Goal: Transaction & Acquisition: Obtain resource

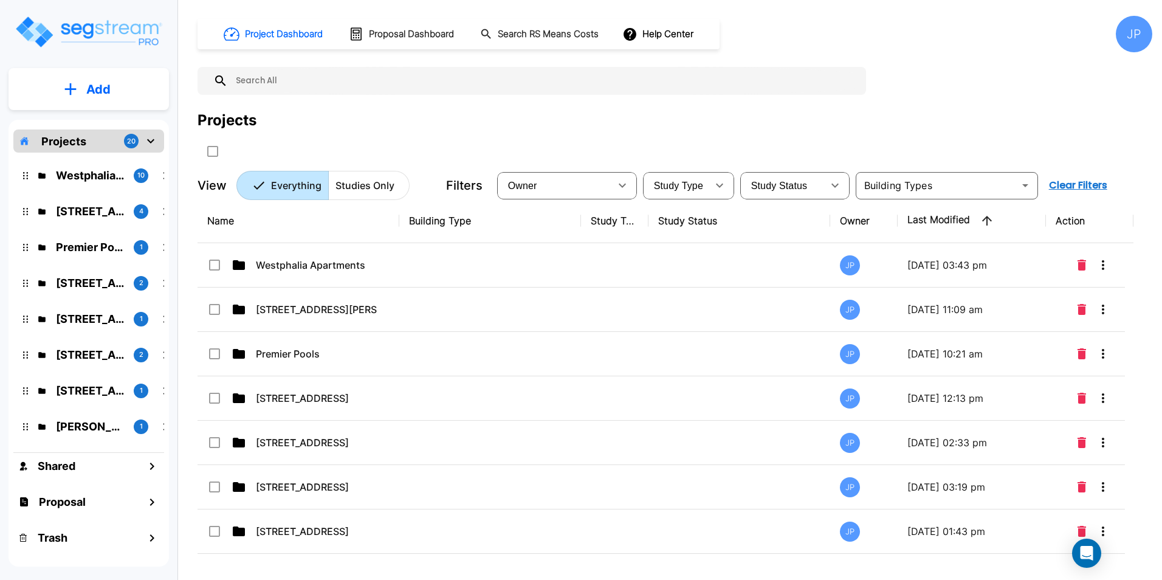
click at [442, 129] on div "Projects" at bounding box center [674, 120] width 954 height 22
click at [268, 82] on input "text" at bounding box center [544, 81] width 632 height 28
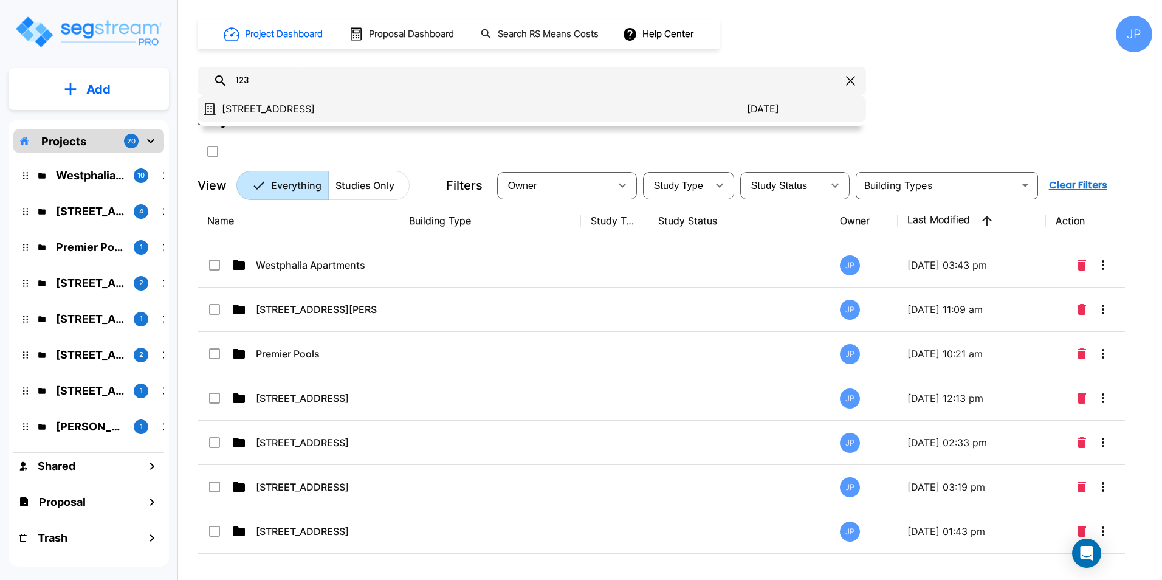
type input "123"
click at [323, 101] on p "[STREET_ADDRESS]" at bounding box center [484, 108] width 525 height 15
click at [272, 108] on p "[STREET_ADDRESS]" at bounding box center [484, 108] width 525 height 15
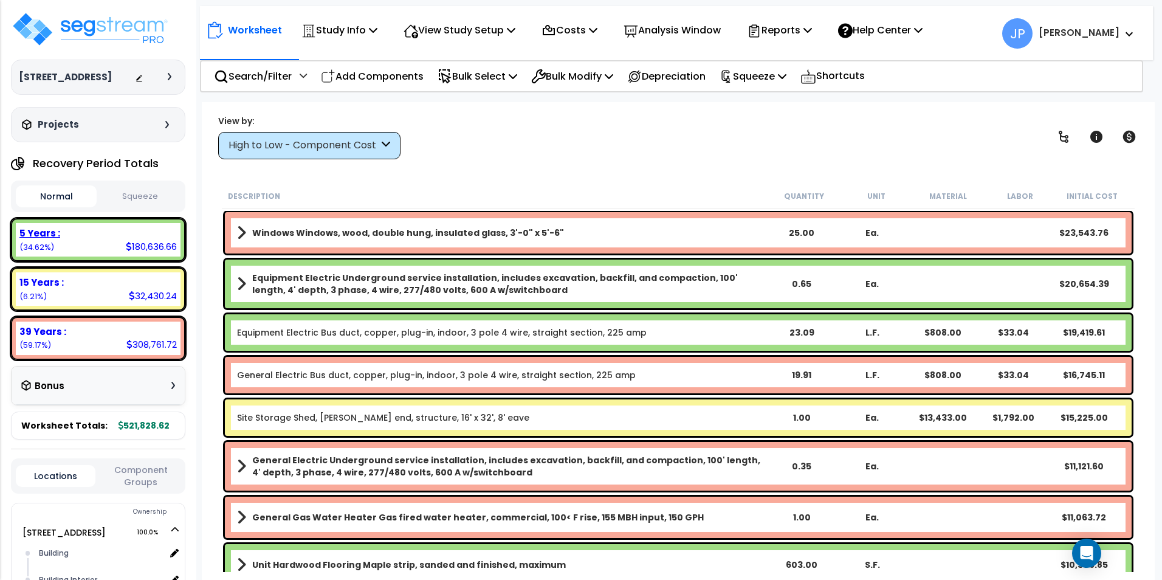
click at [62, 235] on div "5 Years :" at bounding box center [97, 233] width 157 height 13
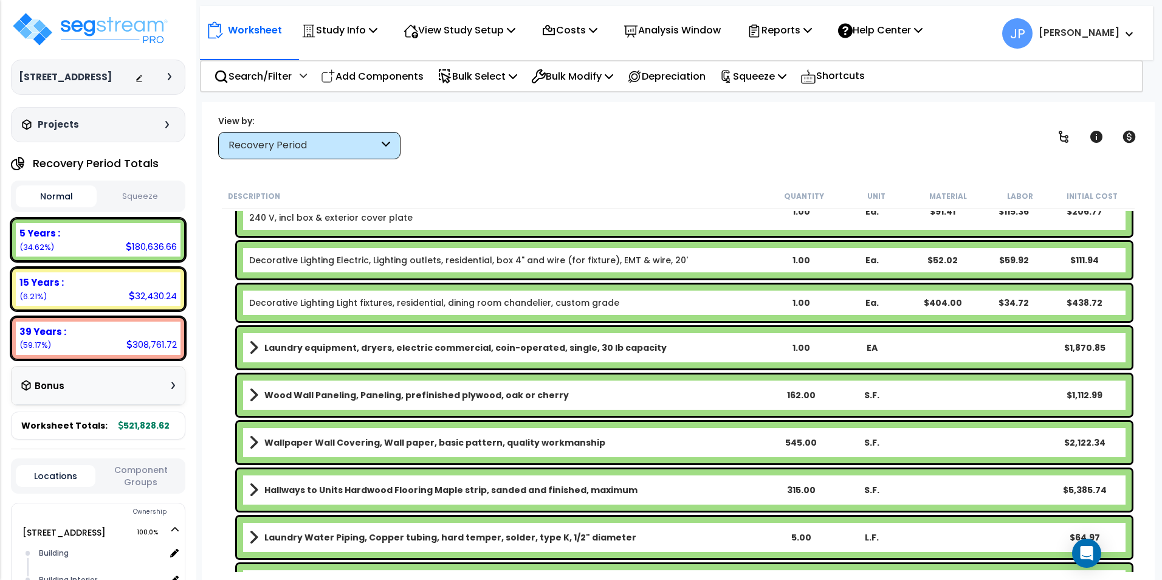
scroll to position [851, 0]
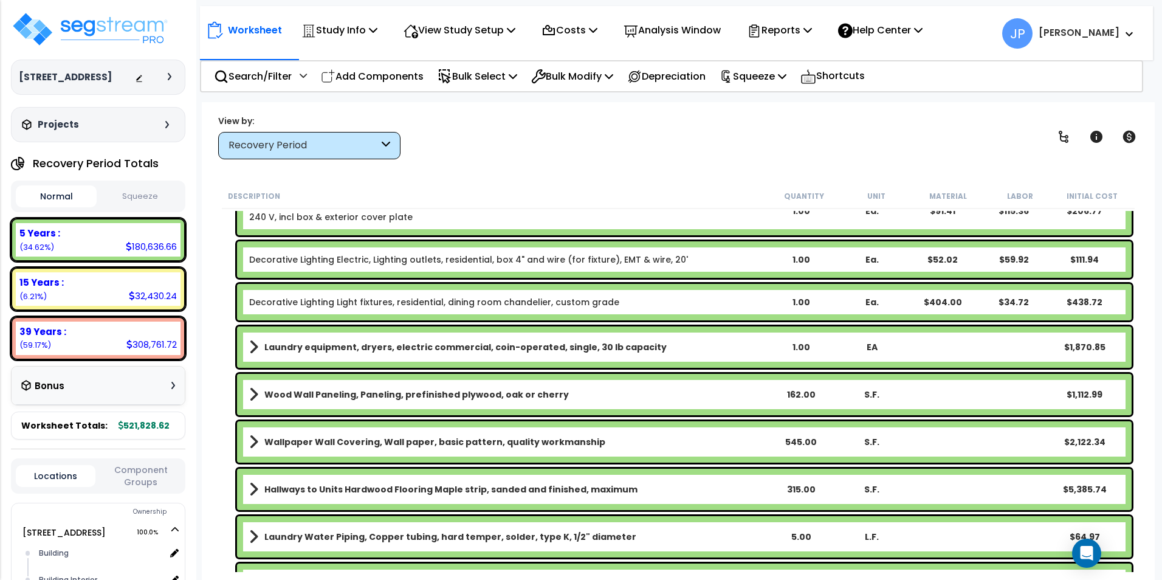
click at [805, 394] on div "162.00" at bounding box center [801, 394] width 70 height 12
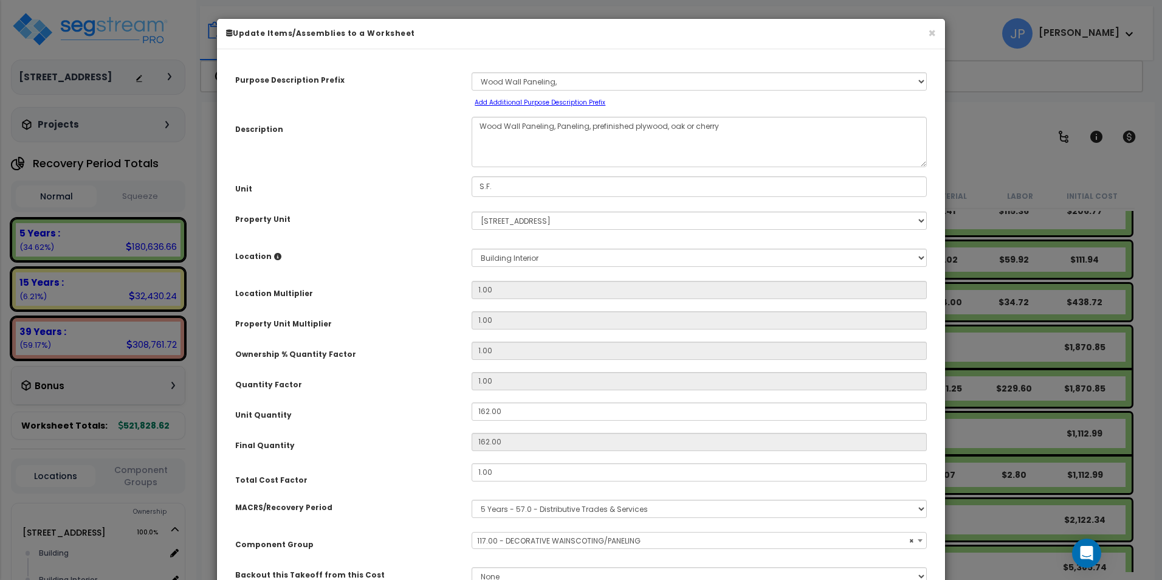
select select "35456"
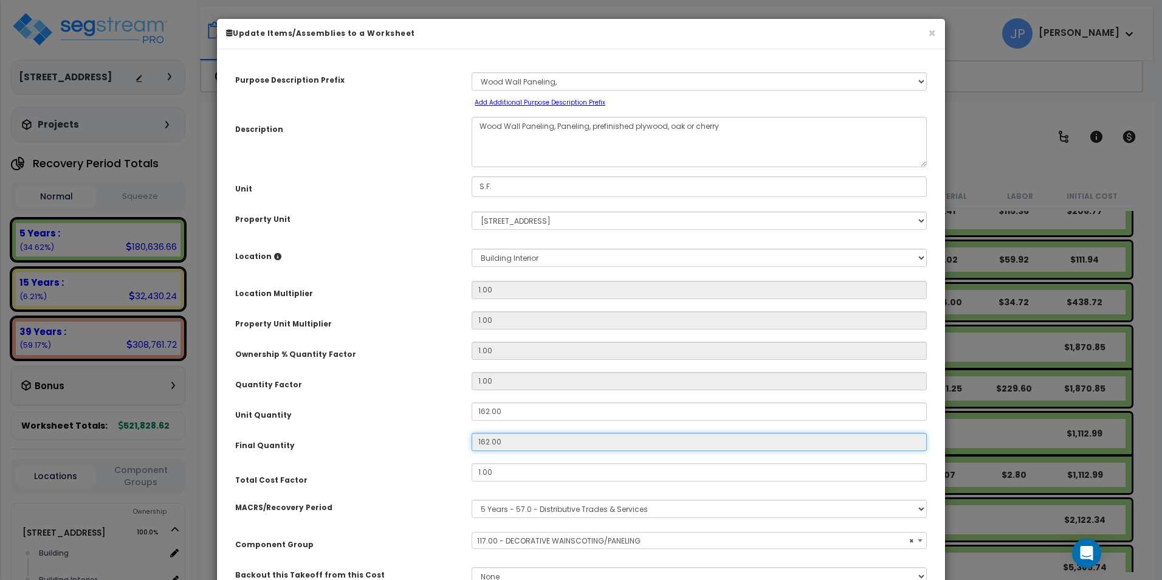
click at [499, 447] on input "162.00" at bounding box center [698, 442] width 455 height 18
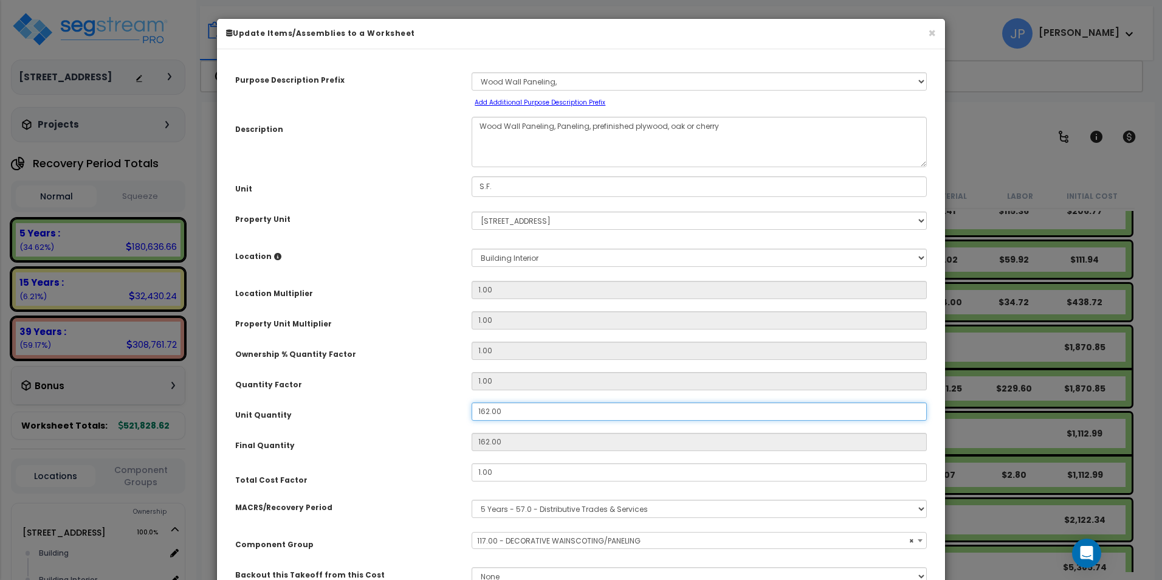
drag, startPoint x: 462, startPoint y: 409, endPoint x: 404, endPoint y: 397, distance: 58.9
click at [404, 399] on div "Purpose Description Prefix Select A/V System A/V System A/V System Equipment A/…" at bounding box center [581, 333] width 710 height 550
type input "3"
type input "32"
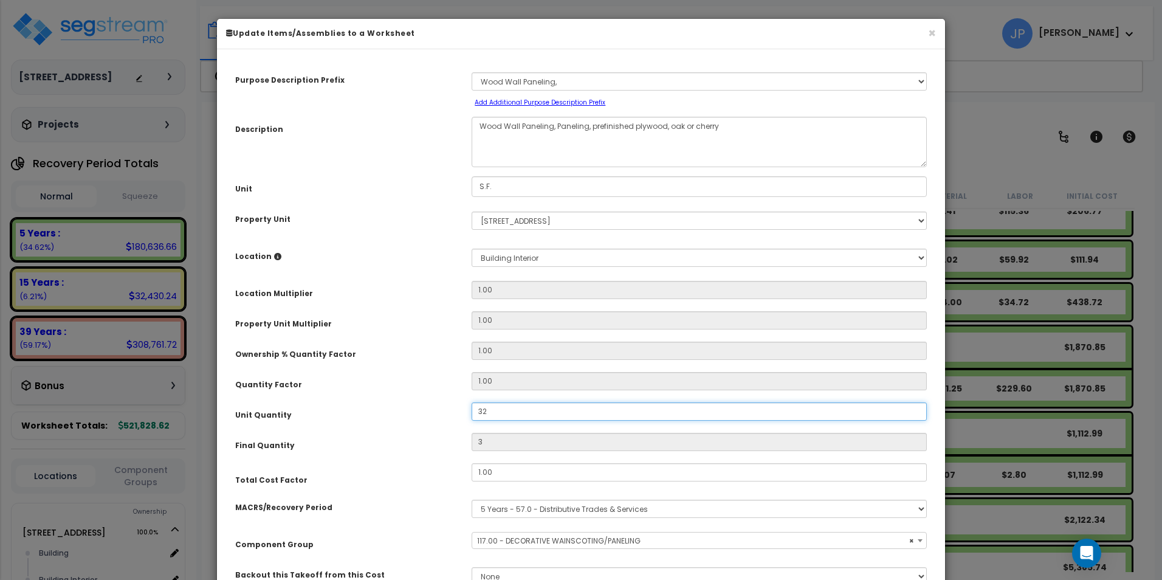
type input "32"
type input "3,214"
type input "321"
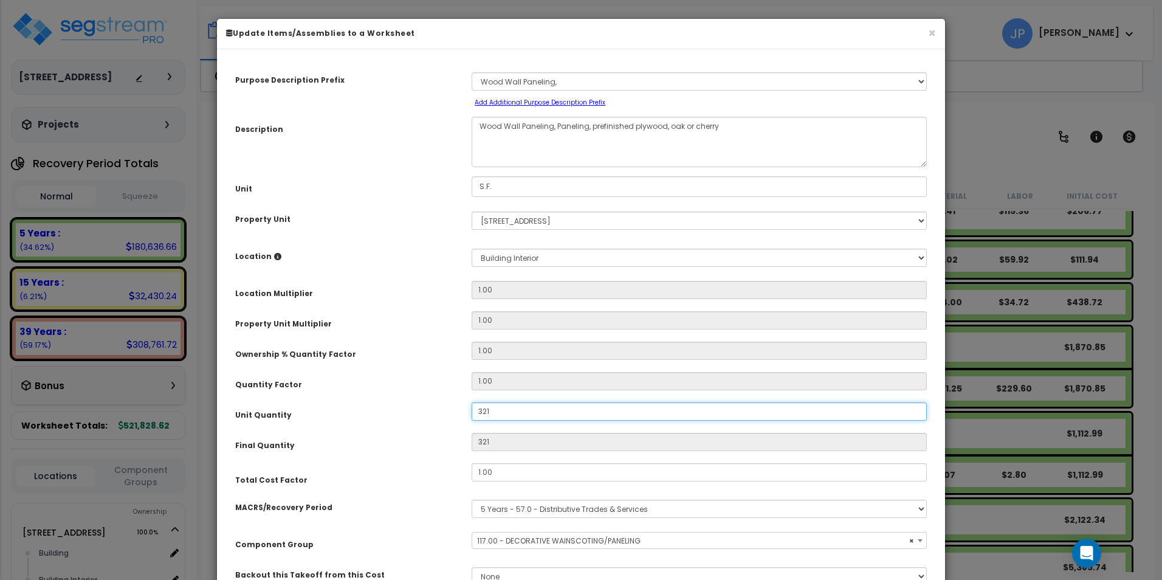
type input "32"
type input "324"
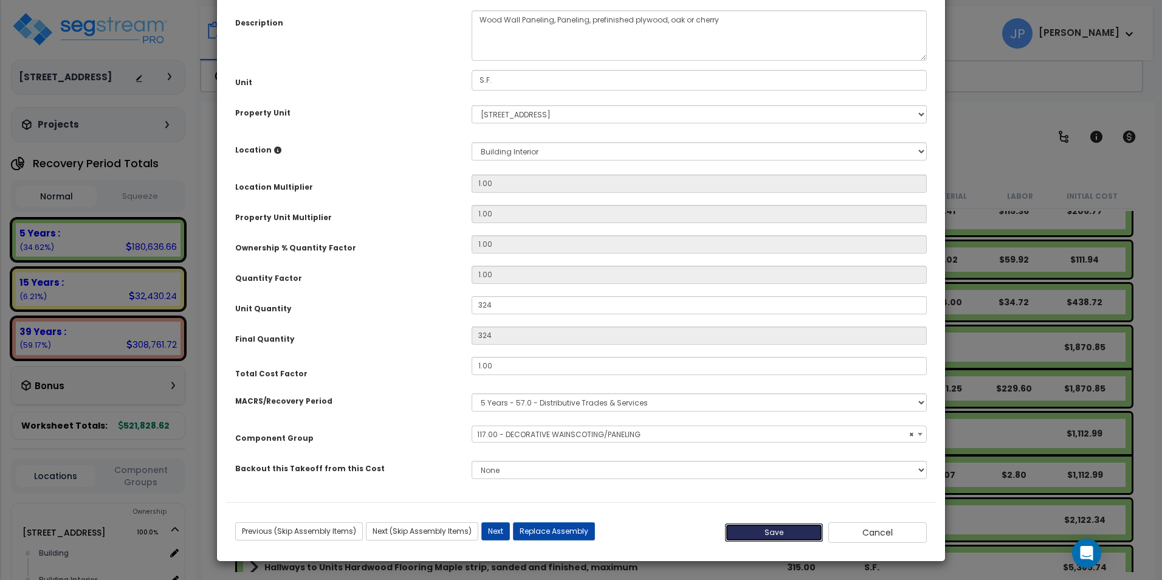
click at [771, 529] on button "Save" at bounding box center [774, 532] width 98 height 18
type input "324.00"
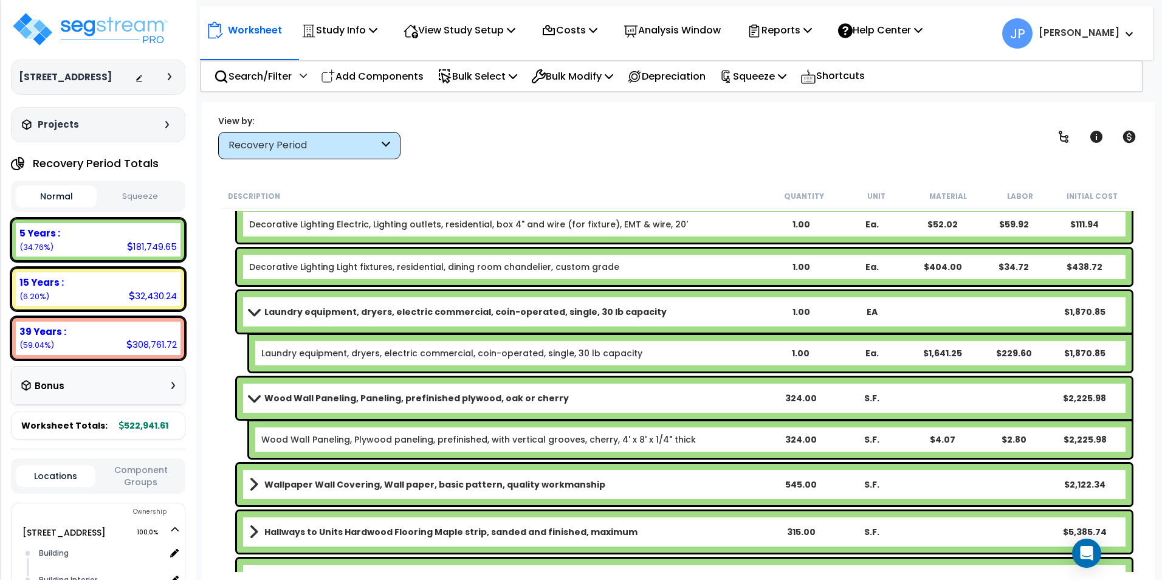
scroll to position [911, 0]
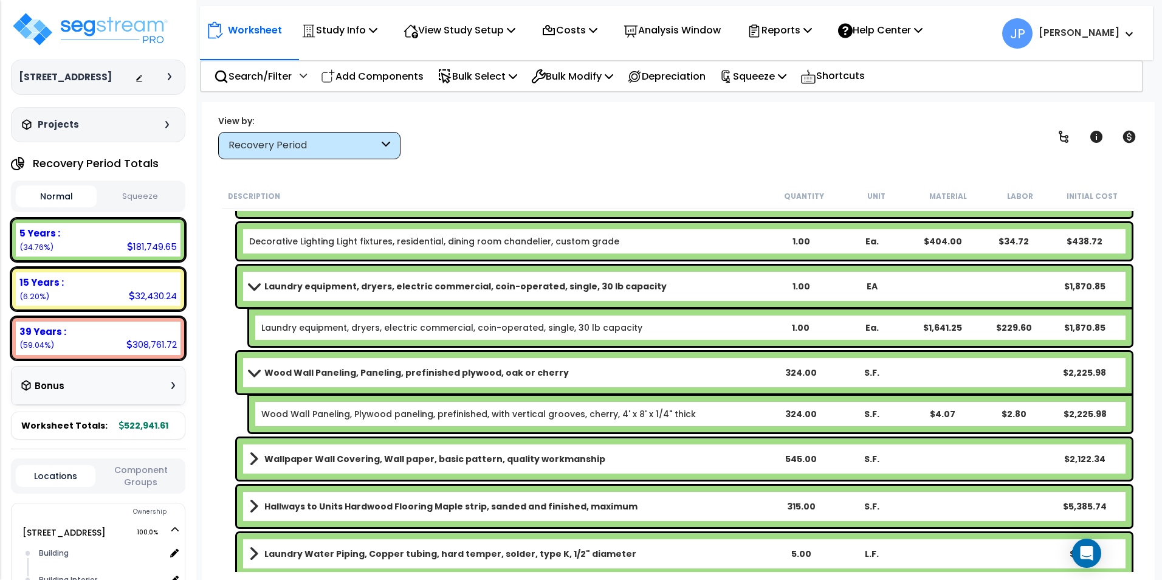
click at [397, 455] on b "Wallpaper Wall Covering, Wall paper, basic pattern, quality workmanship" at bounding box center [434, 459] width 341 height 12
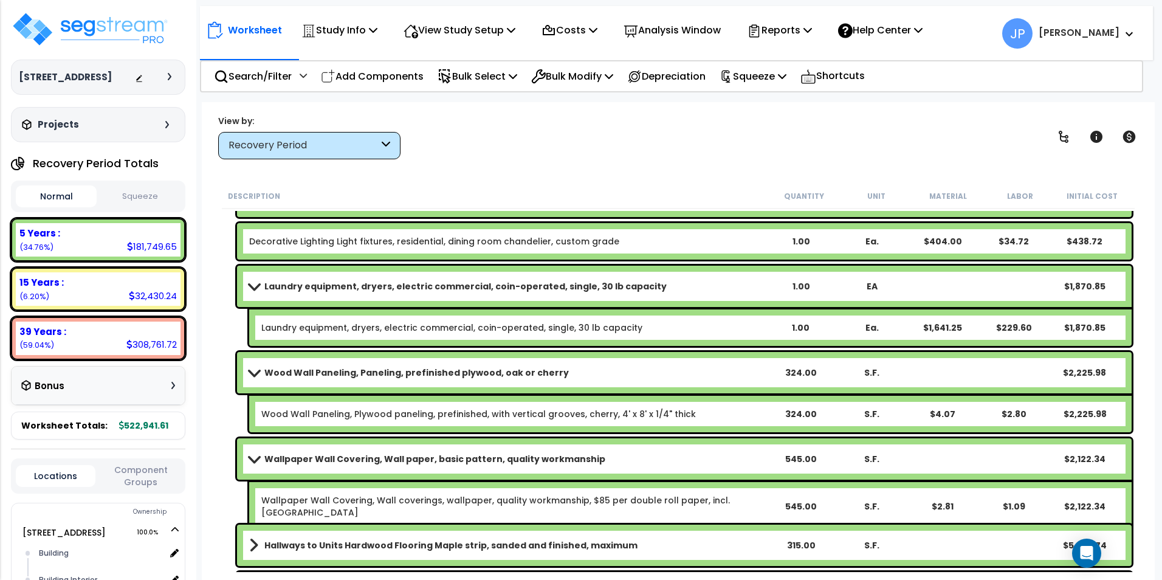
click at [397, 455] on b "Wallpaper Wall Covering, Wall paper, basic pattern, quality workmanship" at bounding box center [434, 459] width 341 height 12
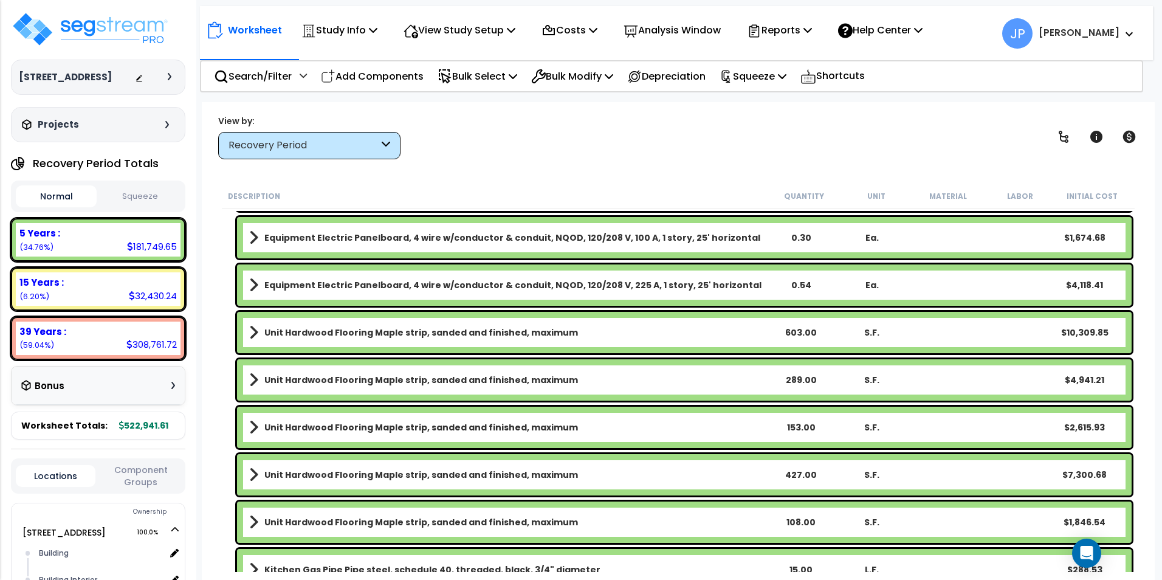
scroll to position [243, 0]
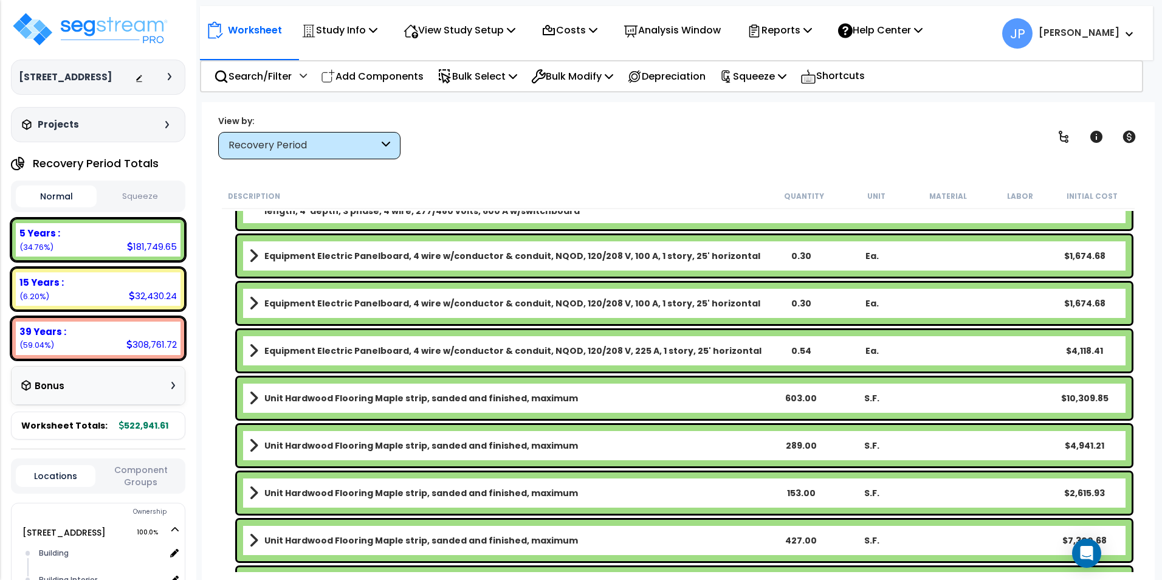
click at [439, 403] on b "Unit Hardwood Flooring Maple strip, sanded and finished, maximum" at bounding box center [420, 398] width 313 height 12
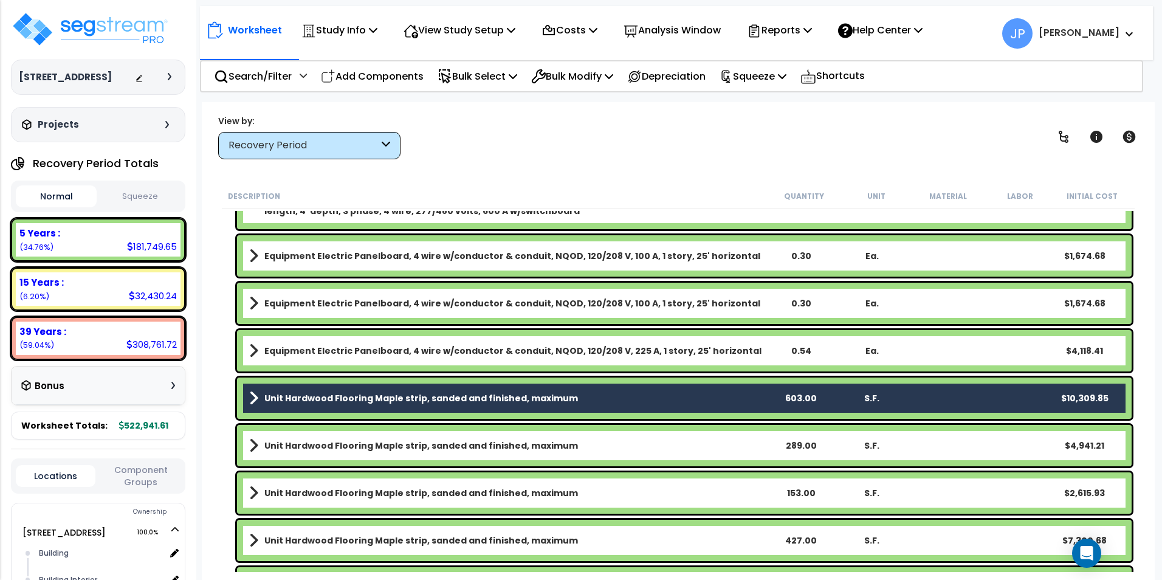
click at [434, 447] on b "Unit Hardwood Flooring Maple strip, sanded and finished, maximum" at bounding box center [420, 445] width 313 height 12
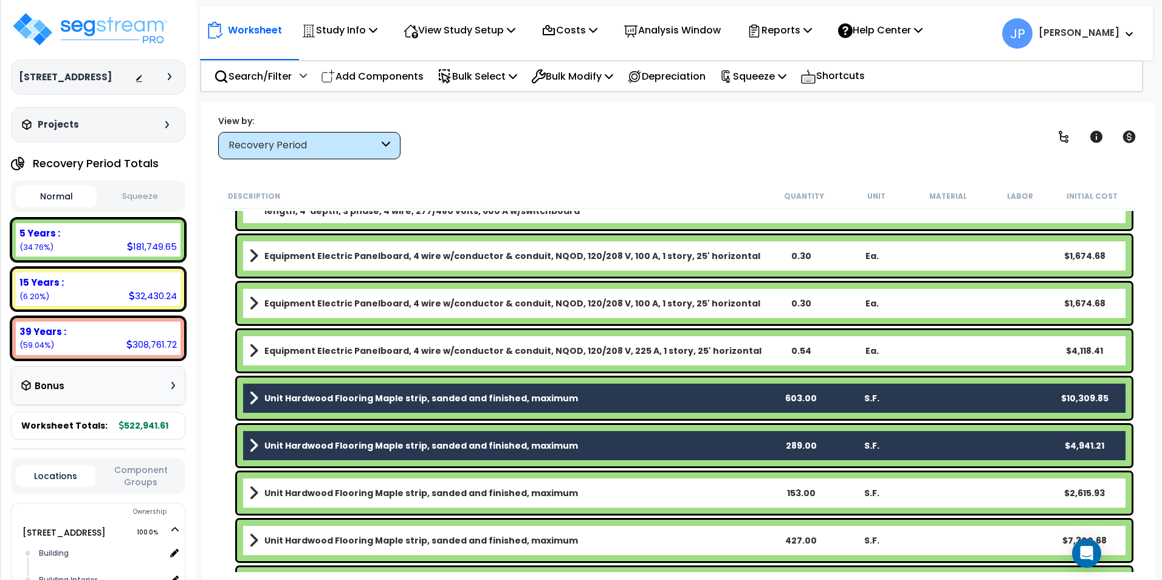
click at [449, 490] on b "Unit Hardwood Flooring Maple strip, sanded and finished, maximum" at bounding box center [420, 493] width 313 height 12
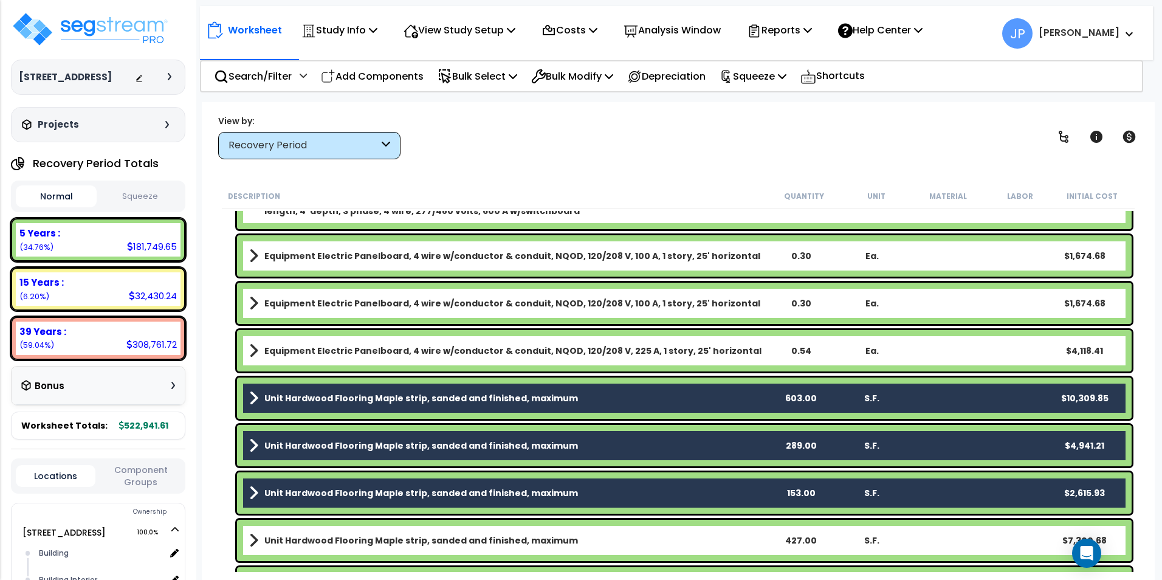
click at [446, 539] on b "Unit Hardwood Flooring Maple strip, sanded and finished, maximum" at bounding box center [420, 540] width 313 height 12
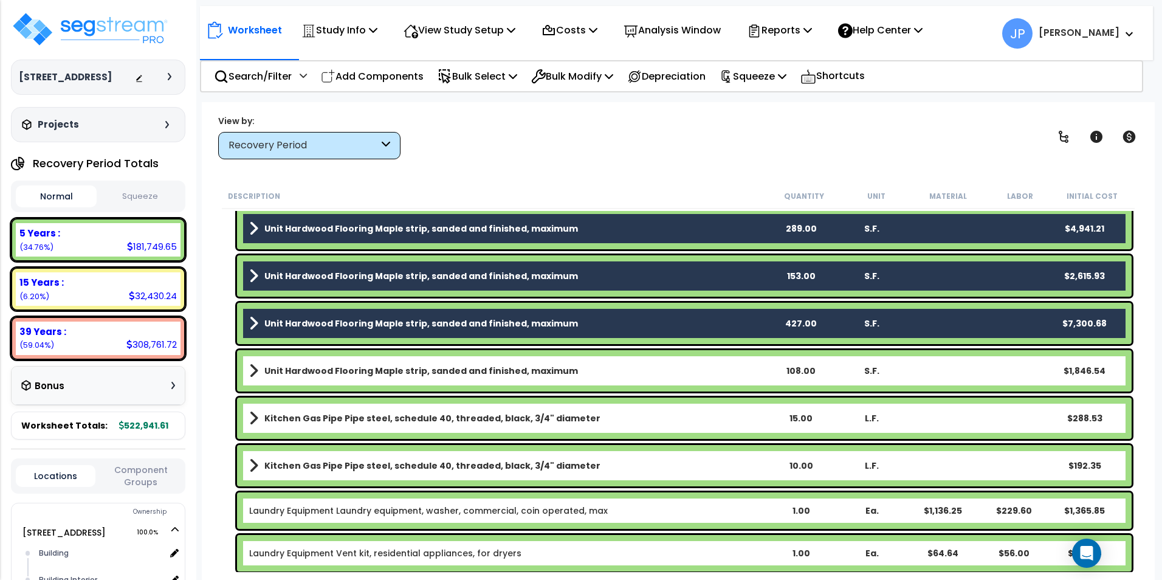
scroll to position [486, 0]
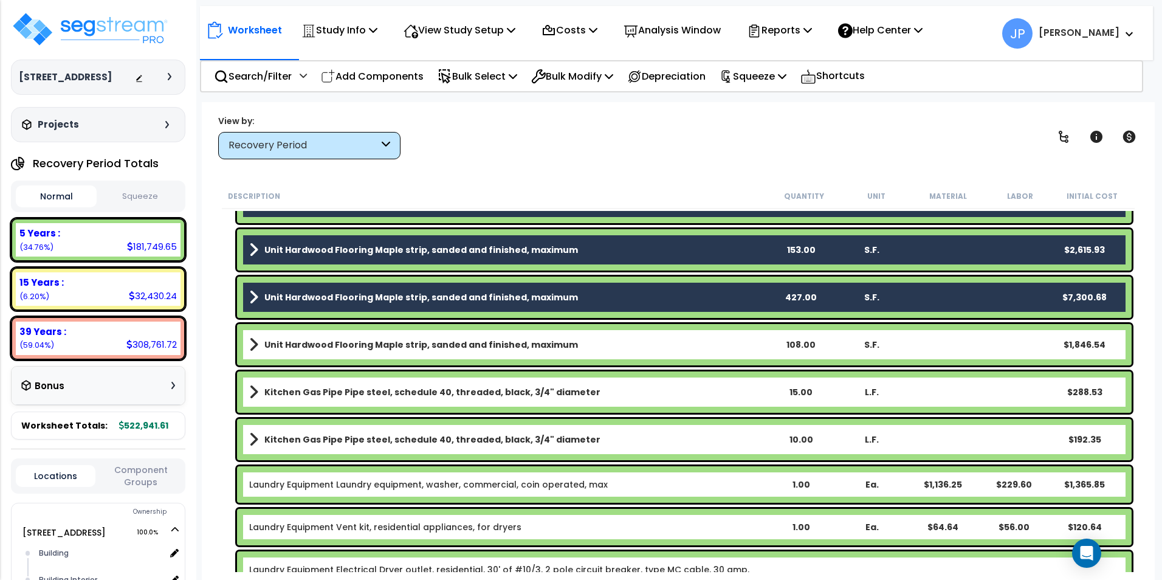
click at [324, 341] on b "Unit Hardwood Flooring Maple strip, sanded and finished, maximum" at bounding box center [420, 344] width 313 height 12
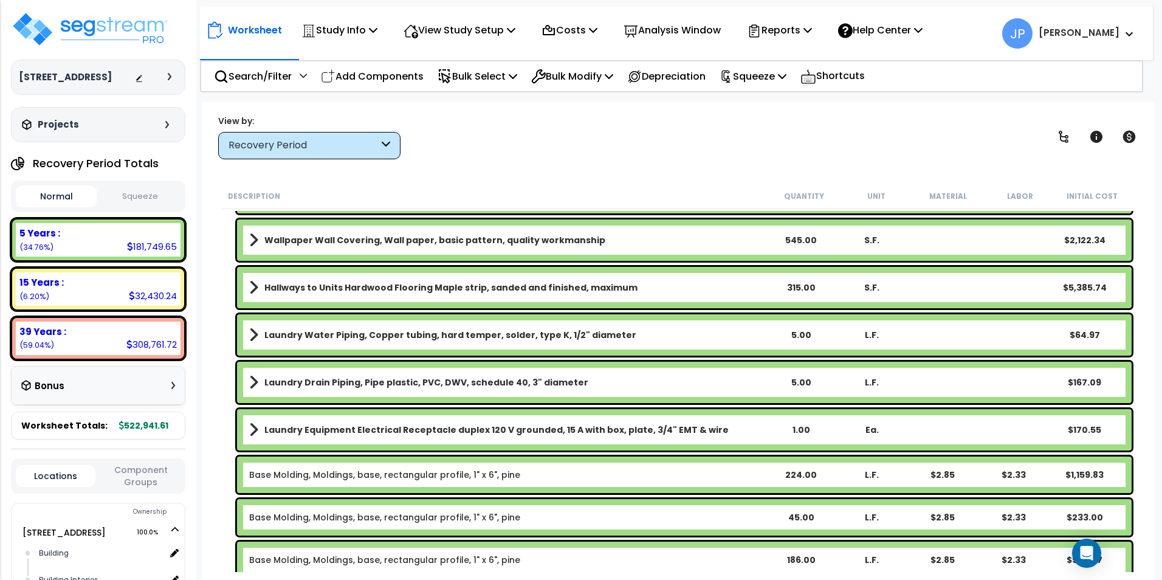
scroll to position [1021, 0]
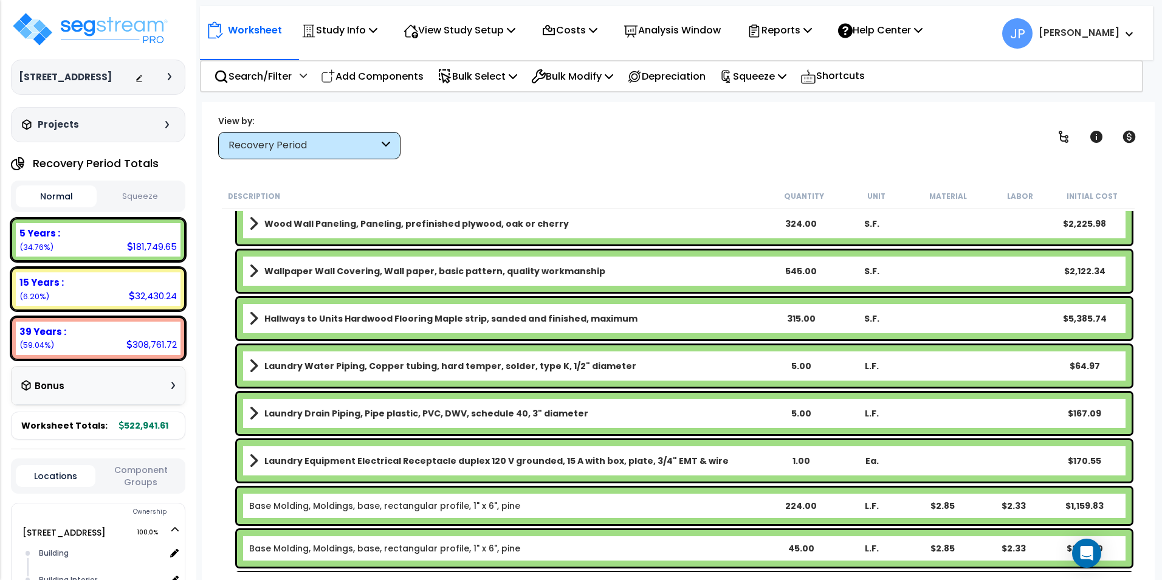
click at [364, 324] on b "Hallways to Units Hardwood Flooring Maple strip, sanded and finished, maximum" at bounding box center [450, 318] width 373 height 12
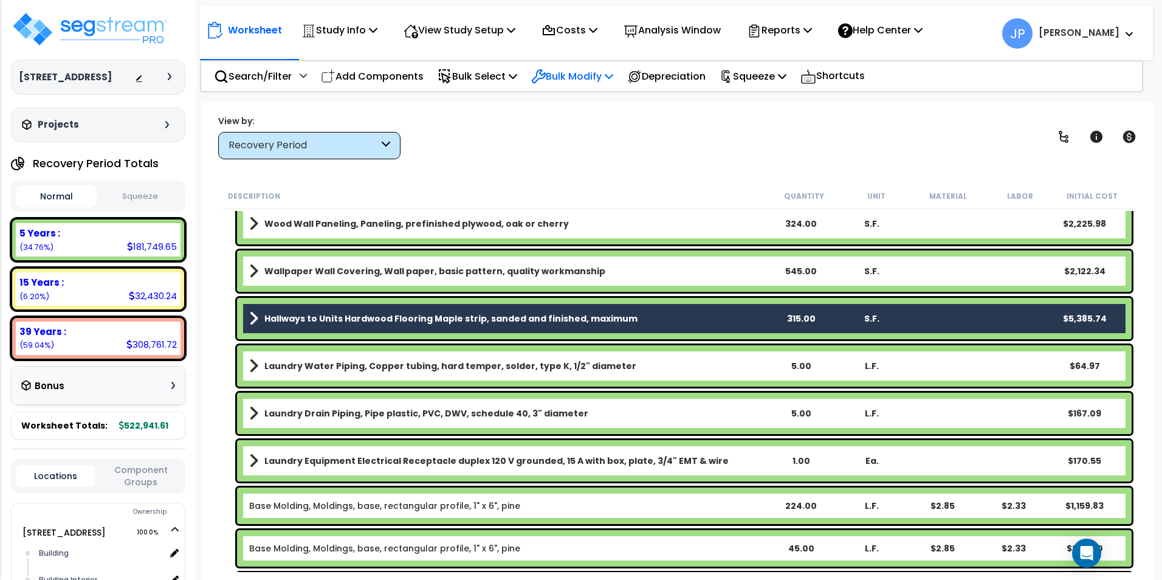
click at [584, 80] on p "Bulk Modify" at bounding box center [572, 76] width 82 height 16
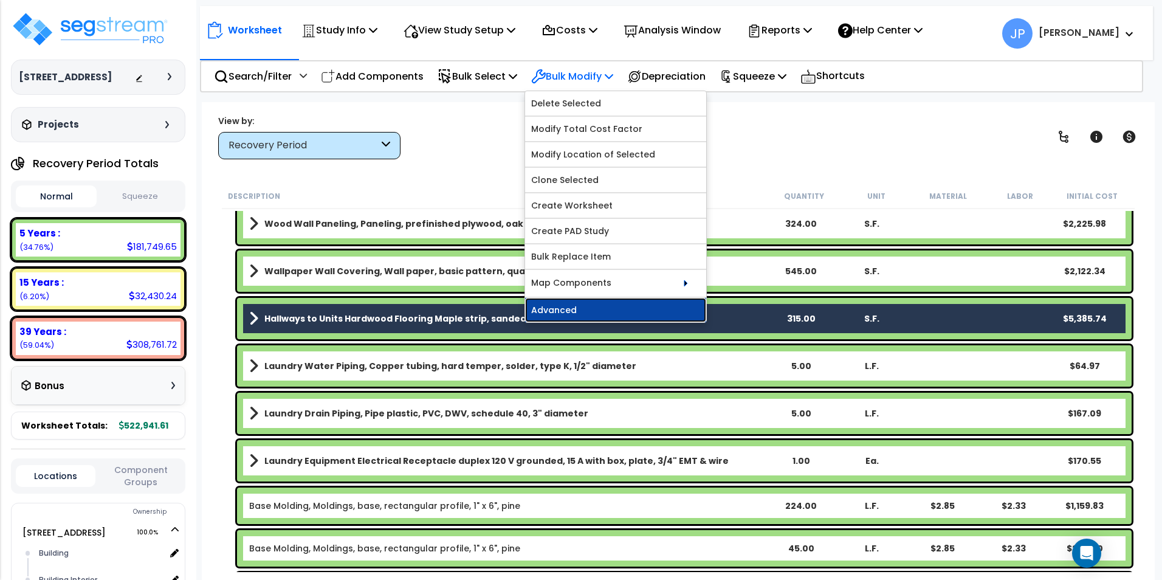
click at [572, 307] on link "Advanced" at bounding box center [615, 310] width 181 height 24
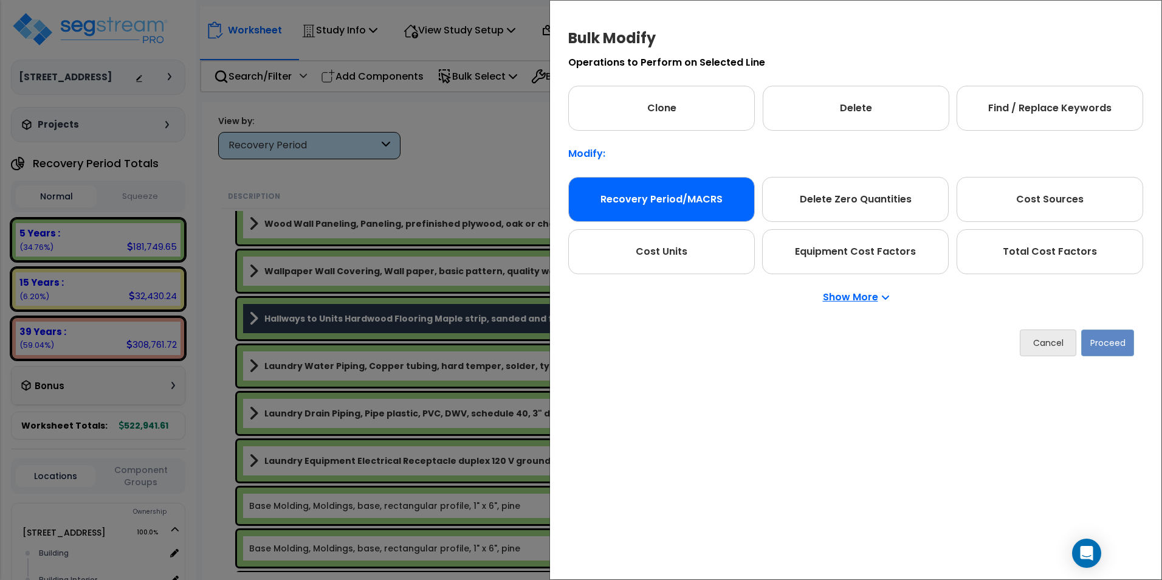
click at [645, 187] on div "Recovery Period/MACRS" at bounding box center [661, 199] width 187 height 45
click at [1117, 344] on button "Proceed" at bounding box center [1107, 342] width 53 height 27
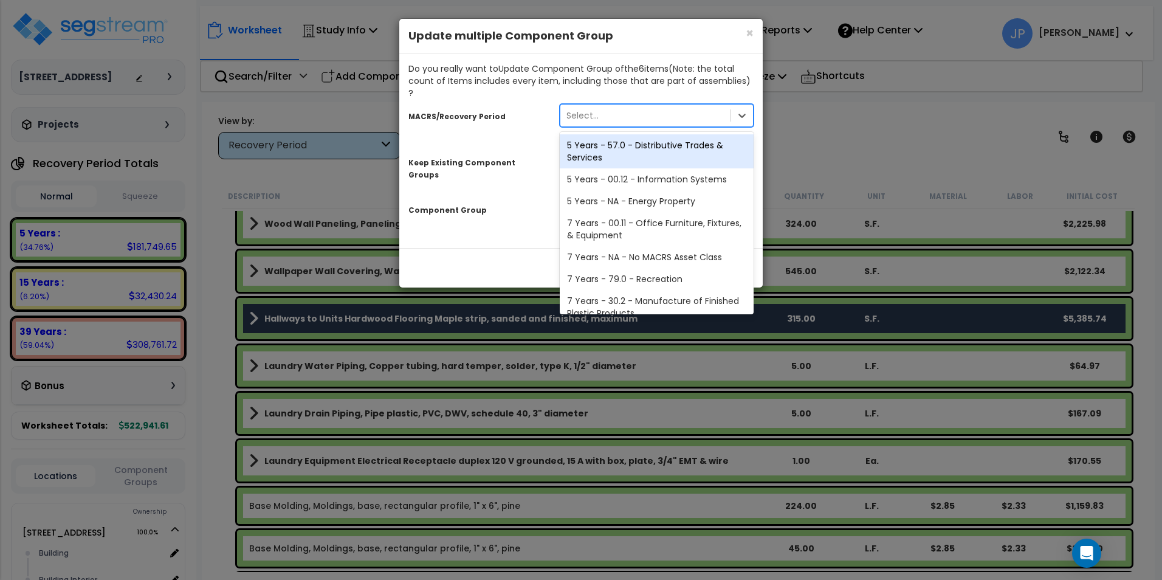
click at [618, 106] on div "Select..." at bounding box center [645, 115] width 170 height 19
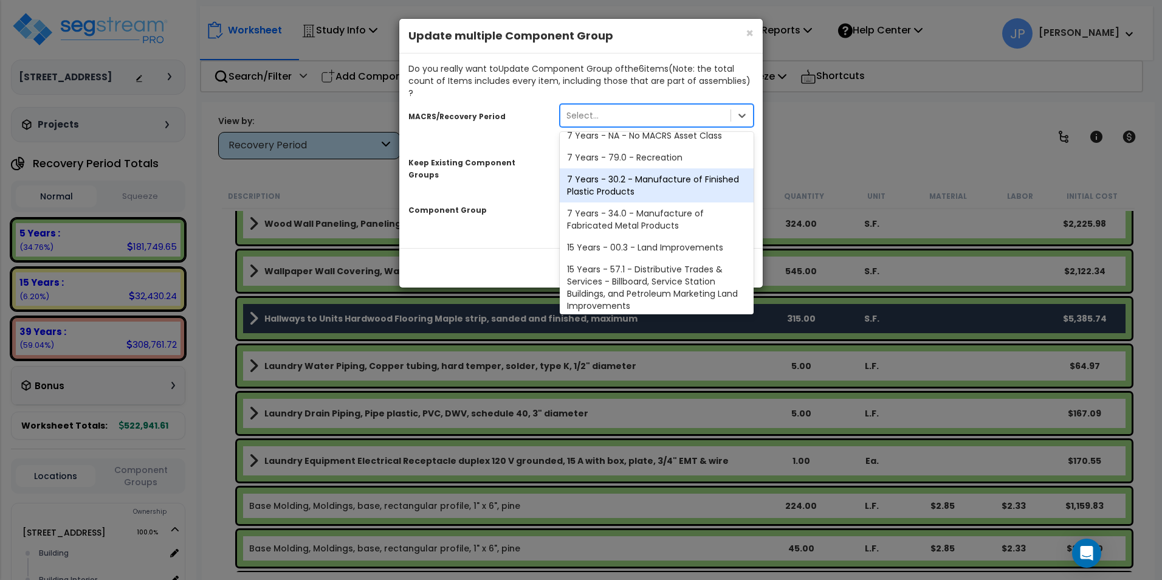
scroll to position [148, 0]
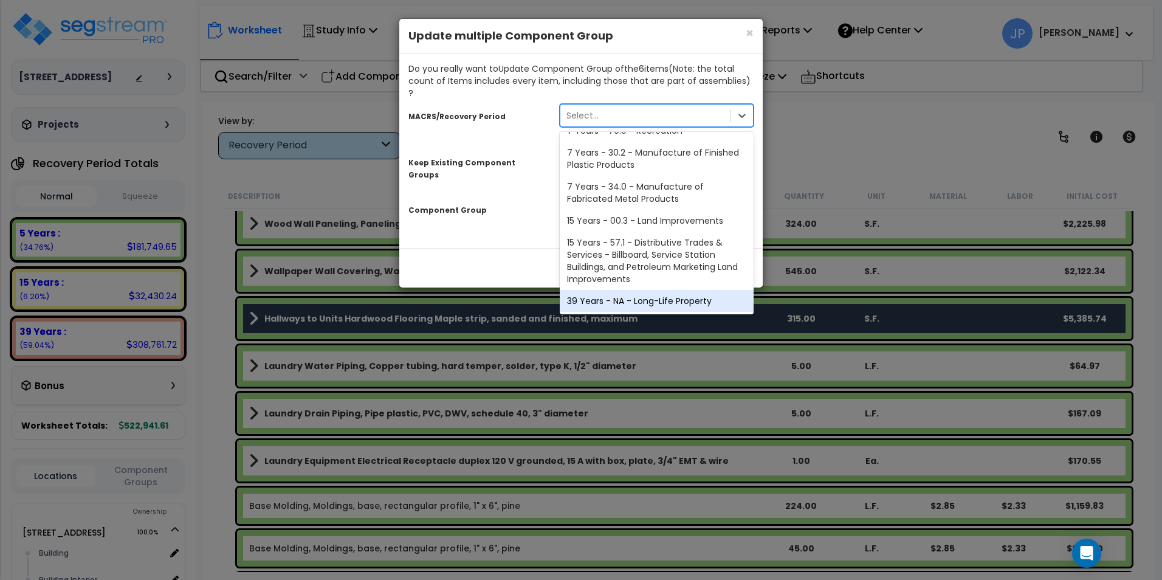
click at [651, 290] on div "39 Years - NA - Long-Life Property" at bounding box center [657, 301] width 194 height 22
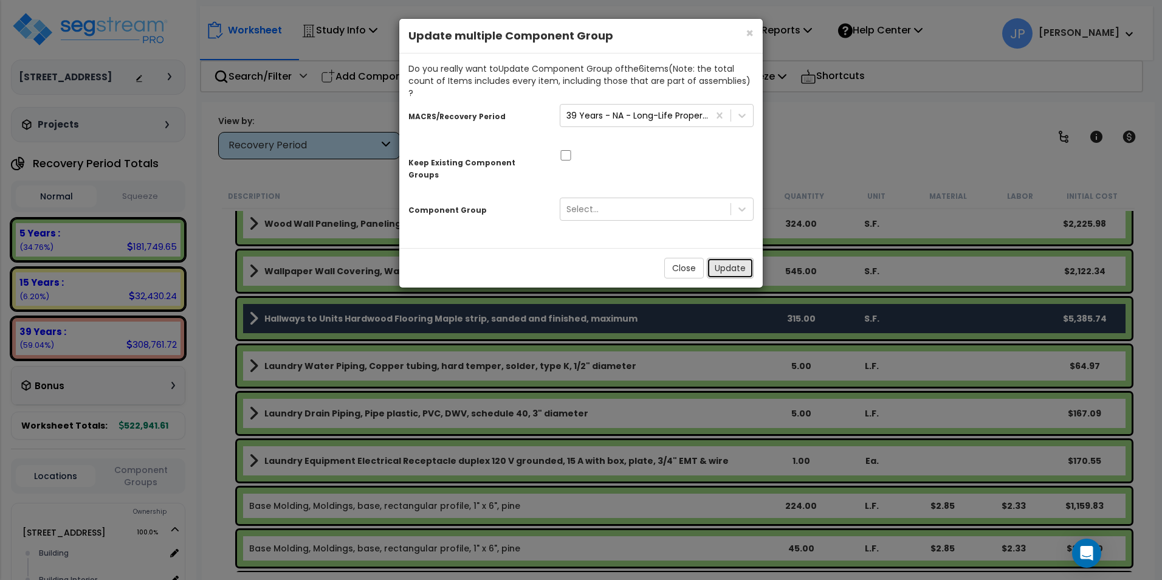
click at [728, 258] on button "Update" at bounding box center [730, 268] width 47 height 21
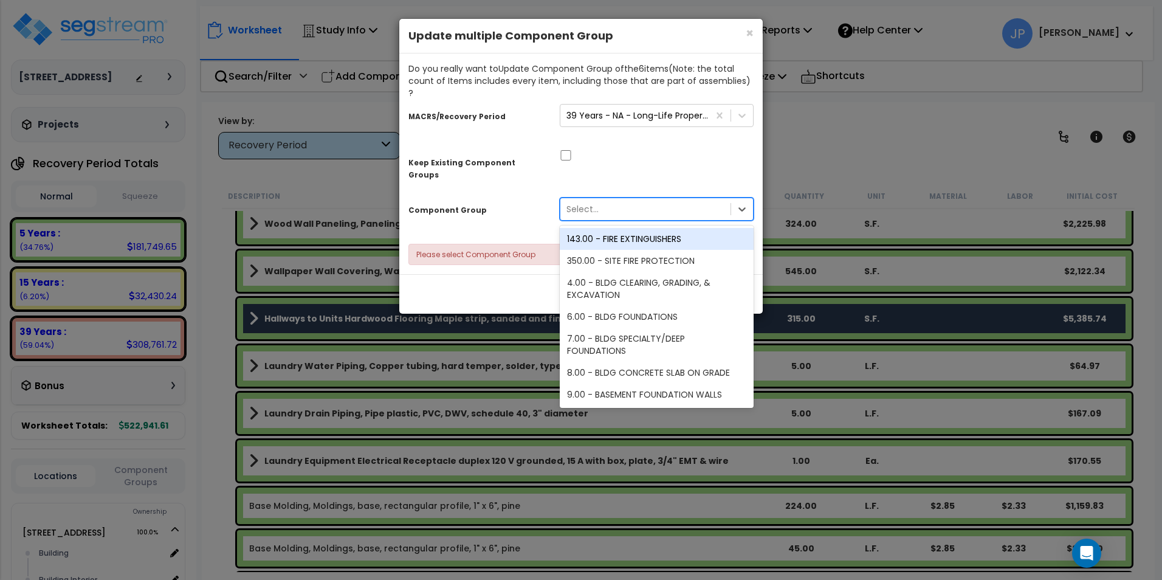
click at [614, 199] on div "Select..." at bounding box center [645, 208] width 170 height 19
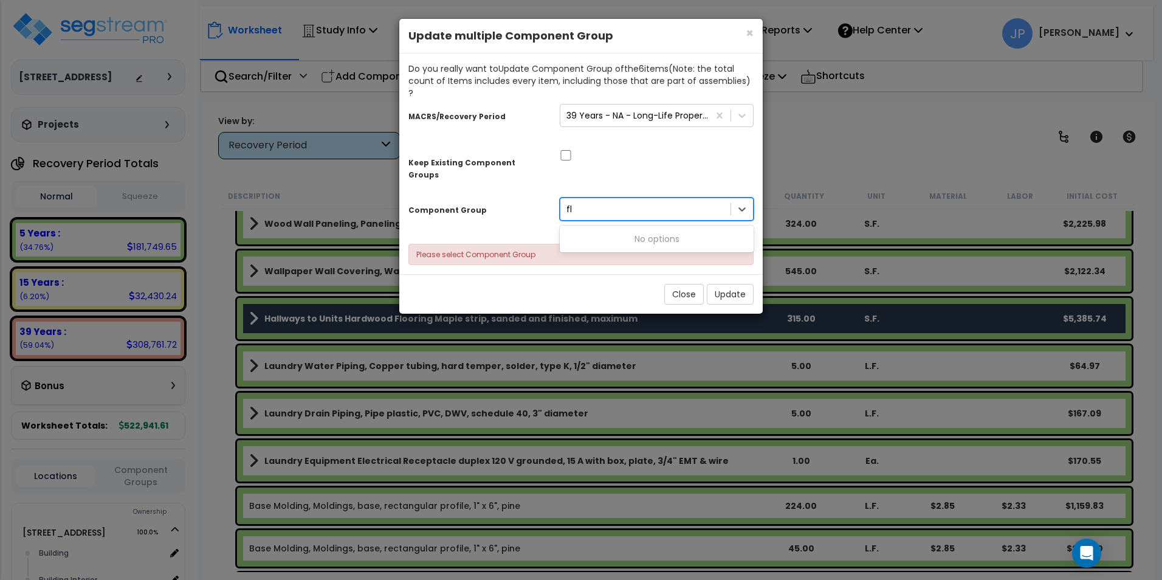
type input "f"
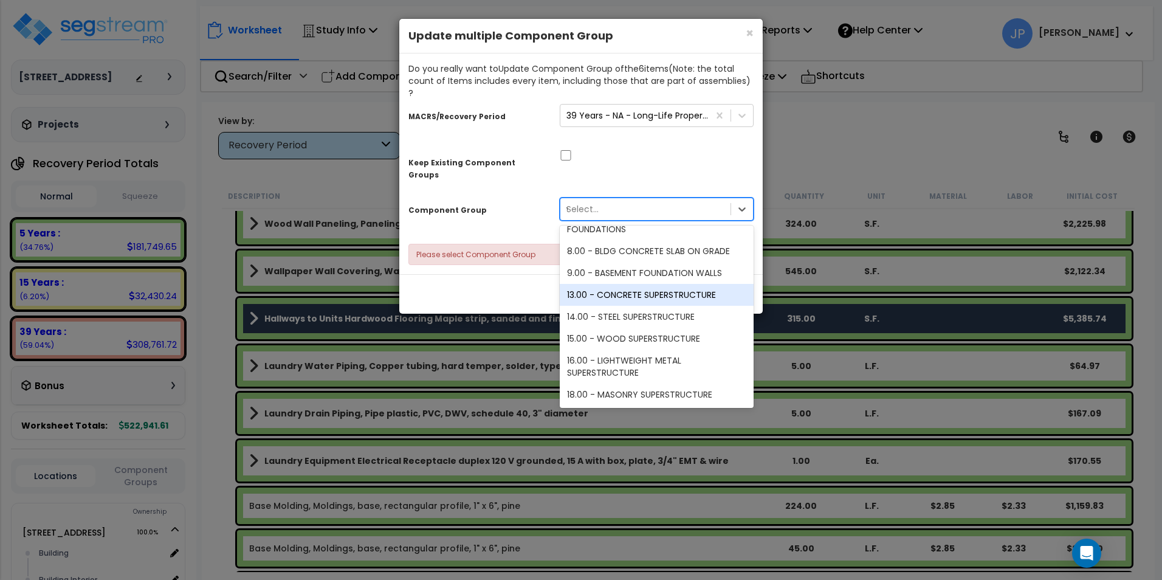
scroll to position [0, 0]
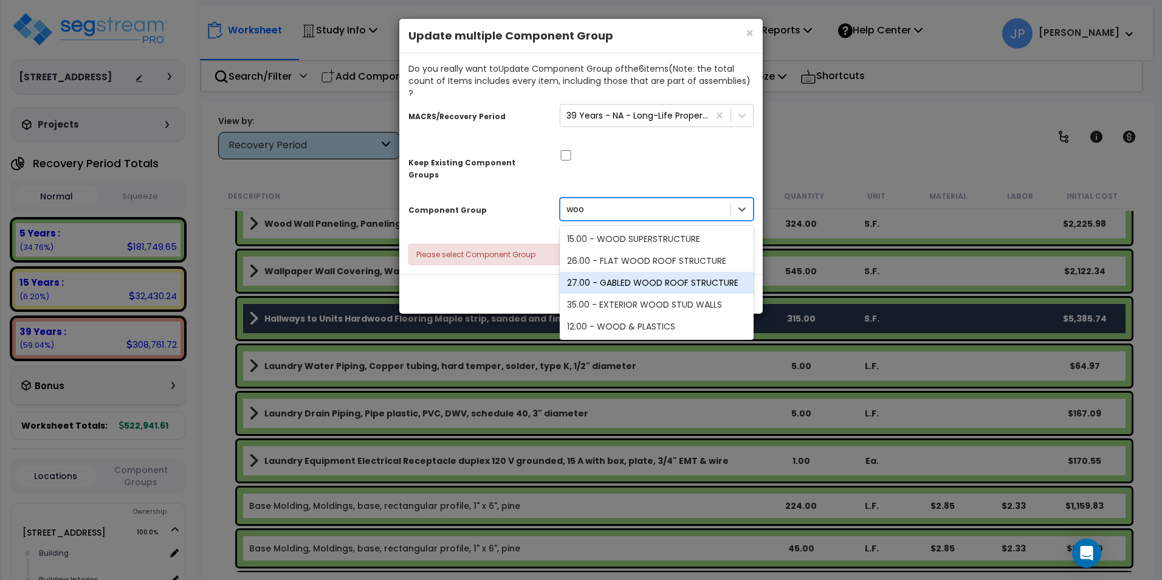
type input "wood"
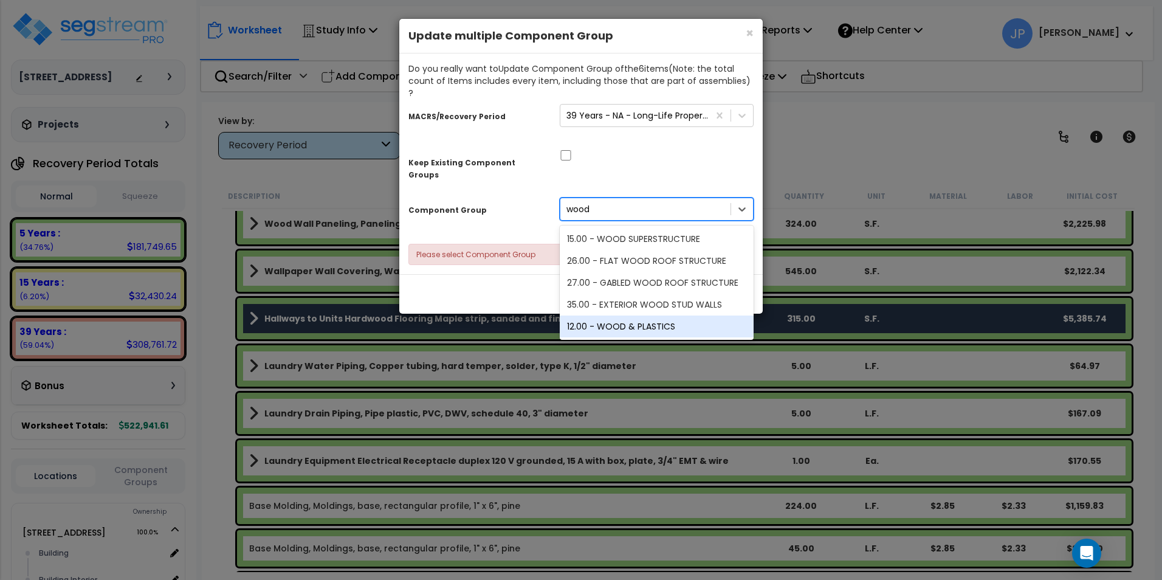
click at [643, 315] on div "12.00 - WOOD & PLASTICS" at bounding box center [657, 326] width 194 height 22
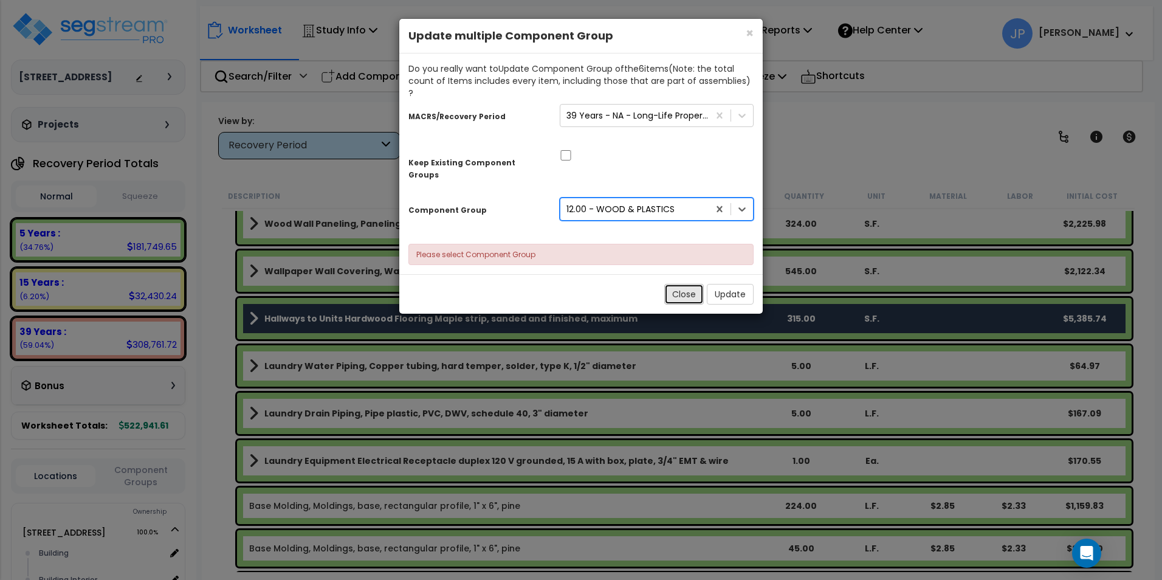
click at [691, 284] on button "Close" at bounding box center [683, 294] width 39 height 21
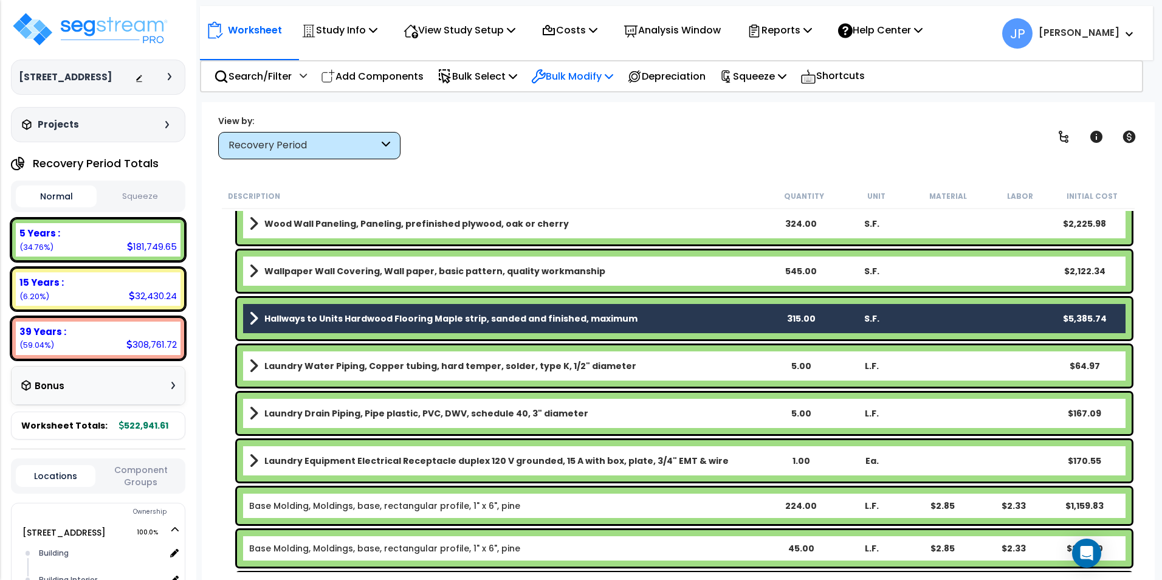
click at [587, 71] on p "Bulk Modify" at bounding box center [572, 76] width 82 height 16
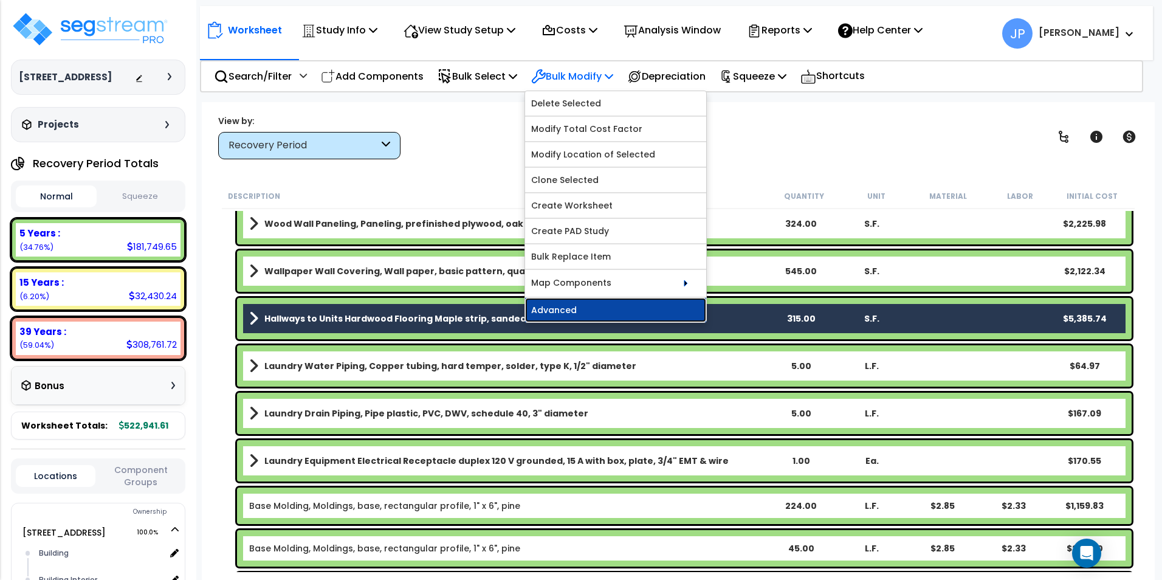
click at [566, 306] on link "Advanced" at bounding box center [615, 310] width 181 height 24
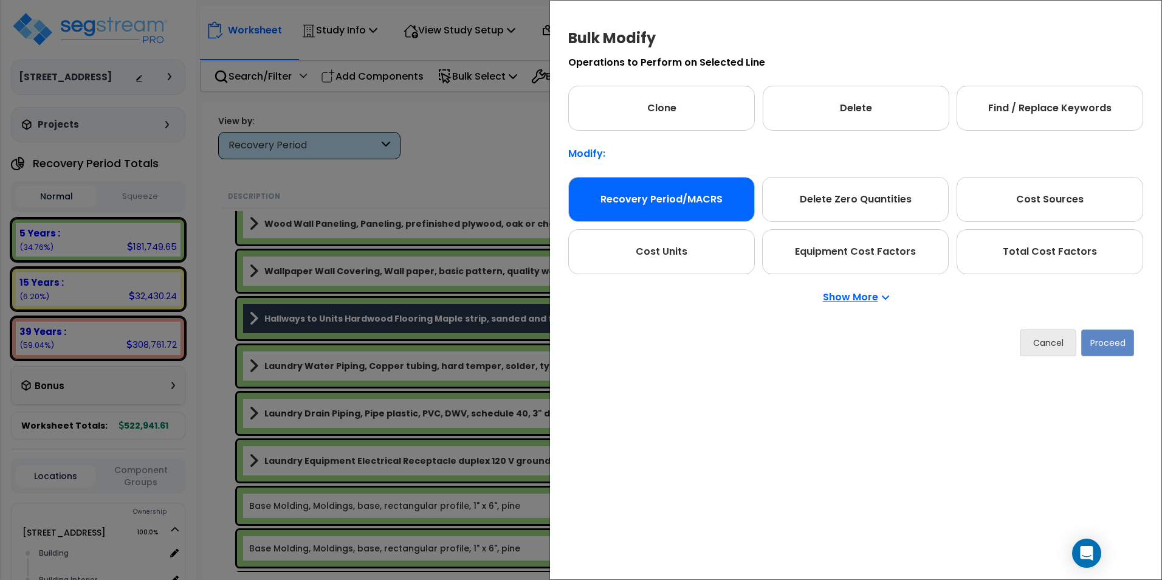
click at [665, 194] on div "Recovery Period/MACRS" at bounding box center [661, 199] width 187 height 45
click at [1111, 343] on button "Proceed" at bounding box center [1107, 342] width 53 height 27
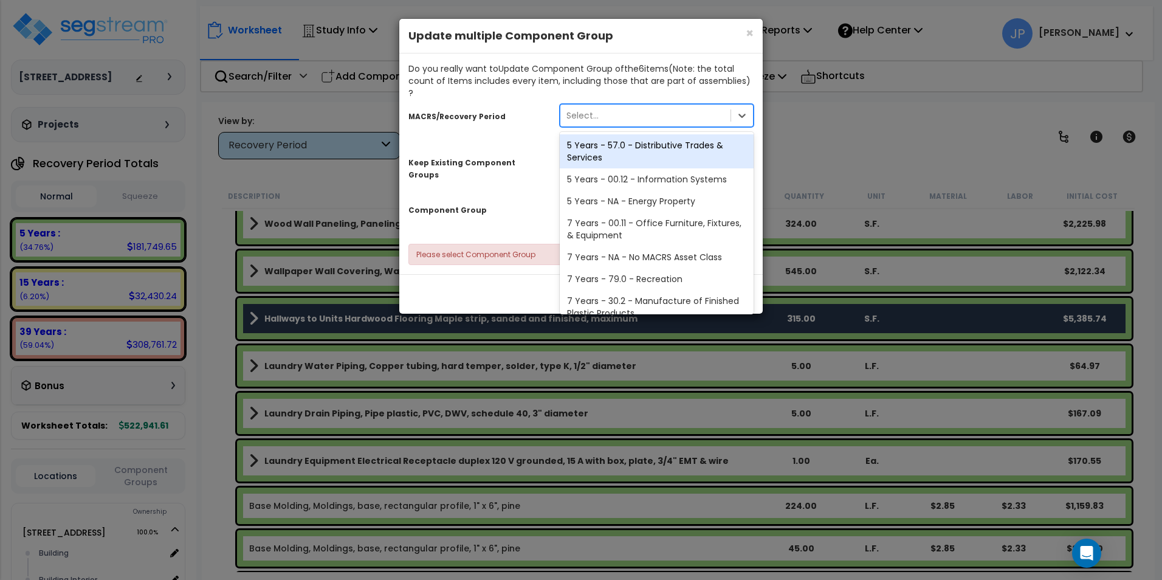
click at [620, 106] on div "Select..." at bounding box center [645, 115] width 170 height 19
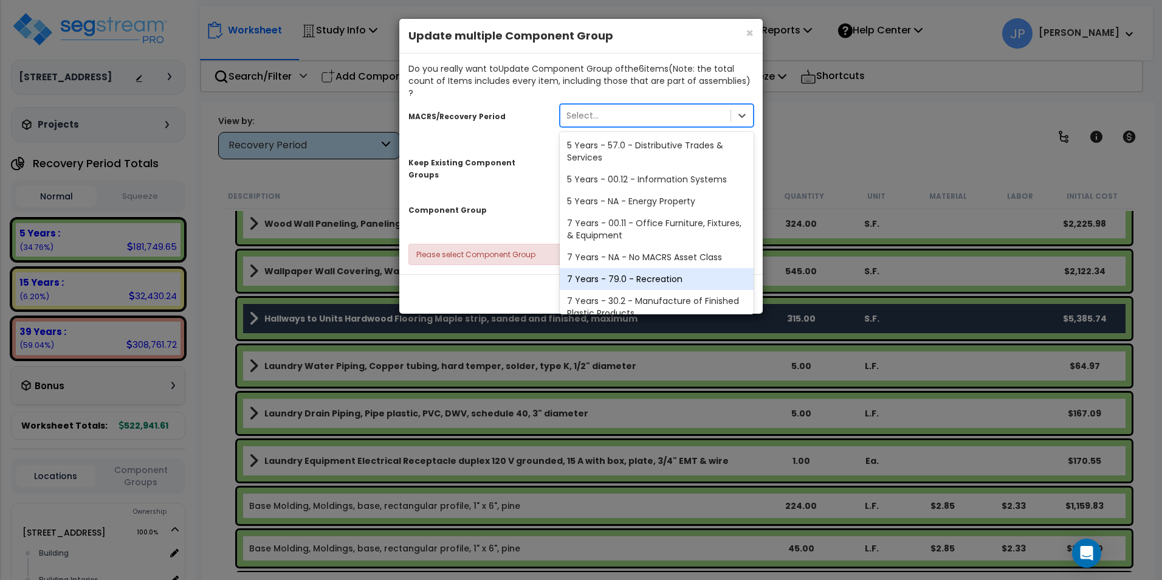
scroll to position [148, 0]
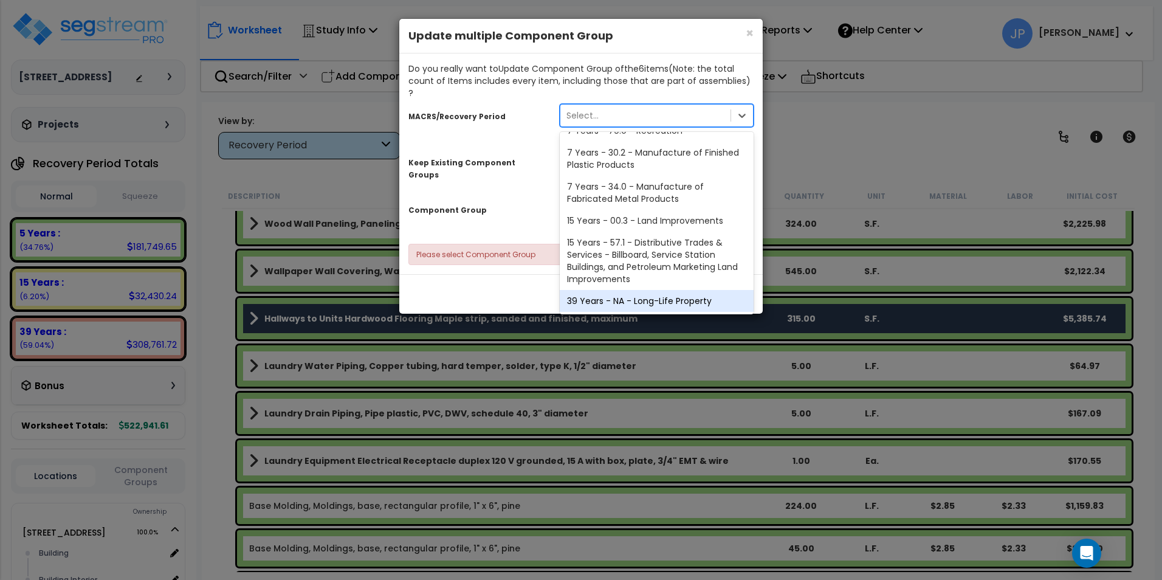
click at [596, 292] on div "39 Years - NA - Long-Life Property" at bounding box center [657, 301] width 194 height 22
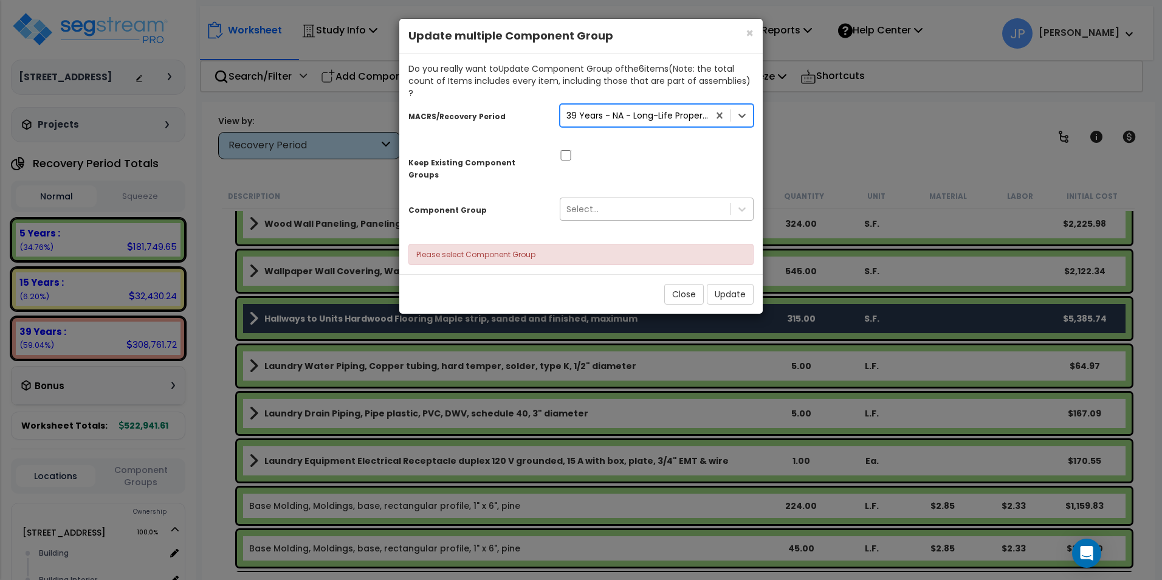
click at [606, 199] on div "Select..." at bounding box center [645, 208] width 170 height 19
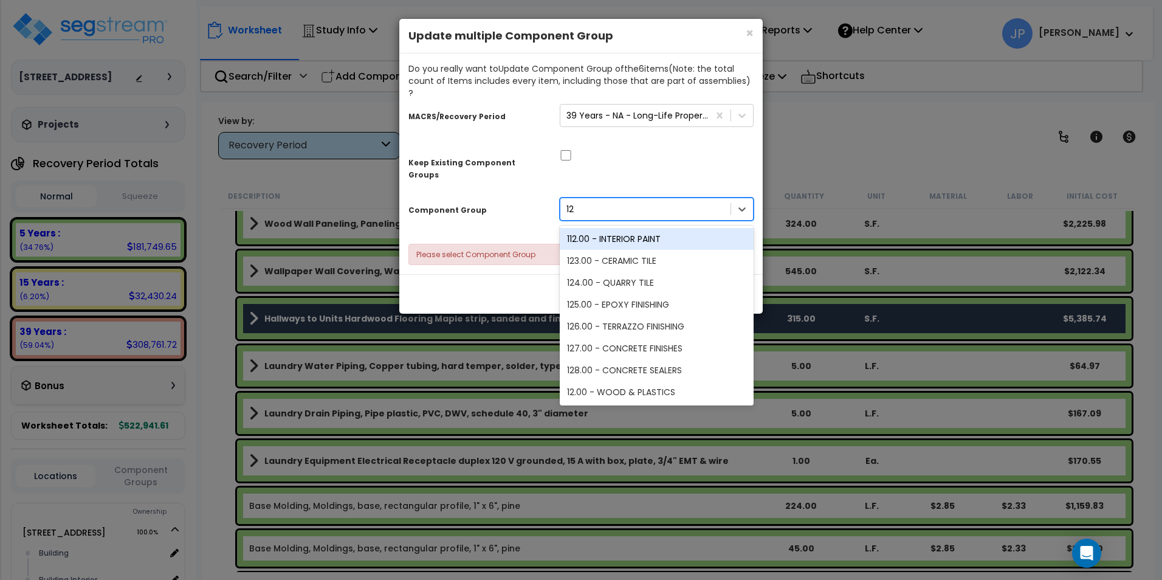
type input "1"
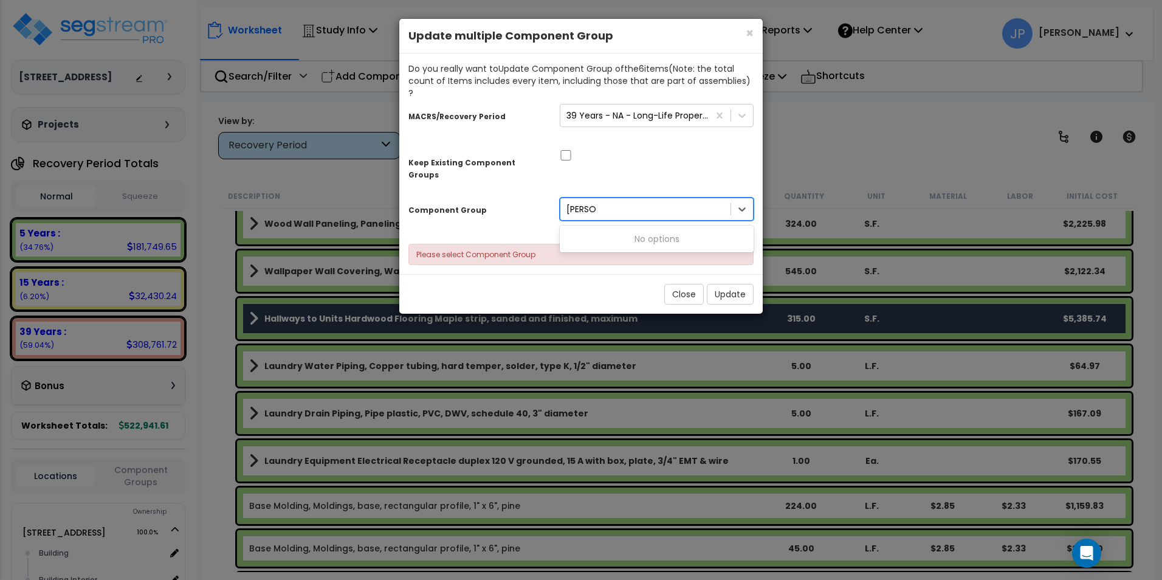
type input "wood"
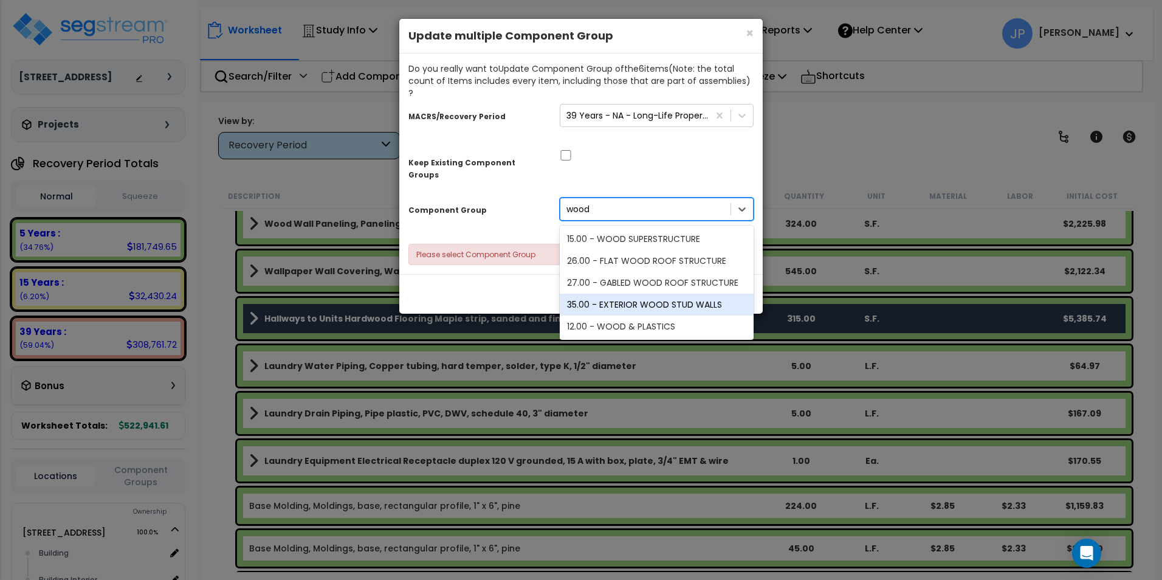
click at [643, 293] on div "35.00 - EXTERIOR WOOD STUD WALLS" at bounding box center [657, 304] width 194 height 22
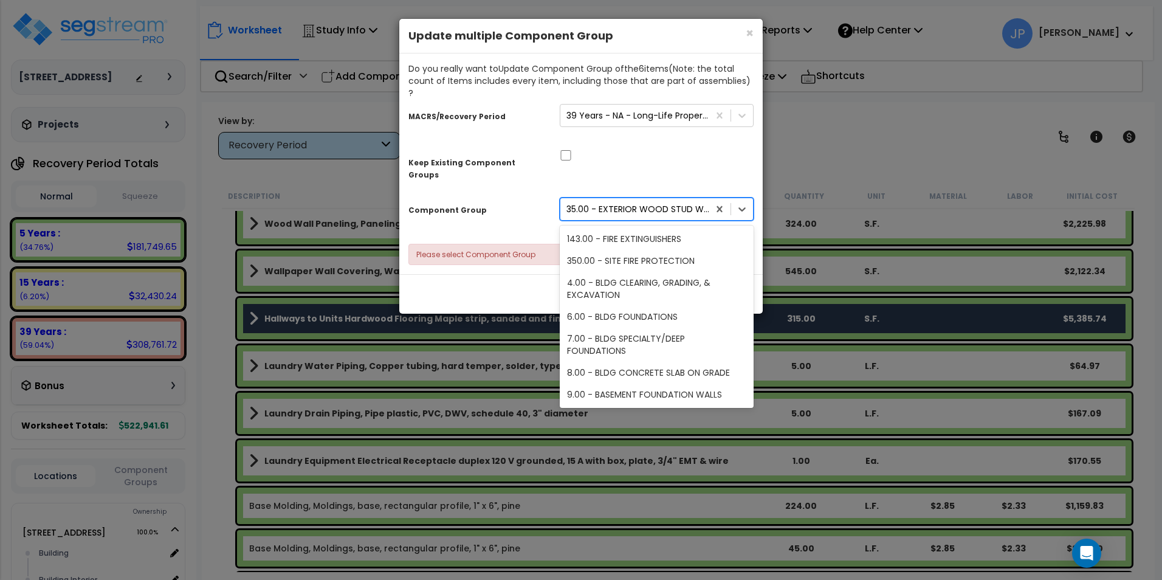
click at [671, 203] on div "35.00 - EXTERIOR WOOD STUD WALLS" at bounding box center [637, 209] width 143 height 12
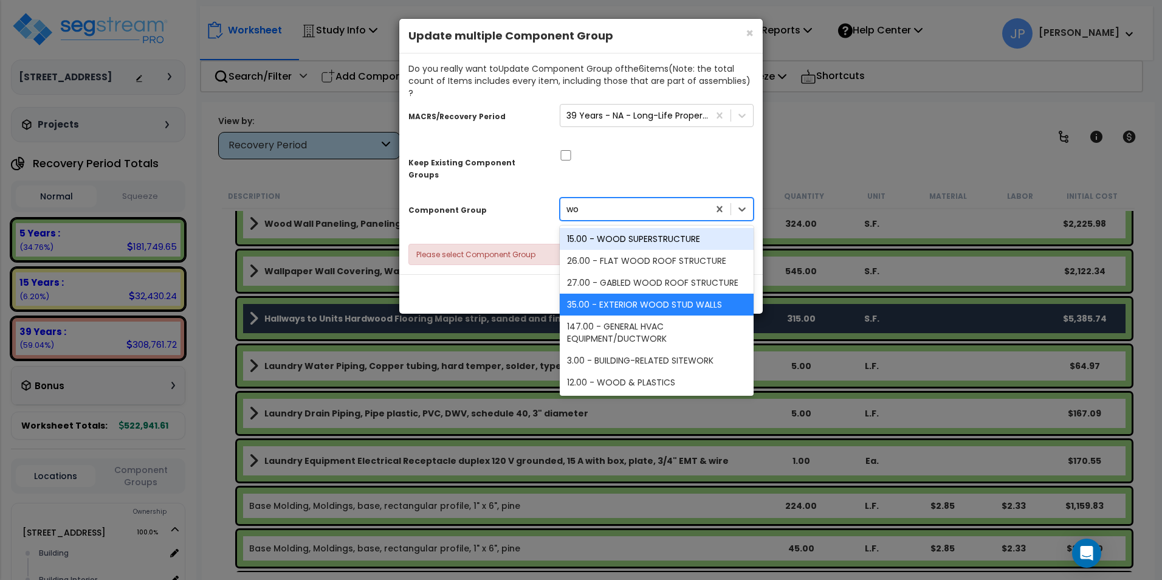
scroll to position [0, 0]
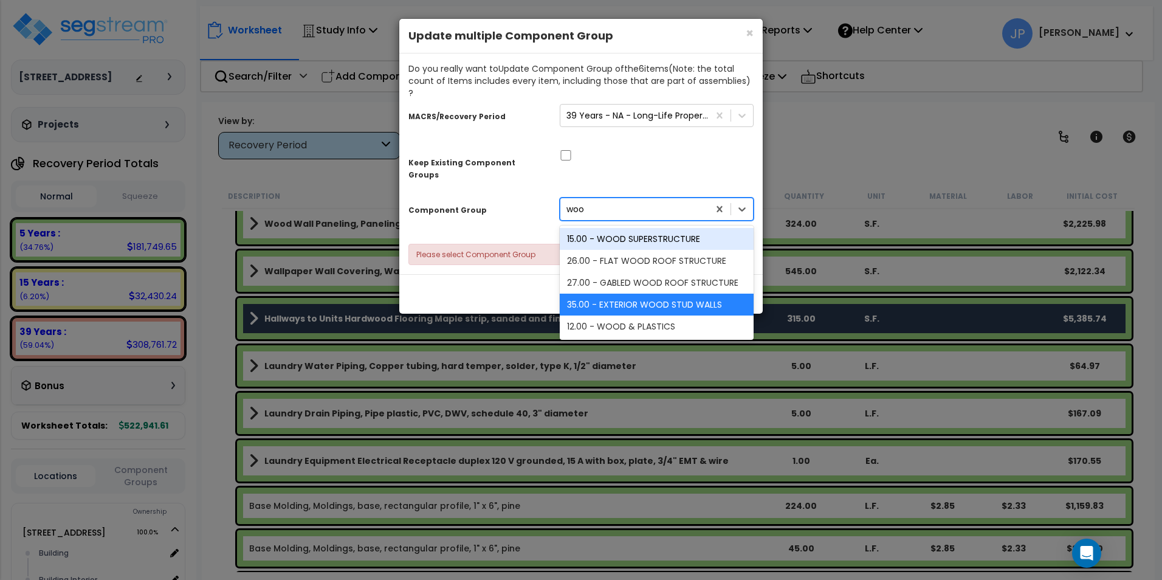
type input "wood"
click at [663, 315] on div "12.00 - WOOD & PLASTICS" at bounding box center [657, 326] width 194 height 22
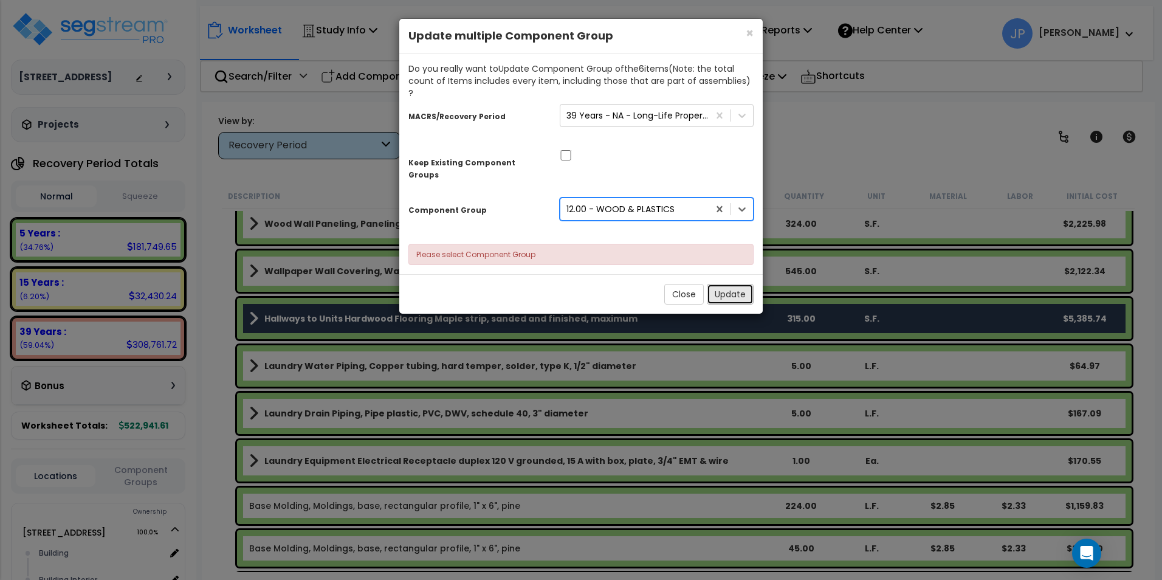
click at [744, 284] on button "Update" at bounding box center [730, 294] width 47 height 21
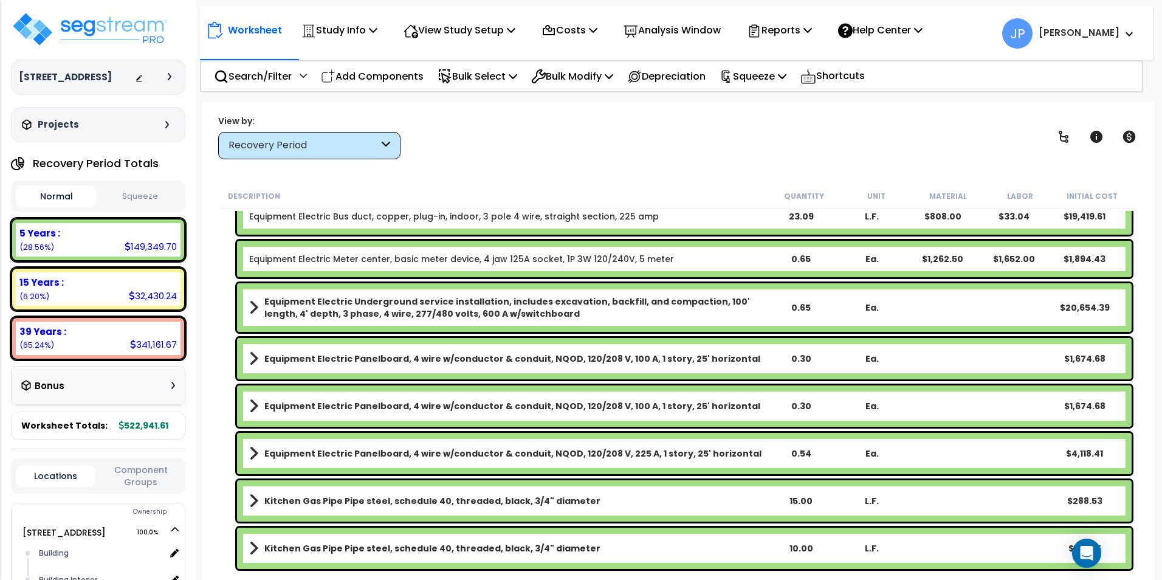
scroll to position [122, 0]
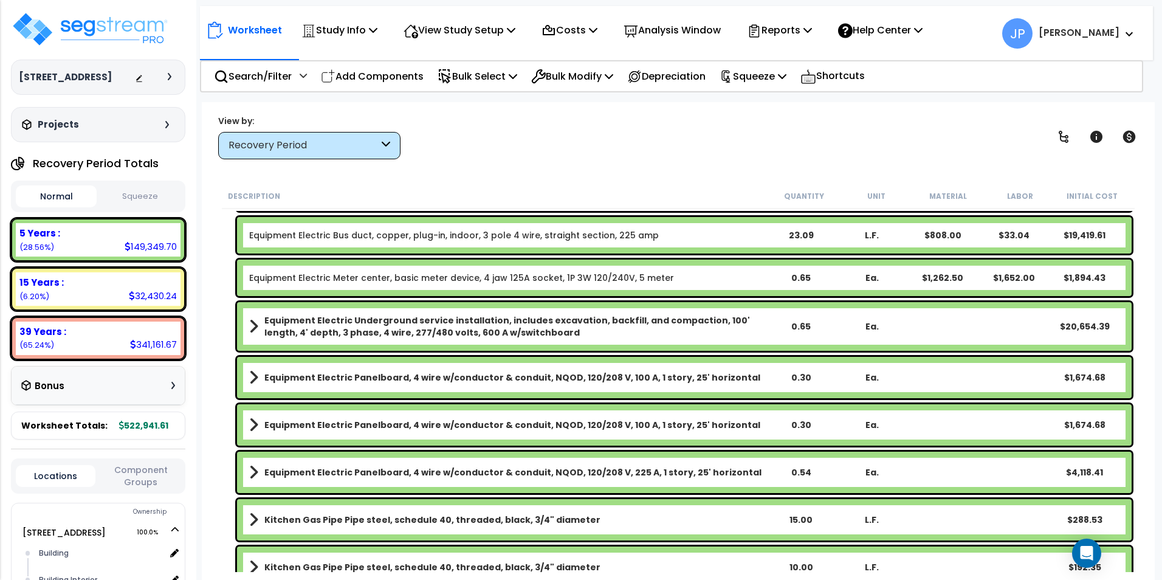
click at [587, 327] on b "Equipment Electric Underground service installation, includes excavation, backf…" at bounding box center [514, 326] width 501 height 24
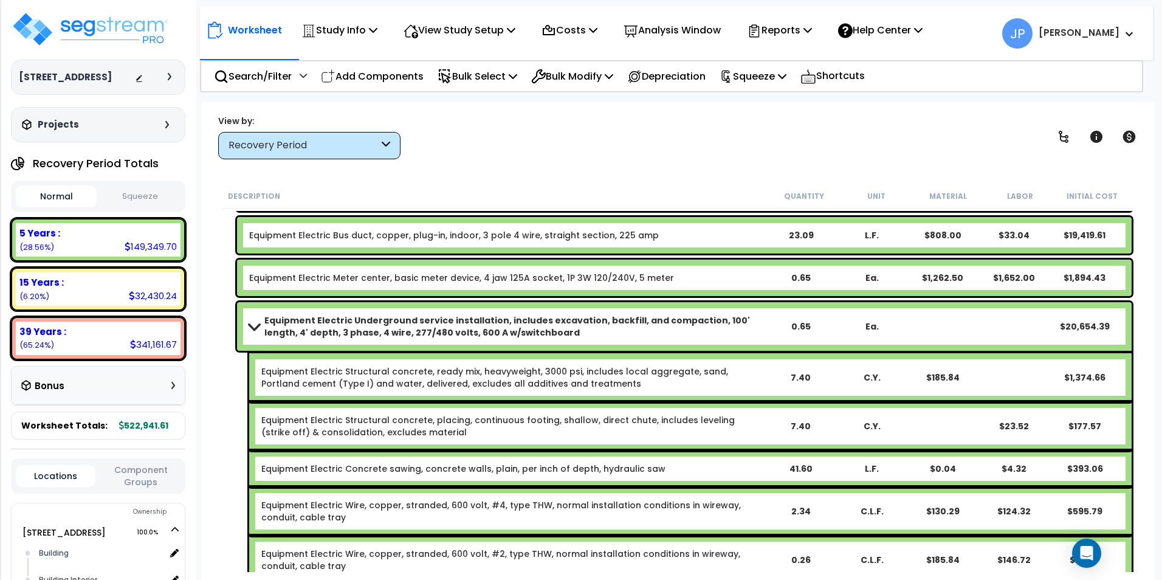
click at [587, 327] on b "Equipment Electric Underground service installation, includes excavation, backf…" at bounding box center [514, 326] width 501 height 24
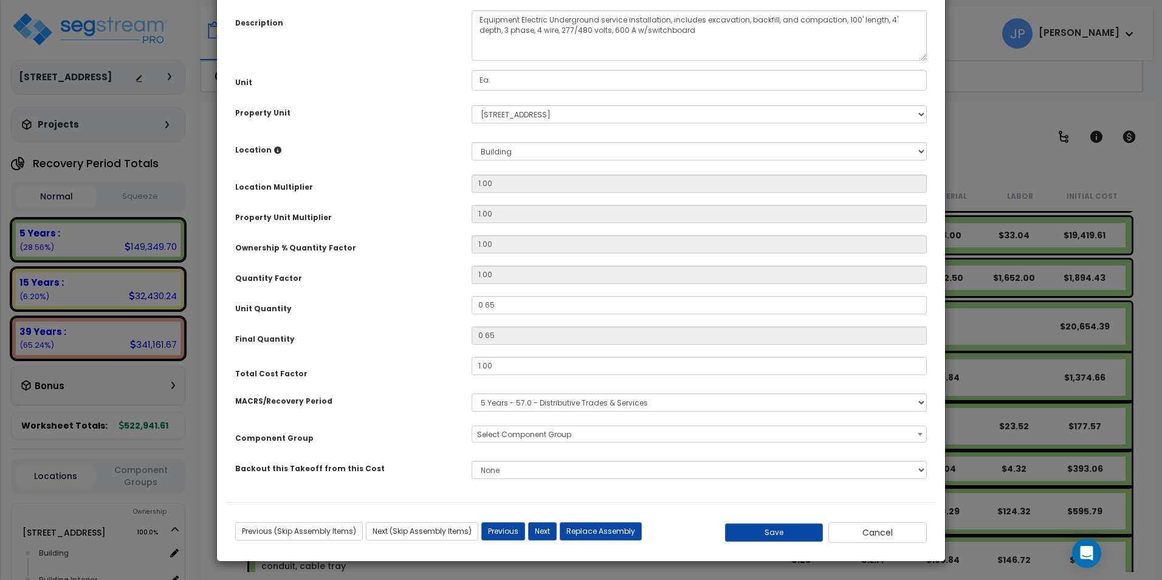
scroll to position [0, 0]
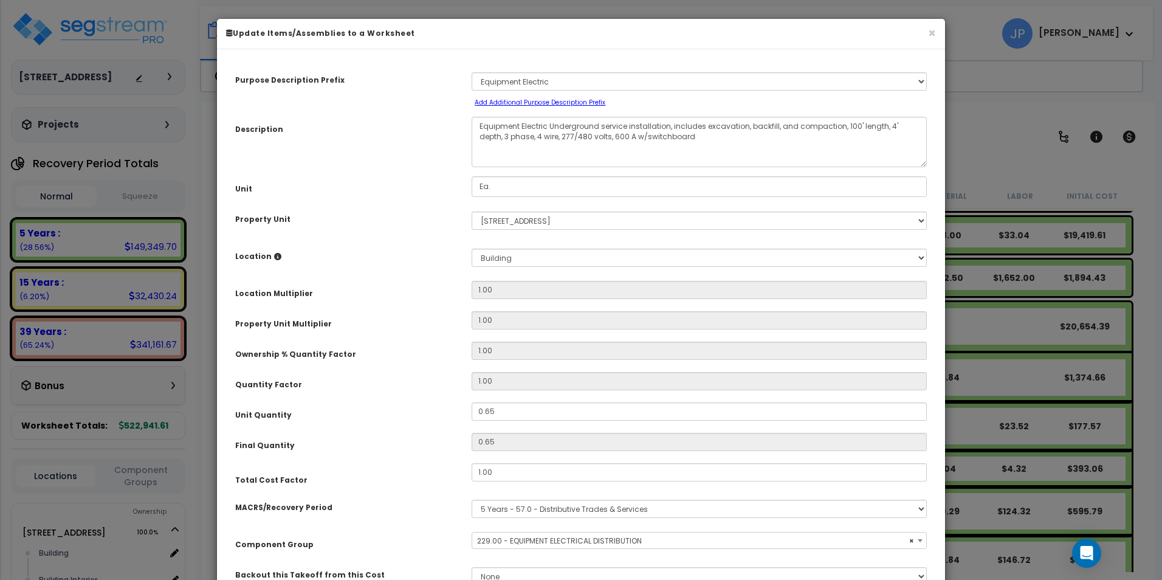
select select "35557"
click at [563, 135] on textarea "Equipment Electric Underground service installation, includes excavation, backf…" at bounding box center [698, 142] width 455 height 50
drag, startPoint x: 586, startPoint y: 125, endPoint x: 548, endPoint y: 123, distance: 38.3
click at [548, 123] on textarea "Equipment Electric Underground service installation, includes excavation, backf…" at bounding box center [698, 142] width 455 height 50
type textarea "Equipment Electric Overhead service installation, includes excavation, backfill…"
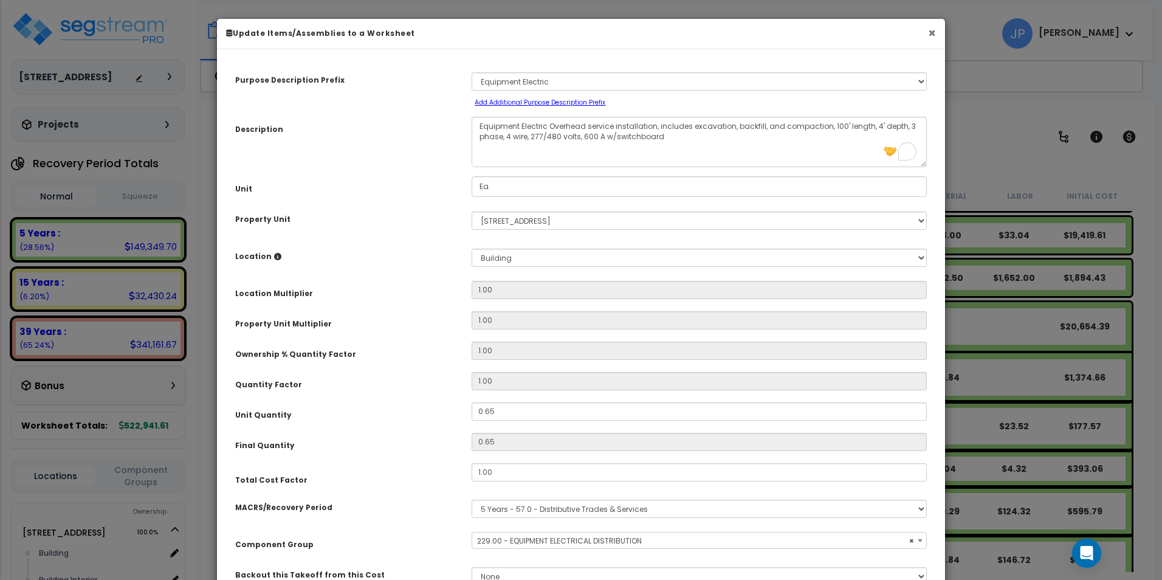
click at [928, 35] on button "×" at bounding box center [932, 33] width 8 height 13
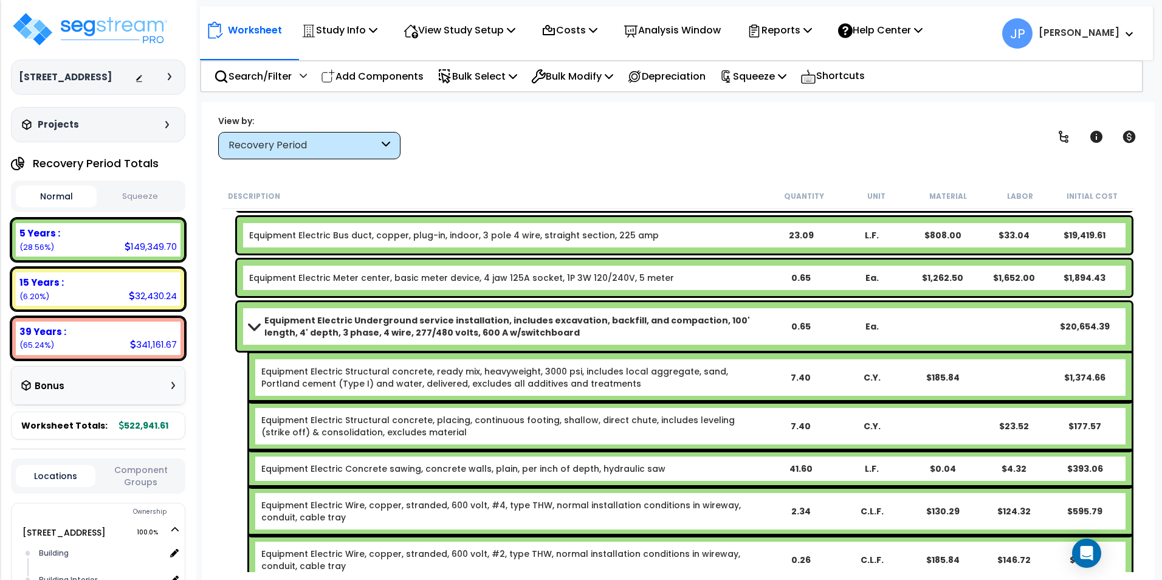
click at [458, 329] on b "Equipment Electric Underground service installation, includes excavation, backf…" at bounding box center [514, 326] width 501 height 24
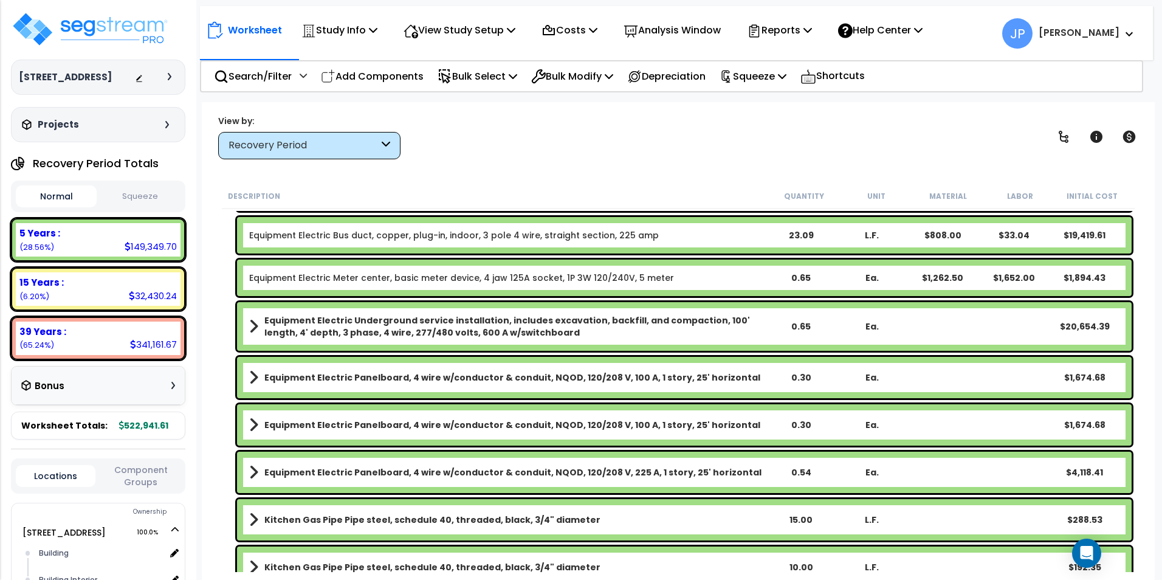
click at [458, 329] on b "Equipment Electric Underground service installation, includes excavation, backf…" at bounding box center [514, 326] width 501 height 24
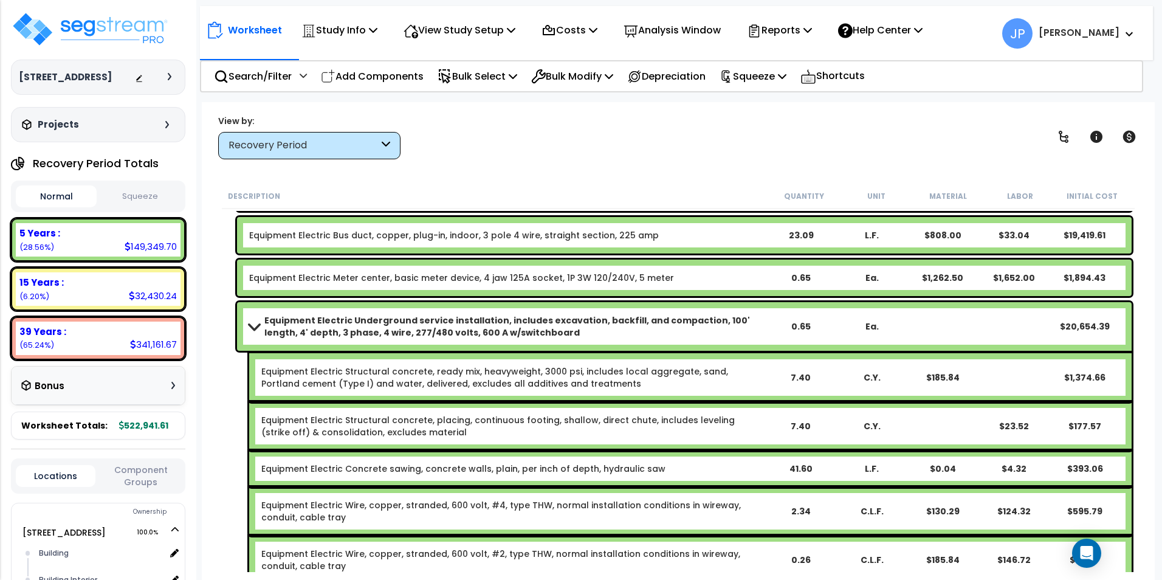
click at [458, 329] on b "Equipment Electric Underground service installation, includes excavation, backf…" at bounding box center [514, 326] width 501 height 24
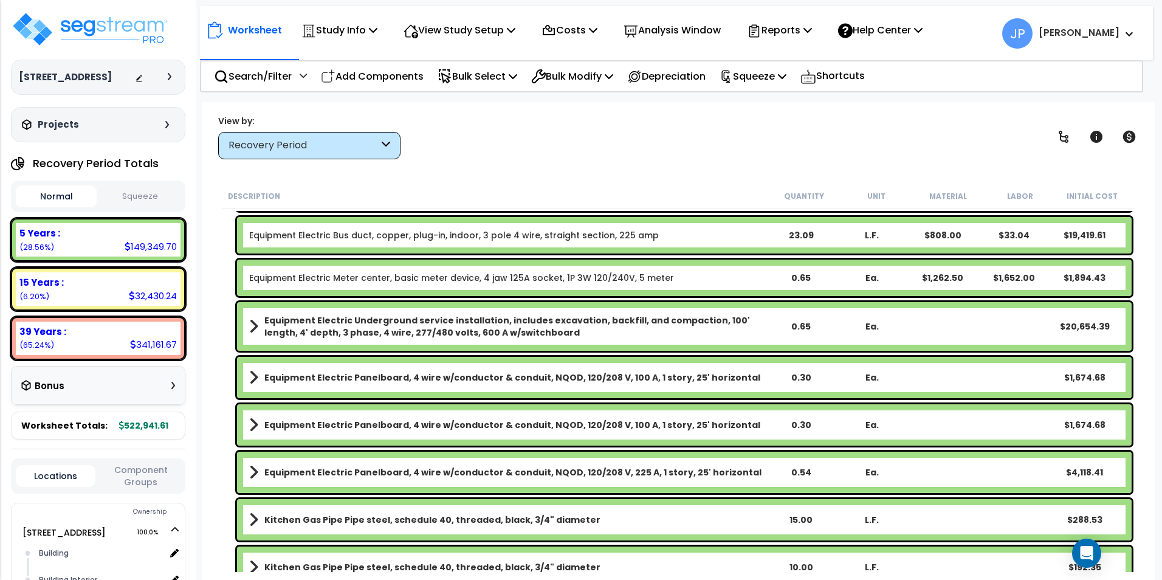
click at [458, 329] on b "Equipment Electric Underground service installation, includes excavation, backf…" at bounding box center [514, 326] width 501 height 24
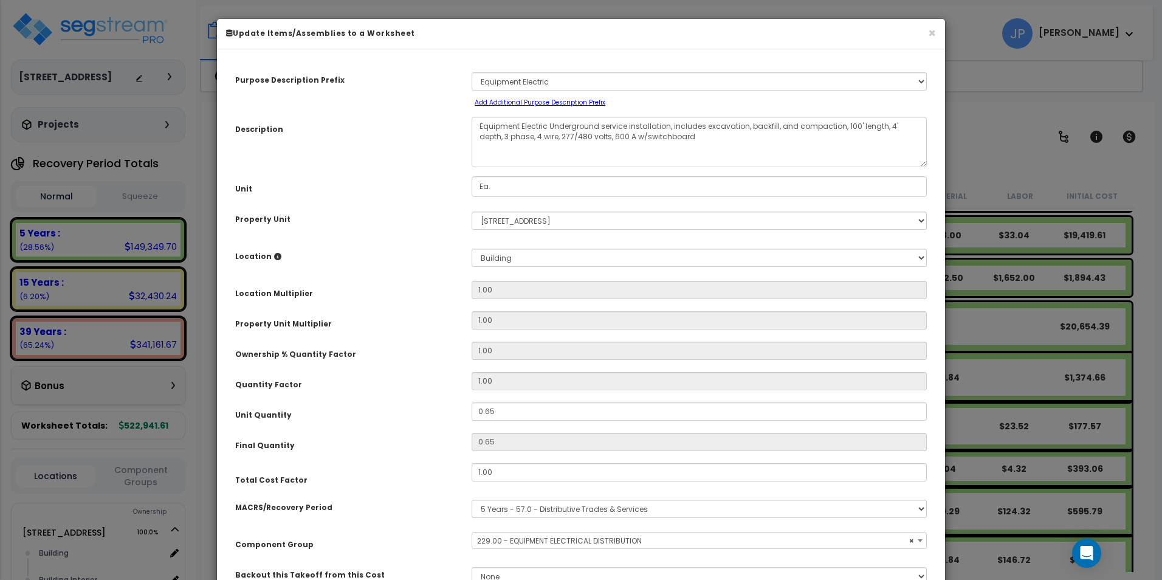
select select "35557"
click at [597, 134] on textarea "Equipment Electric Underground service installation, includes excavation, backf…" at bounding box center [698, 142] width 455 height 50
drag, startPoint x: 603, startPoint y: 134, endPoint x: 590, endPoint y: 134, distance: 13.4
click at [590, 134] on textarea "Equipment Electric Underground service installation, includes excavation, backf…" at bounding box center [698, 142] width 455 height 50
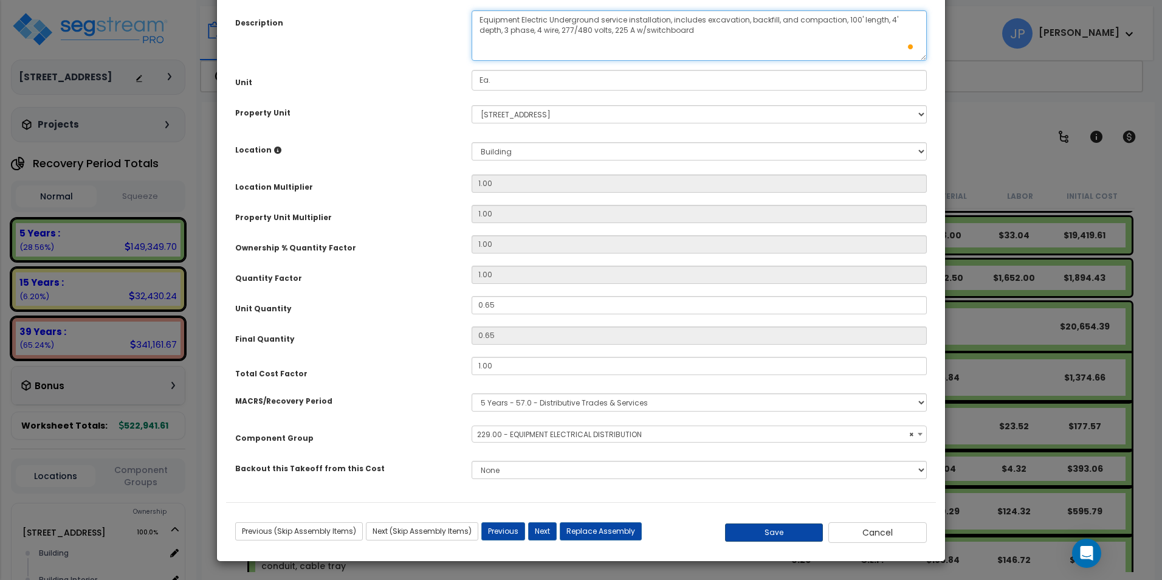
type textarea "Equipment Electric Underground service installation, includes excavation, backf…"
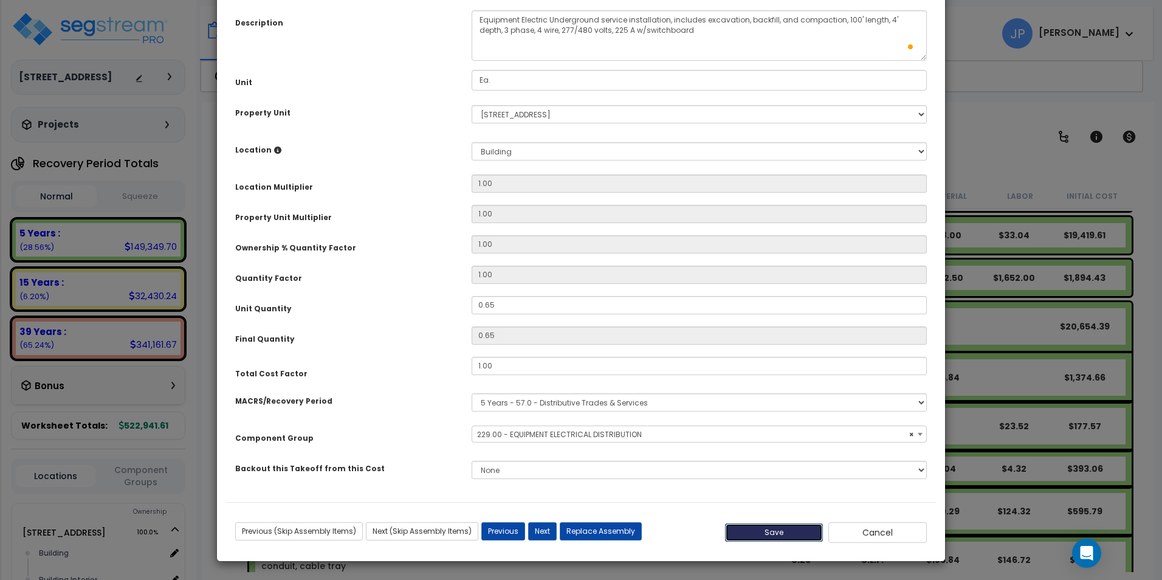
click at [755, 537] on button "Save" at bounding box center [774, 532] width 98 height 18
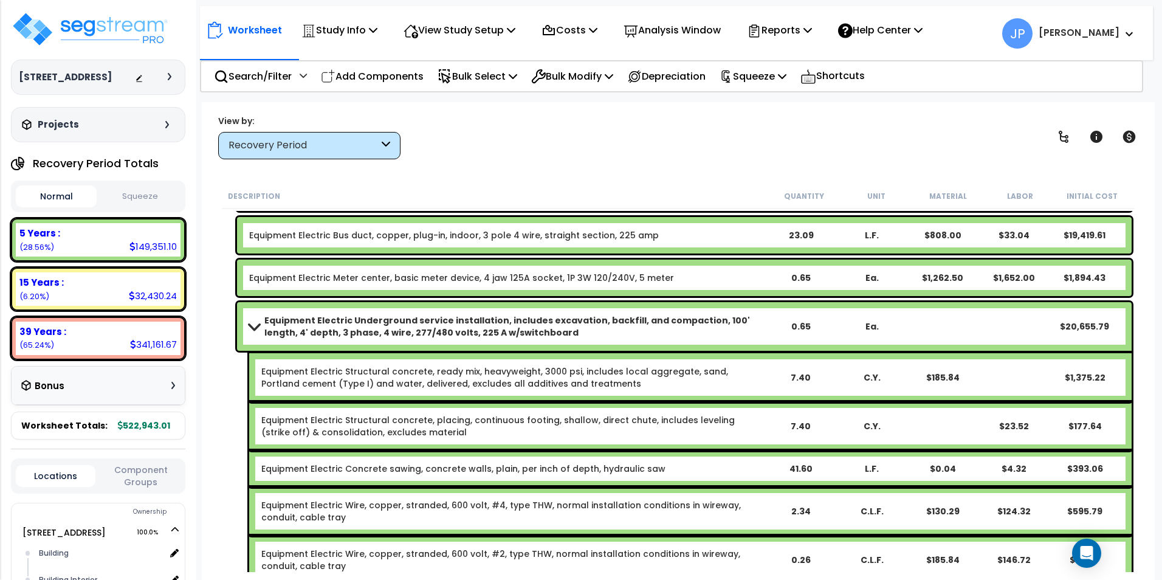
click at [436, 332] on b "Equipment Electric Underground service installation, includes excavation, backf…" at bounding box center [514, 326] width 501 height 24
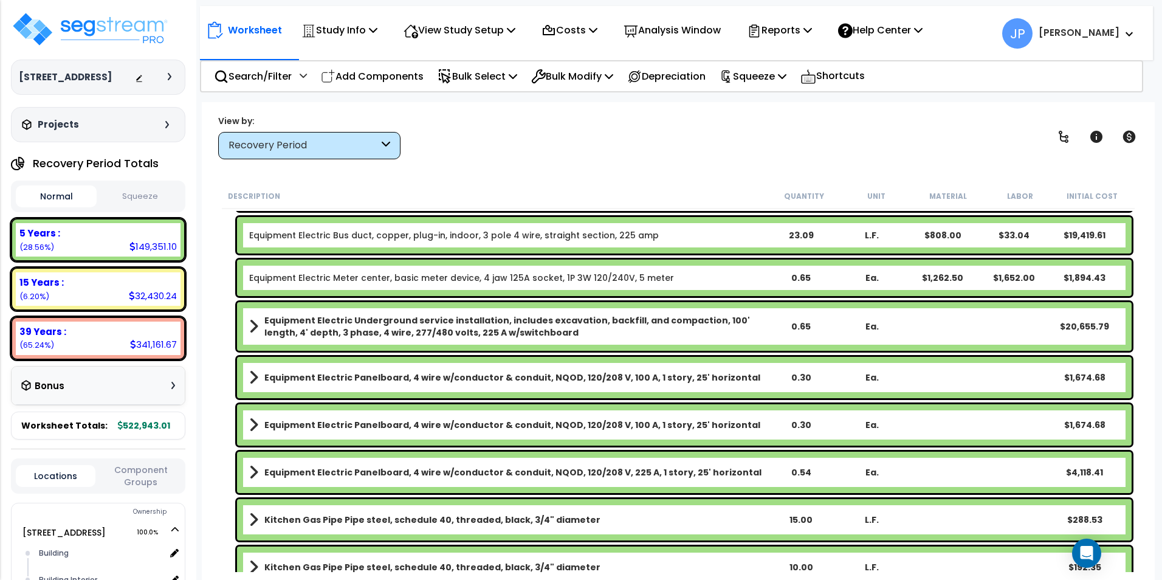
click at [436, 332] on b "Equipment Electric Underground service installation, includes excavation, backf…" at bounding box center [514, 326] width 501 height 24
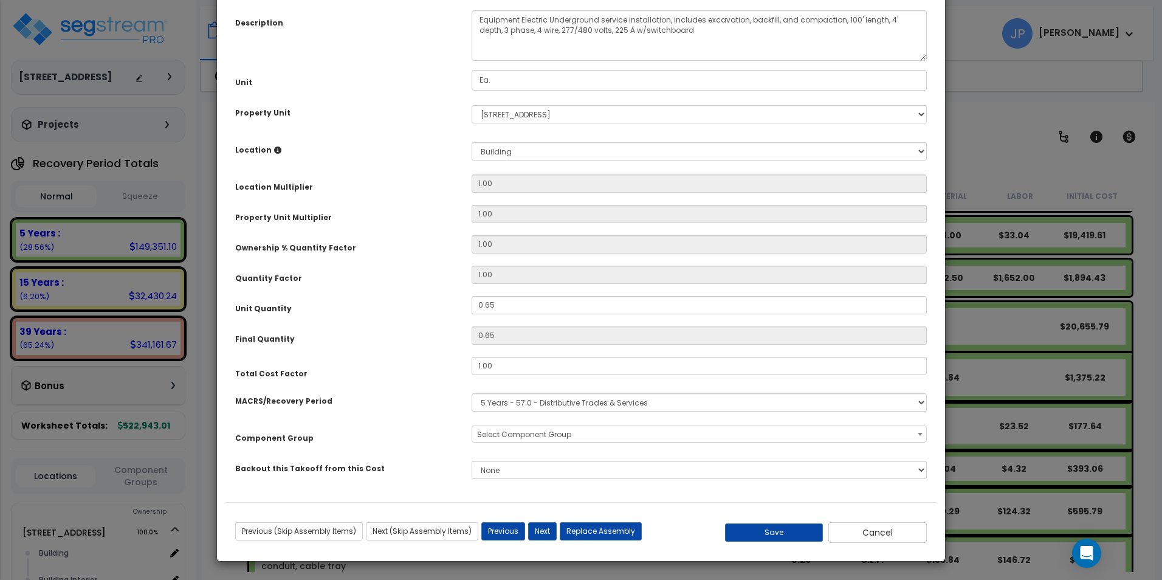
scroll to position [0, 0]
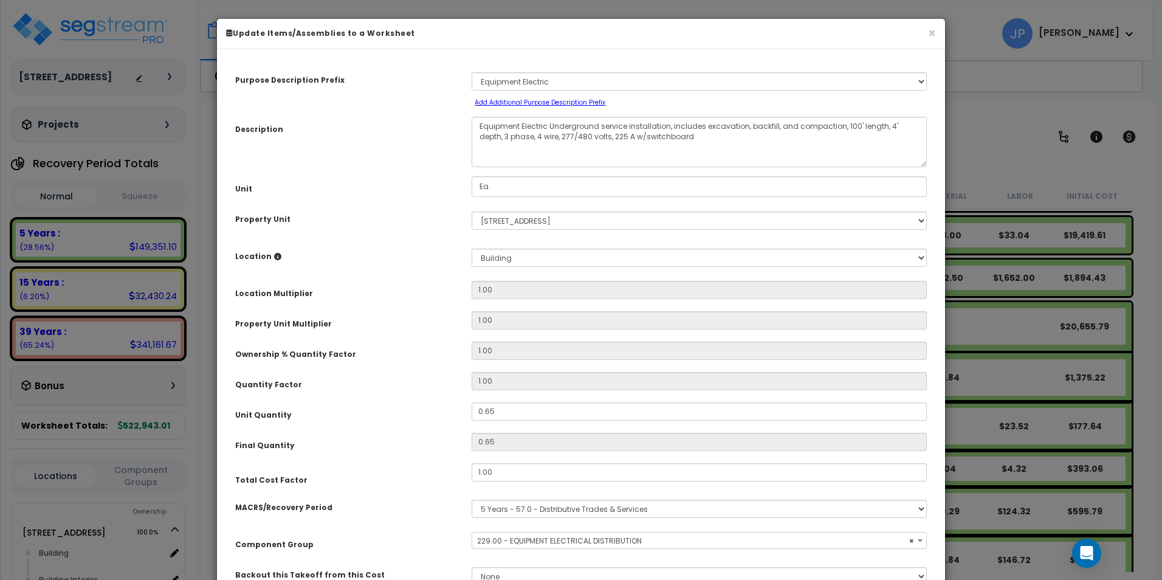
select select "35557"
click at [604, 147] on textarea "Equipment Electric Underground service installation, includes excavation, backf…" at bounding box center [698, 142] width 455 height 50
drag, startPoint x: 601, startPoint y: 138, endPoint x: 590, endPoint y: 135, distance: 11.9
click at [590, 135] on textarea "Equipment Electric Underground service installation, includes excavation, backf…" at bounding box center [698, 142] width 455 height 50
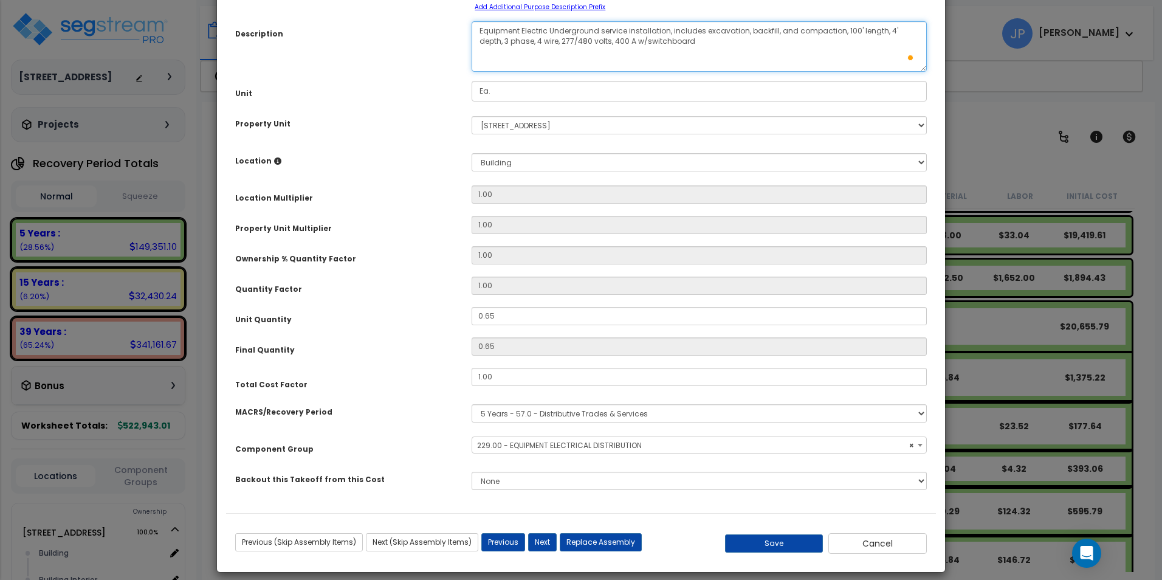
scroll to position [106, 0]
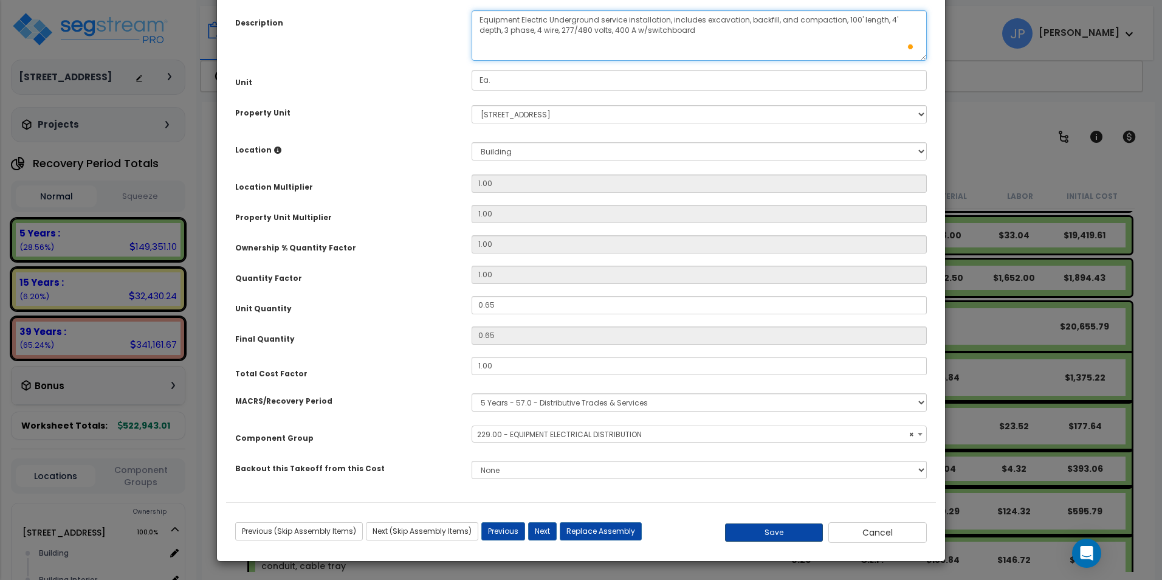
type textarea "Equipment Electric Underground service installation, includes excavation, backf…"
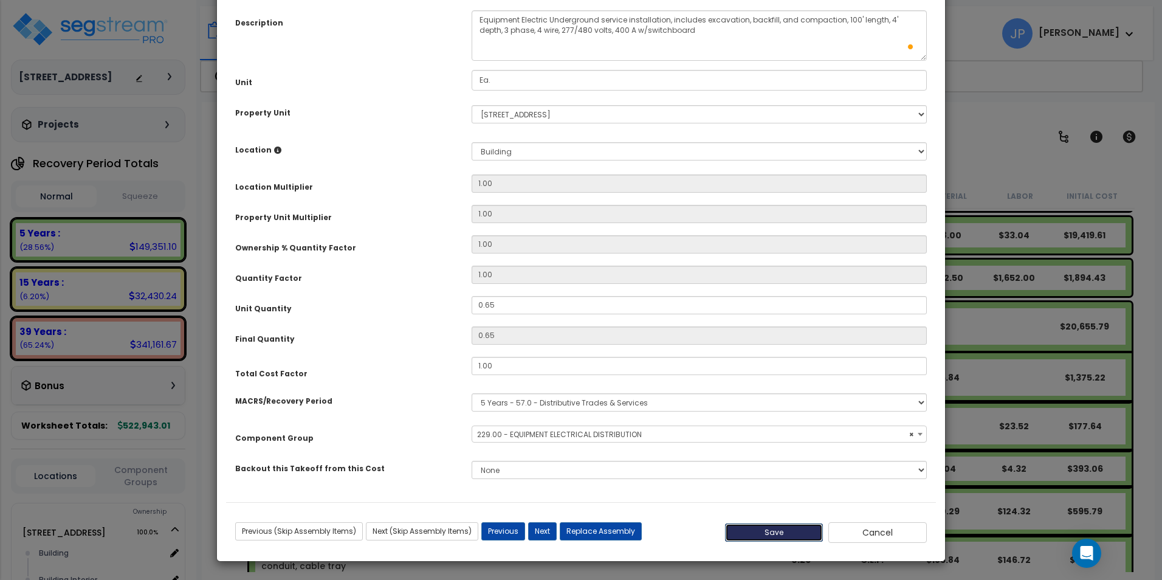
click at [809, 535] on button "Save" at bounding box center [774, 532] width 98 height 18
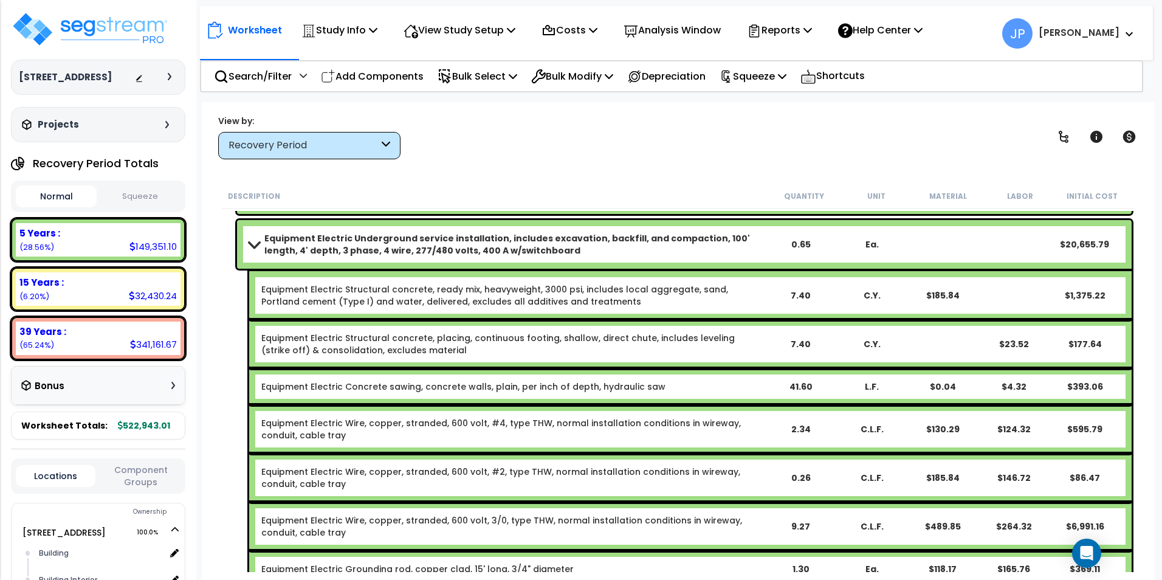
scroll to position [122, 0]
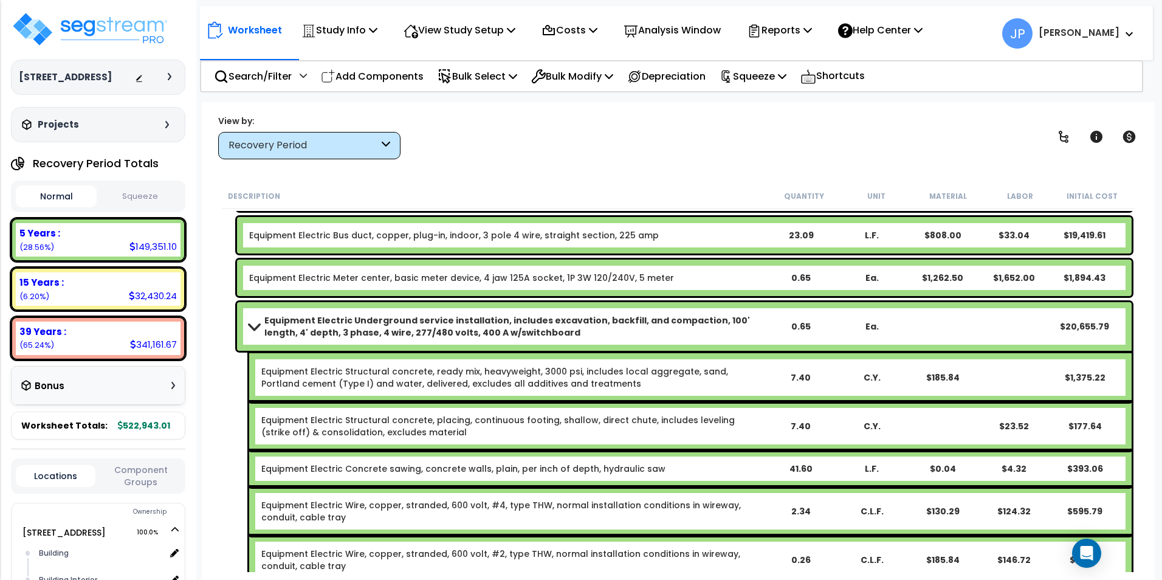
click at [428, 331] on b "Equipment Electric Underground service installation, includes excavation, backf…" at bounding box center [514, 326] width 501 height 24
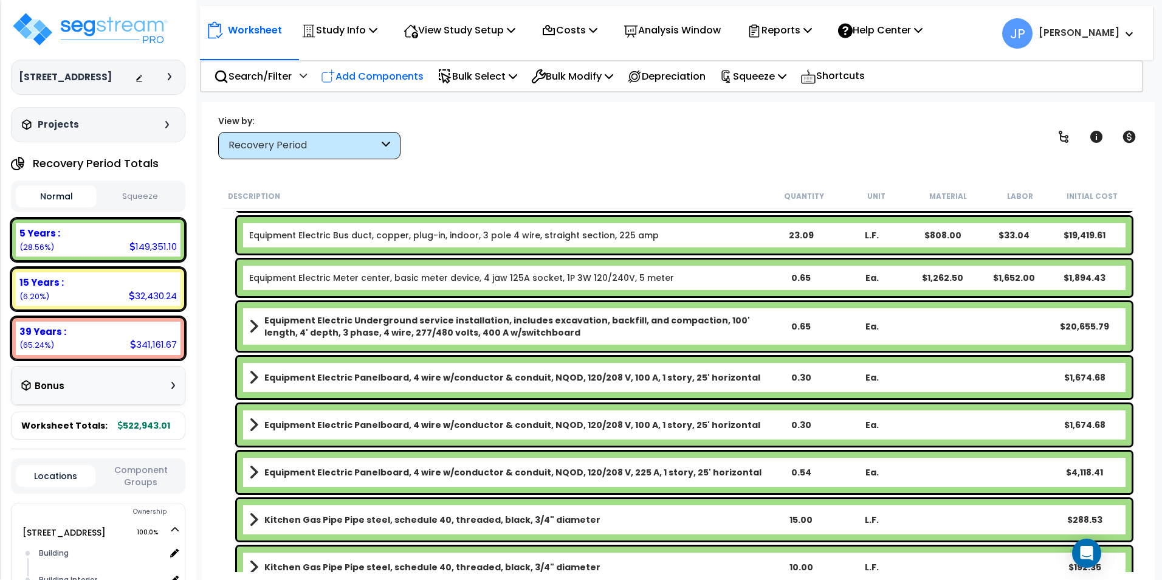
click at [365, 77] on p "Add Components" at bounding box center [372, 76] width 103 height 16
select select
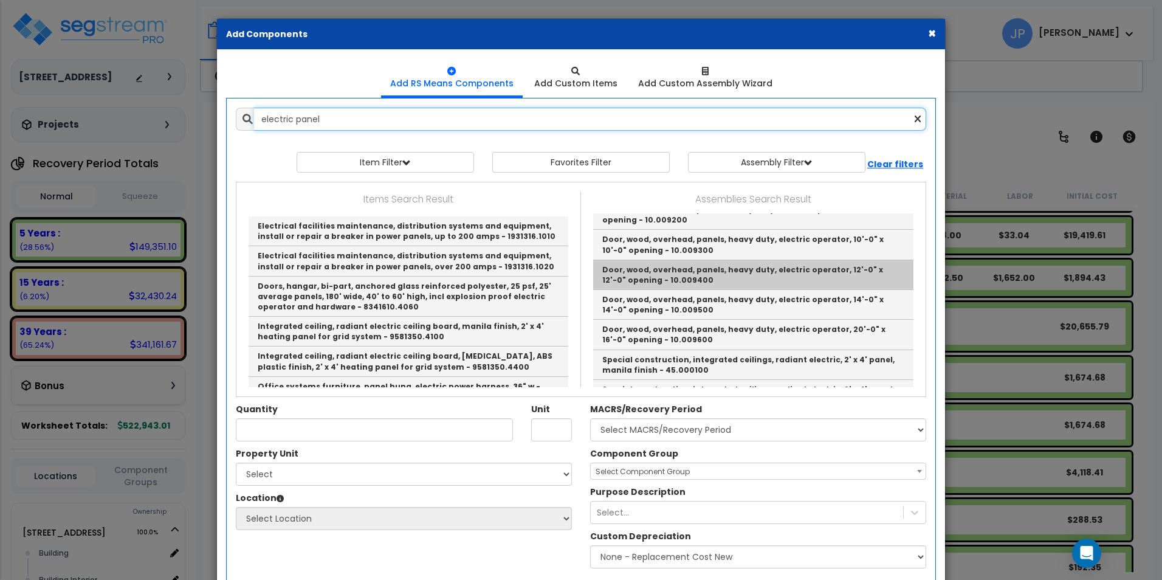
scroll to position [41, 0]
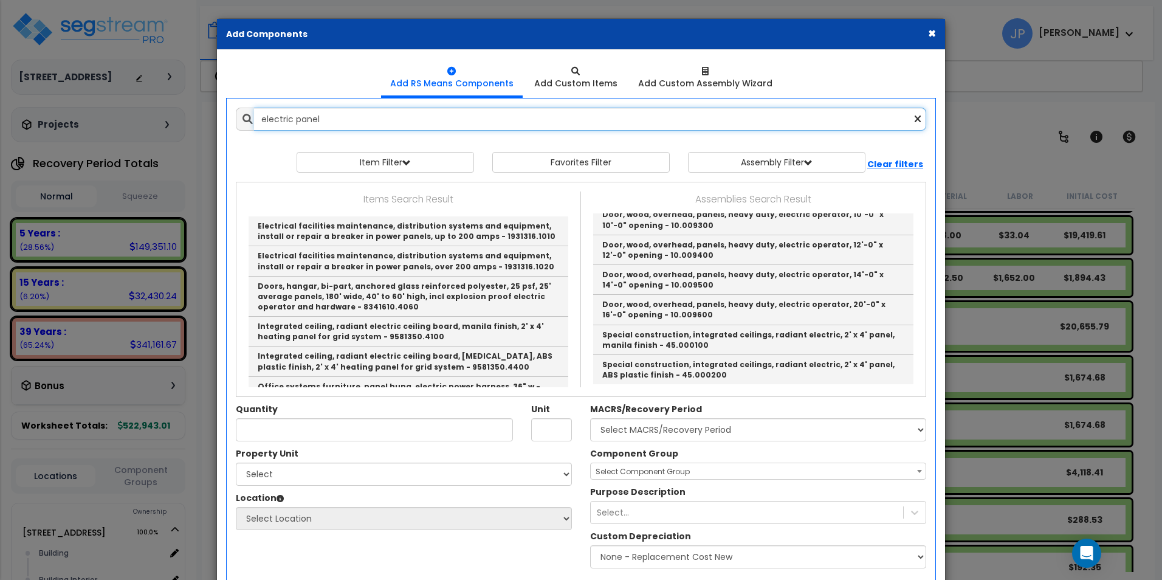
type input "electric panel"
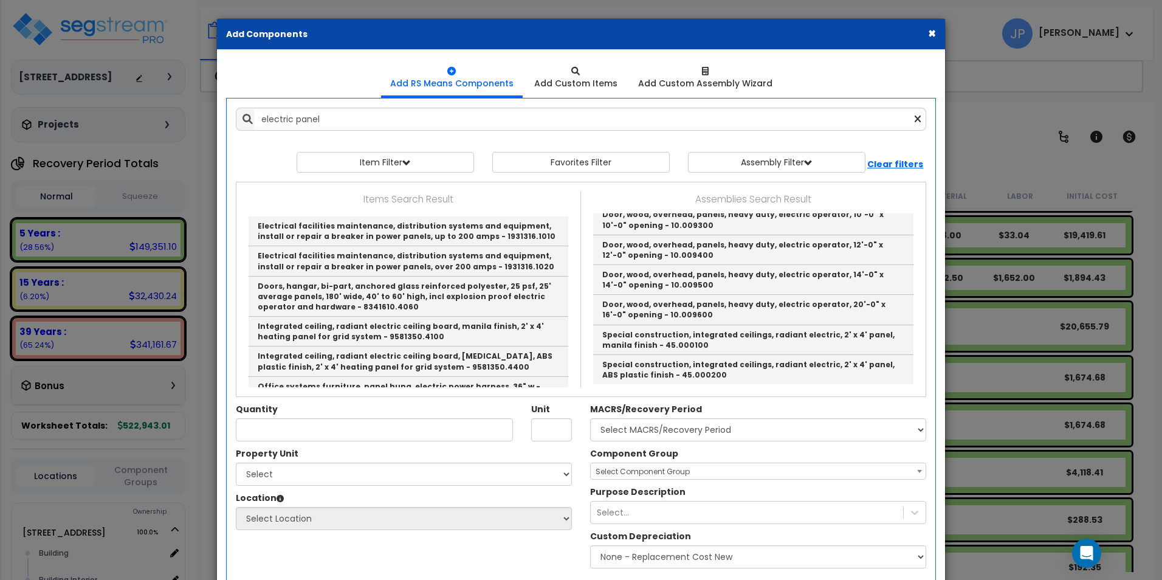
click at [928, 32] on button "×" at bounding box center [932, 33] width 8 height 13
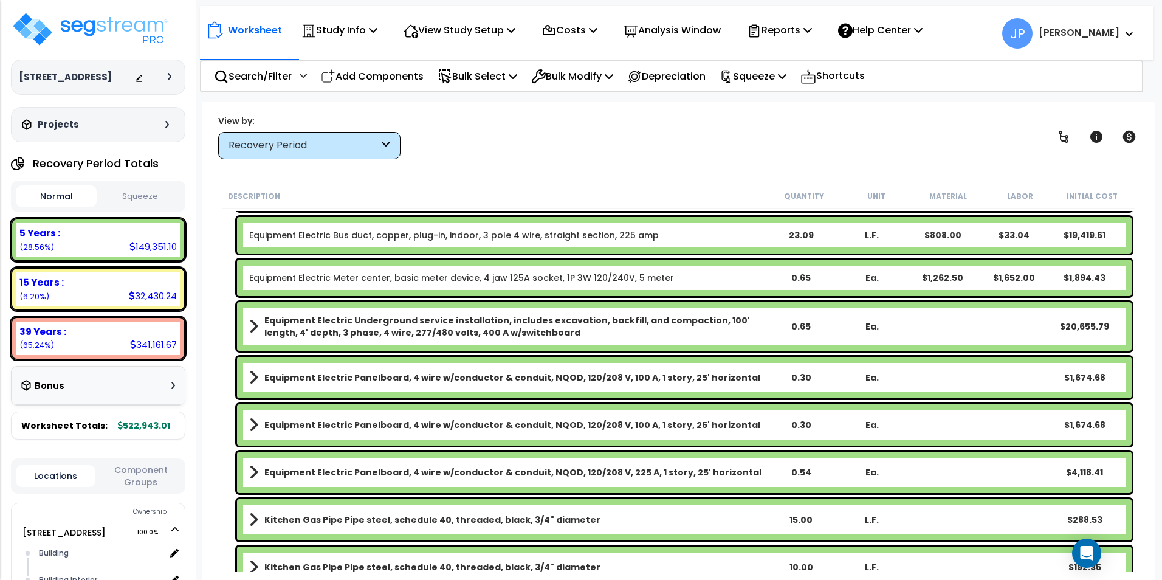
click at [348, 72] on p "Add Components" at bounding box center [372, 76] width 103 height 16
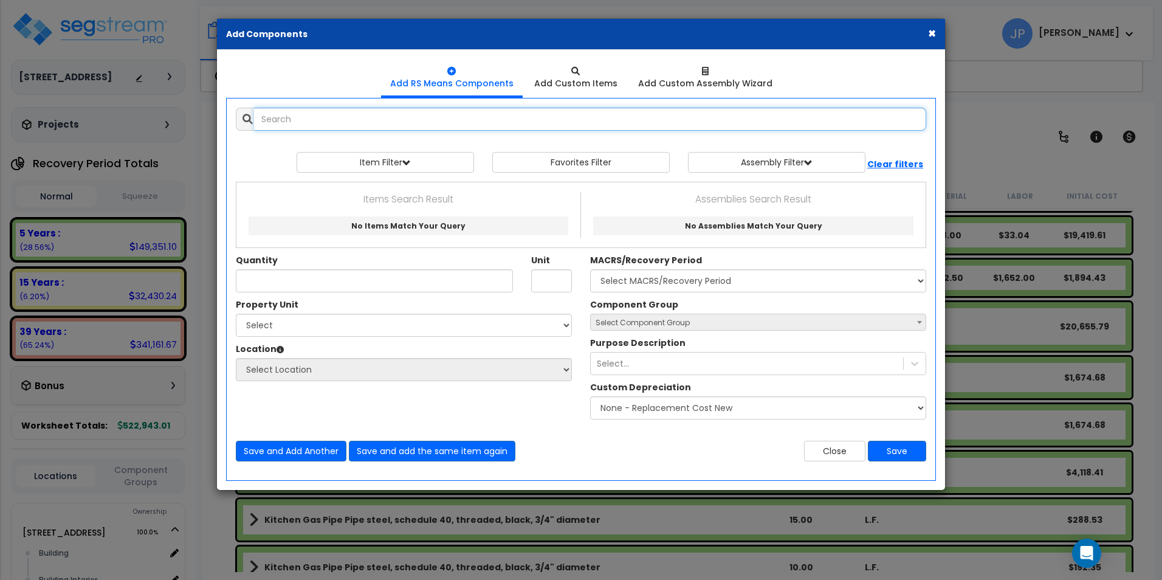
scroll to position [0, 0]
click at [434, 112] on input "Equipment Electric Panelboard" at bounding box center [590, 119] width 672 height 23
type input "Equipment Electric Panelboard"
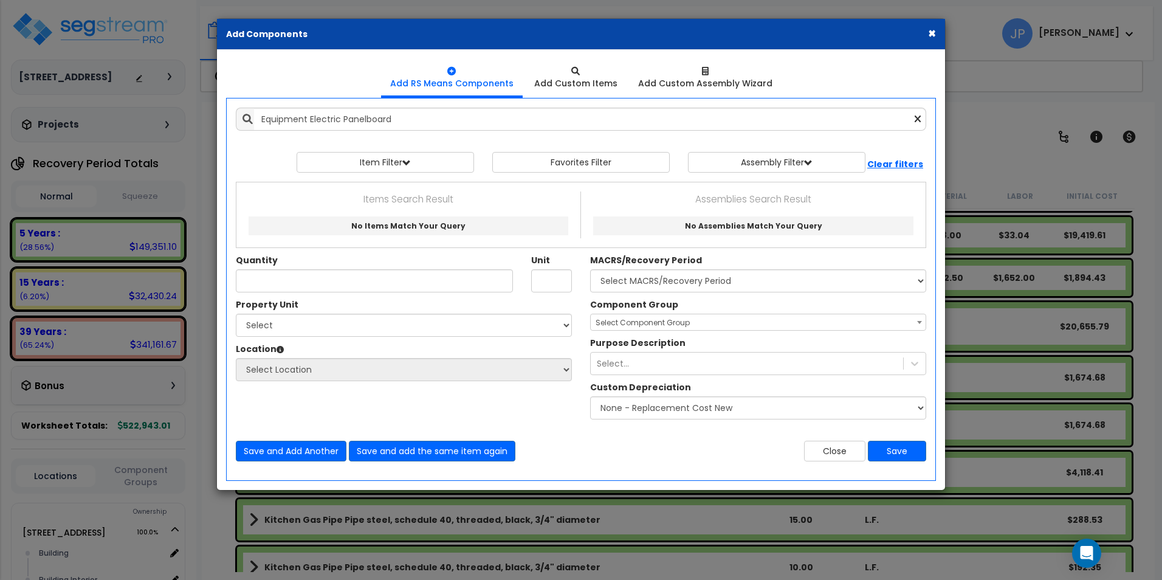
click at [454, 203] on p "Items Search Result" at bounding box center [408, 199] width 326 height 16
click at [933, 32] on button "×" at bounding box center [932, 33] width 8 height 13
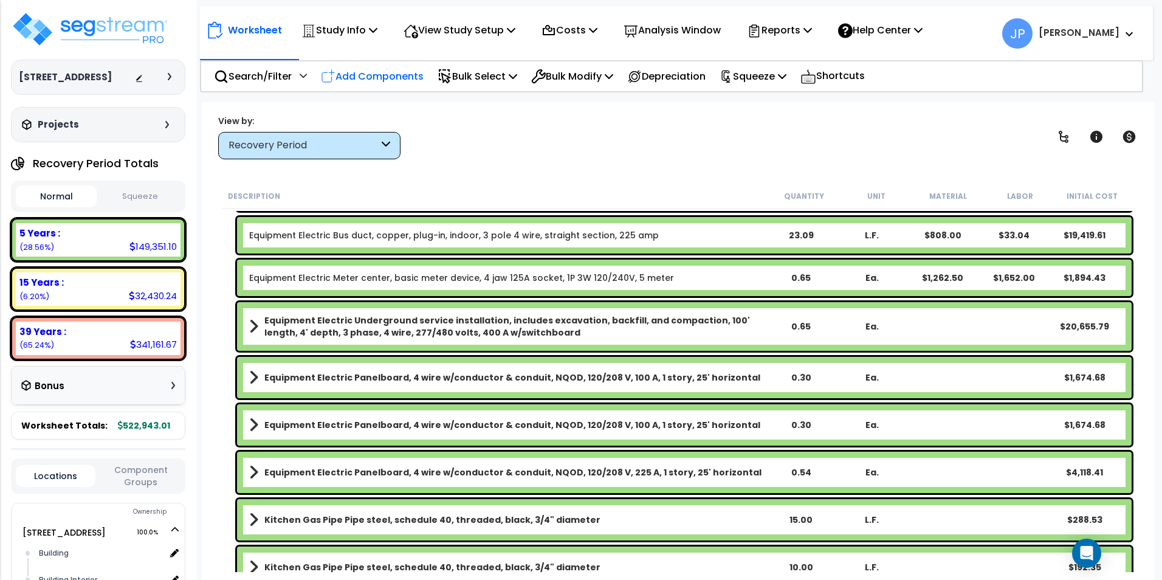
click at [392, 76] on p "Add Components" at bounding box center [372, 76] width 103 height 16
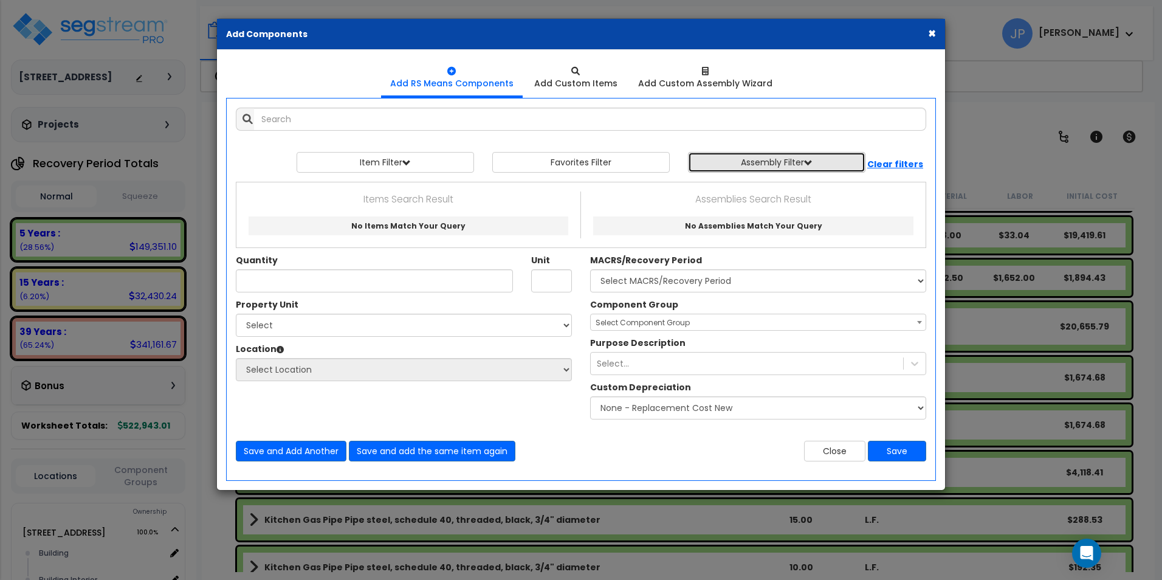
click at [756, 159] on button "Assembly Filter" at bounding box center [776, 162] width 177 height 21
click at [761, 190] on select "Select 0. Custom Assembly 1. Standard Foundations 2. Special Foundations 3. Sla…" at bounding box center [785, 190] width 182 height 23
click at [742, 188] on select "Select 0. Custom Assembly 1. Standard Foundations 2. Special Foundations 3. Sla…" at bounding box center [785, 190] width 182 height 23
select select "34"
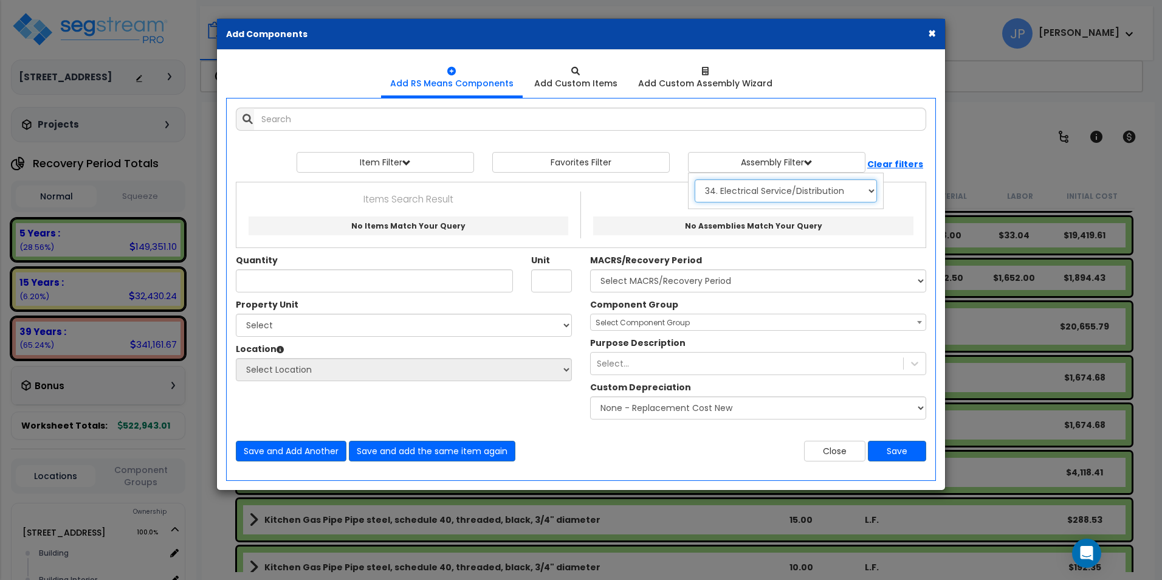
click at [694, 179] on select "Select 0. Custom Assembly 1. Standard Foundations 2. Special Foundations 3. Sla…" at bounding box center [785, 190] width 182 height 23
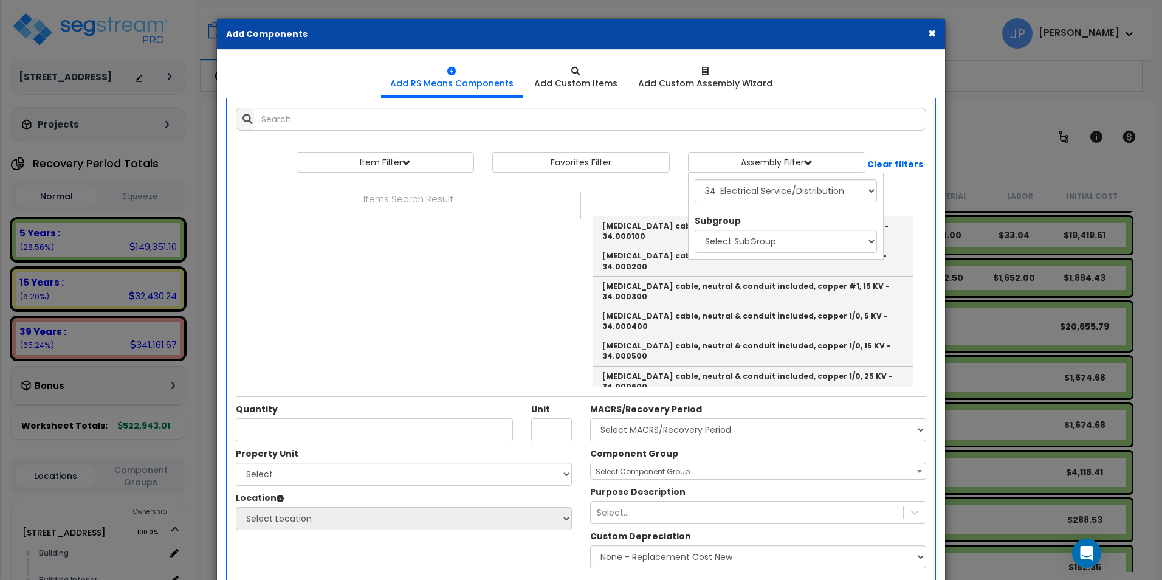
click at [880, 248] on div "Select 0. Custom Assembly 1. Standard Foundations 2. Special Foundations 3. Sla…" at bounding box center [785, 216] width 200 height 74
click at [875, 243] on select "Select SubGroup 1. [MEDICAL_DATA] Shielded Conductors 2. Overhead Electric Serv…" at bounding box center [785, 241] width 182 height 23
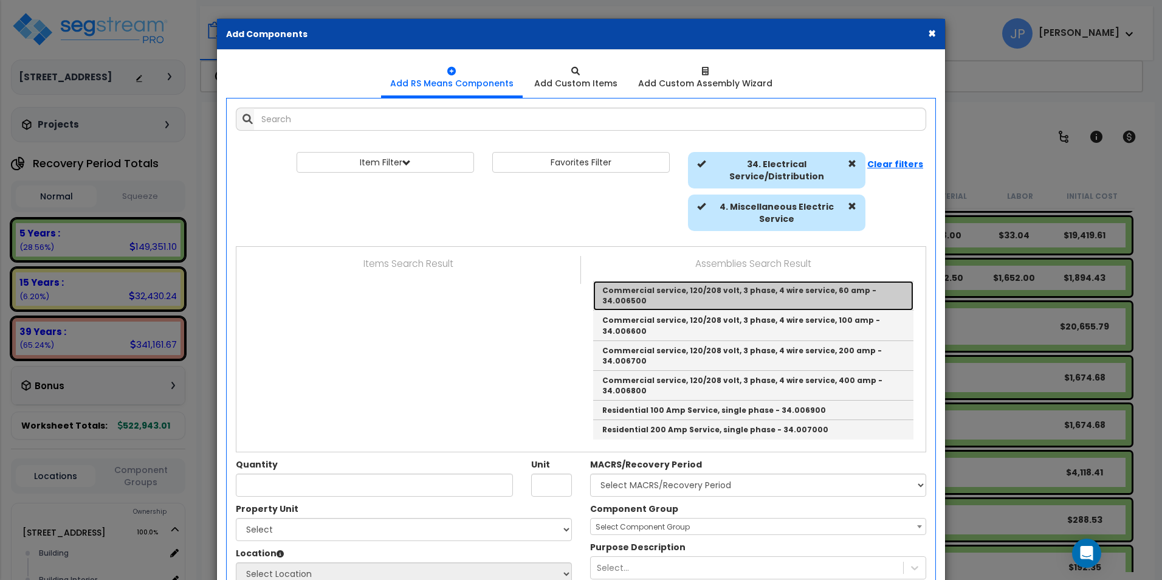
click at [759, 283] on link "Commercial service, 120/208 volt, 3 phase, 4 wire service, 60 amp - 34.006500" at bounding box center [753, 296] width 320 height 30
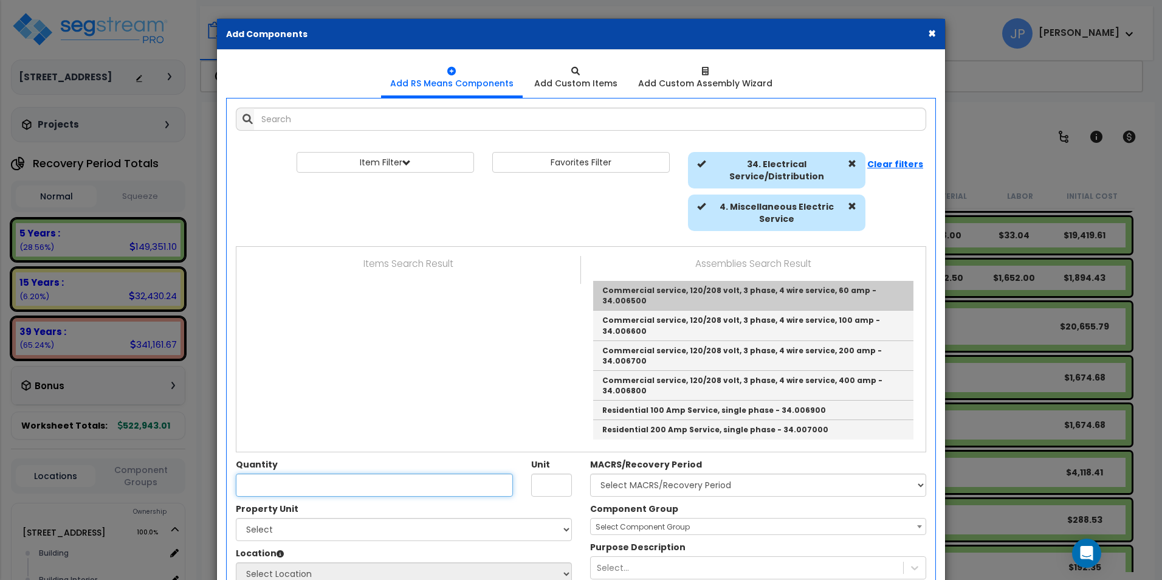
type input "Commercial service, 120/208 volt, 3 phase, 4 wire service, 60 amp - 34.006500"
type input "Ea."
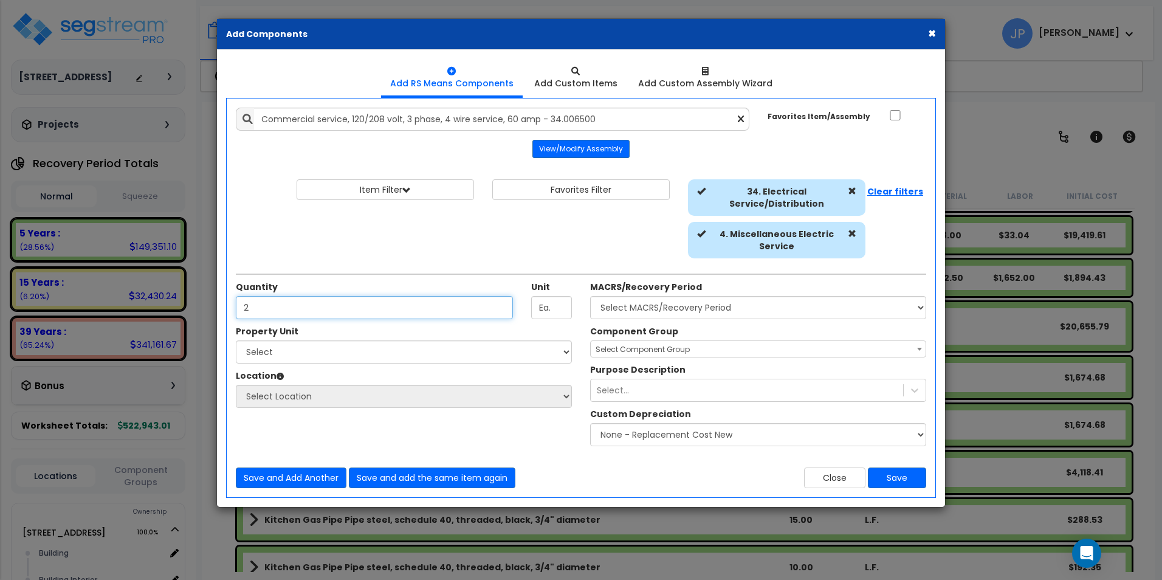
type input "2"
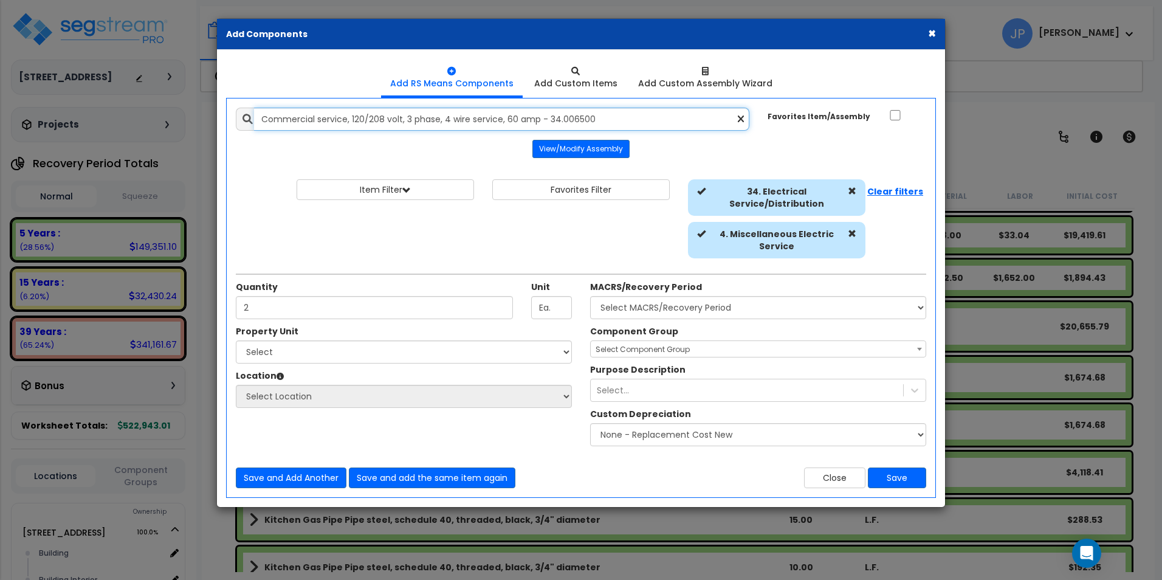
click at [506, 118] on input "Commercial service, 120/208 volt, 3 phase, 4 wire service, 60 amp - 34.006500" at bounding box center [501, 119] width 495 height 23
type input "Commercial service, 120/208 volt, 3 phase, 4 wire service, 50 amp - 34.006500"
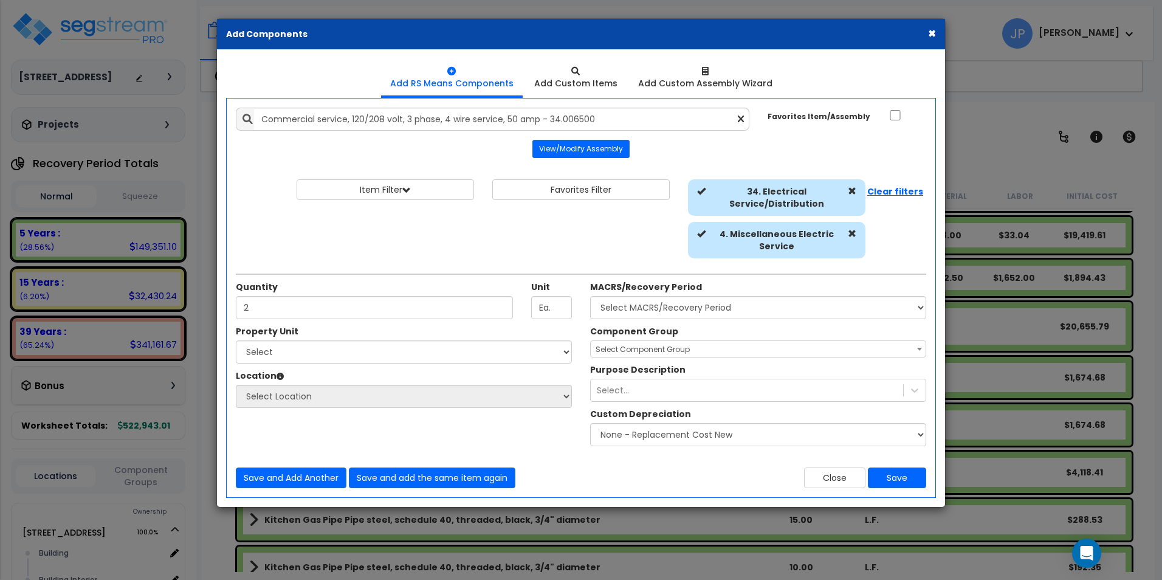
click at [522, 245] on div "Item Filter Select 0. Custom Item 1. General Requirements 3. Concrete" at bounding box center [581, 221] width 708 height 85
click at [673, 310] on select "Select MACRS/Recovery Period 5 Years - 57.0 - Distributive Trades & Services 5 …" at bounding box center [758, 307] width 336 height 23
click at [581, 235] on div "Item Filter Select 0. Custom Item 1. General Requirements 3. Concrete" at bounding box center [581, 221] width 708 height 85
click at [423, 308] on input "2" at bounding box center [374, 307] width 277 height 23
drag, startPoint x: 371, startPoint y: 307, endPoint x: 218, endPoint y: 293, distance: 153.1
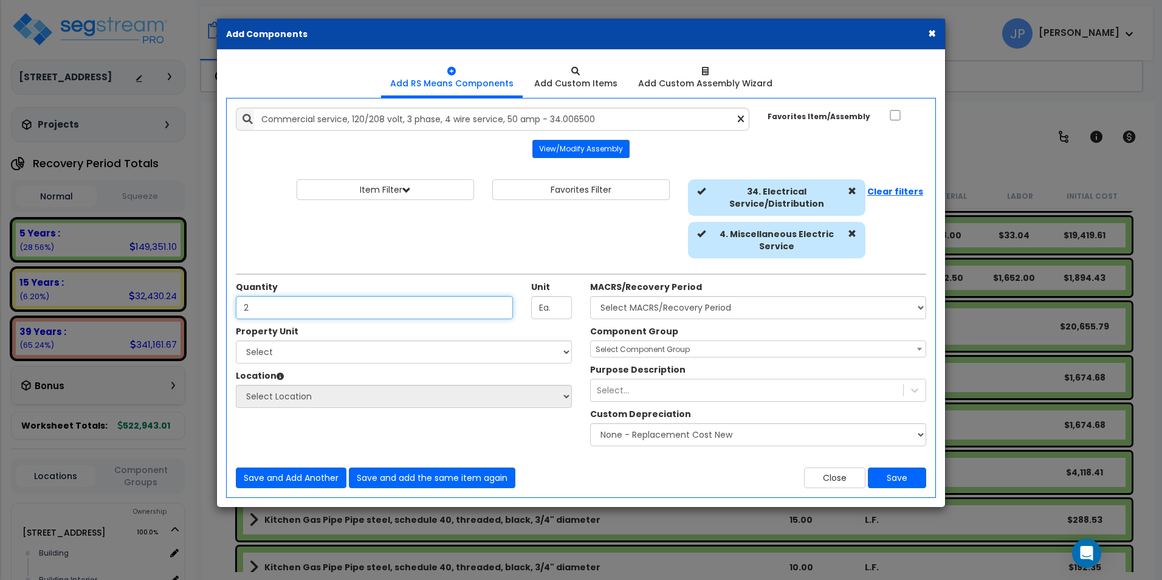
click at [218, 293] on div "Add Items Add Assemblies Both 10020228 Favorites Item/Assembly 2" at bounding box center [580, 297] width 727 height 399
type input "."
type input "0.35"
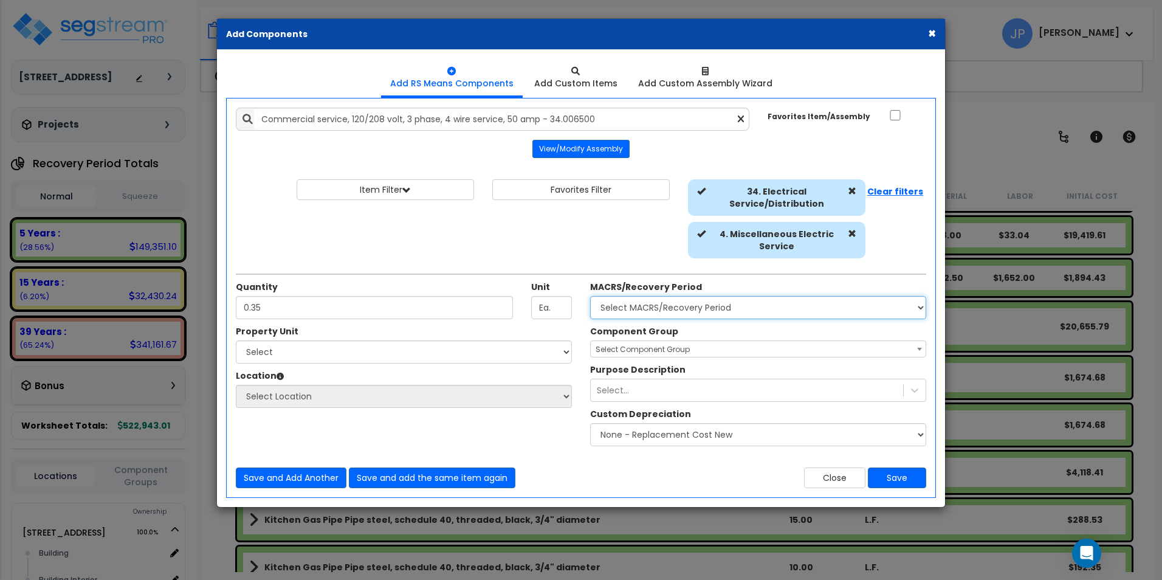
click at [647, 300] on select "Select MACRS/Recovery Period 5 Years - 57.0 - Distributive Trades & Services 5 …" at bounding box center [758, 307] width 336 height 23
select select "3667"
click at [590, 296] on select "Select MACRS/Recovery Period 5 Years - 57.0 - Distributive Trades & Services 5 …" at bounding box center [758, 307] width 336 height 23
click at [683, 341] on span "Select Component Group" at bounding box center [758, 349] width 335 height 17
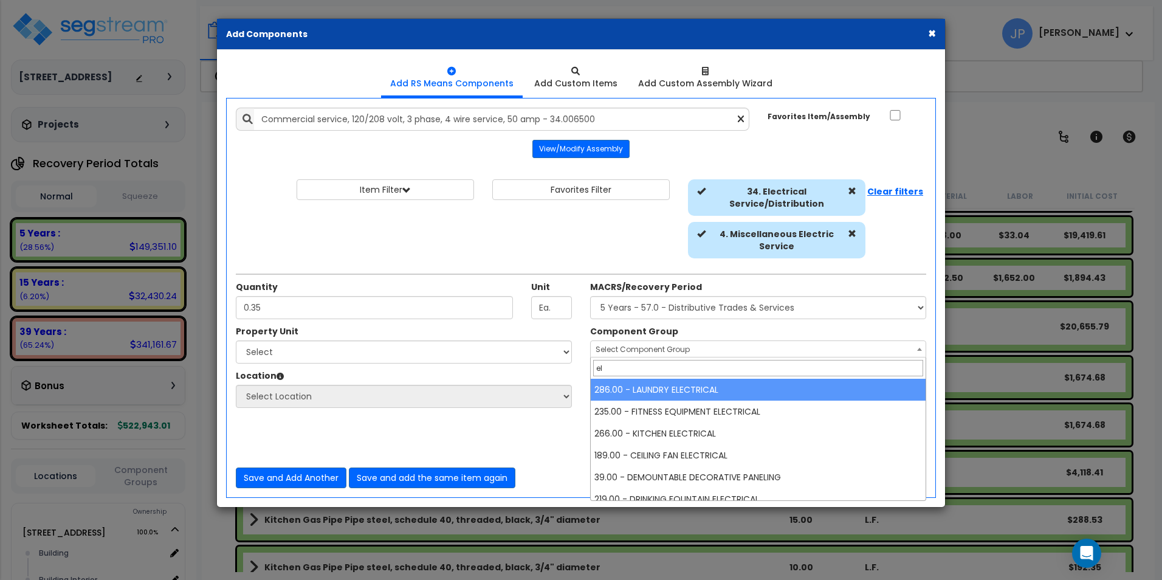
type input "e"
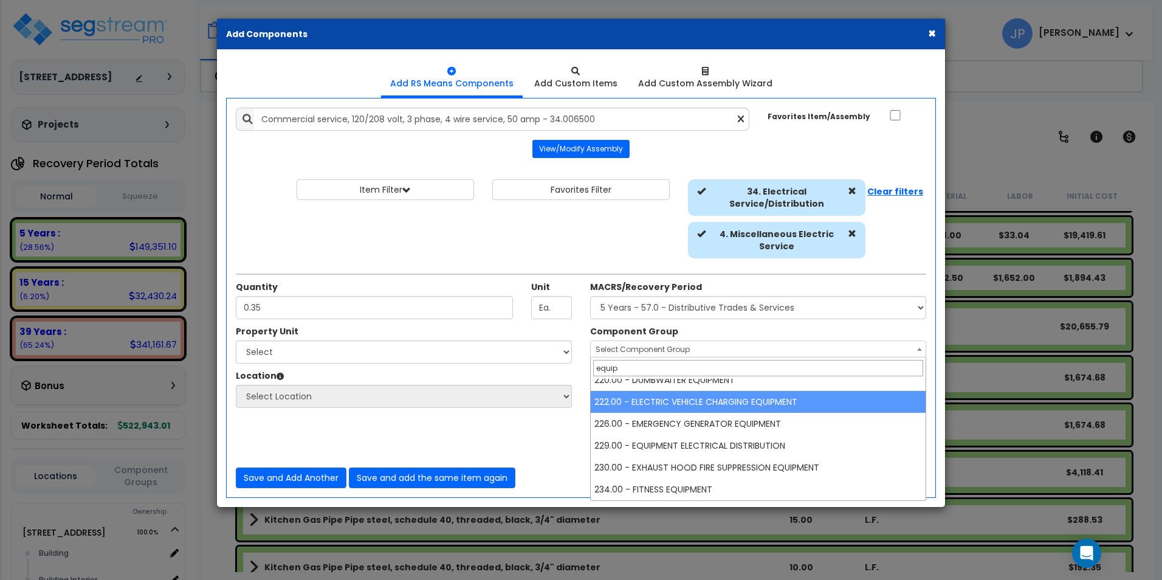
scroll to position [486, 0]
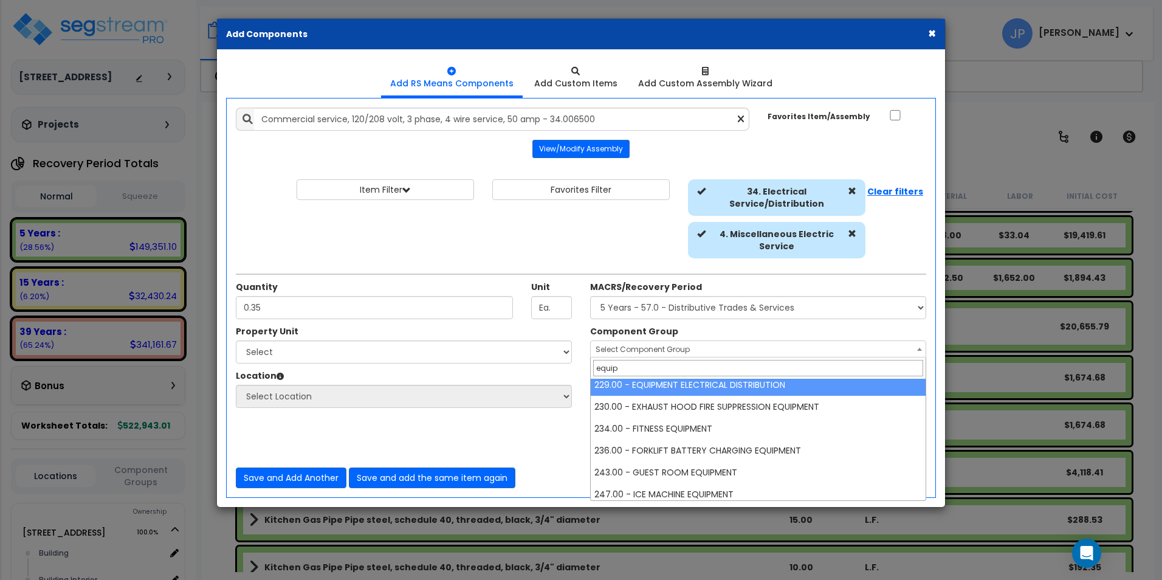
type input "equip"
select select "35557"
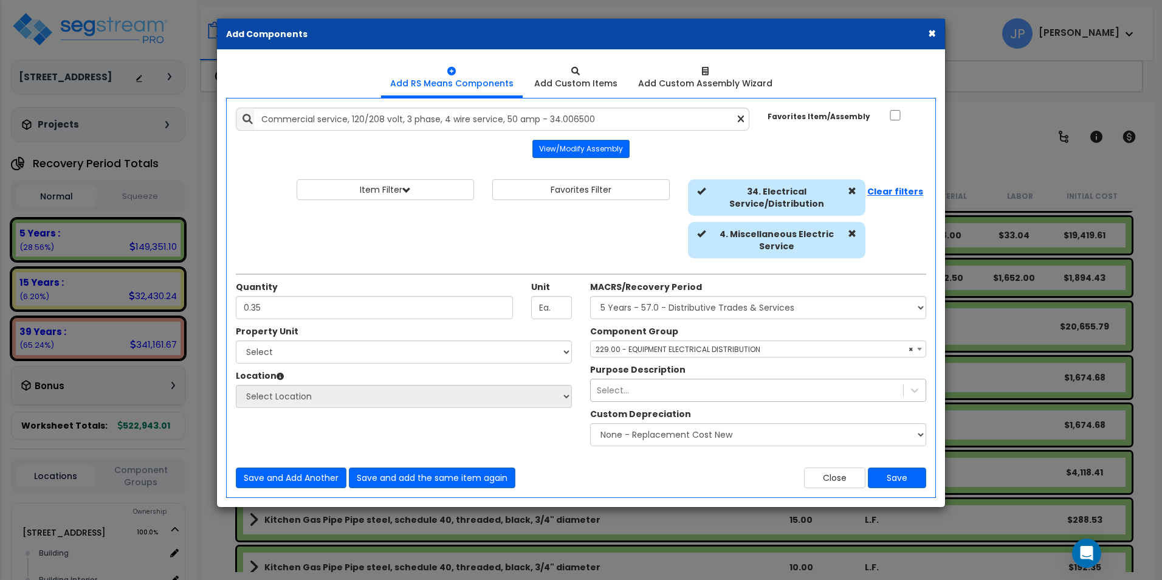
click at [712, 382] on div "Select..." at bounding box center [747, 389] width 312 height 19
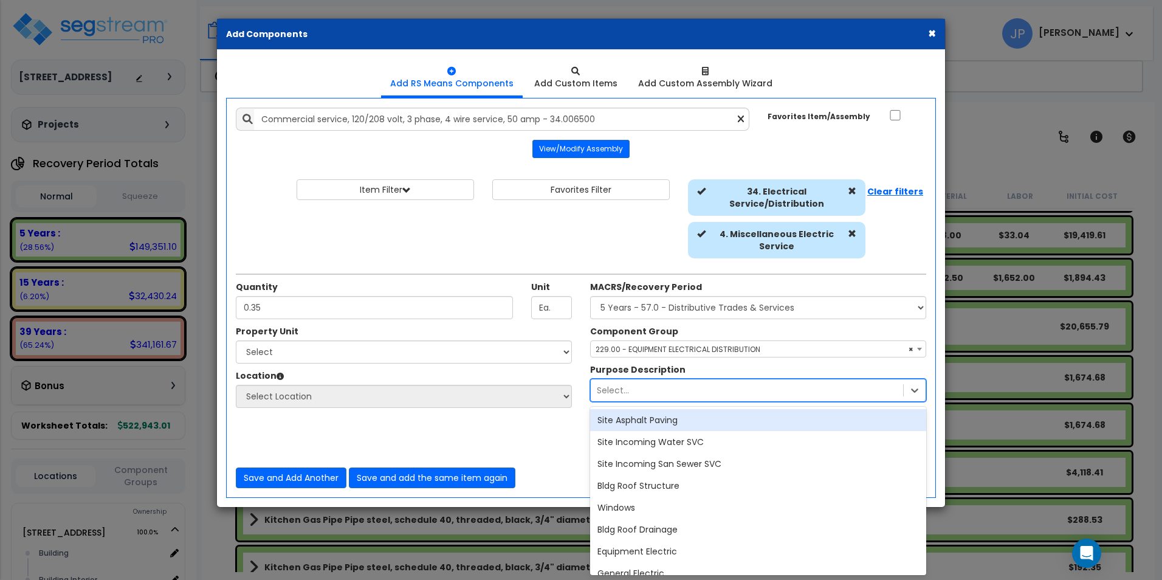
type input "3"
click at [547, 452] on div "Save and Add Another Save and add the same item again Close Save" at bounding box center [581, 470] width 708 height 36
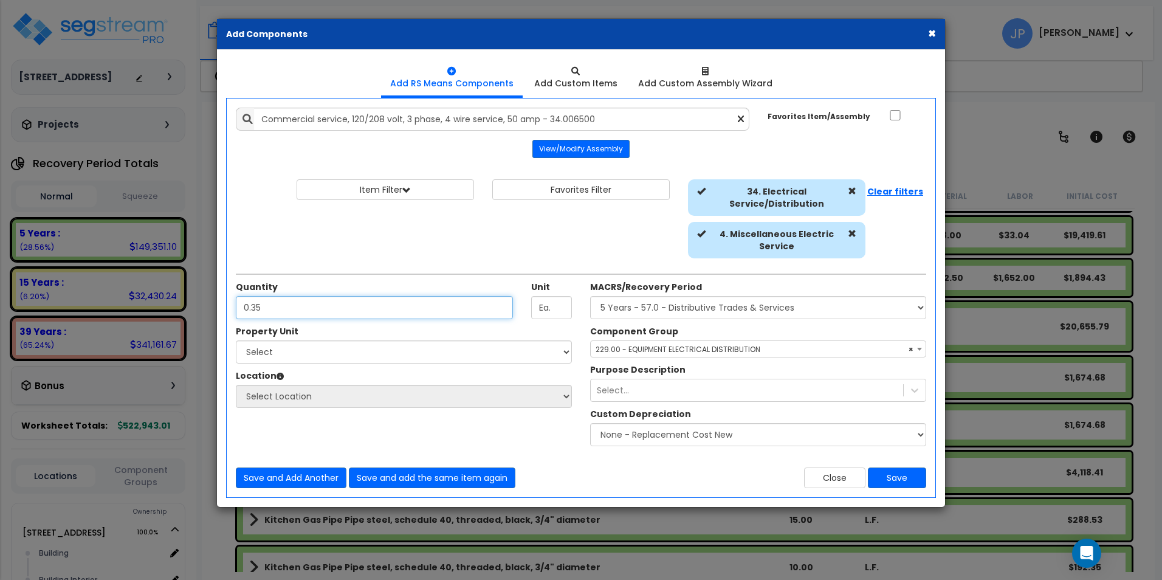
drag, startPoint x: 284, startPoint y: 303, endPoint x: 190, endPoint y: 296, distance: 94.4
click at [190, 296] on div "× Add Components Add RS Means Components Add Custom Items Add Items" at bounding box center [581, 290] width 1162 height 580
type input "1"
click at [897, 476] on button "Save" at bounding box center [897, 477] width 58 height 21
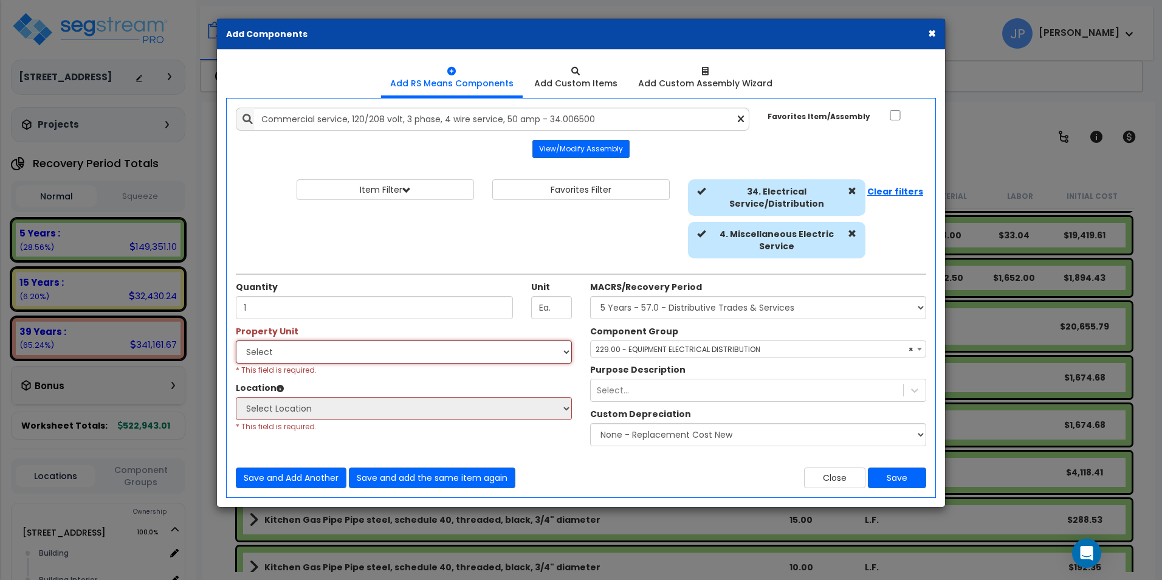
click at [284, 351] on select "Select [STREET_ADDRESS] Site Improvements" at bounding box center [404, 351] width 336 height 23
select select "171424"
click at [236, 340] on select "Select [STREET_ADDRESS] Site Improvements" at bounding box center [404, 351] width 336 height 23
click at [304, 408] on select "Select Building Building Interior Unit #1 Unit #2 Unit #3 Unit #4 Unit #5 Add A…" at bounding box center [404, 408] width 336 height 23
select select "6"
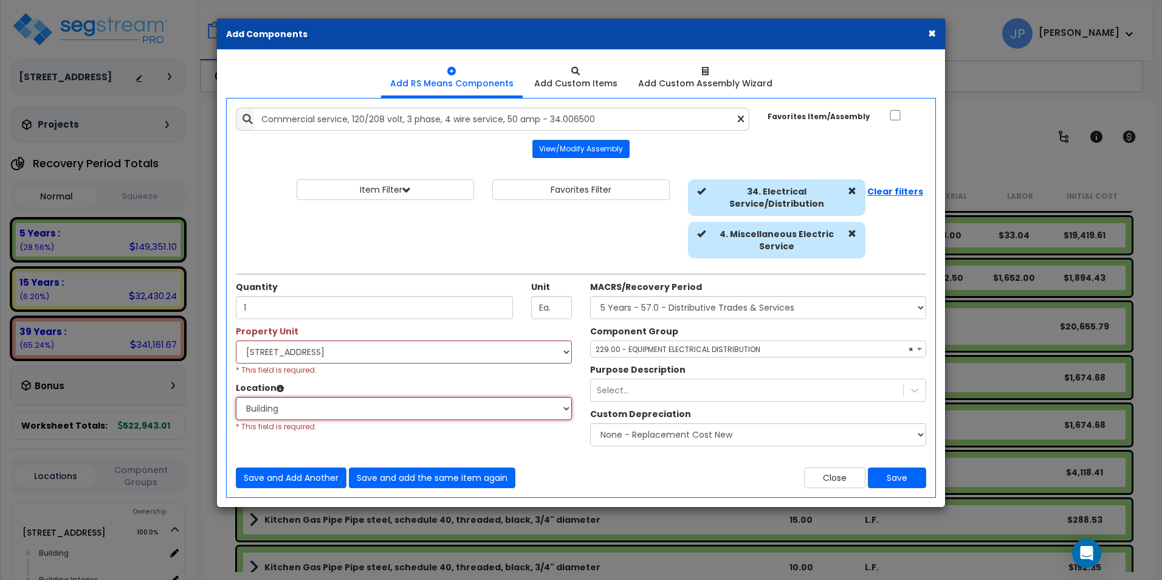
click at [236, 397] on select "Select Building Building Interior Unit #1 Unit #2 Unit #3 Unit #4 Unit #5 Add A…" at bounding box center [404, 408] width 336 height 23
click at [939, 504] on div "Add RS Means Components Add Custom Items 1" at bounding box center [581, 278] width 728 height 457
click at [891, 476] on button "Save" at bounding box center [897, 477] width 58 height 21
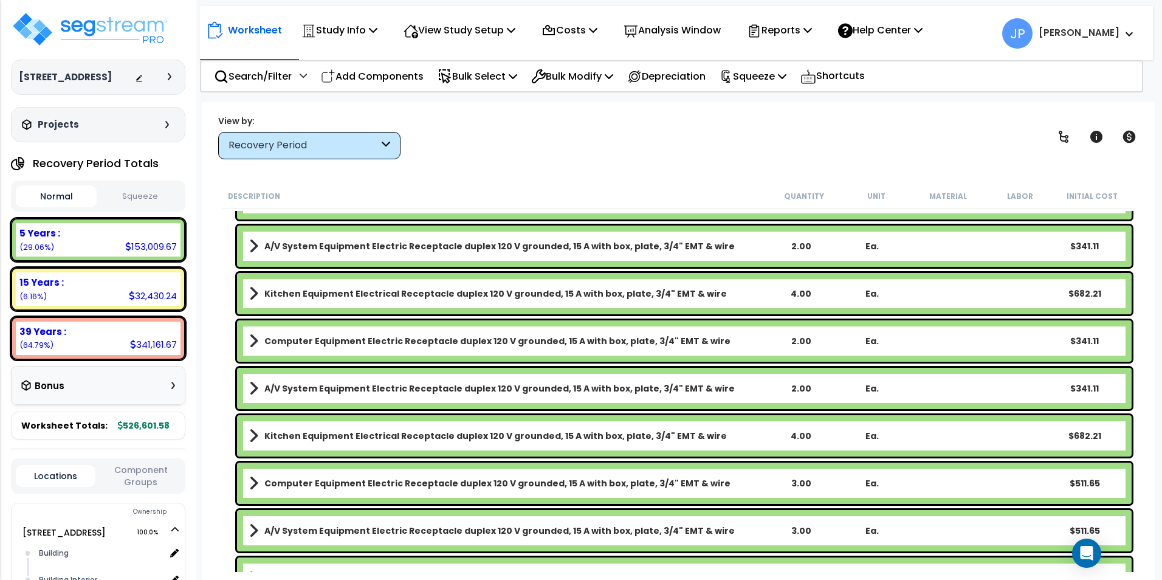
scroll to position [4369, 0]
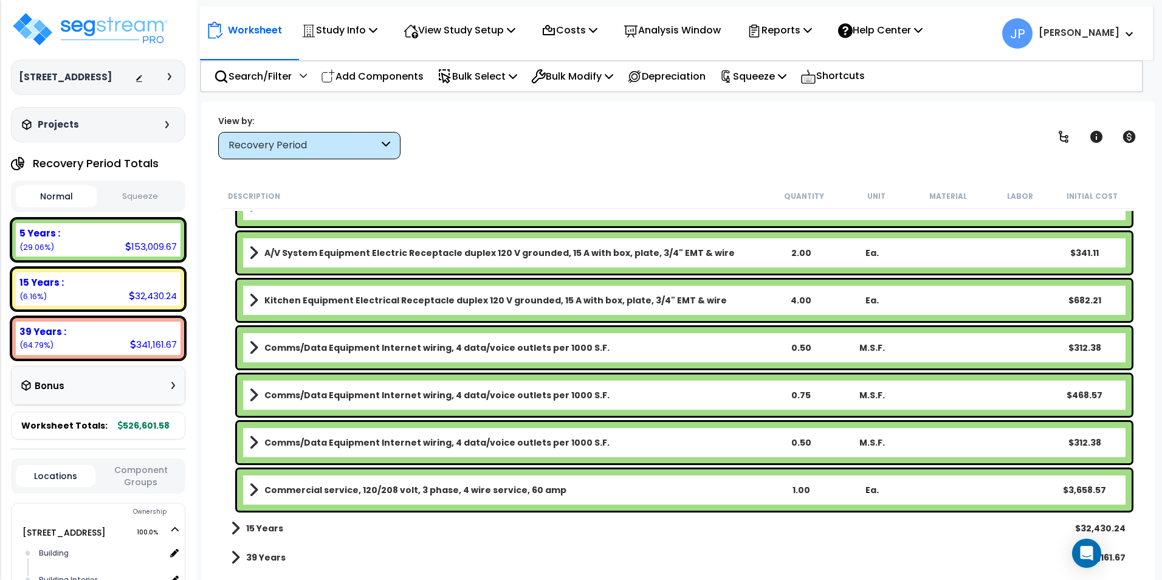
click at [428, 486] on b "Commercial service, 120/208 volt, 3 phase, 4 wire service, 60 amp" at bounding box center [415, 490] width 302 height 12
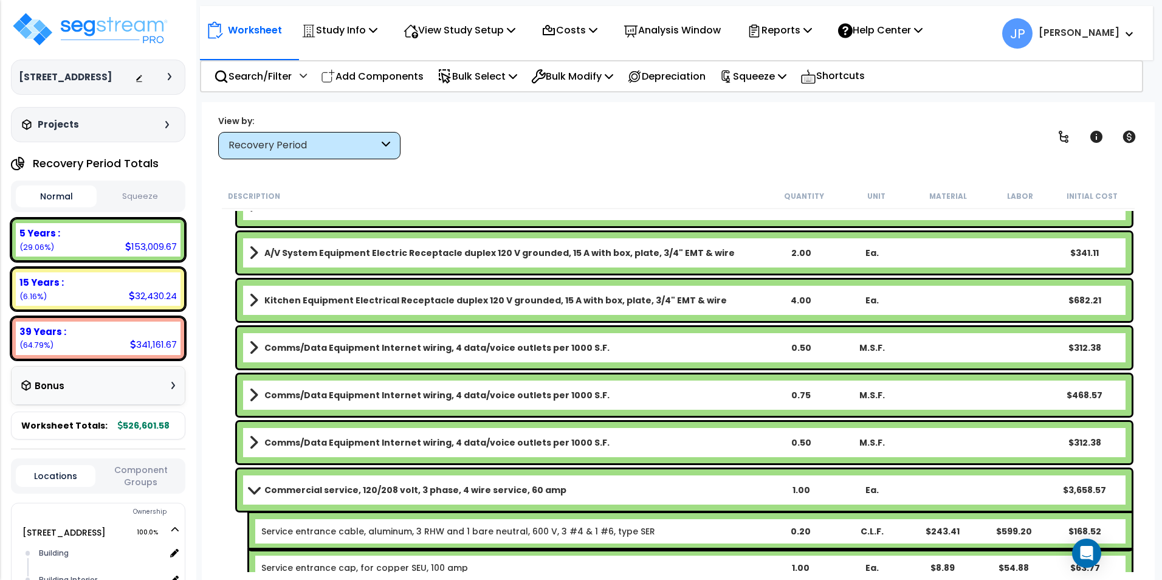
click at [429, 486] on b "Commercial service, 120/208 volt, 3 phase, 4 wire service, 60 amp" at bounding box center [415, 490] width 302 height 12
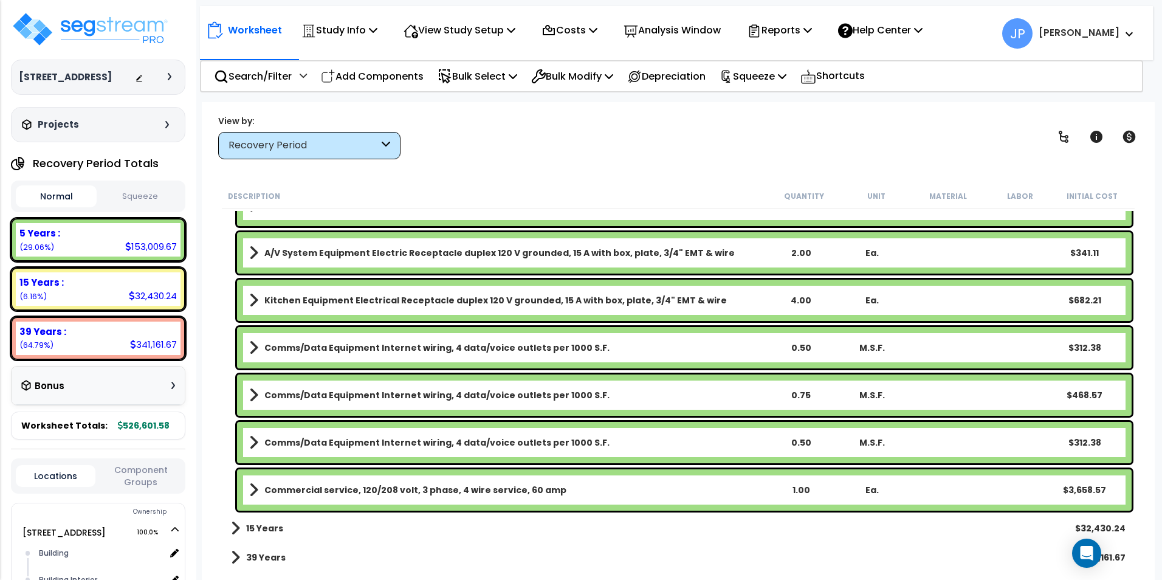
click at [490, 491] on b "Commercial service, 120/208 volt, 3 phase, 4 wire service, 60 amp" at bounding box center [415, 490] width 302 height 12
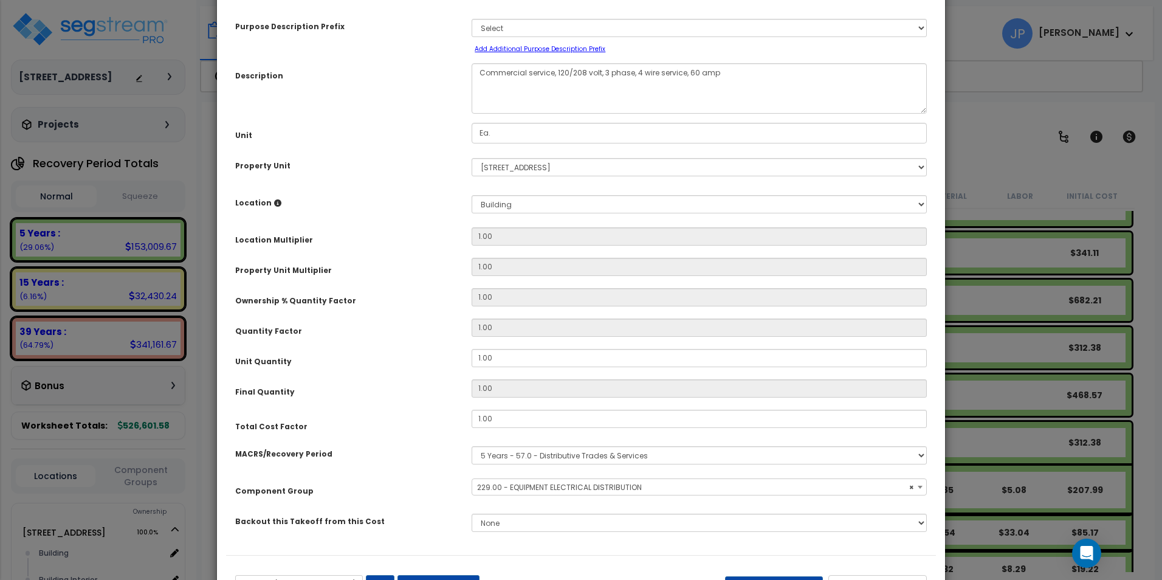
scroll to position [106, 0]
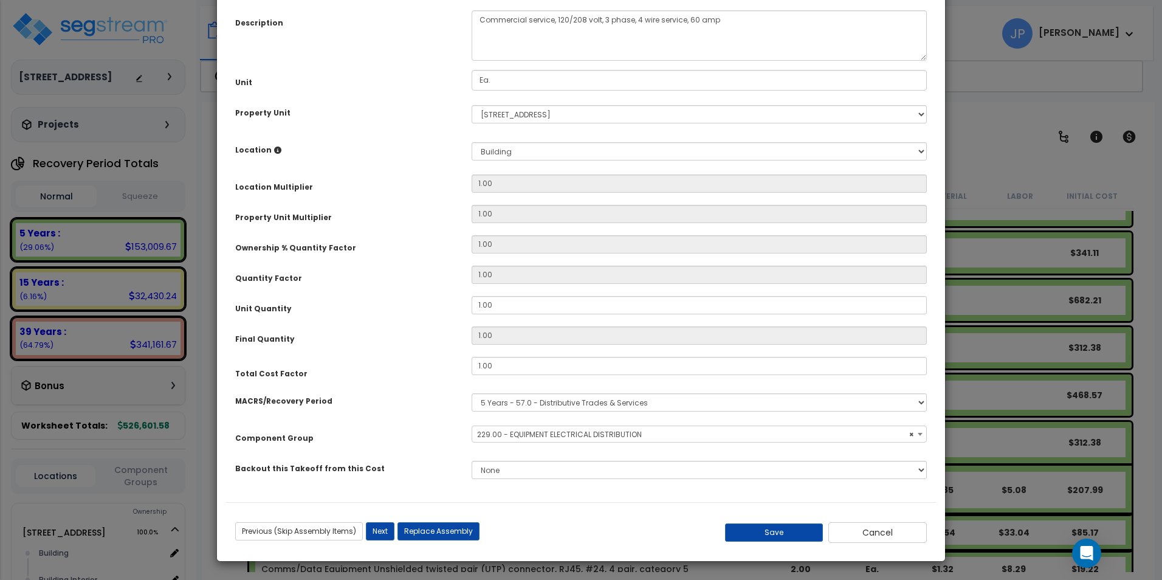
select select "35557"
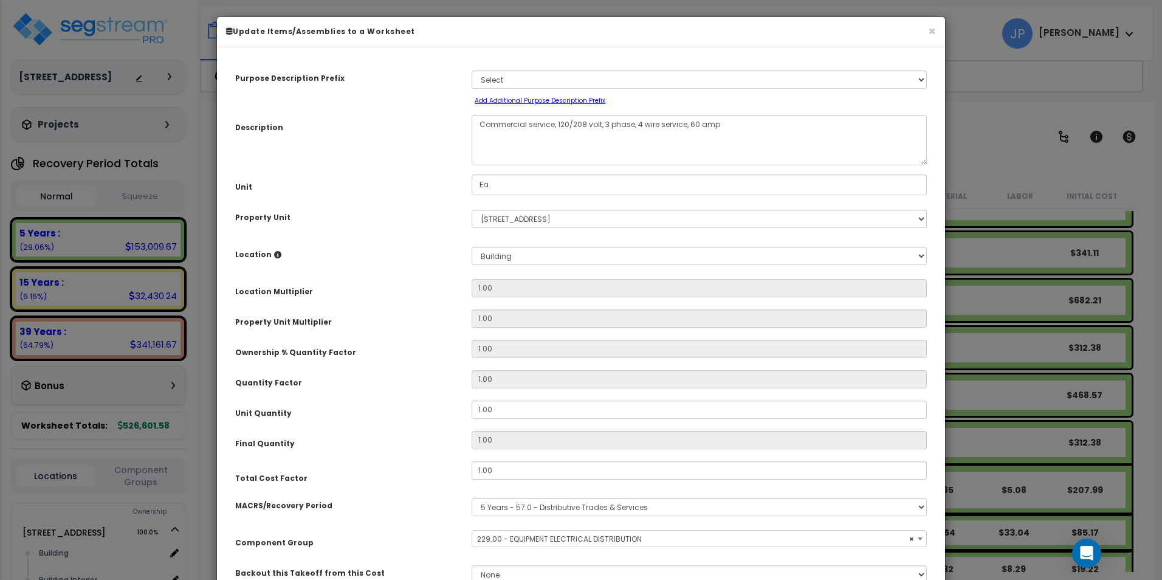
scroll to position [0, 0]
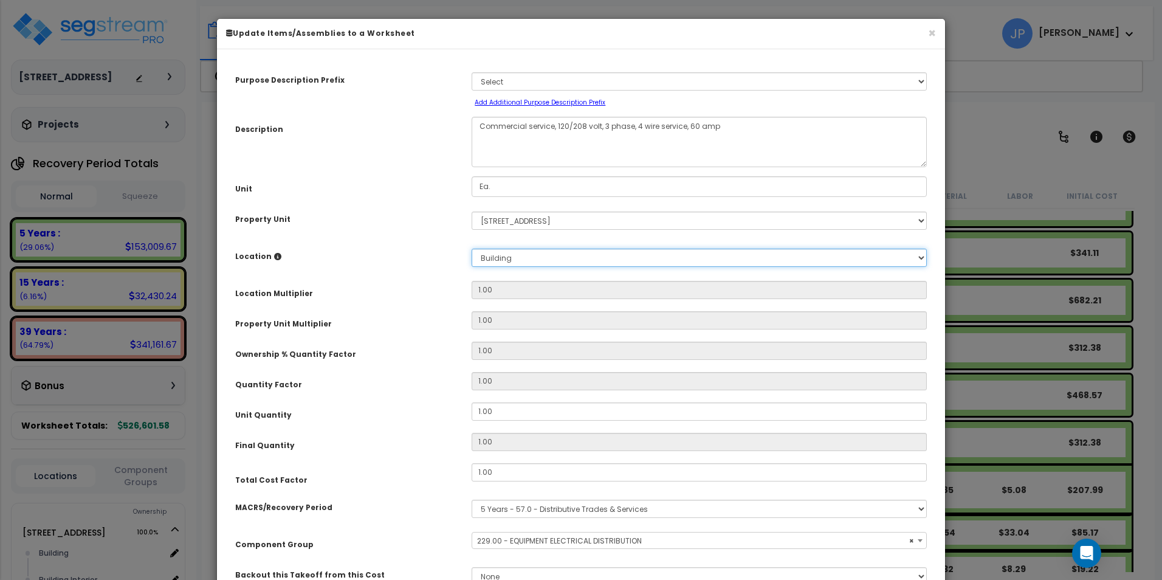
click at [526, 250] on select "Select Building Building Interior Unit #1 Unit #2 Unit #3 Unit #4 Unit #5 Add N…" at bounding box center [698, 257] width 455 height 18
select select "10355"
click at [471, 248] on select "Select Building Building Interior Unit #1 Unit #2 Unit #3 Unit #4 Unit #5 Add N…" at bounding box center [698, 257] width 455 height 18
type input "1"
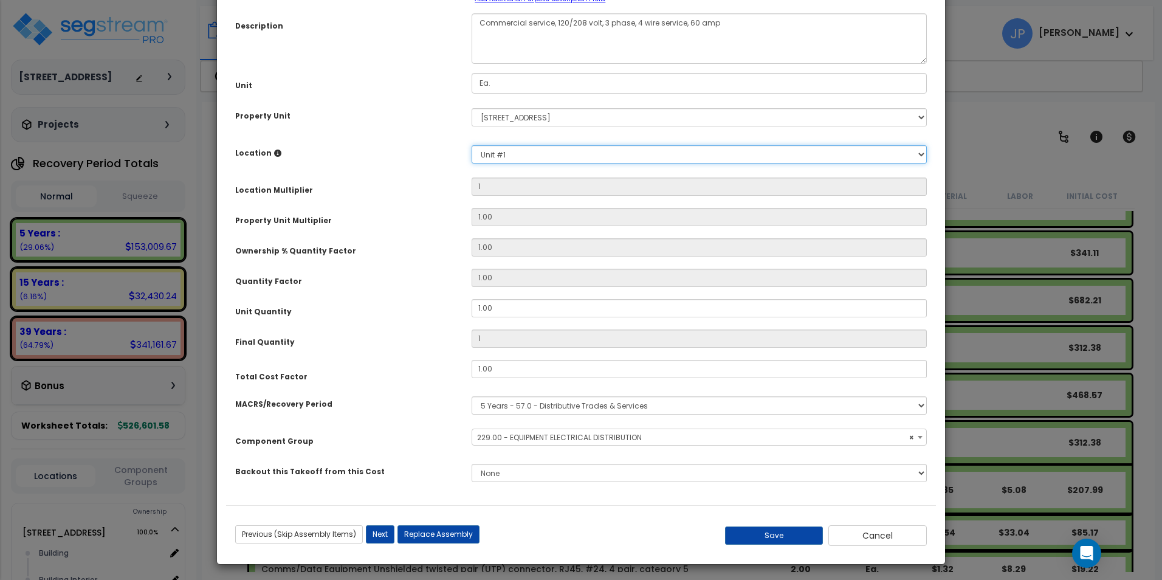
scroll to position [106, 0]
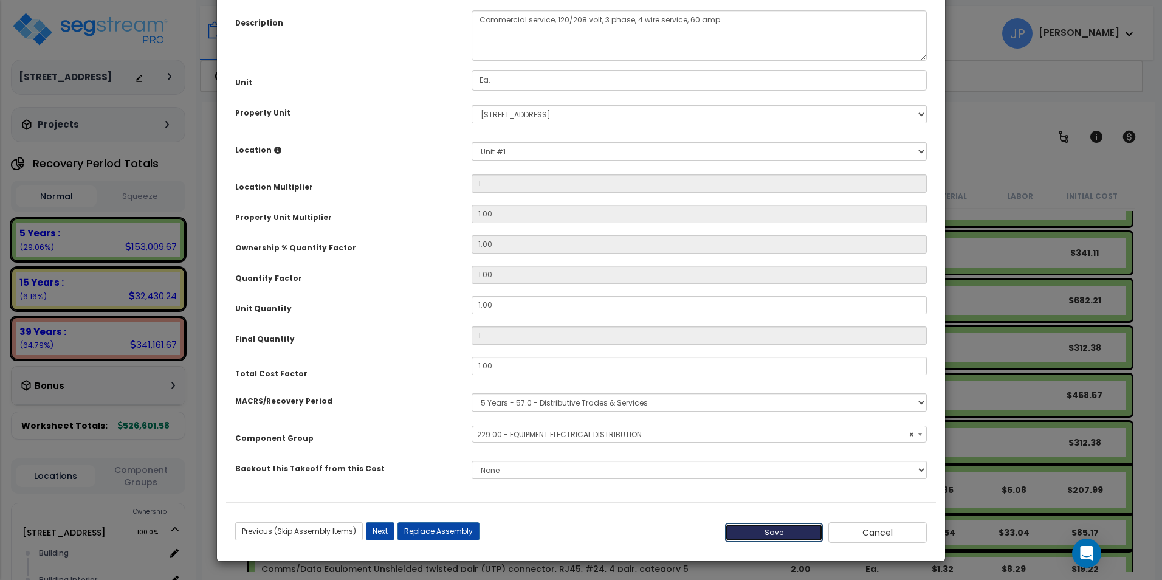
click at [755, 532] on button "Save" at bounding box center [774, 532] width 98 height 18
type input "1.00"
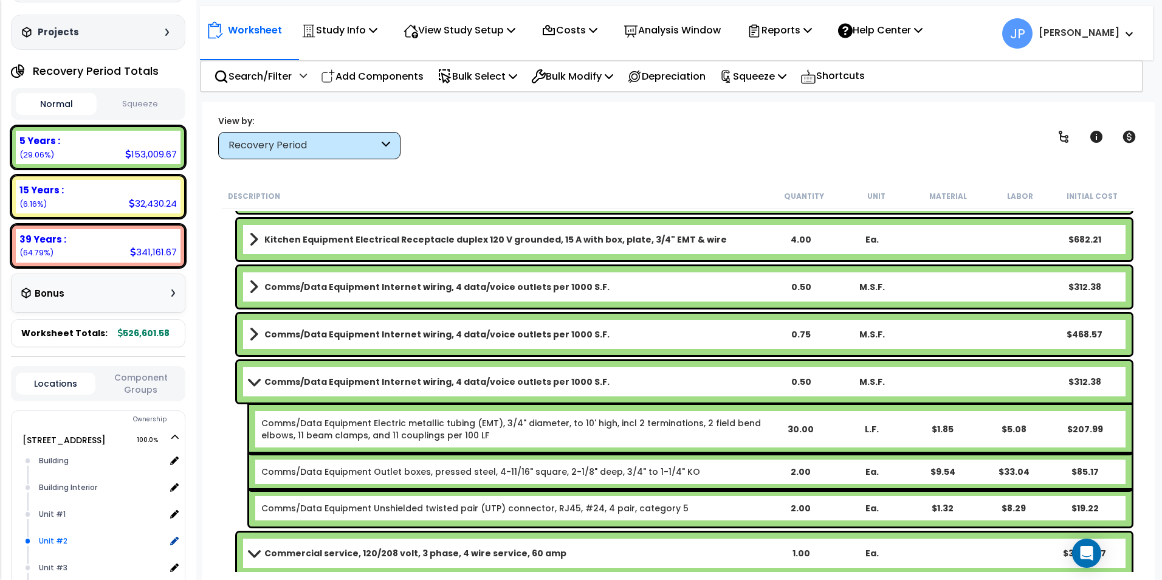
scroll to position [122, 0]
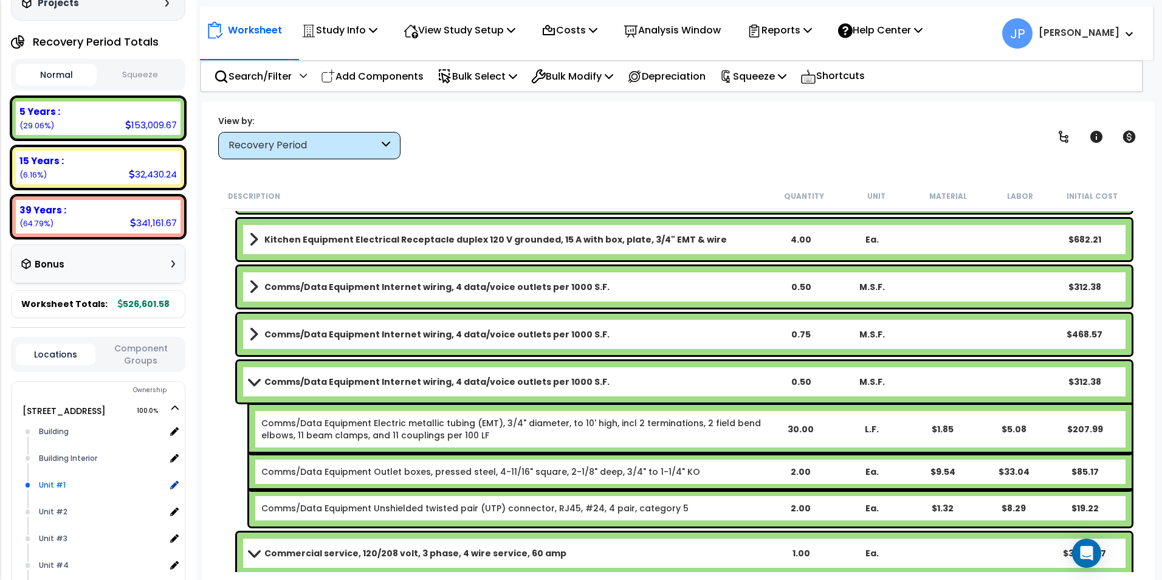
click at [50, 488] on div "Unit #1" at bounding box center [100, 485] width 129 height 15
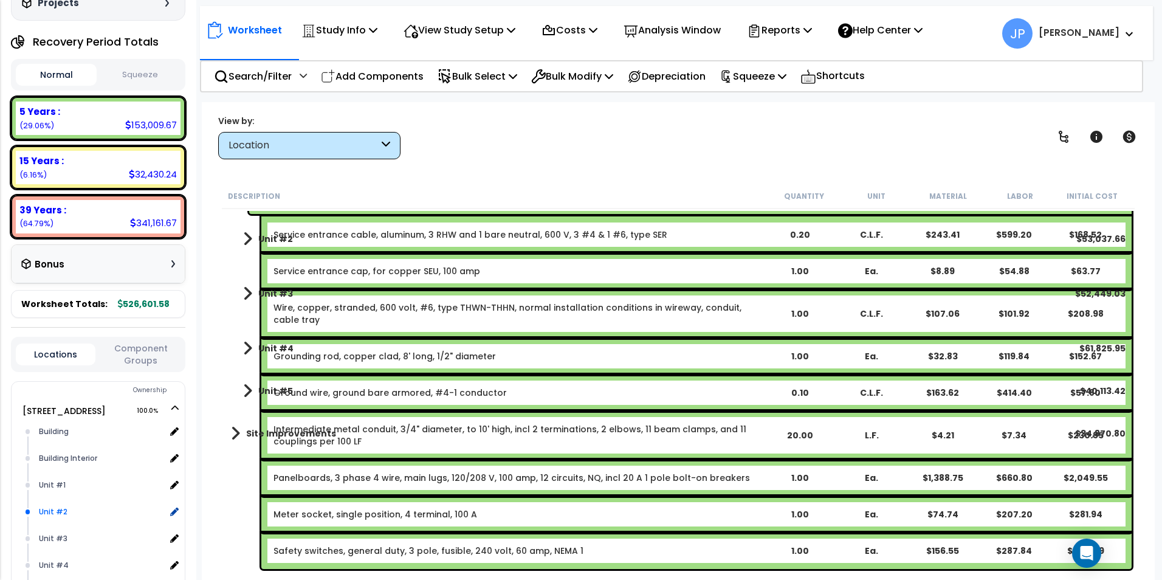
click at [56, 512] on div "Unit #2" at bounding box center [100, 511] width 129 height 15
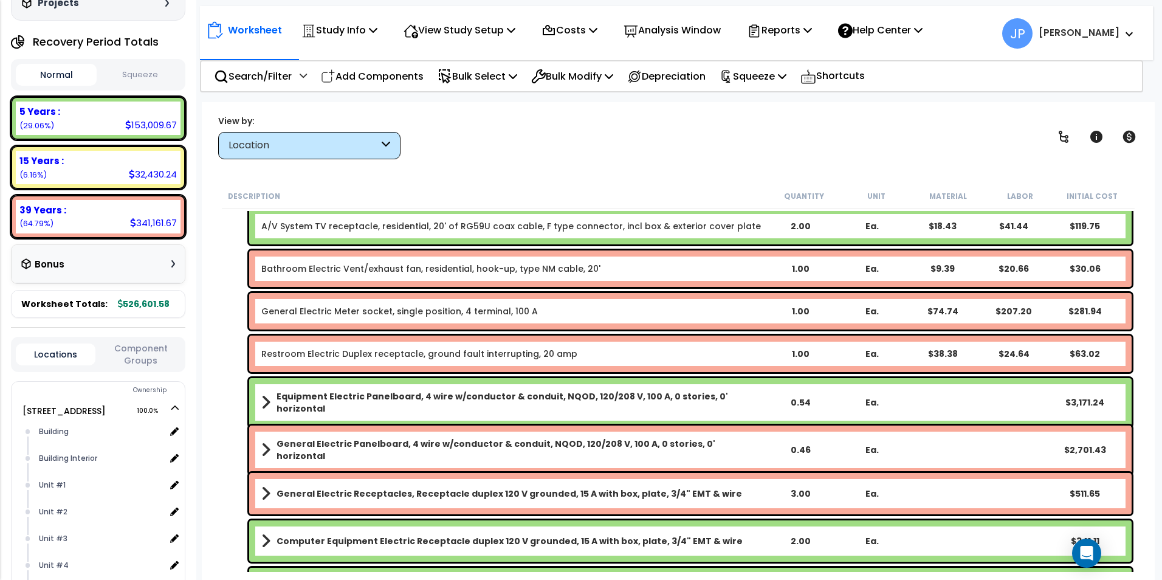
scroll to position [2029, 0]
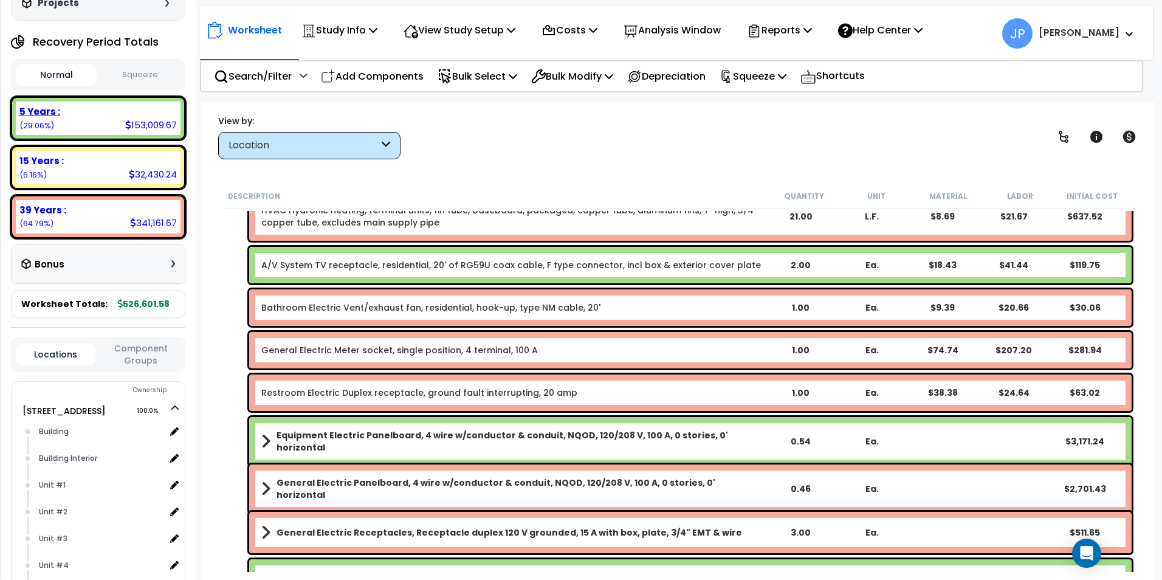
click at [94, 120] on div "5 Years : 153,009.67 (29.06%)" at bounding box center [98, 117] width 165 height 33
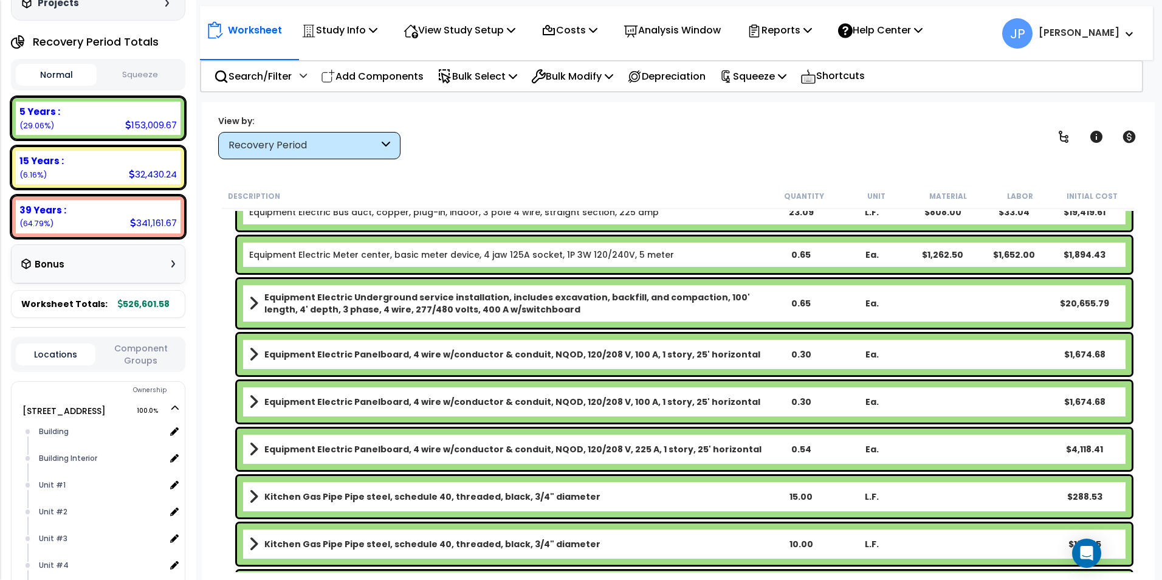
scroll to position [145, 0]
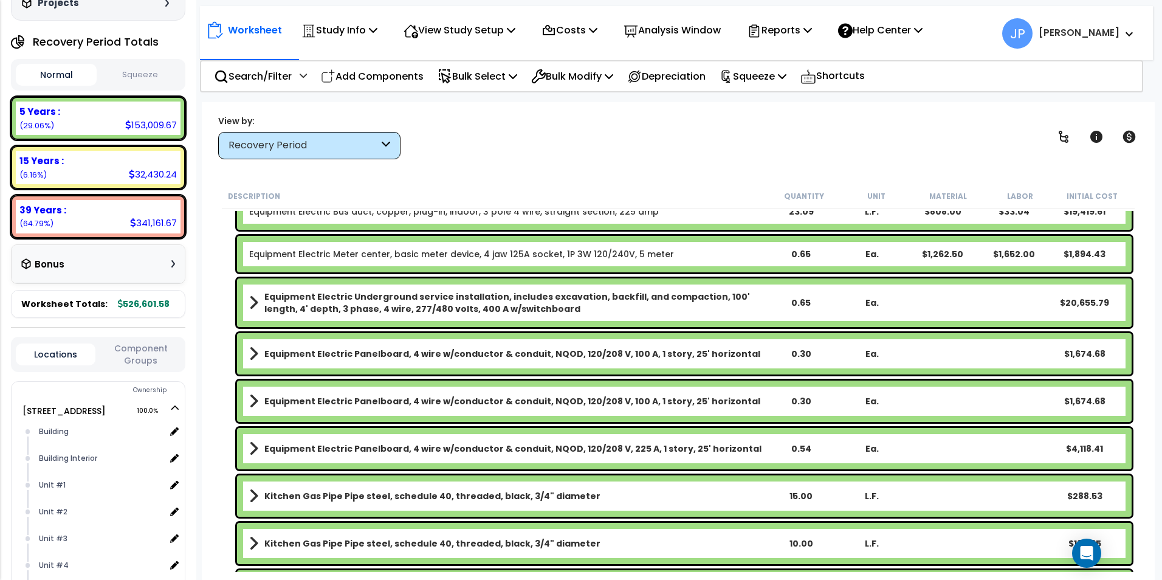
click at [518, 455] on link "Equipment Electric Panelboard, 4 wire w/conductor & conduit, NQOD, 120/208 V, 2…" at bounding box center [507, 448] width 516 height 17
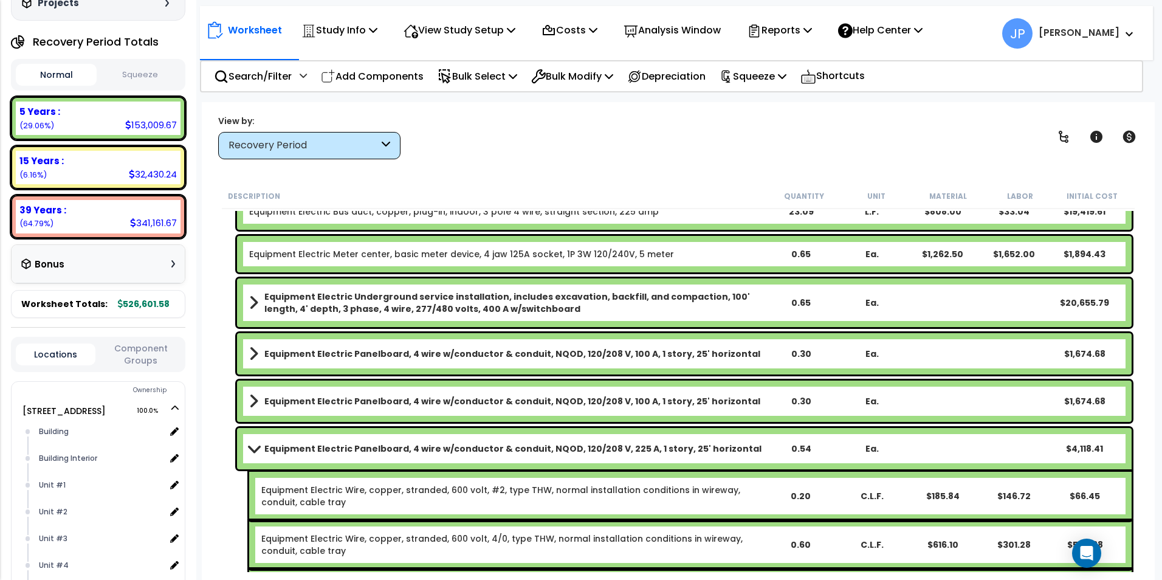
click at [518, 448] on b "Equipment Electric Panelboard, 4 wire w/conductor & conduit, NQOD, 120/208 V, 2…" at bounding box center [512, 448] width 497 height 12
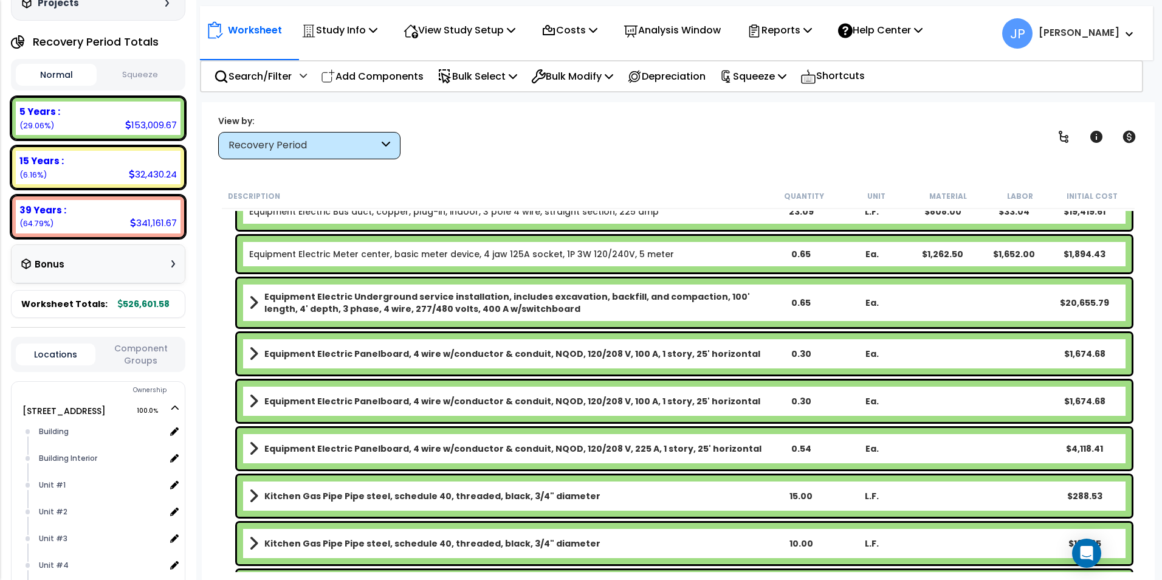
click at [518, 448] on b "Equipment Electric Panelboard, 4 wire w/conductor & conduit, NQOD, 120/208 V, 2…" at bounding box center [512, 448] width 497 height 12
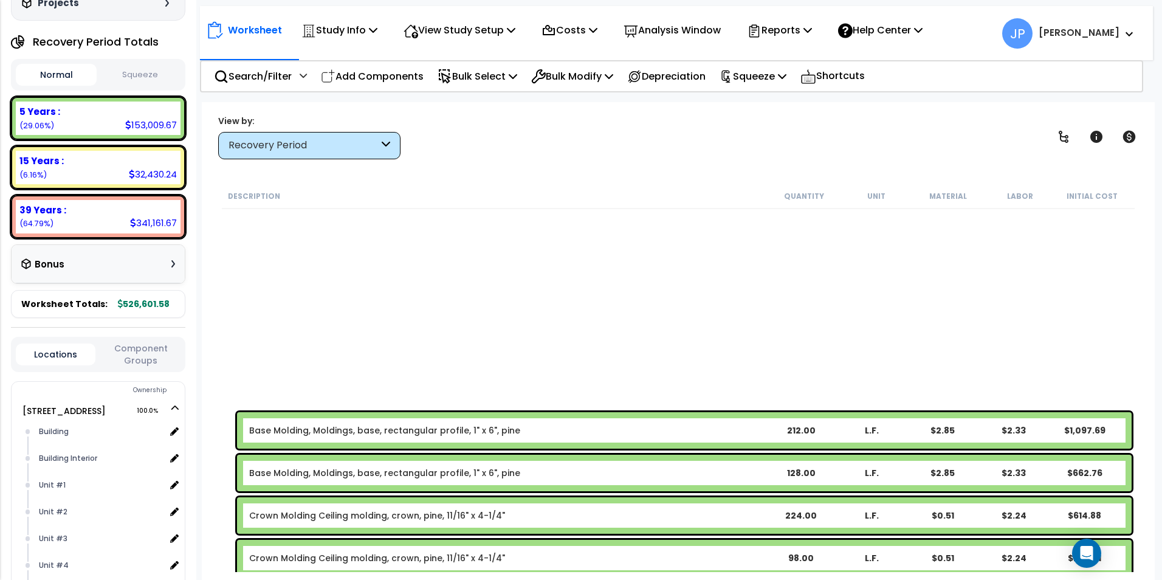
scroll to position [1360, 0]
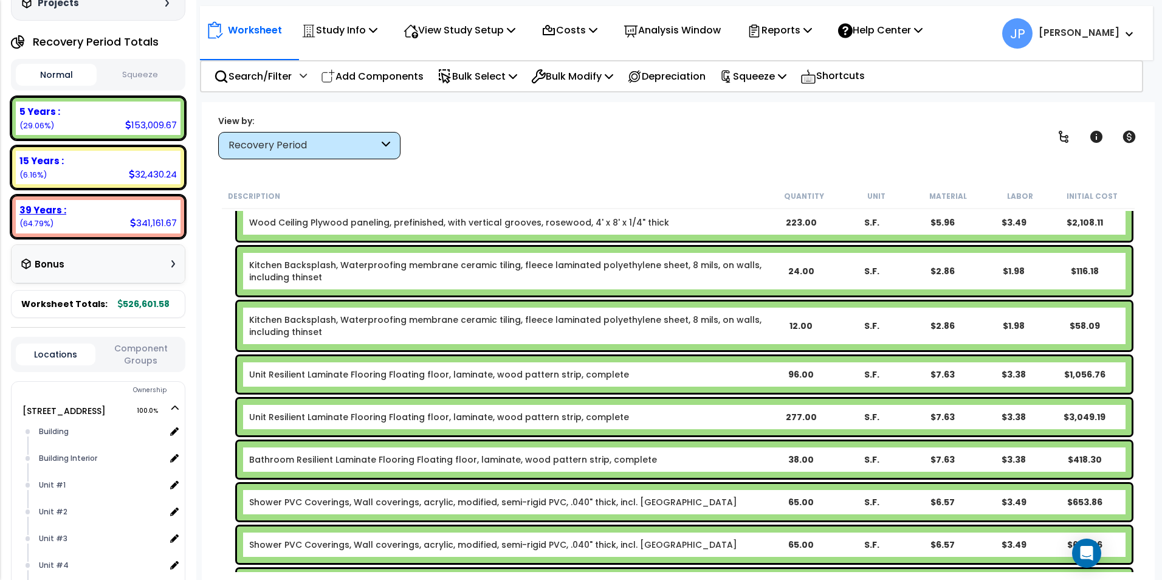
click at [90, 227] on div "39 Years : 341,161.67 (64.79%)" at bounding box center [98, 216] width 165 height 33
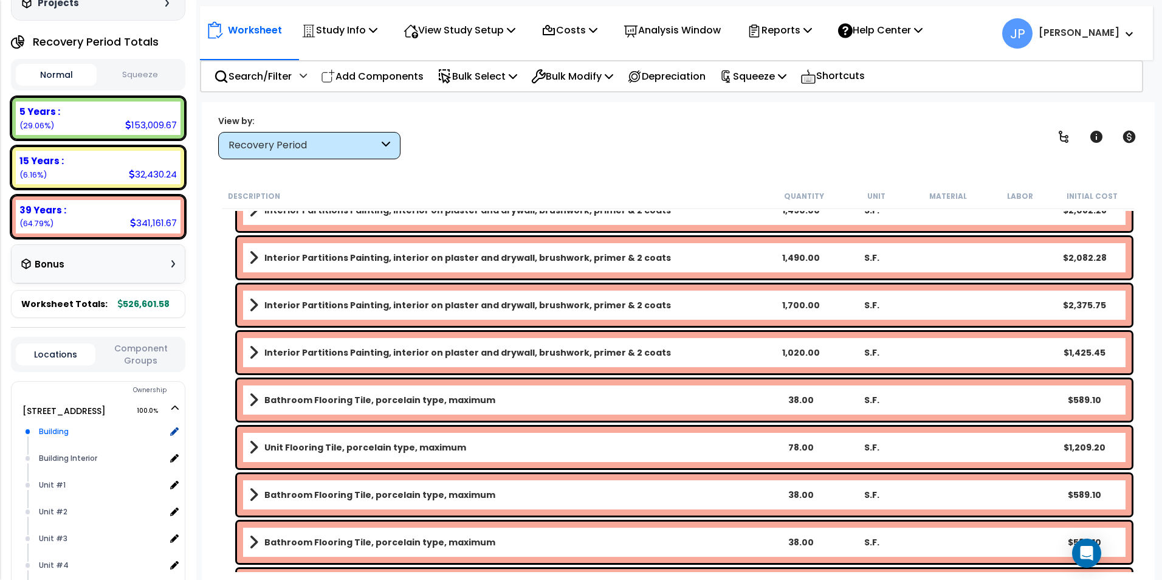
click at [53, 434] on div "Building" at bounding box center [100, 431] width 129 height 15
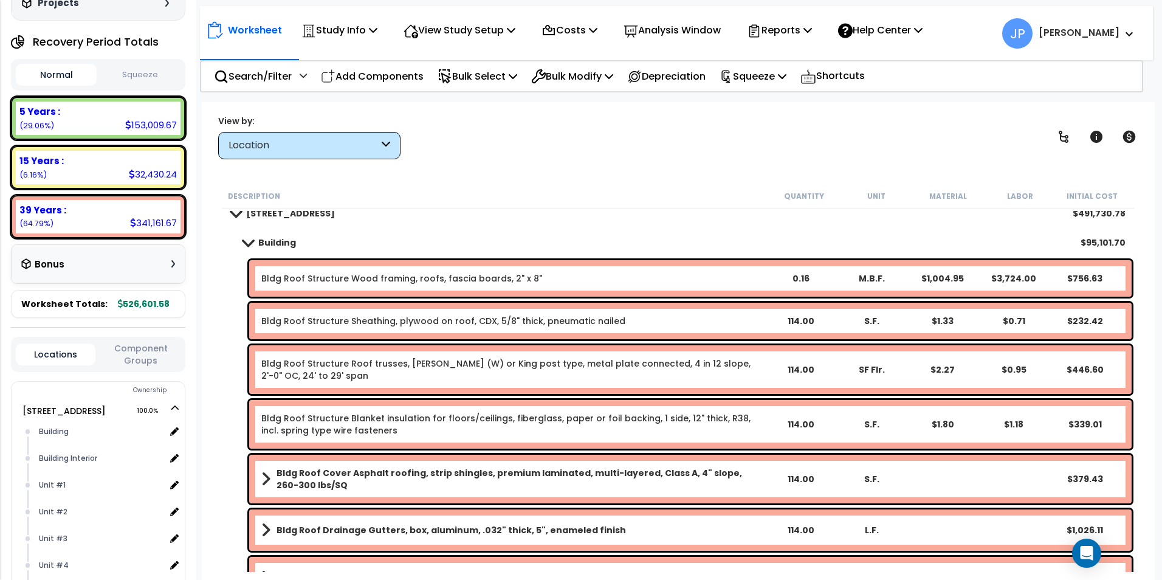
scroll to position [0, 0]
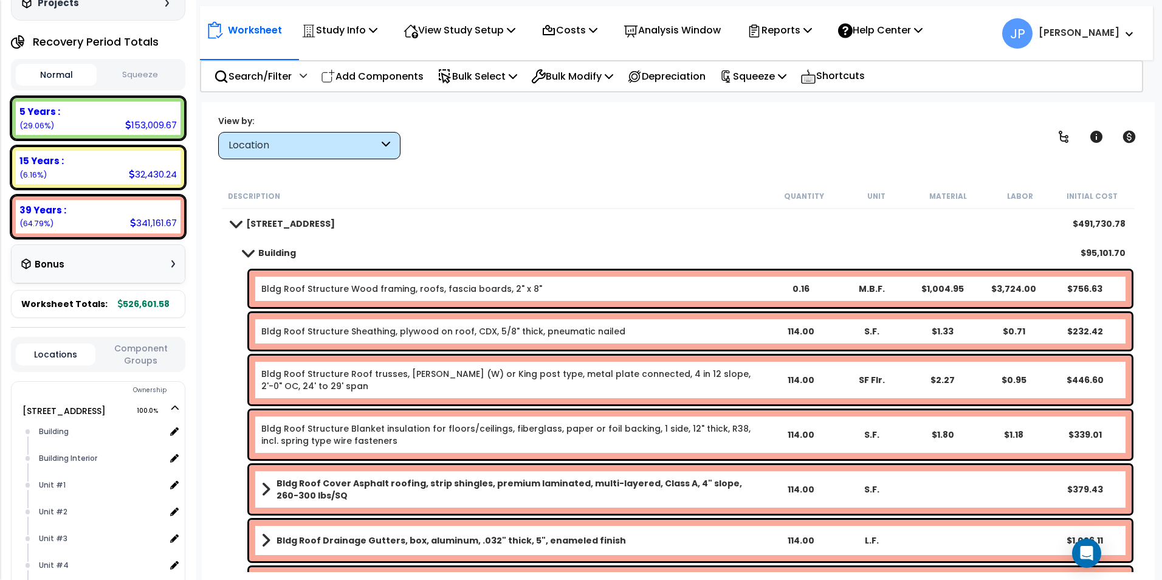
click at [301, 249] on div "Building $95,101.70" at bounding box center [678, 252] width 906 height 29
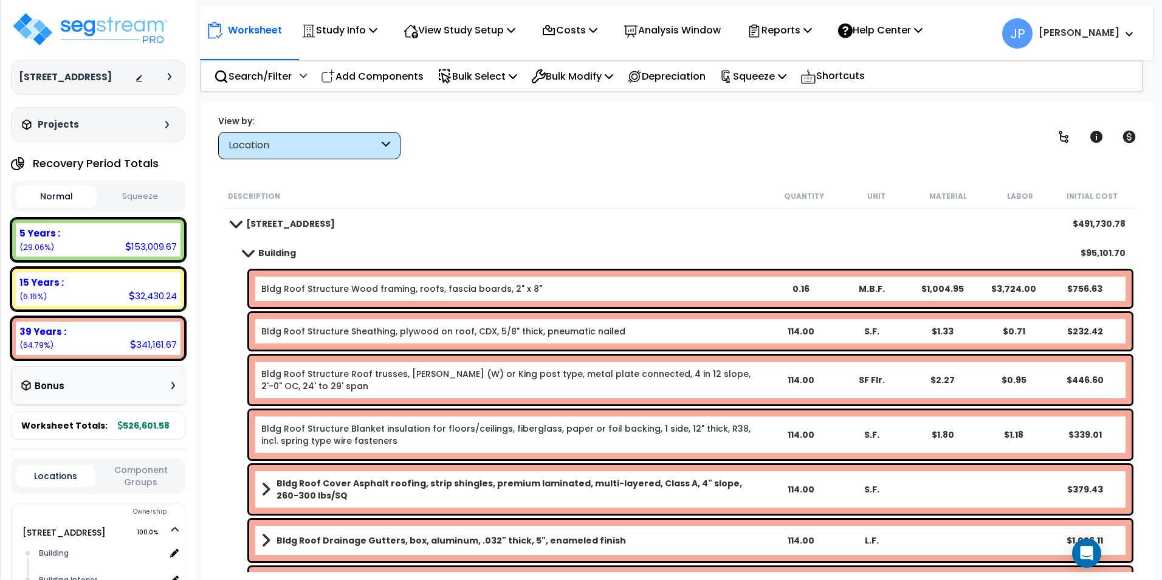
click at [143, 471] on button "Component Groups" at bounding box center [140, 476] width 79 height 26
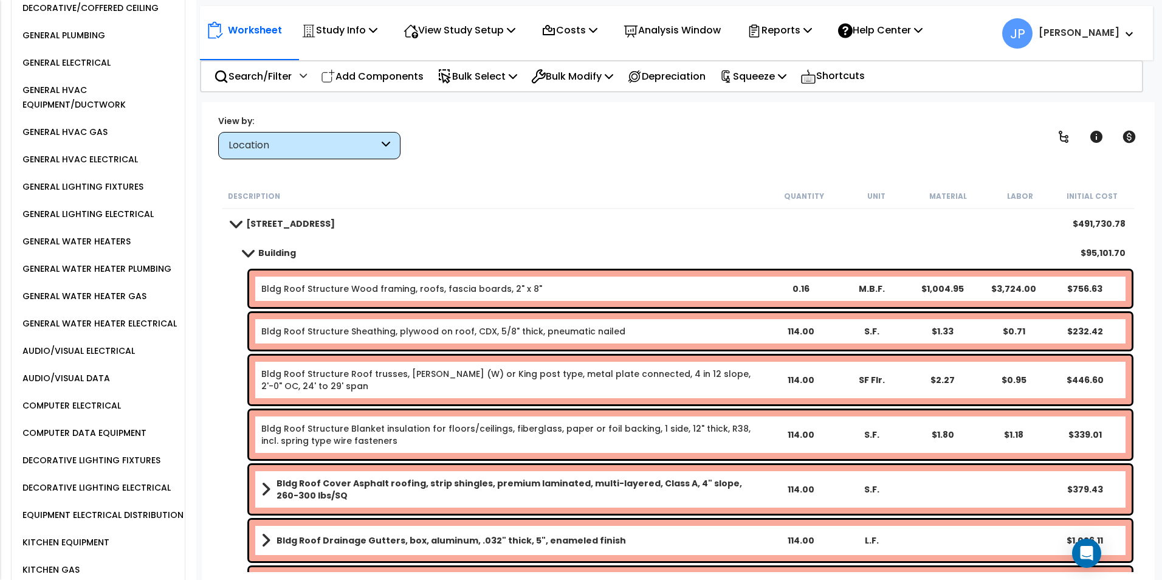
scroll to position [1337, 0]
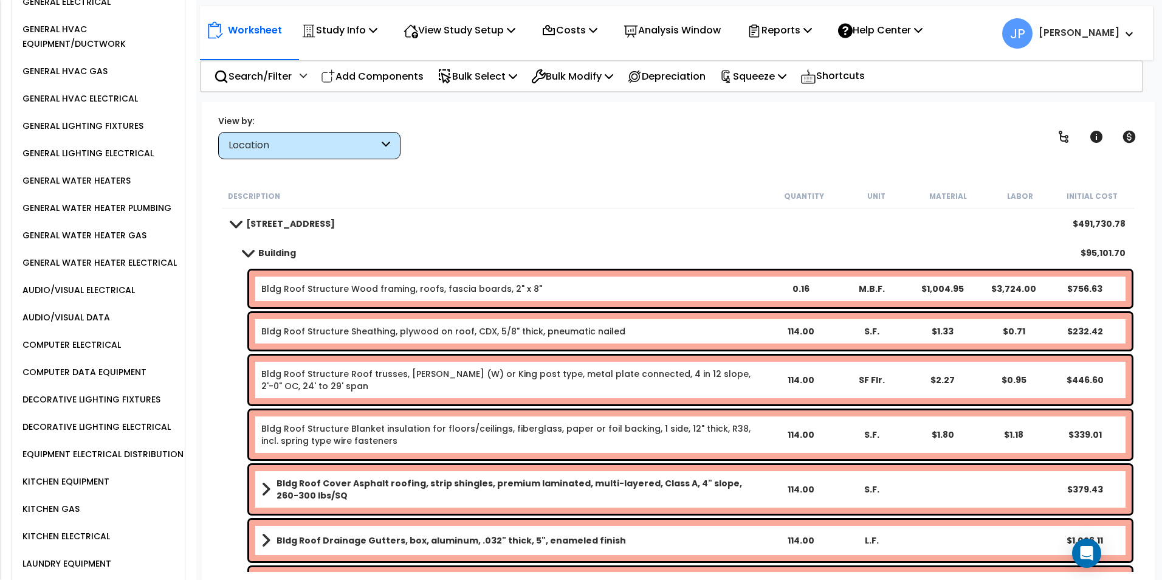
click at [54, 447] on div "EQUIPMENT ELECTRICAL DISTRIBUTION" at bounding box center [101, 454] width 164 height 15
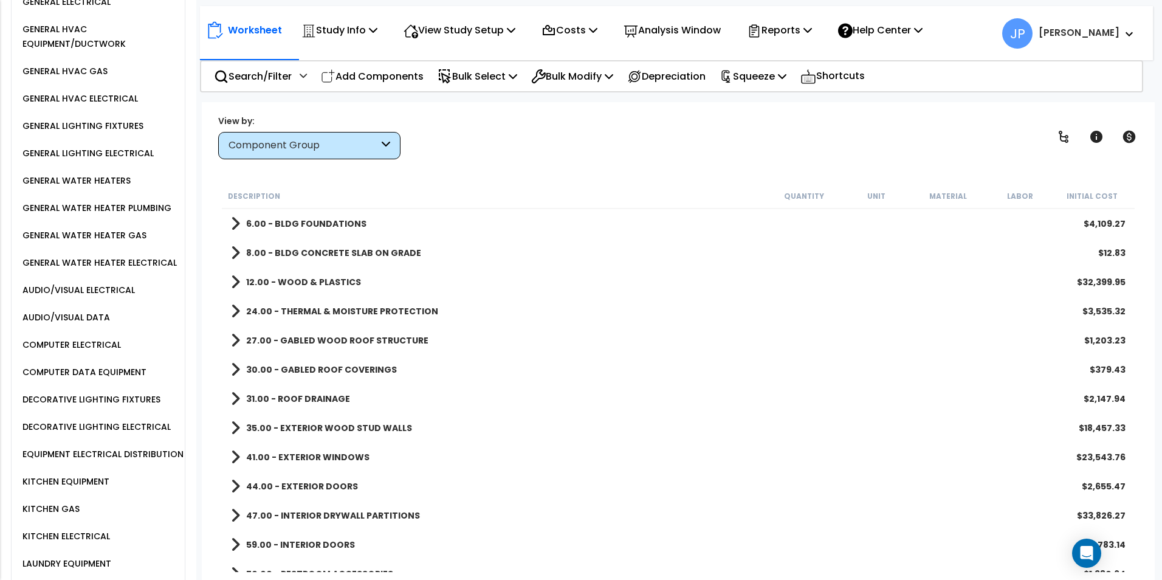
click at [104, 447] on div "EQUIPMENT ELECTRICAL DISTRIBUTION" at bounding box center [101, 454] width 164 height 15
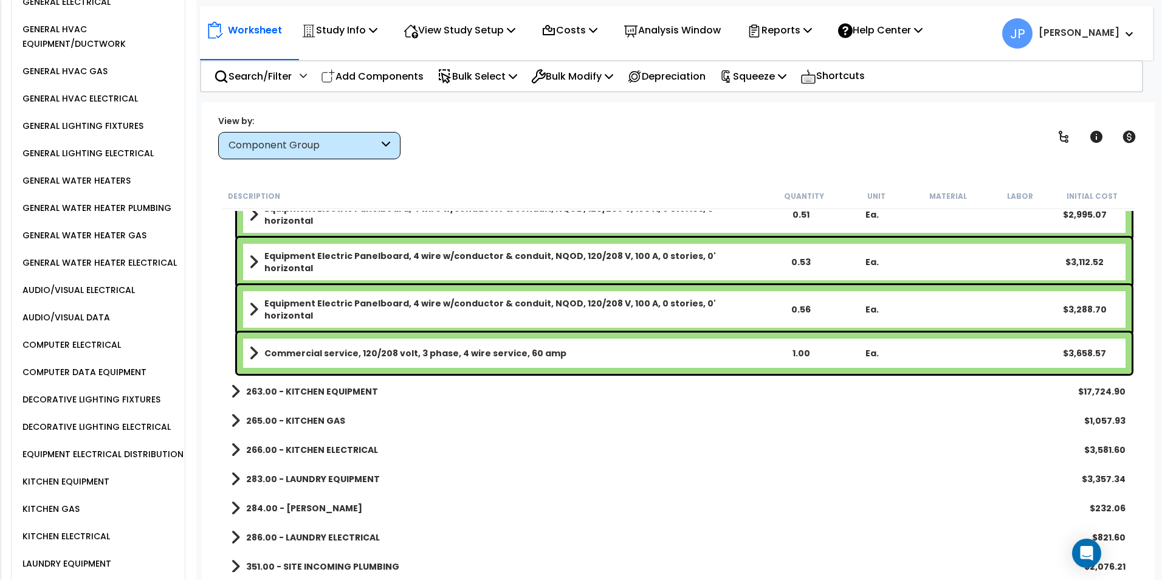
scroll to position [1594, 0]
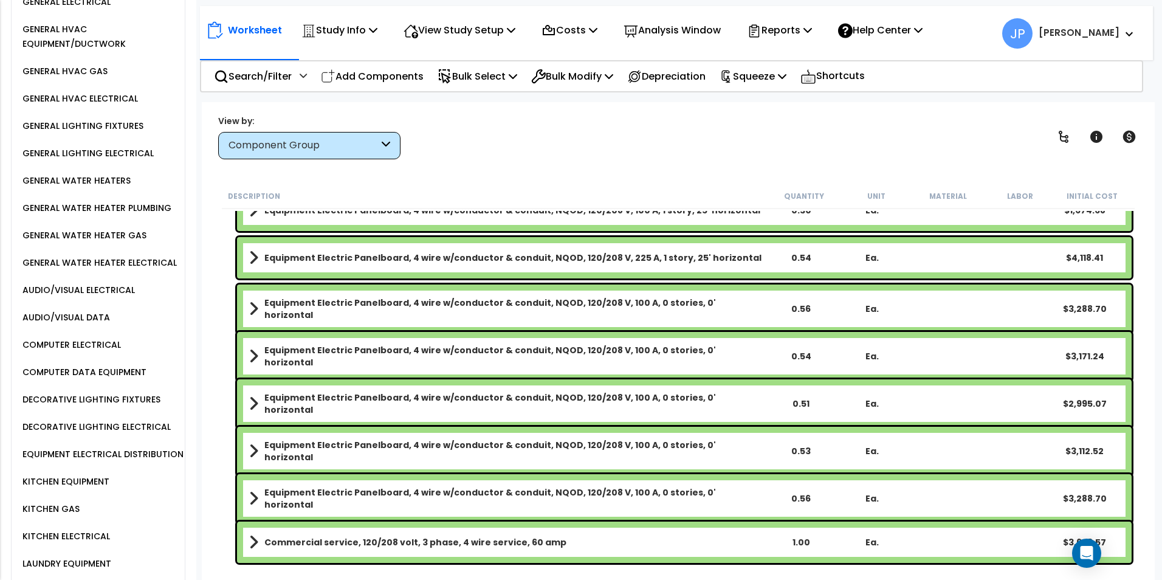
click at [615, 250] on link "Equipment Electric Panelboard, 4 wire w/conductor & conduit, NQOD, 120/208 V, 2…" at bounding box center [507, 257] width 516 height 17
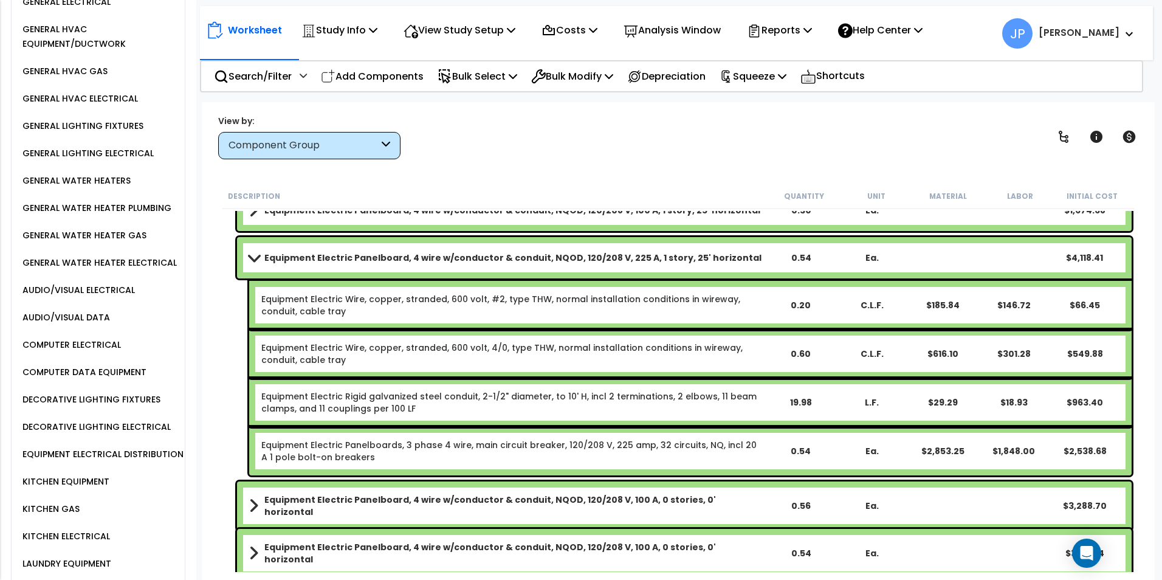
click at [618, 255] on b "Equipment Electric Panelboard, 4 wire w/conductor & conduit, NQOD, 120/208 V, 2…" at bounding box center [512, 258] width 497 height 12
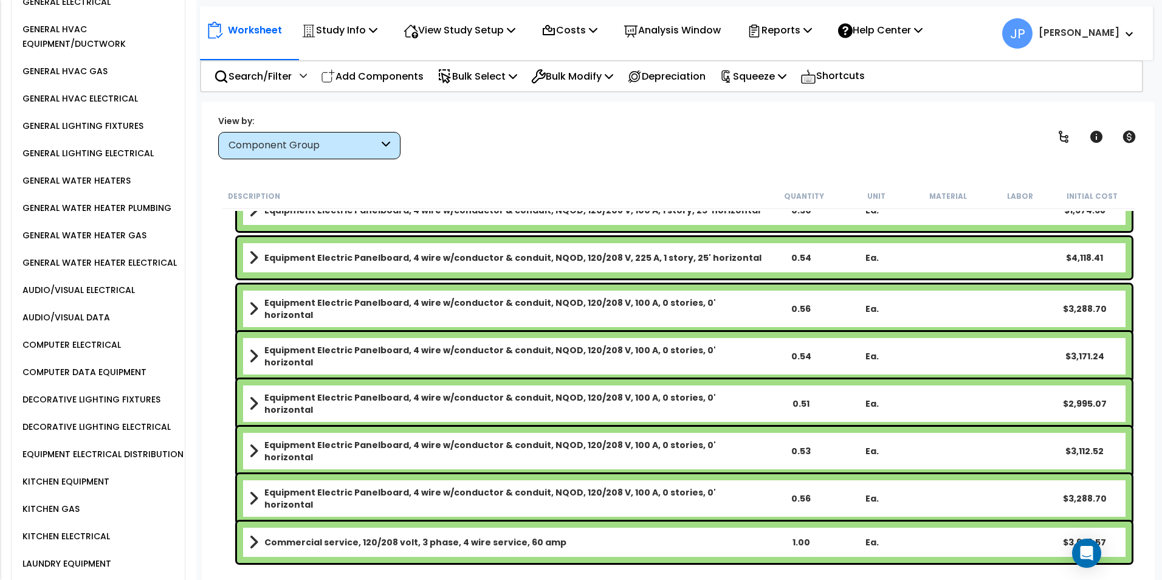
click at [618, 254] on b "Equipment Electric Panelboard, 4 wire w/conductor & conduit, NQOD, 120/208 V, 2…" at bounding box center [512, 258] width 497 height 12
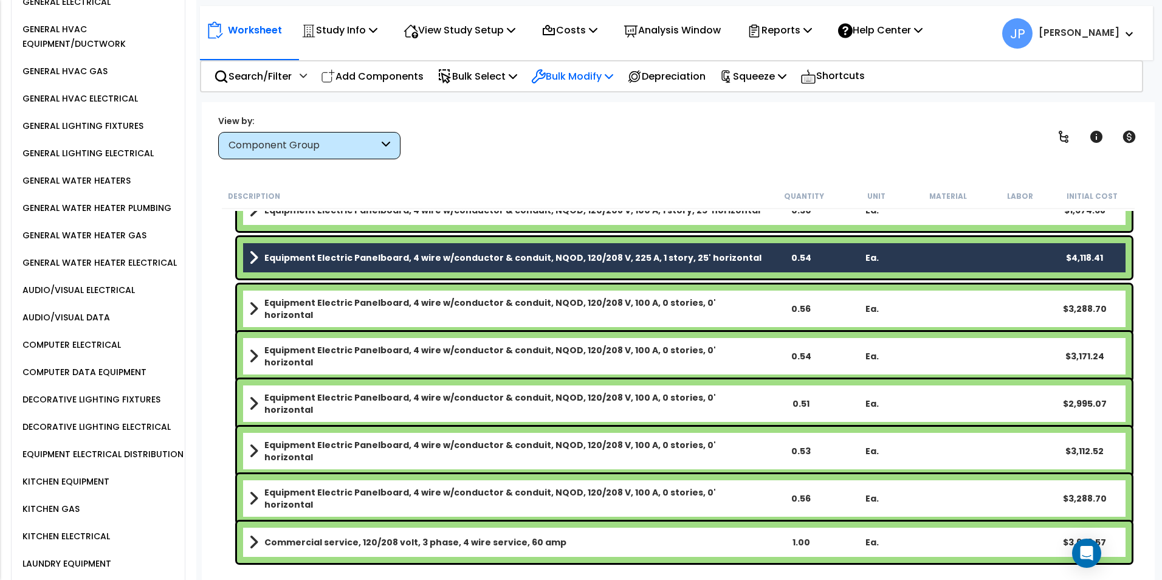
click at [572, 76] on p "Bulk Modify" at bounding box center [572, 76] width 82 height 16
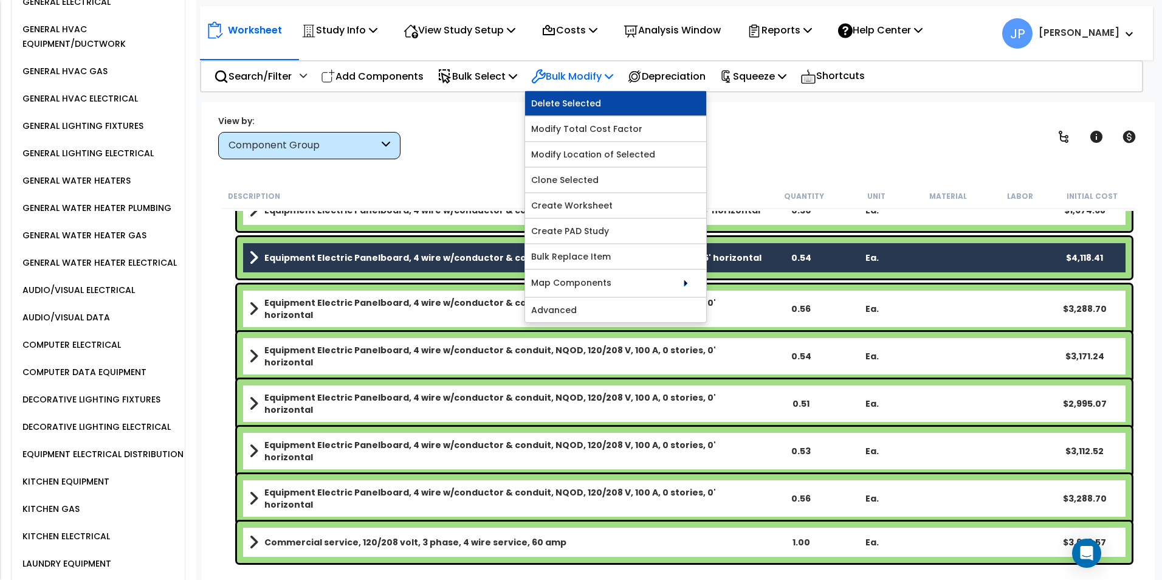
click at [575, 98] on link "Delete Selected" at bounding box center [615, 103] width 181 height 24
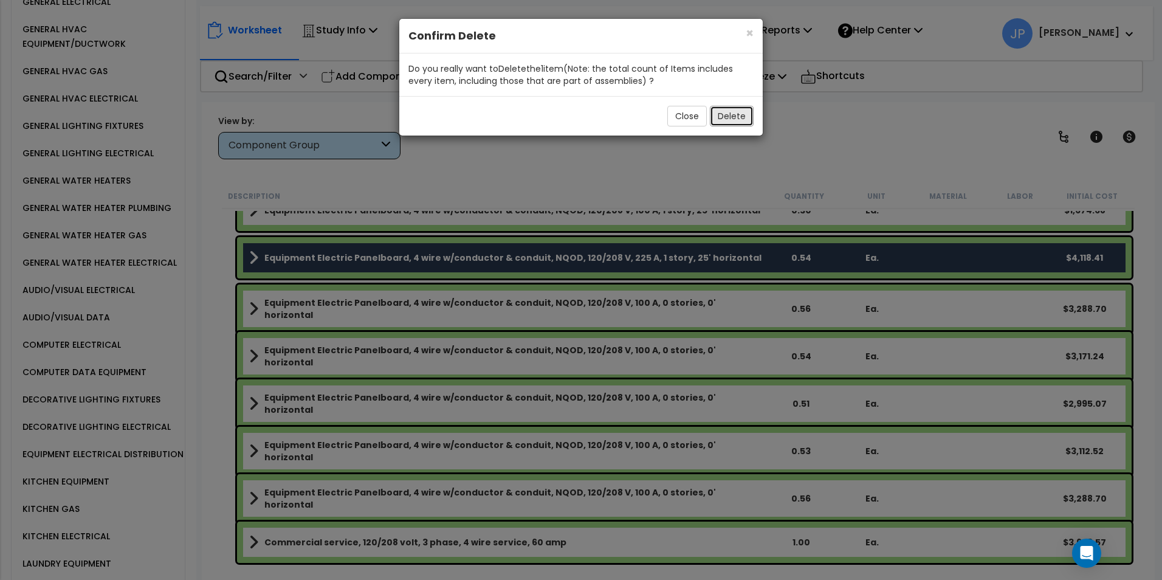
drag, startPoint x: 729, startPoint y: 117, endPoint x: 698, endPoint y: 125, distance: 32.0
click at [728, 117] on button "Delete" at bounding box center [732, 116] width 44 height 21
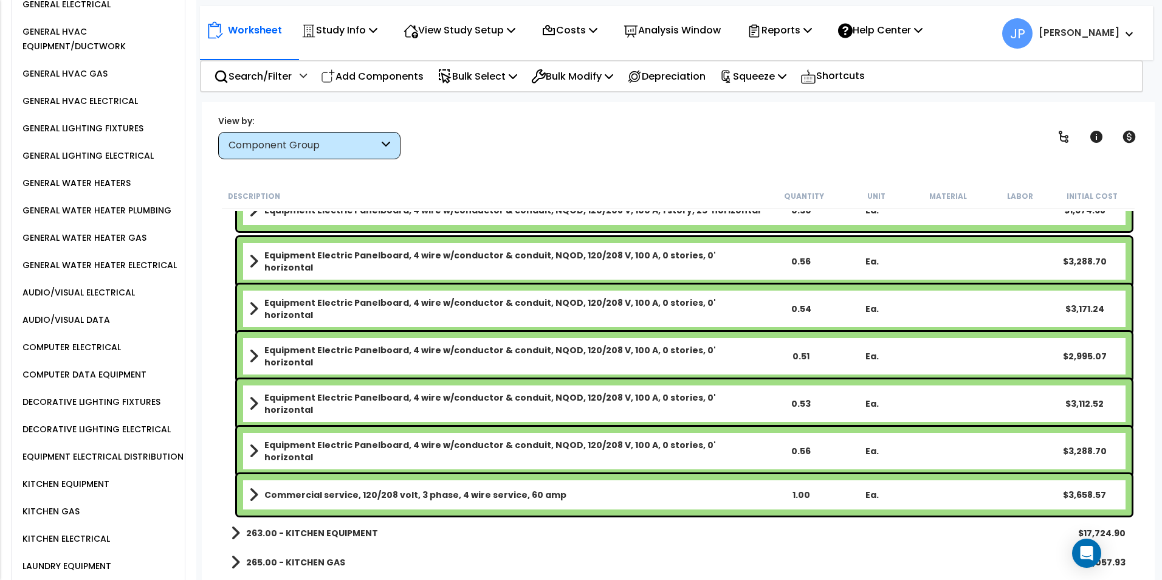
scroll to position [1337, 0]
click at [100, 140] on div "GENERAL LIGHTING ELECTRICAL" at bounding box center [101, 153] width 165 height 27
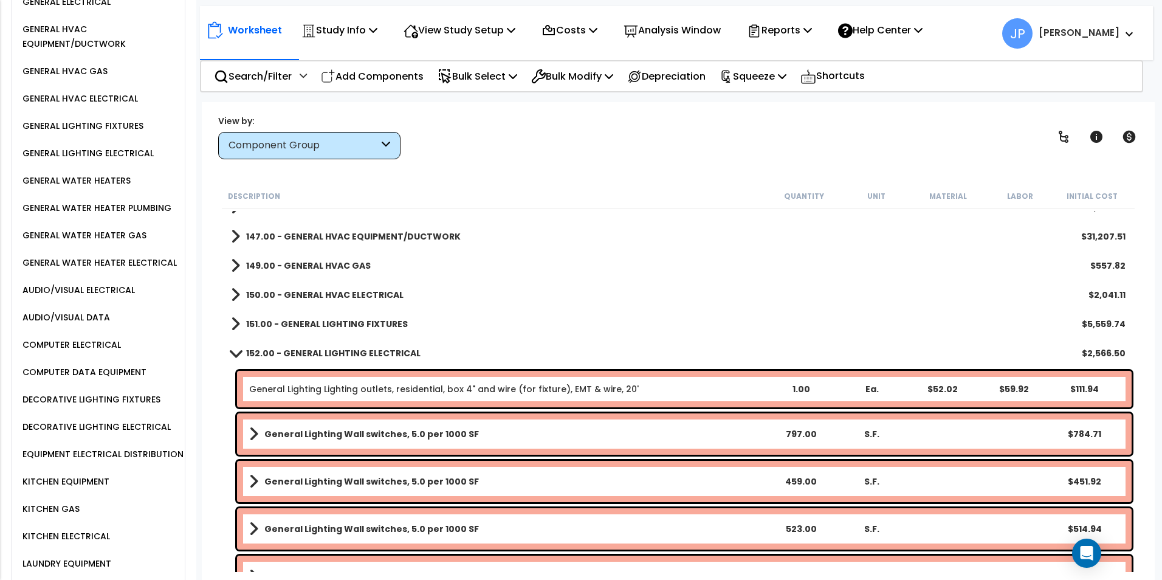
scroll to position [801, 0]
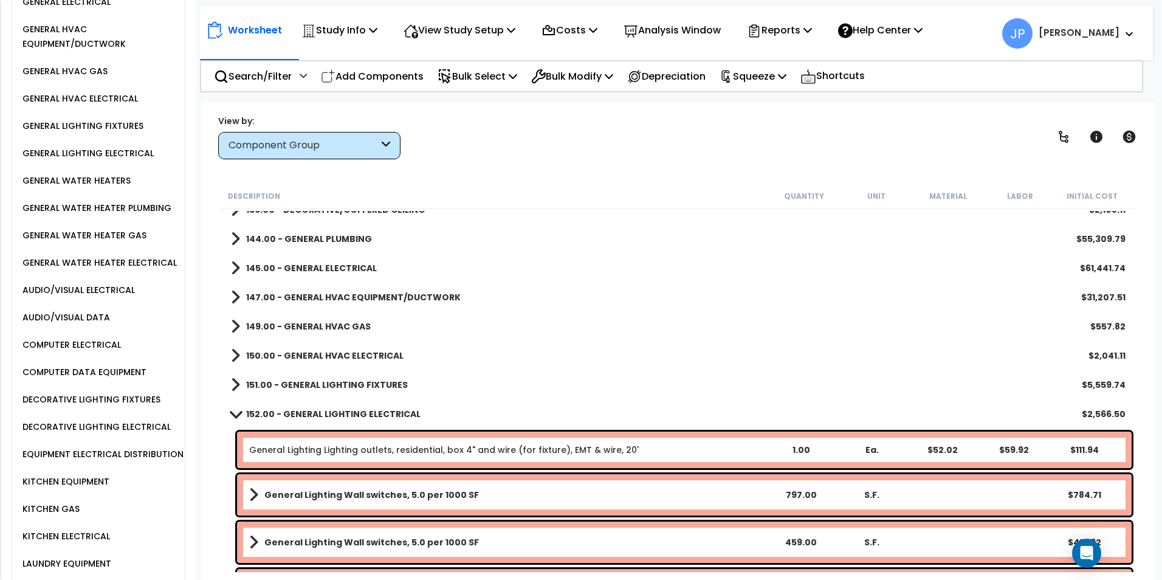
click at [330, 269] on b "145.00 - GENERAL ELECTRICAL" at bounding box center [311, 268] width 131 height 12
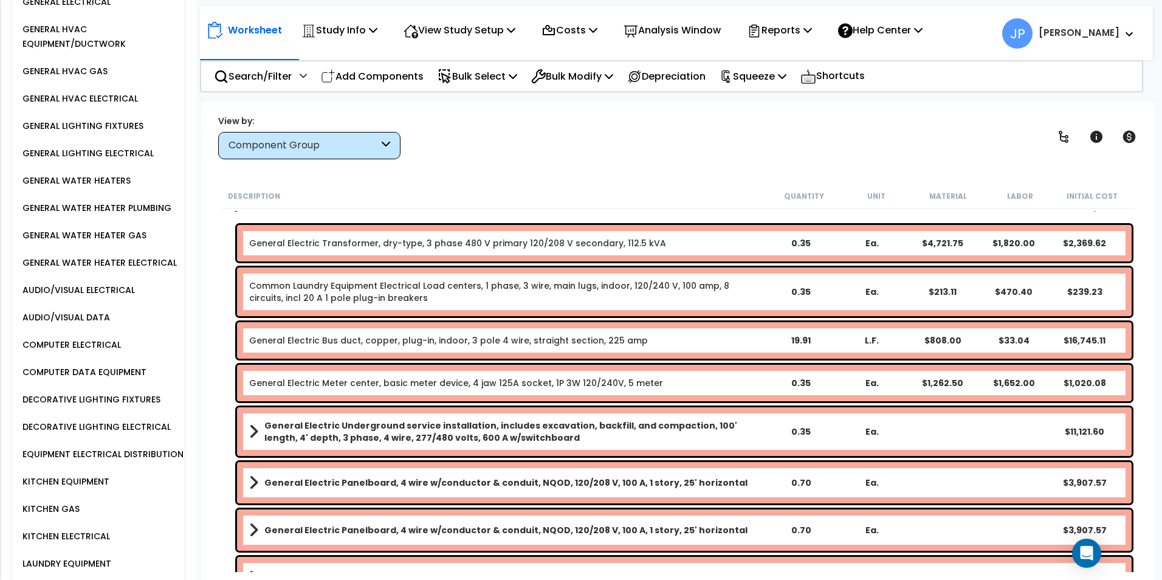
scroll to position [923, 0]
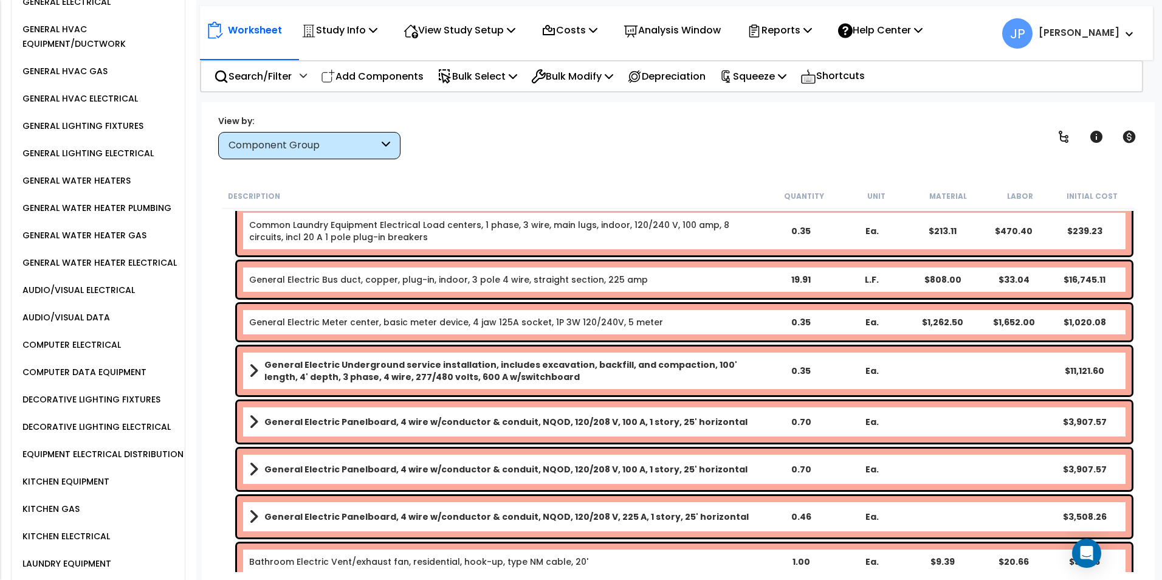
click at [482, 514] on b "General Electric Panelboard, 4 wire w/conductor & conduit, NQOD, 120/208 V, 225…" at bounding box center [506, 516] width 484 height 12
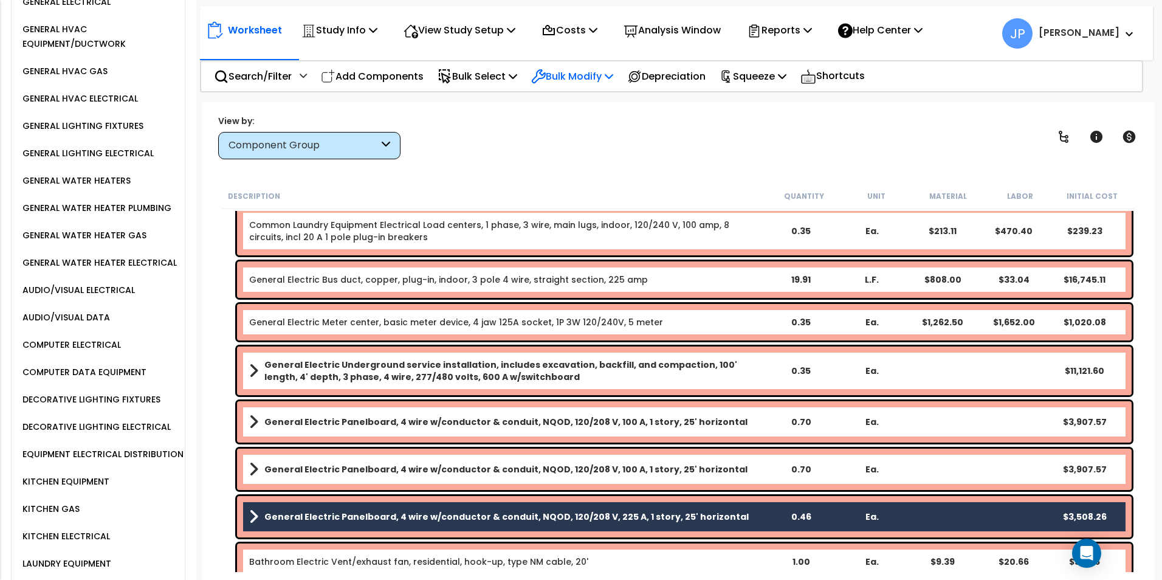
click at [573, 78] on p "Bulk Modify" at bounding box center [572, 76] width 82 height 16
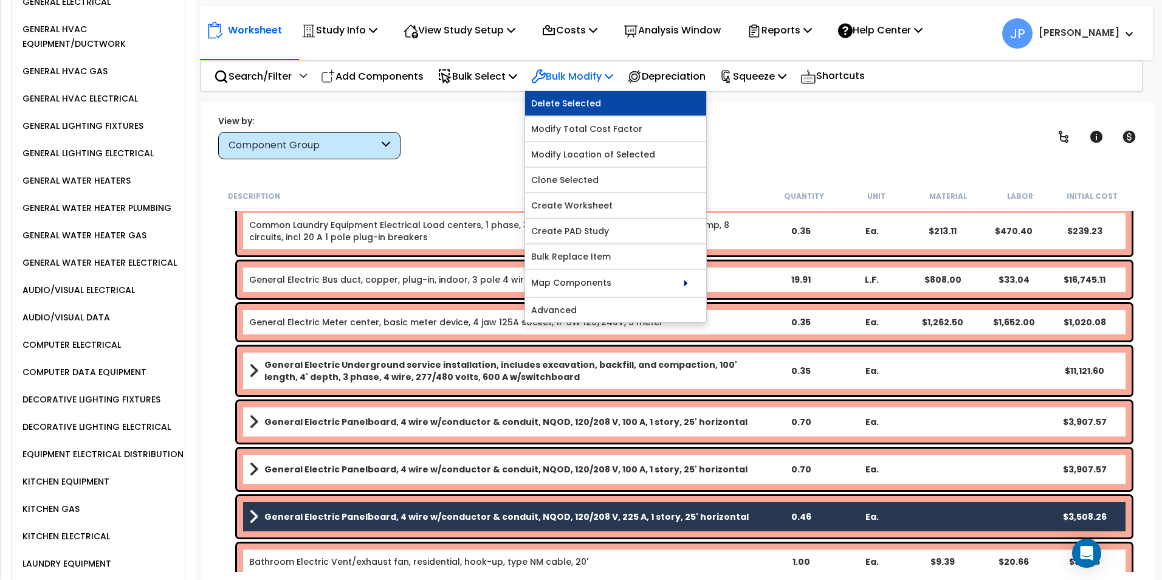
click at [595, 108] on link "Delete Selected" at bounding box center [615, 103] width 181 height 24
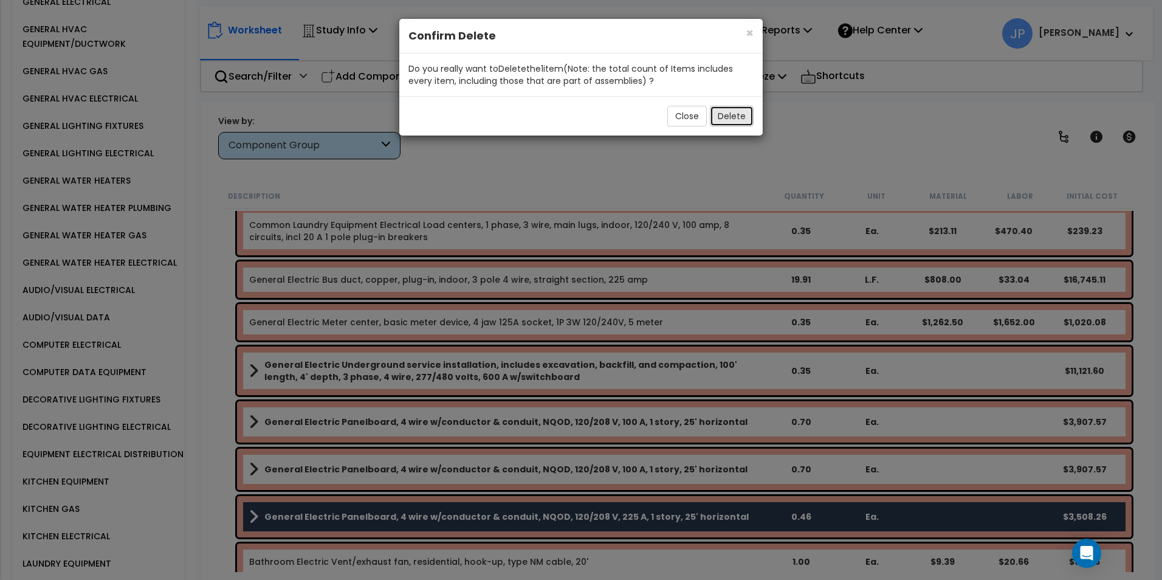
click at [739, 114] on button "Delete" at bounding box center [732, 116] width 44 height 21
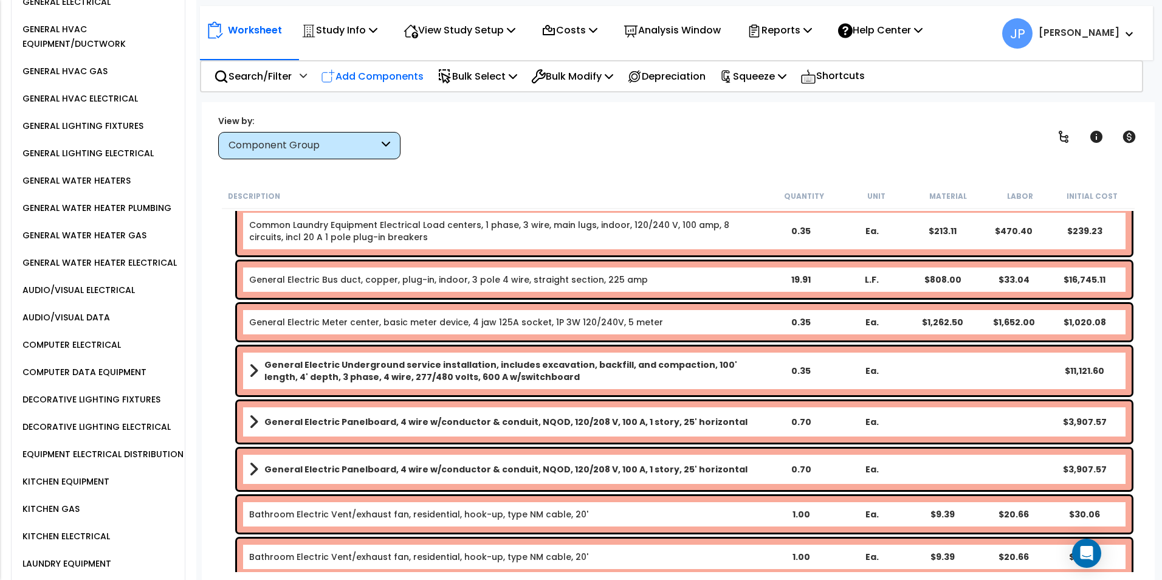
click at [385, 73] on p "Add Components" at bounding box center [372, 76] width 103 height 16
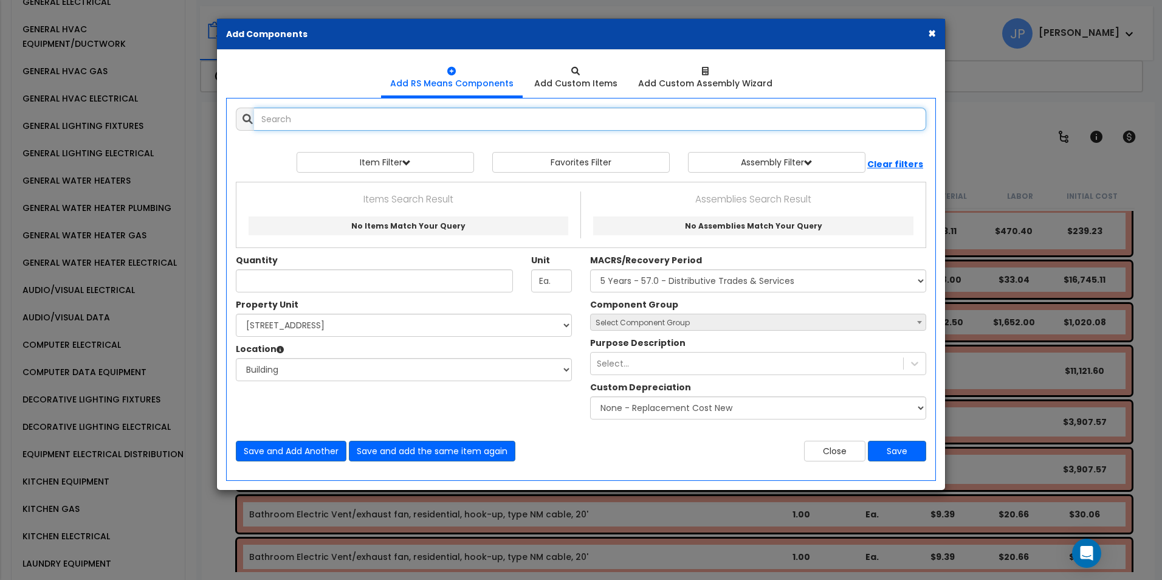
select select
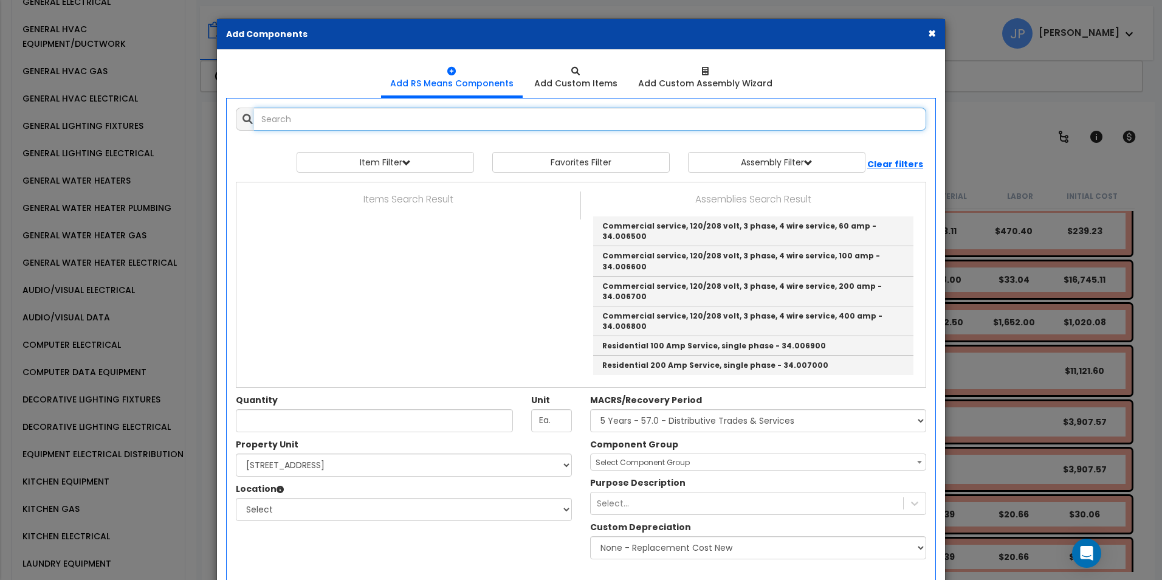
select select
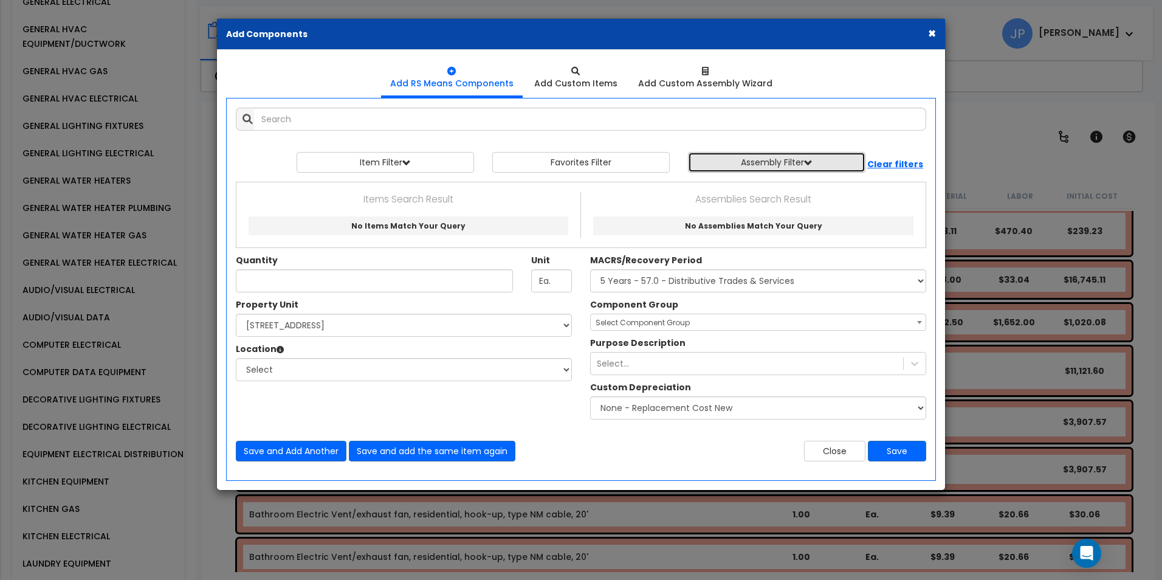
click at [744, 166] on button "Assembly Filter" at bounding box center [776, 162] width 177 height 21
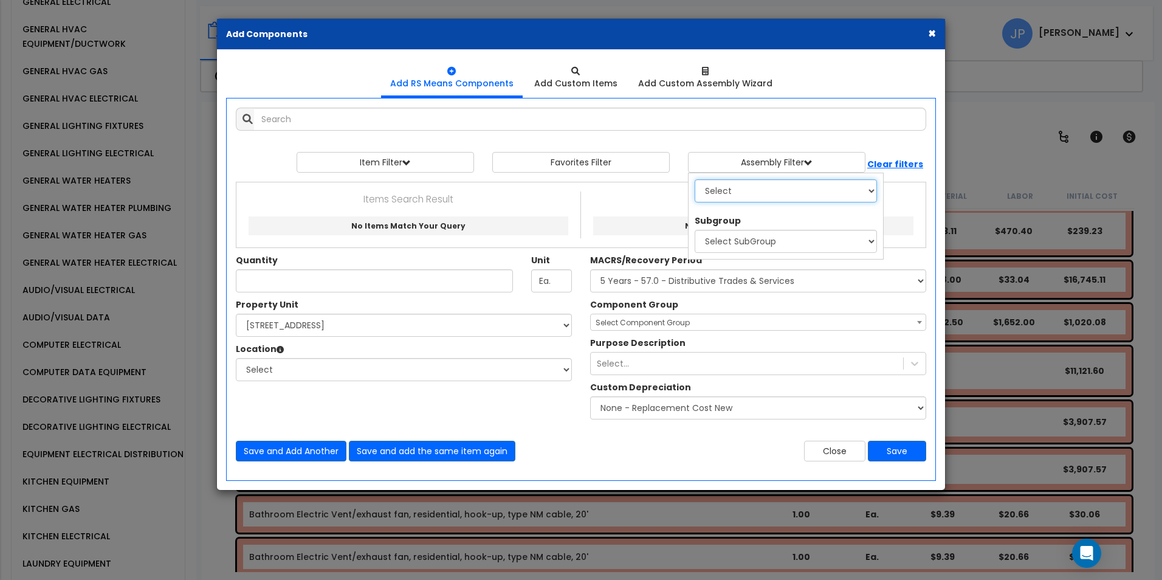
click at [748, 187] on select "Select 0. Custom Assembly 1. Standard Foundations 2. Special Foundations 3. Sla…" at bounding box center [785, 190] width 182 height 23
select select "34"
click at [694, 179] on select "Select 0. Custom Assembly 1. Standard Foundations 2. Special Foundations 3. Sla…" at bounding box center [785, 190] width 182 height 23
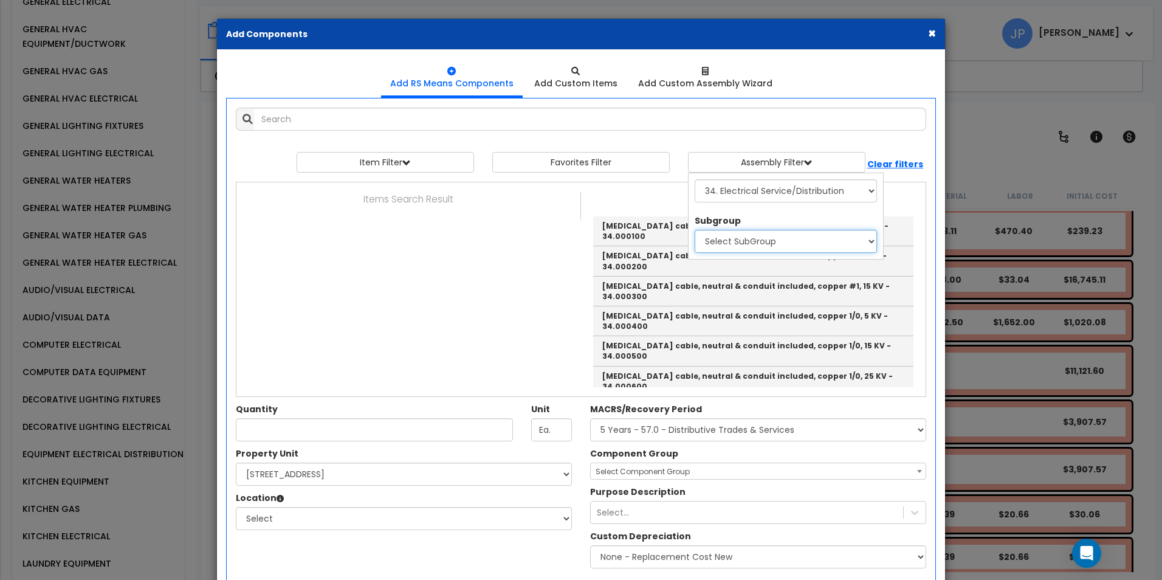
click at [774, 244] on select "Select SubGroup 1. [MEDICAL_DATA] Shielded Conductors 2. Overhead Electric Serv…" at bounding box center [785, 241] width 182 height 23
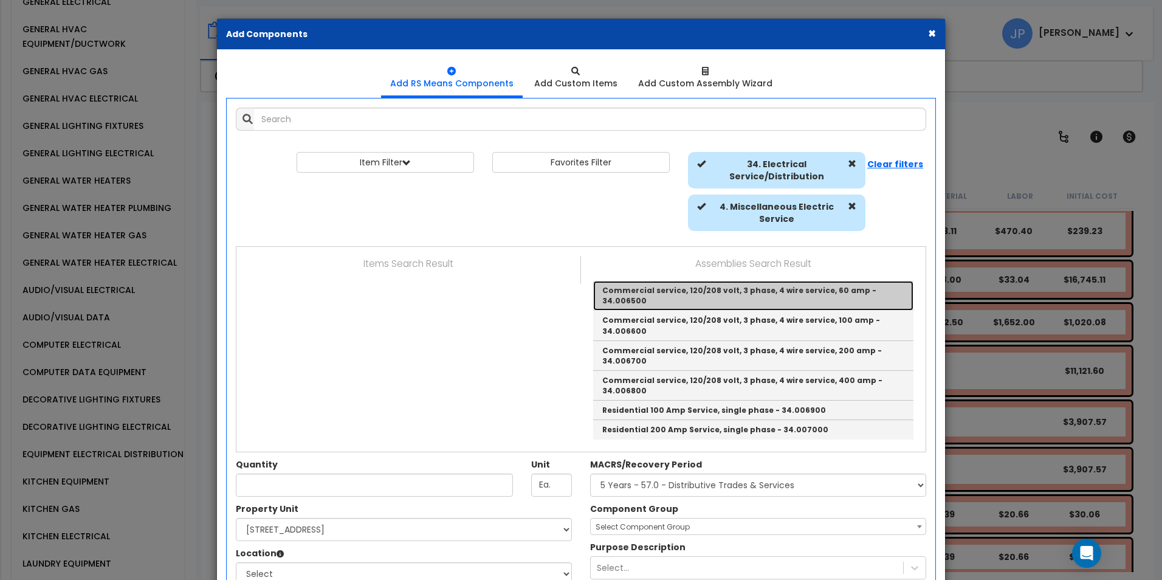
click at [725, 292] on link "Commercial service, 120/208 volt, 3 phase, 4 wire service, 60 amp - 34.006500" at bounding box center [753, 296] width 320 height 30
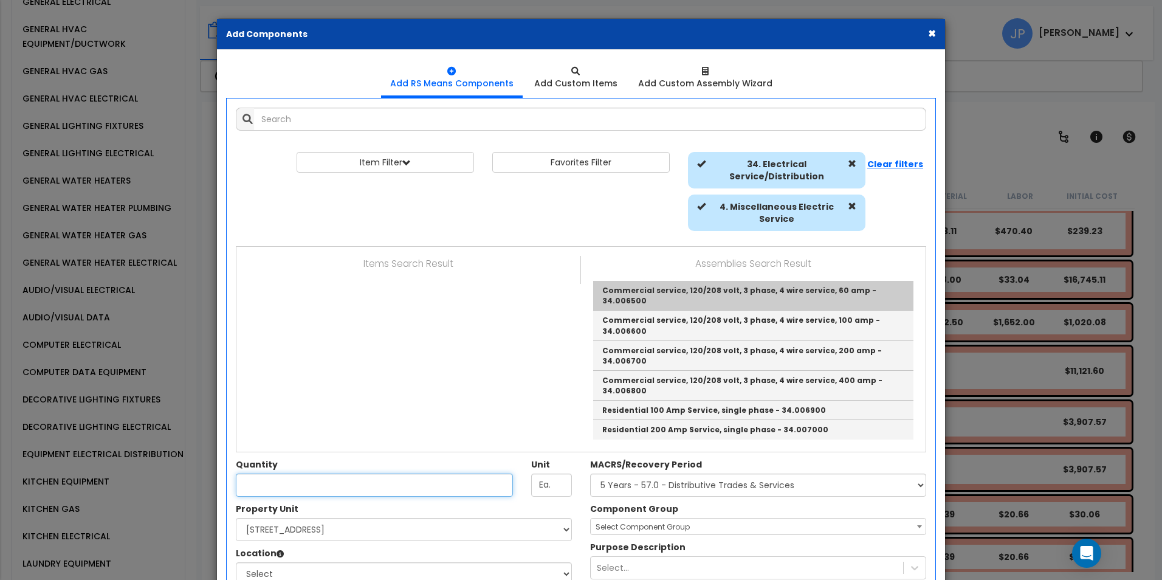
type input "Commercial service, 120/208 volt, 3 phase, 4 wire service, 60 amp - 34.006500"
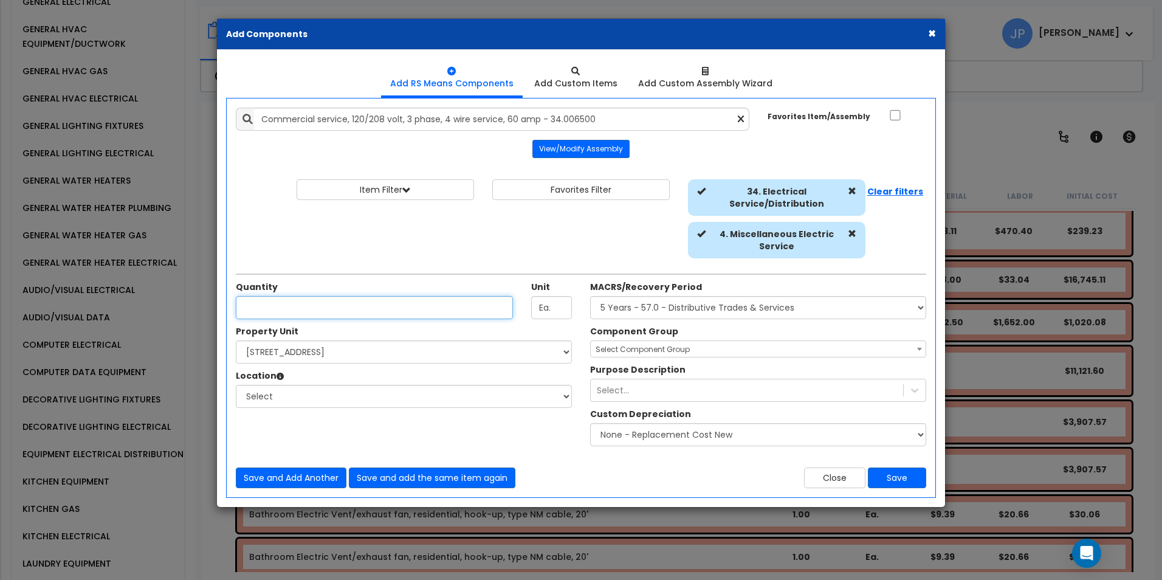
click at [348, 306] on input "Unit Quantity" at bounding box center [374, 307] width 277 height 23
type input "1"
click at [507, 351] on select "Select [STREET_ADDRESS] Site Improvements" at bounding box center [404, 351] width 336 height 23
select select "171424"
click at [236, 340] on select "Select [STREET_ADDRESS] Site Improvements" at bounding box center [404, 351] width 336 height 23
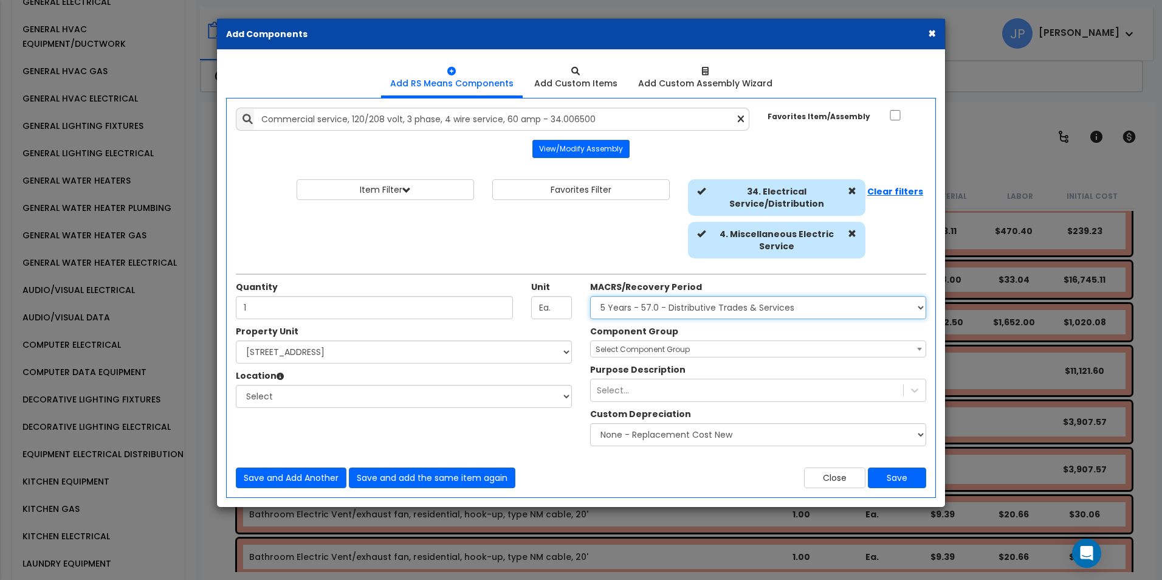
click at [732, 303] on select "Select MACRS/Recovery Period 5 Years - 57.0 - Distributive Trades & Services 5 …" at bounding box center [758, 307] width 336 height 23
select select "3669"
click at [590, 296] on select "Select MACRS/Recovery Period 5 Years - 57.0 - Distributive Trades & Services 5 …" at bounding box center [758, 307] width 336 height 23
click at [669, 348] on span "Select Component Group" at bounding box center [642, 349] width 94 height 10
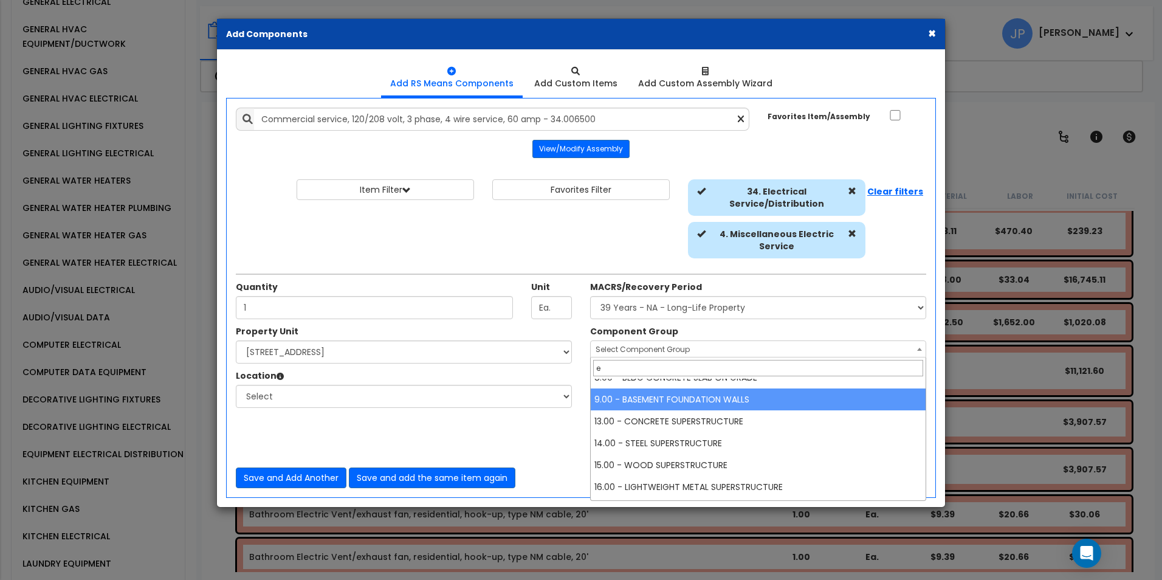
scroll to position [0, 0]
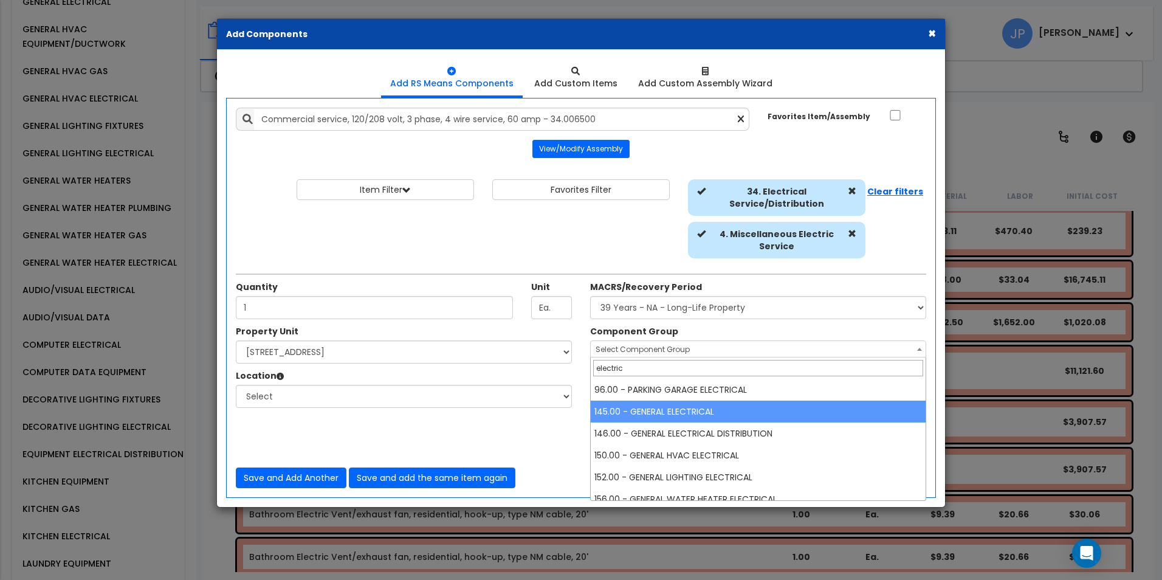
type input "electric"
select select "35479"
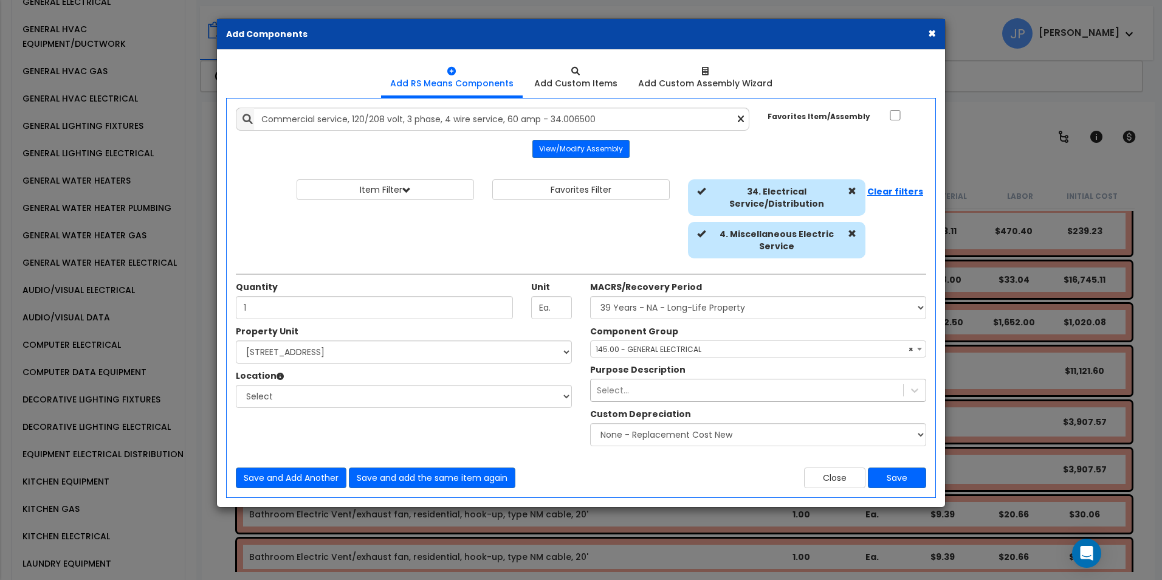
click at [726, 395] on div "Select..." at bounding box center [747, 389] width 312 height 19
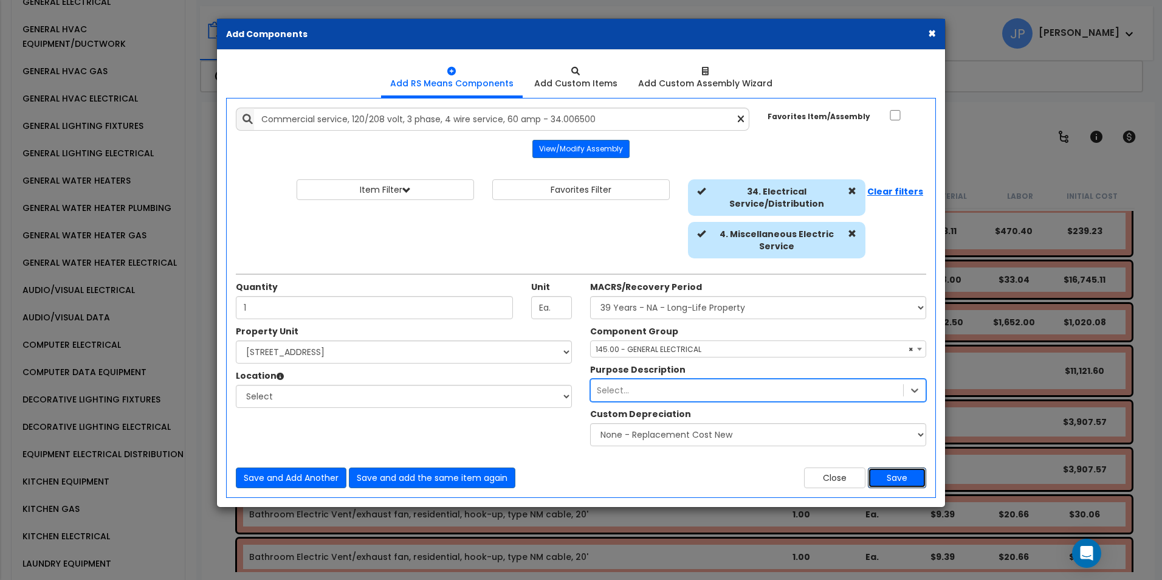
click at [903, 477] on button "Save" at bounding box center [897, 477] width 58 height 21
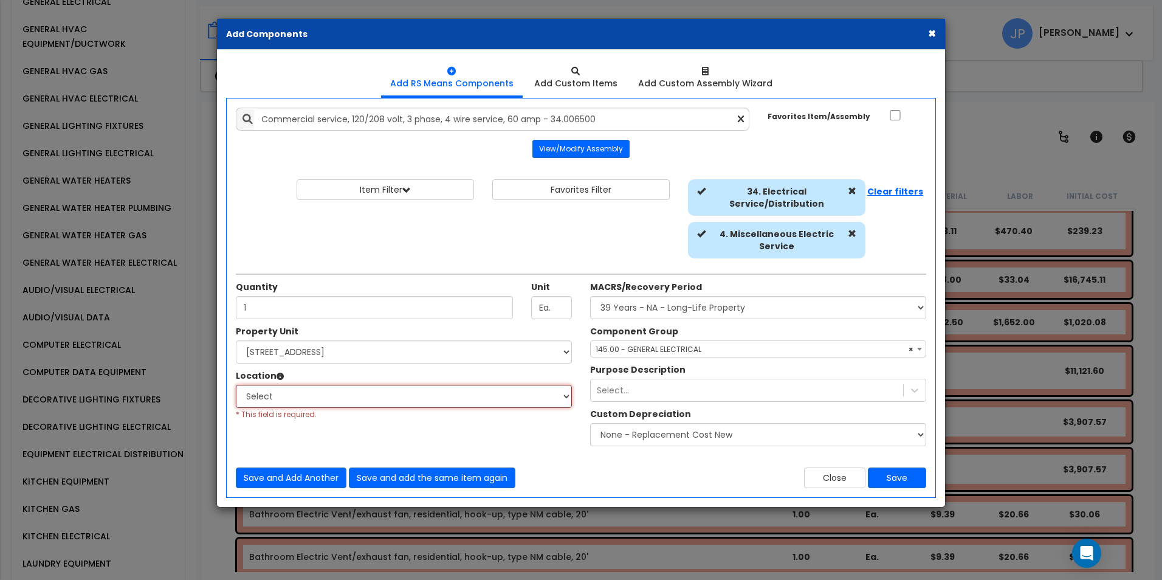
click at [357, 388] on select "Select Building Building Interior Unit #1 Unit #2 Unit #3 Unit #4 Unit #5 Add A…" at bounding box center [404, 396] width 336 height 23
select select "10858"
click at [236, 385] on select "Select Building Building Interior Unit #1 Unit #2 Unit #3 Unit #4 Unit #5 Add A…" at bounding box center [404, 396] width 336 height 23
click at [899, 481] on button "Save" at bounding box center [897, 477] width 58 height 21
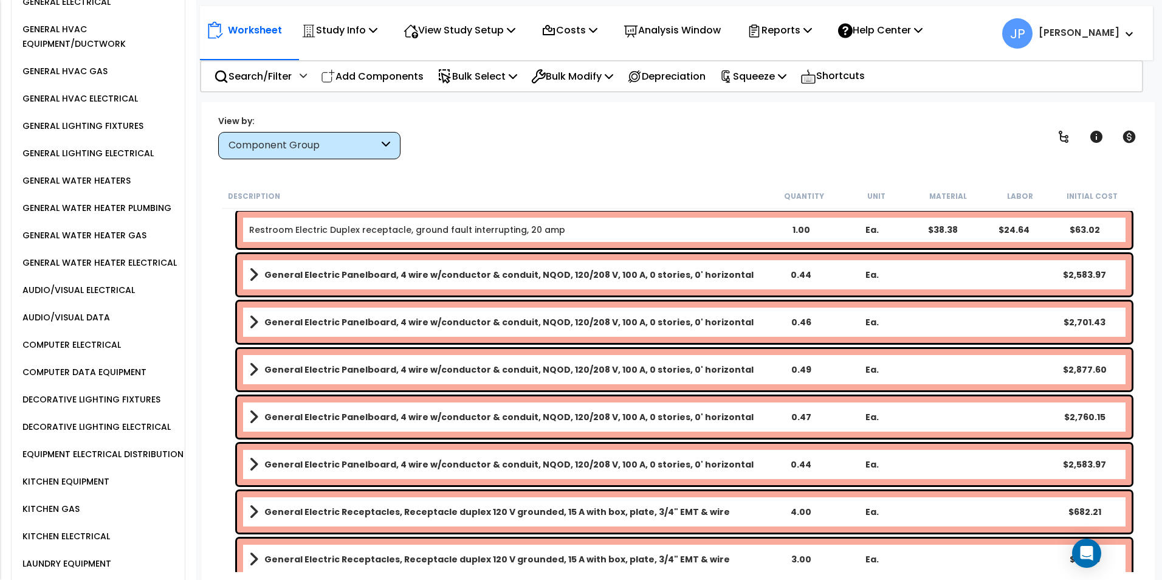
scroll to position [1773, 0]
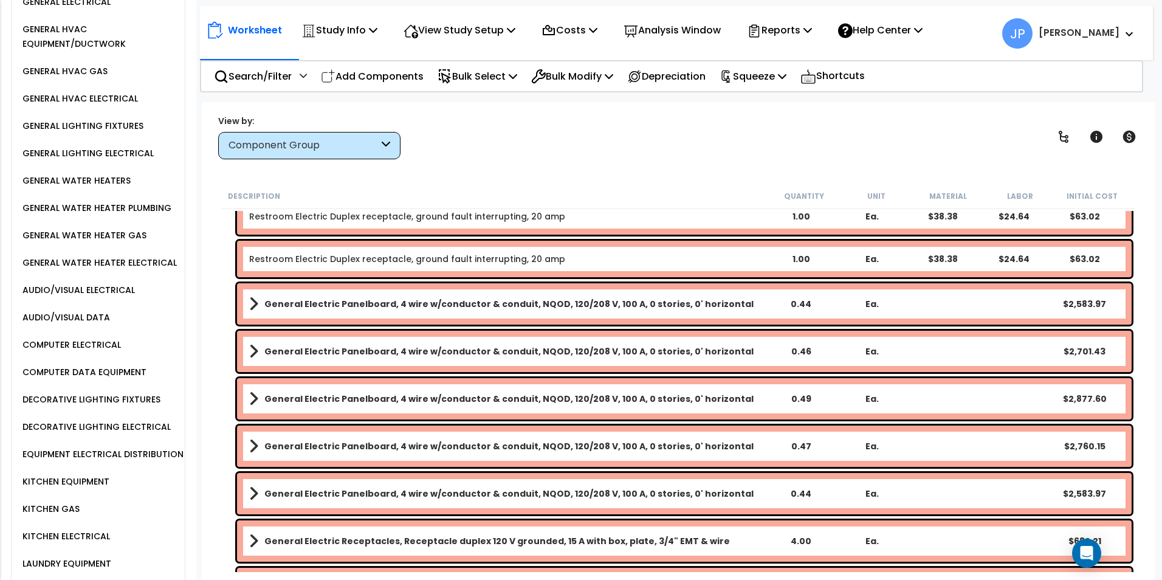
click at [595, 496] on b "General Electric Panelboard, 4 wire w/conductor & conduit, NQOD, 120/208 V, 100…" at bounding box center [508, 493] width 489 height 12
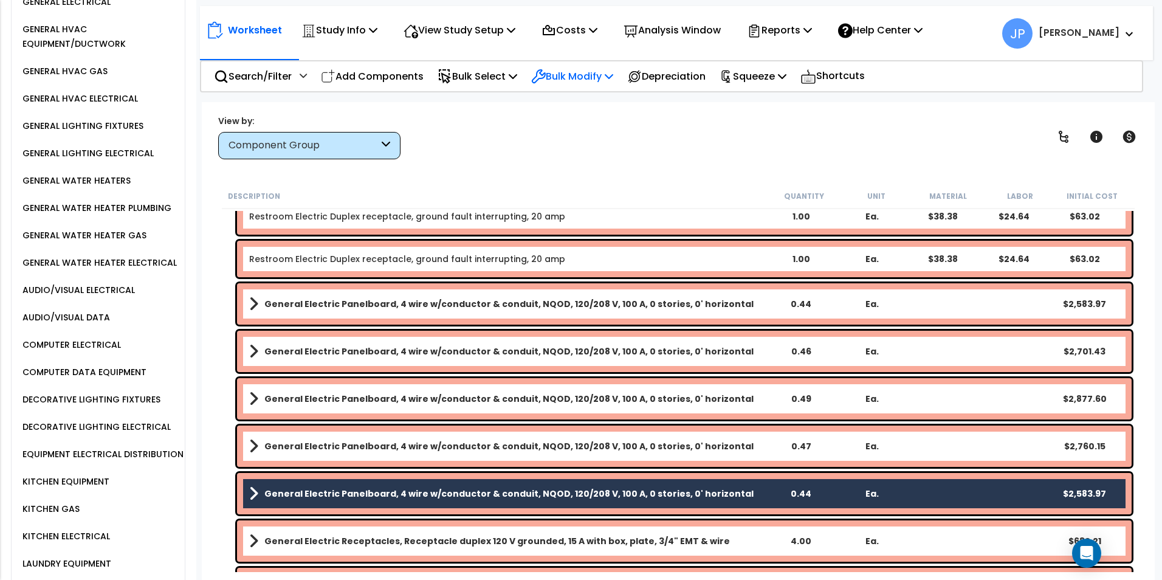
click at [571, 71] on p "Bulk Modify" at bounding box center [572, 76] width 82 height 16
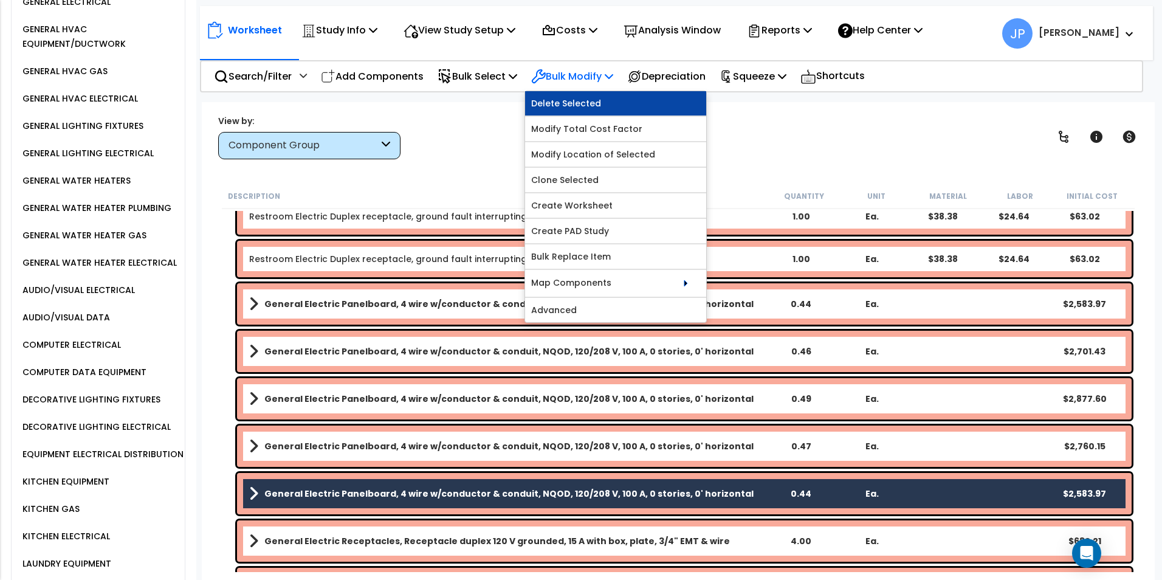
click at [585, 103] on link "Delete Selected" at bounding box center [615, 103] width 181 height 24
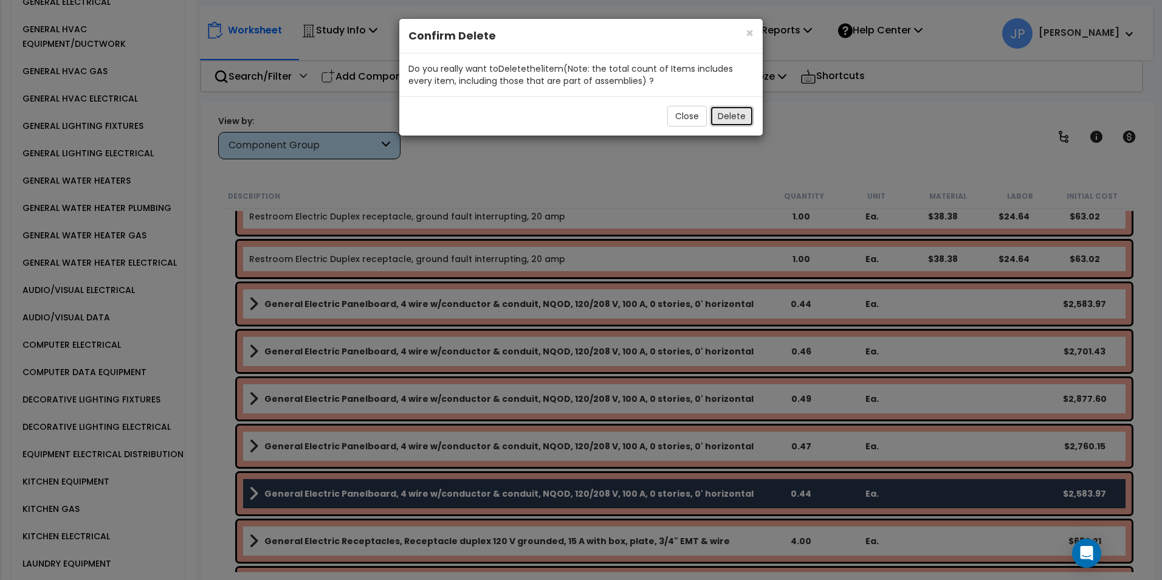
click at [735, 120] on button "Delete" at bounding box center [732, 116] width 44 height 21
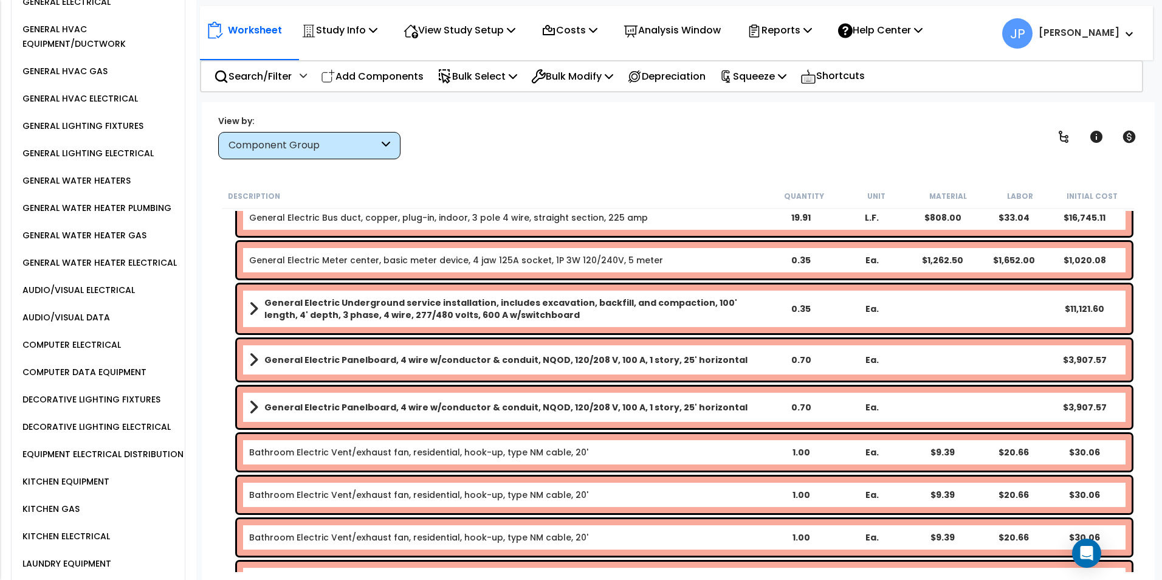
scroll to position [984, 0]
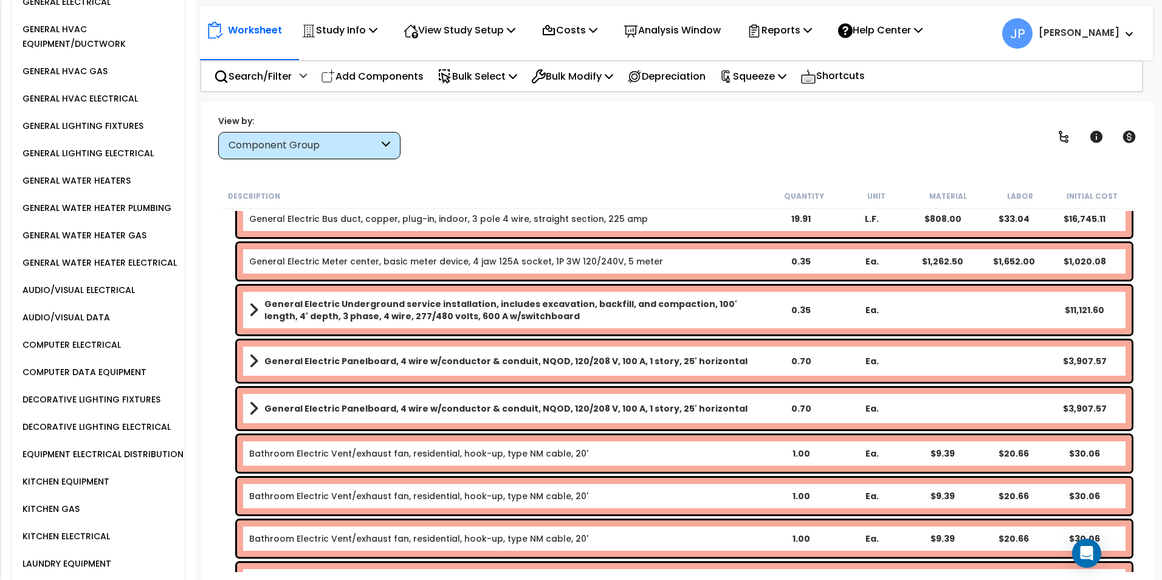
click at [279, 360] on b "General Electric Panelboard, 4 wire w/conductor & conduit, NQOD, 120/208 V, 100…" at bounding box center [505, 361] width 483 height 12
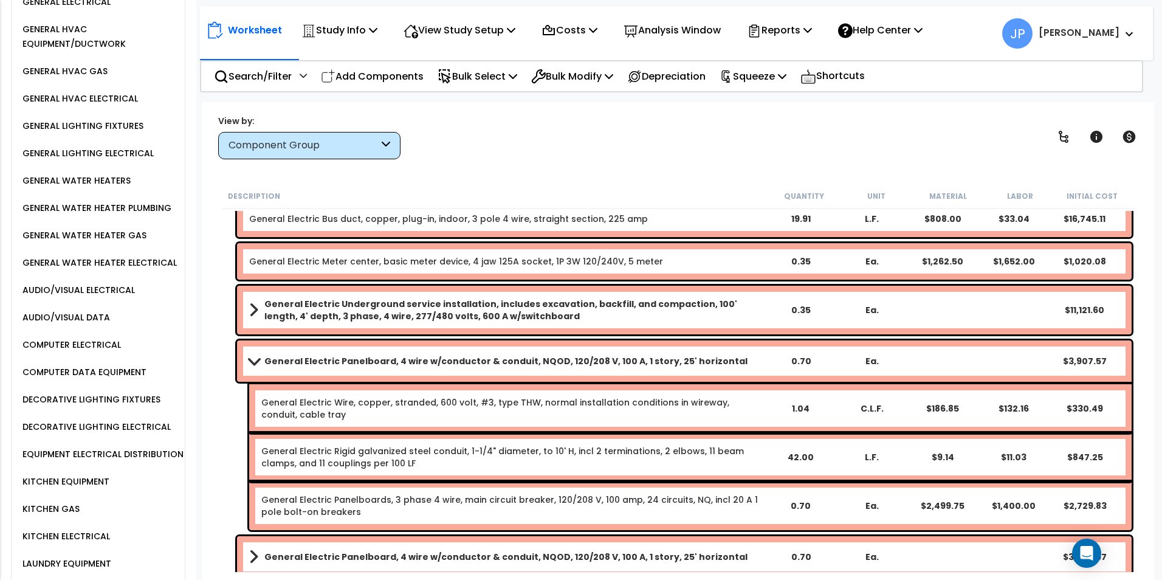
click at [279, 360] on b "General Electric Panelboard, 4 wire w/conductor & conduit, NQOD, 120/208 V, 100…" at bounding box center [505, 361] width 483 height 12
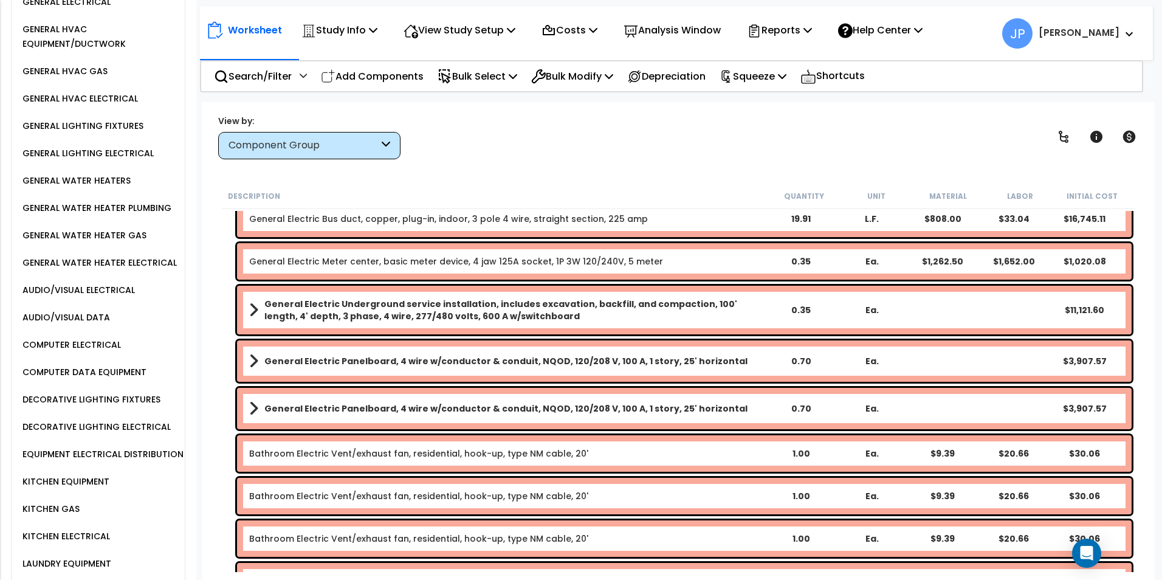
click at [270, 410] on b "General Electric Panelboard, 4 wire w/conductor & conduit, NQOD, 120/208 V, 100…" at bounding box center [505, 408] width 483 height 12
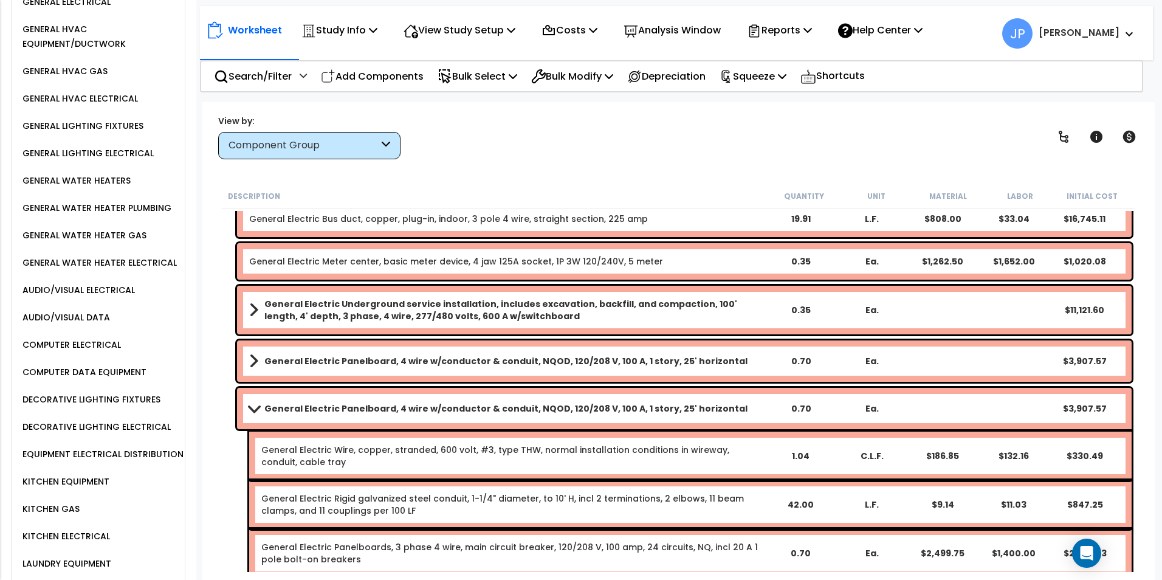
click at [270, 410] on b "General Electric Panelboard, 4 wire w/conductor & conduit, NQOD, 120/208 V, 100…" at bounding box center [505, 408] width 483 height 12
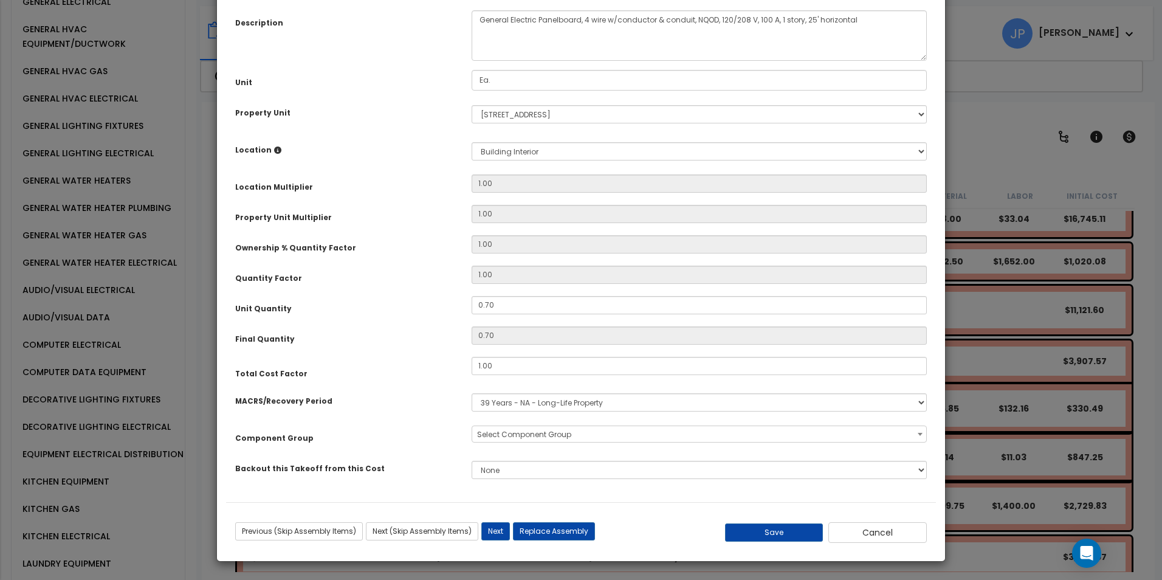
scroll to position [0, 0]
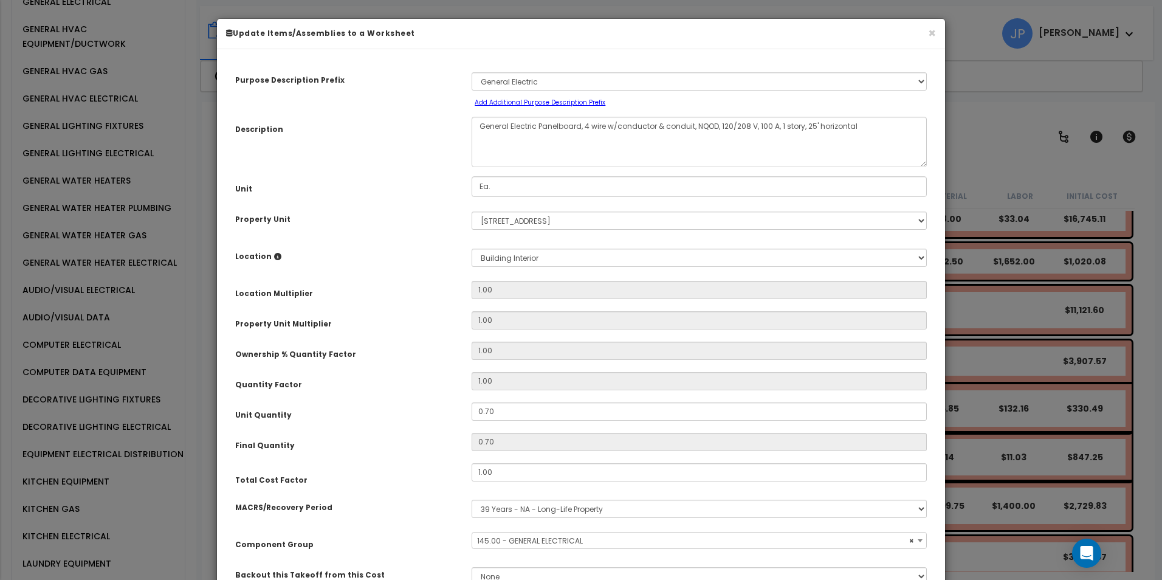
select select "35479"
click at [928, 27] on button "×" at bounding box center [932, 33] width 8 height 13
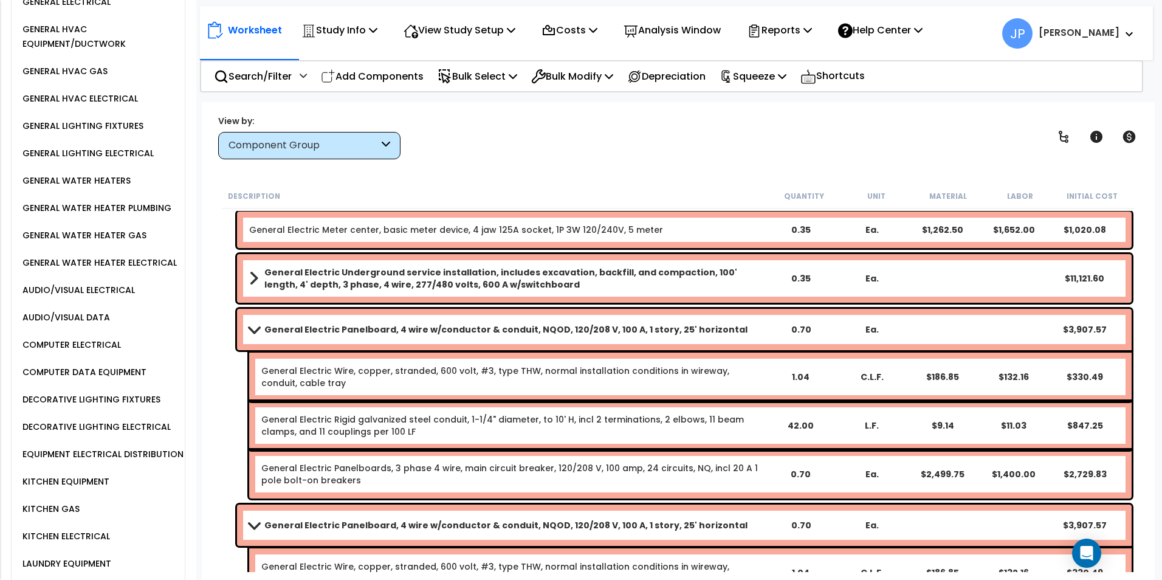
scroll to position [1044, 0]
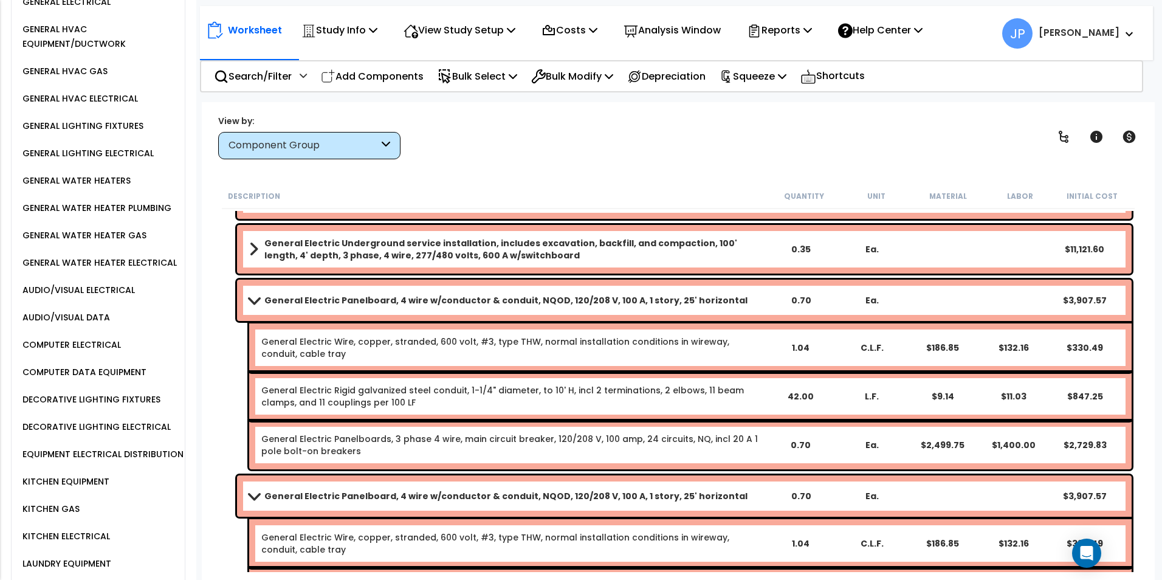
click at [365, 288] on div "General Electric Panelboard, 4 wire w/conductor & conduit, NQOD, 120/208 V, 100…" at bounding box center [684, 299] width 894 height 41
click at [365, 298] on b "General Electric Panelboard, 4 wire w/conductor & conduit, NQOD, 120/208 V, 100…" at bounding box center [505, 300] width 483 height 12
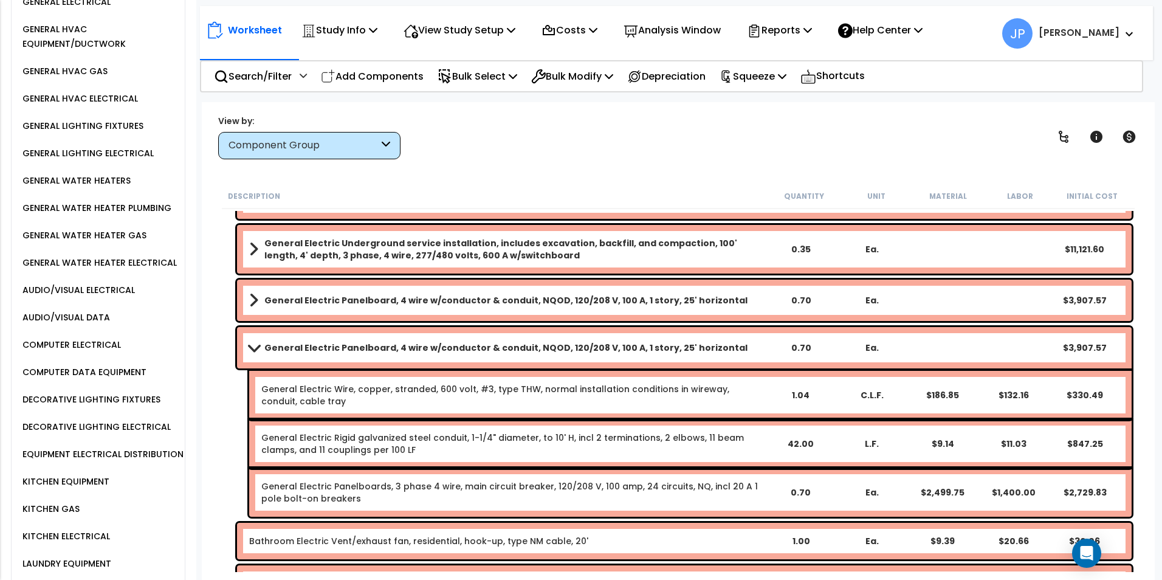
click at [299, 348] on b "General Electric Panelboard, 4 wire w/conductor & conduit, NQOD, 120/208 V, 100…" at bounding box center [505, 347] width 483 height 12
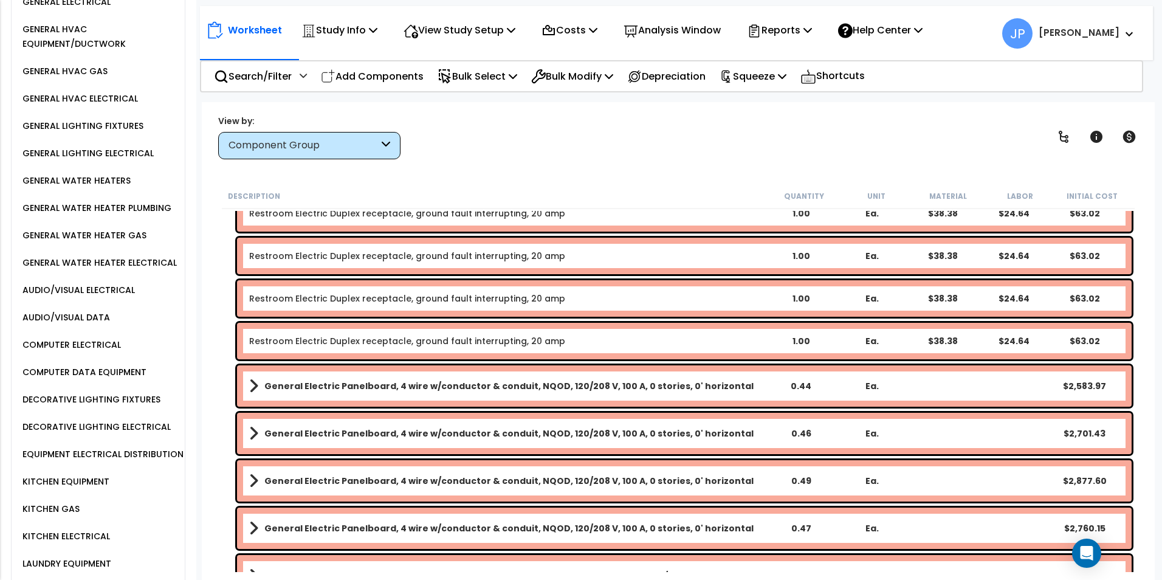
scroll to position [1713, 0]
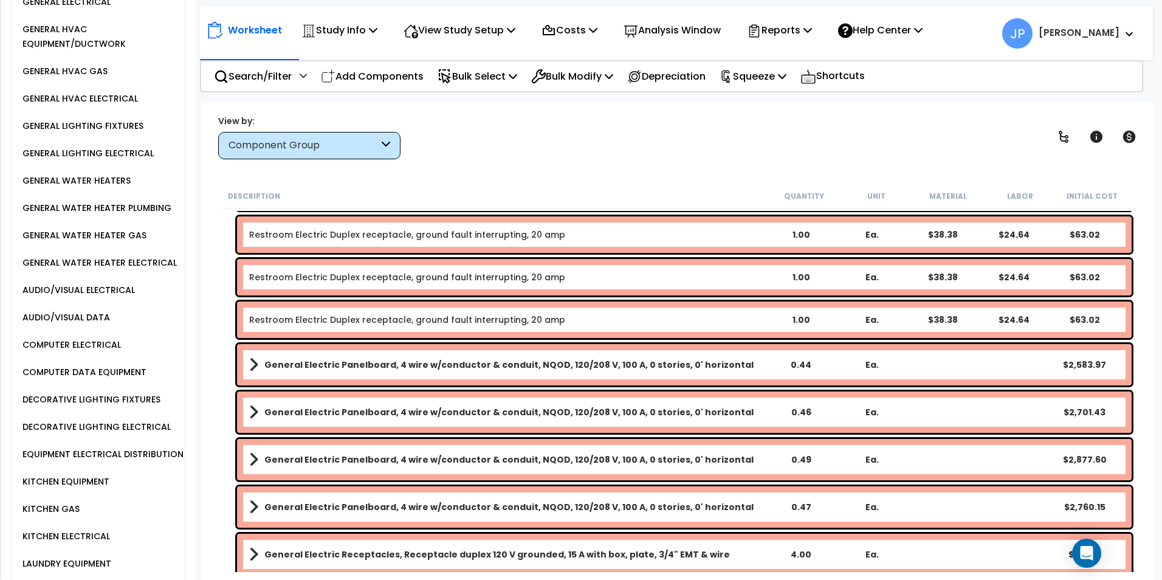
click at [632, 460] on b "General Electric Panelboard, 4 wire w/conductor & conduit, NQOD, 120/208 V, 100…" at bounding box center [508, 459] width 489 height 12
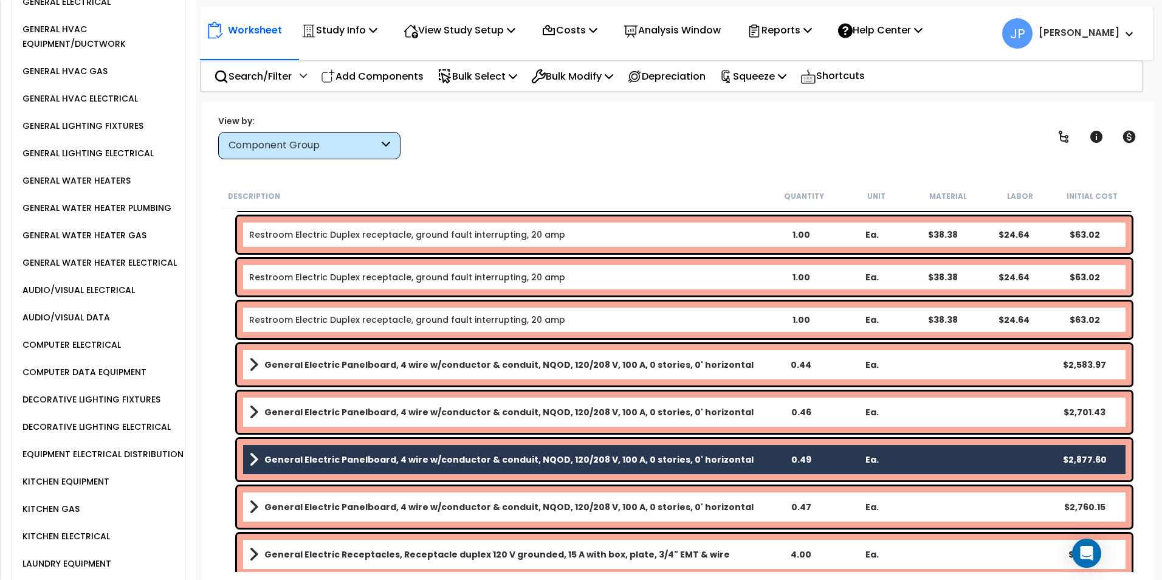
click at [631, 519] on div "General Electric Panelboard, 4 wire w/conductor & conduit, NQOD, 120/208 V, 100…" at bounding box center [684, 506] width 894 height 41
click at [637, 502] on b "General Electric Panelboard, 4 wire w/conductor & conduit, NQOD, 120/208 V, 100…" at bounding box center [508, 507] width 489 height 12
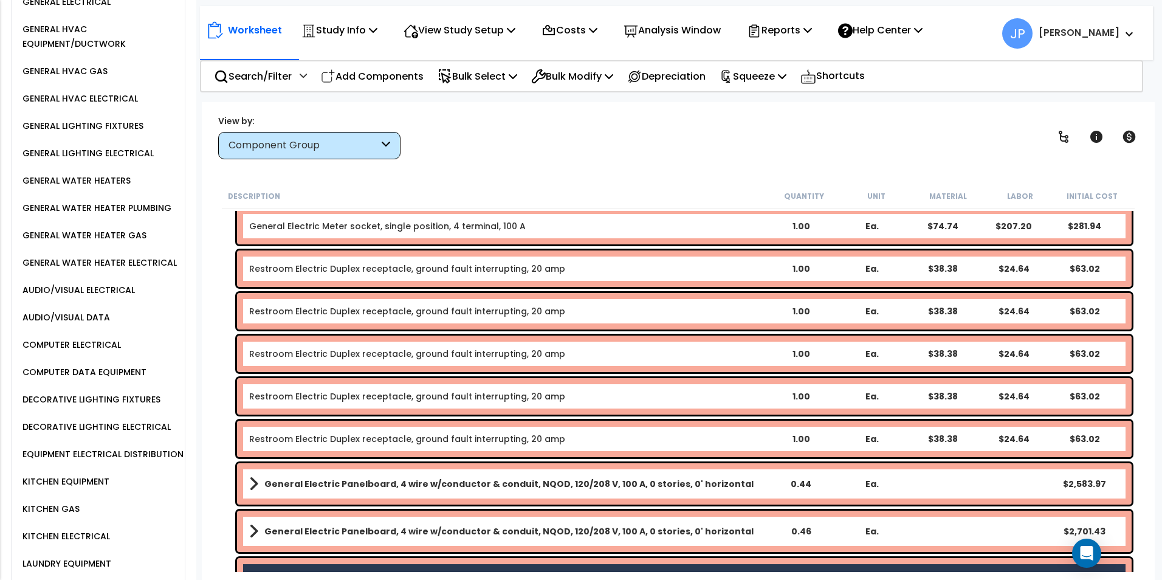
scroll to position [1591, 0]
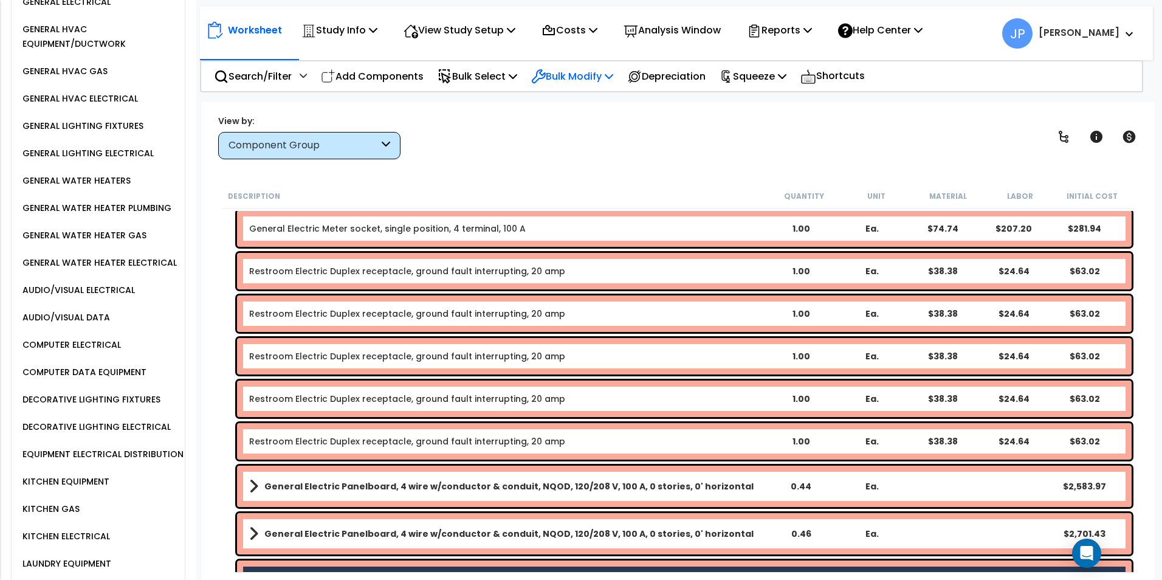
click at [594, 72] on p "Bulk Modify" at bounding box center [572, 76] width 82 height 16
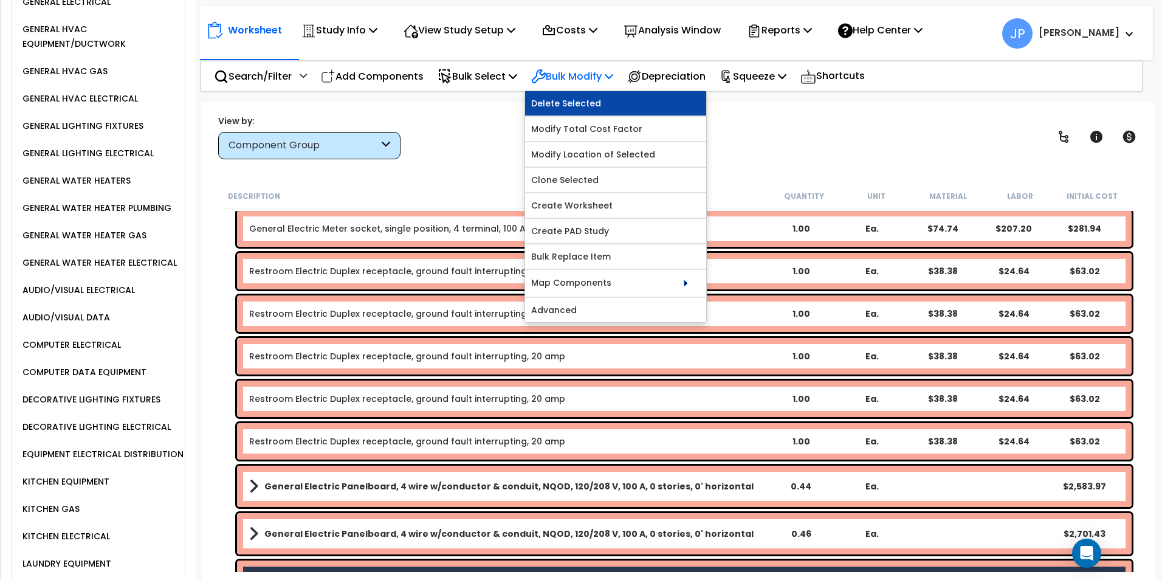
click at [594, 97] on link "Delete Selected" at bounding box center [615, 103] width 181 height 24
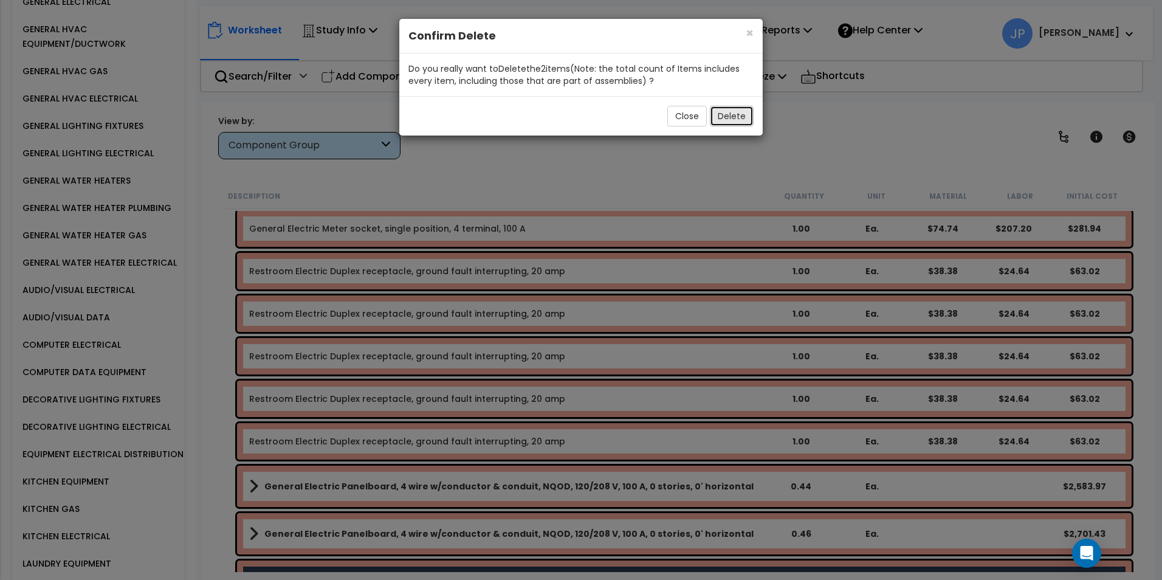
click at [731, 114] on button "Delete" at bounding box center [732, 116] width 44 height 21
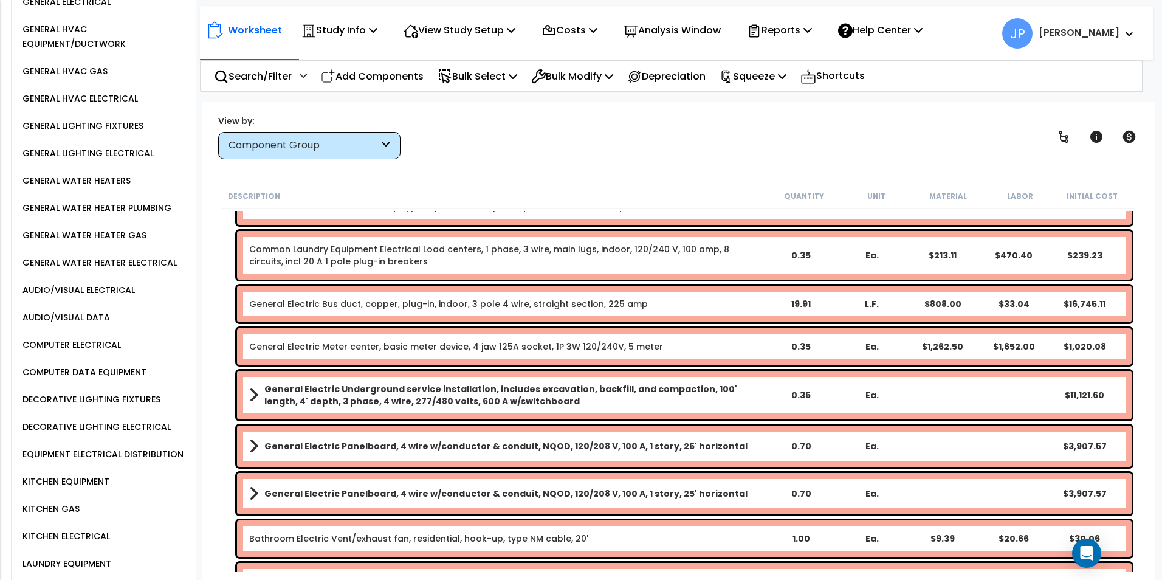
scroll to position [862, 0]
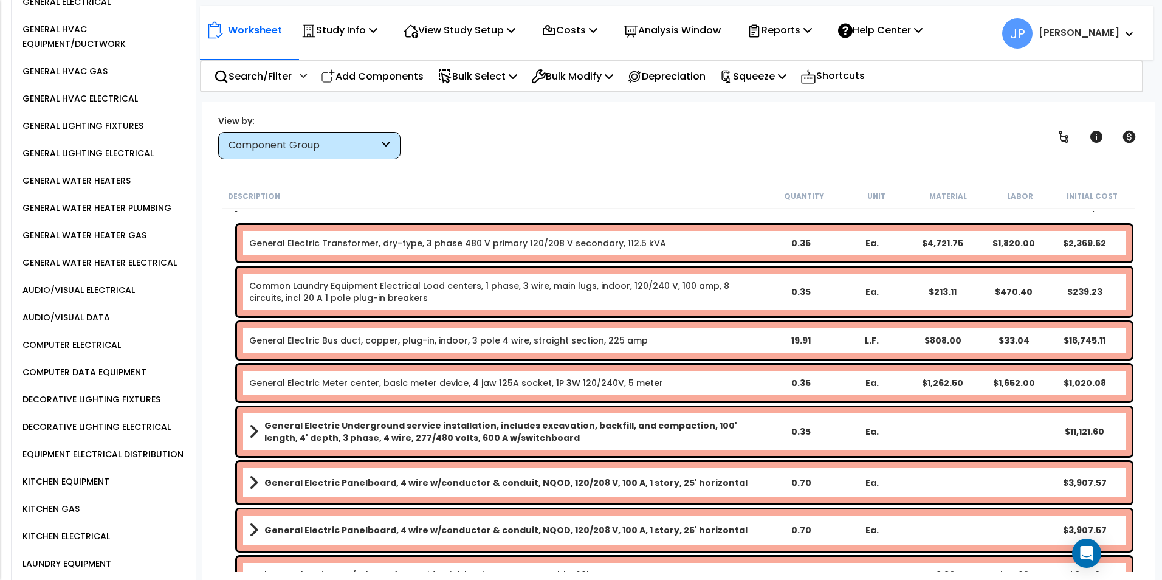
click at [431, 440] on b "General Electric Underground service installation, includes excavation, backfil…" at bounding box center [514, 431] width 501 height 24
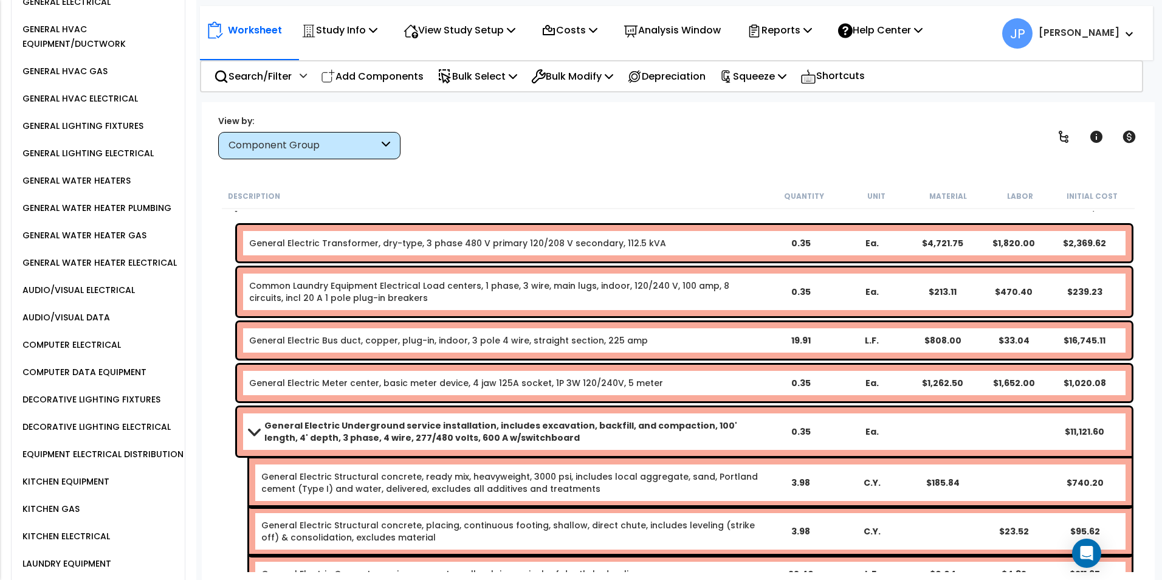
click at [431, 440] on b "General Electric Underground service installation, includes excavation, backfil…" at bounding box center [514, 431] width 501 height 24
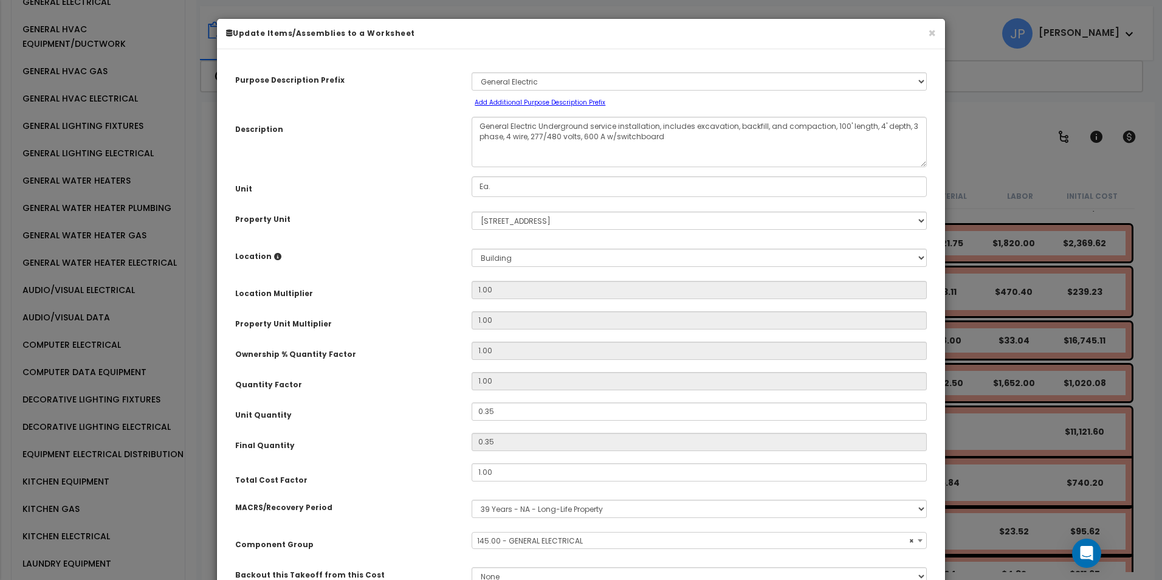
select select "35479"
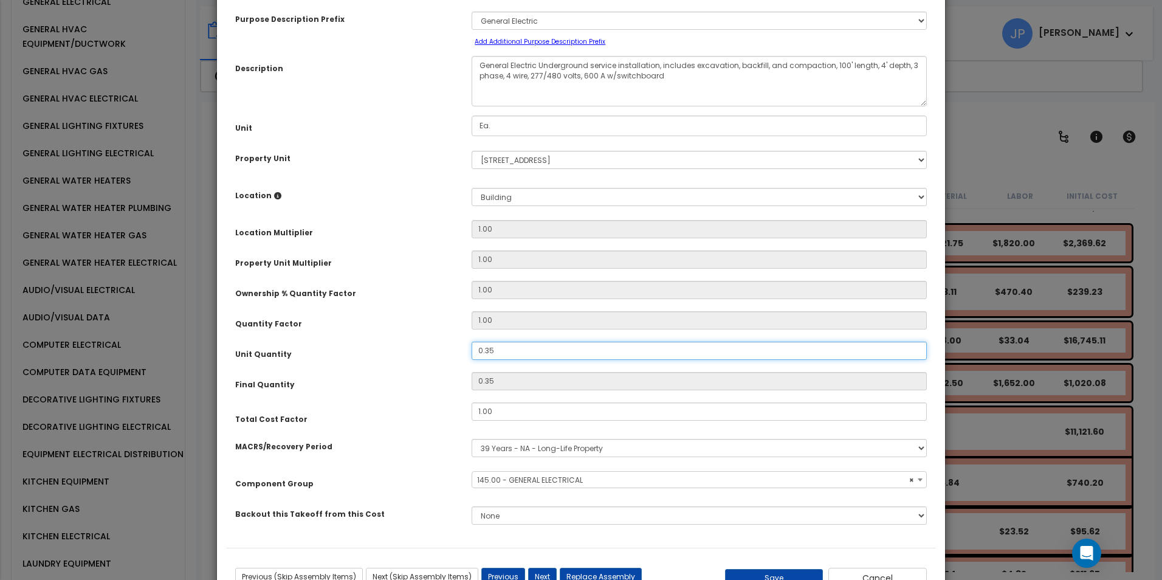
drag, startPoint x: 510, startPoint y: 348, endPoint x: 360, endPoint y: 327, distance: 152.1
click at [367, 331] on div "Purpose Description Prefix Select A/V System A/V System A/V System Equipment A/…" at bounding box center [581, 273] width 710 height 550
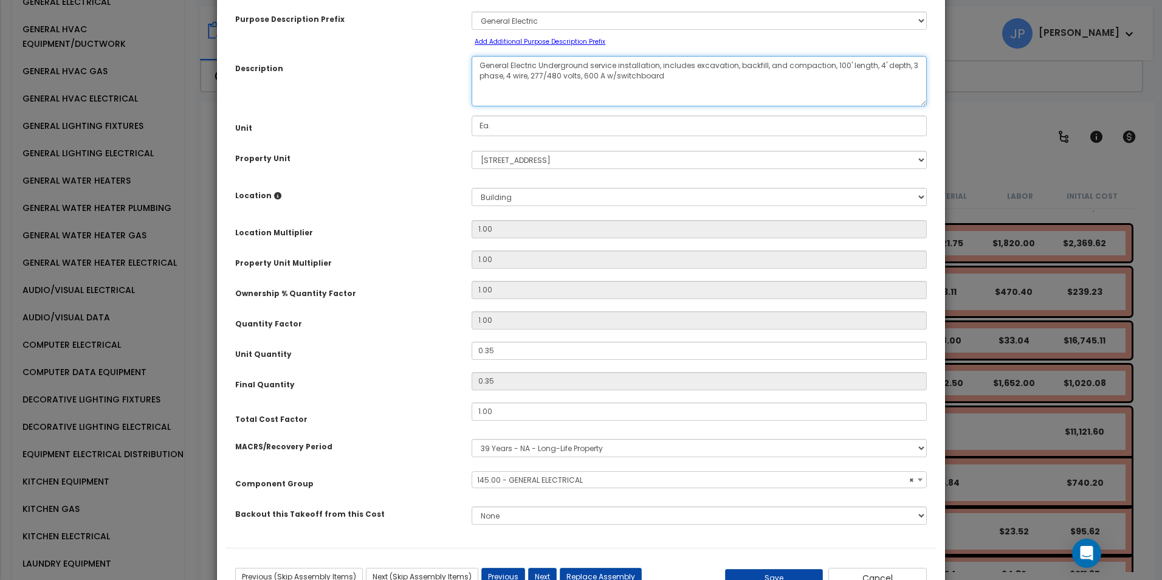
click at [604, 92] on textarea "General Electric Underground service installation, includes excavation, backfil…" at bounding box center [698, 81] width 455 height 50
drag, startPoint x: 597, startPoint y: 76, endPoint x: 584, endPoint y: 81, distance: 13.7
click at [584, 81] on textarea "General Electric Underground service installation, includes excavation, backfil…" at bounding box center [698, 81] width 455 height 50
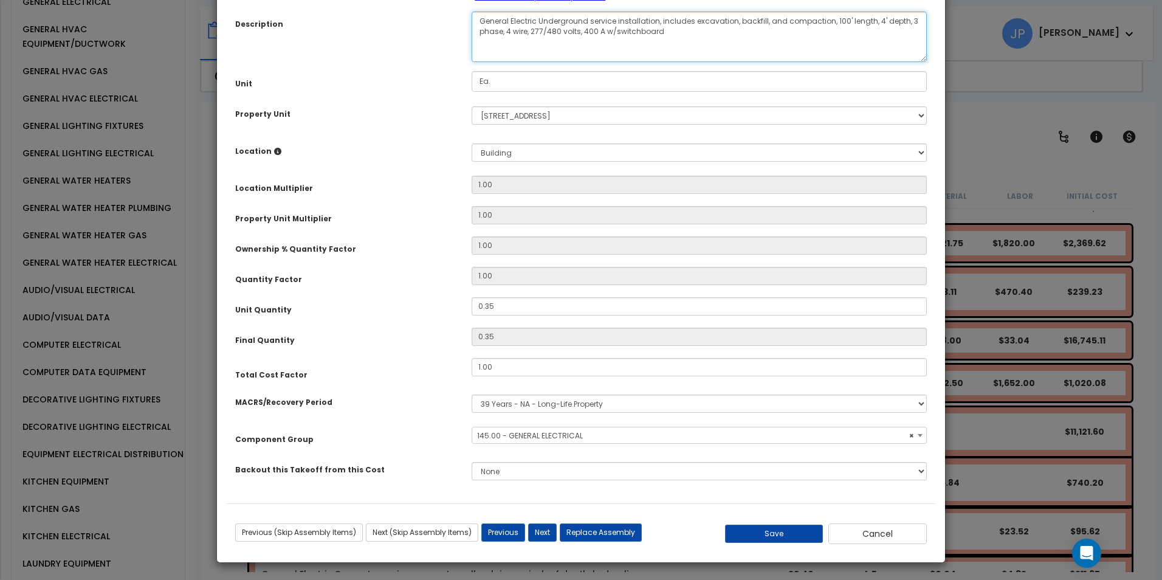
scroll to position [106, 0]
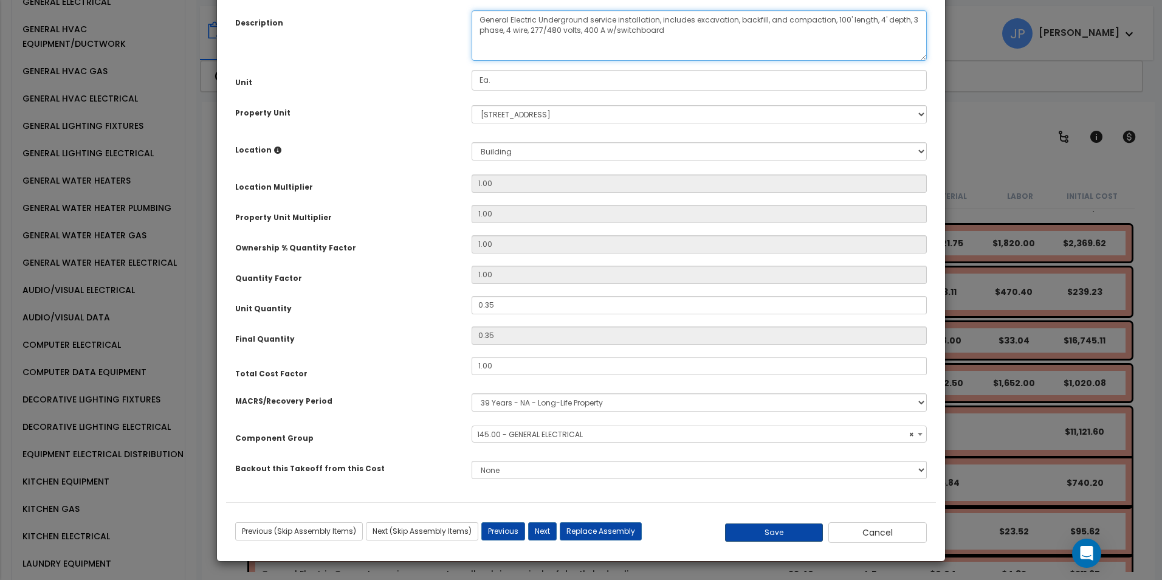
type textarea "General Electric Underground service installation, includes excavation, backfil…"
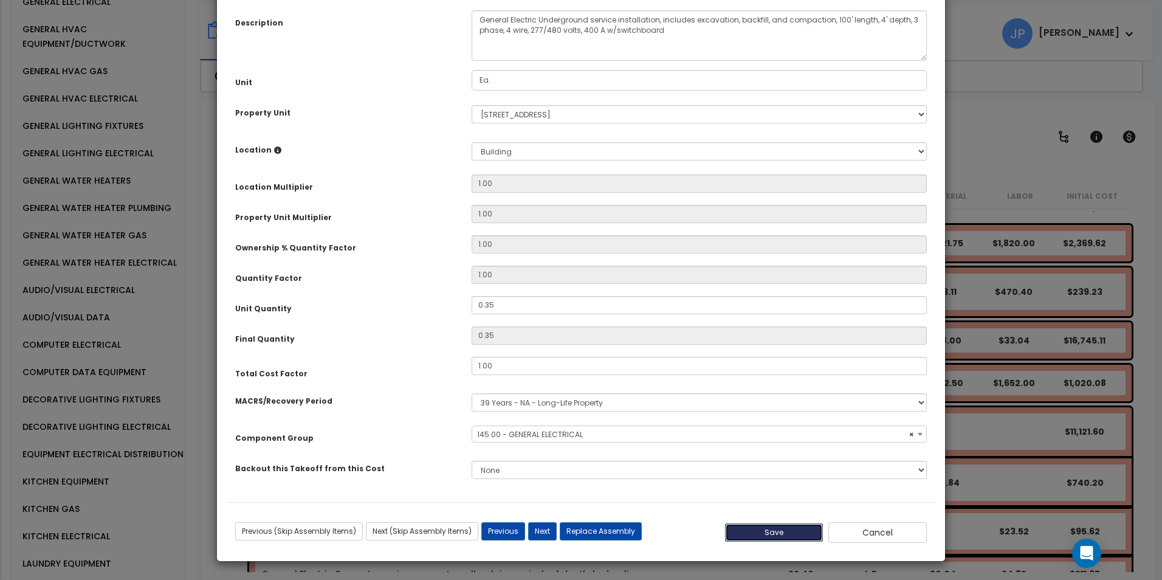
click at [770, 532] on button "Save" at bounding box center [774, 532] width 98 height 18
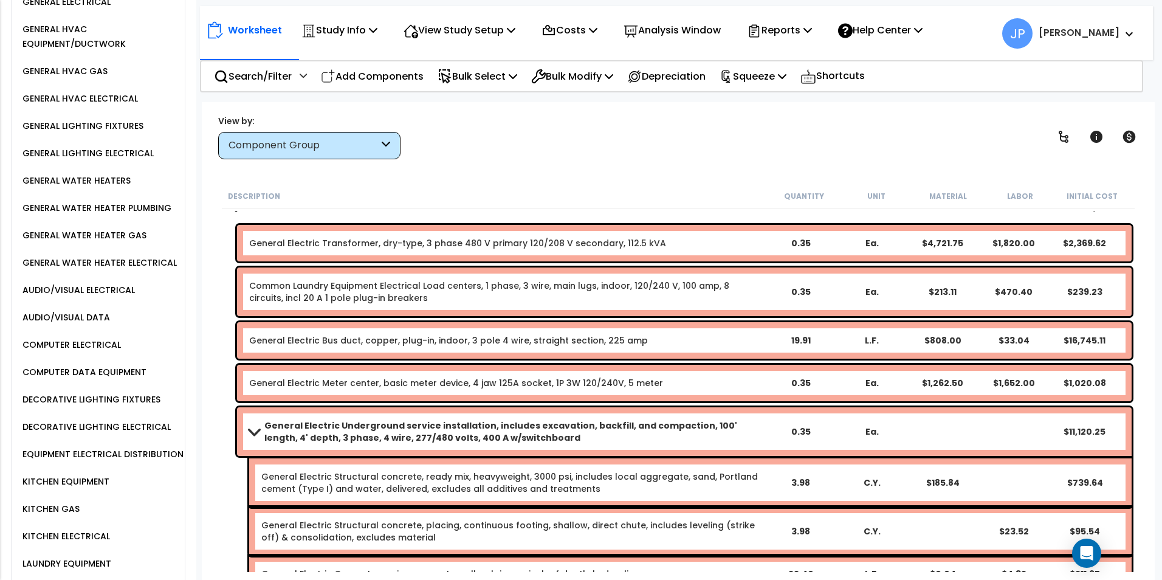
click at [419, 436] on b "General Electric Underground service installation, includes excavation, backfil…" at bounding box center [514, 431] width 501 height 24
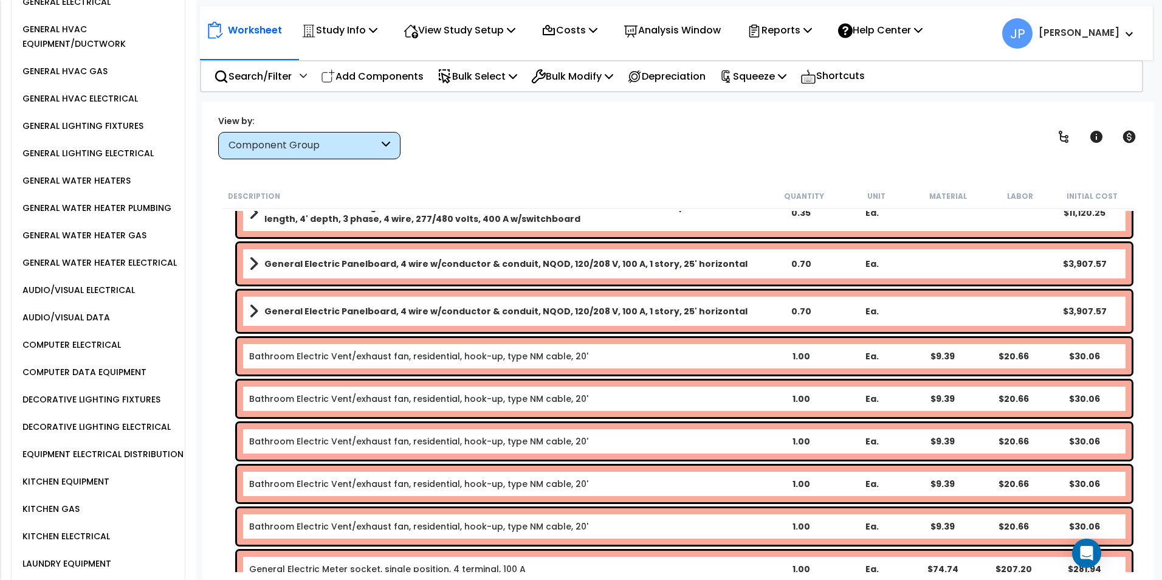
scroll to position [1044, 0]
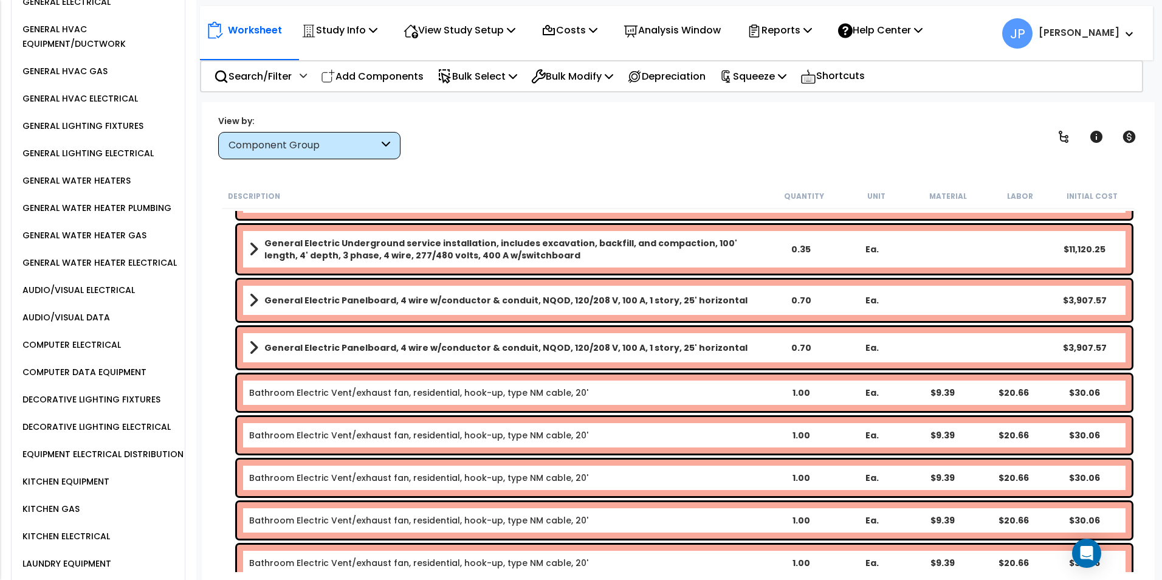
click at [604, 301] on b "General Electric Panelboard, 4 wire w/conductor & conduit, NQOD, 120/208 V, 100…" at bounding box center [505, 300] width 483 height 12
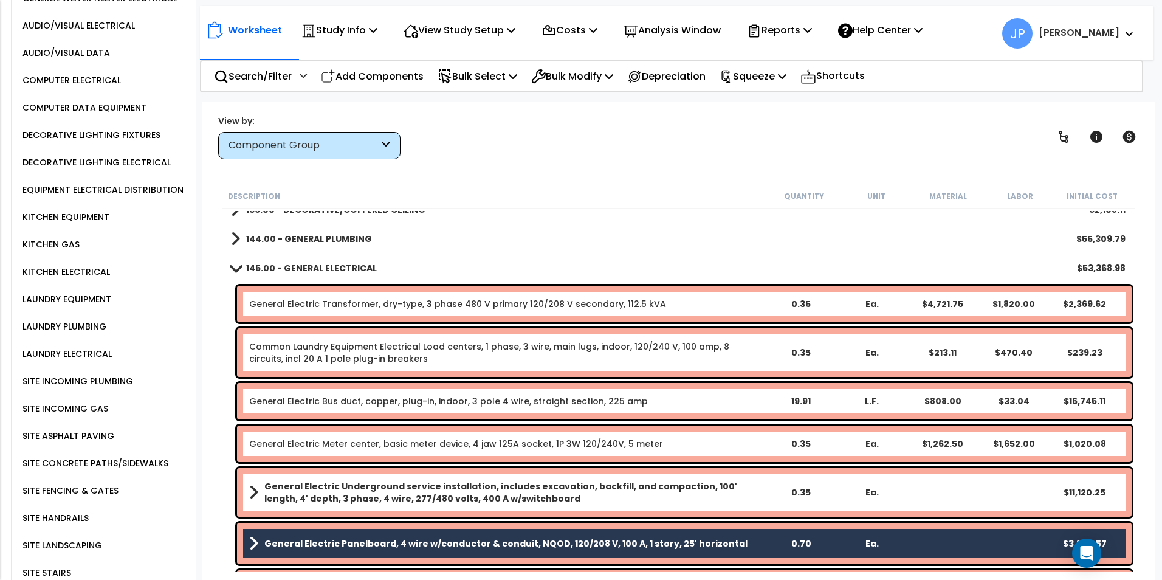
scroll to position [1580, 0]
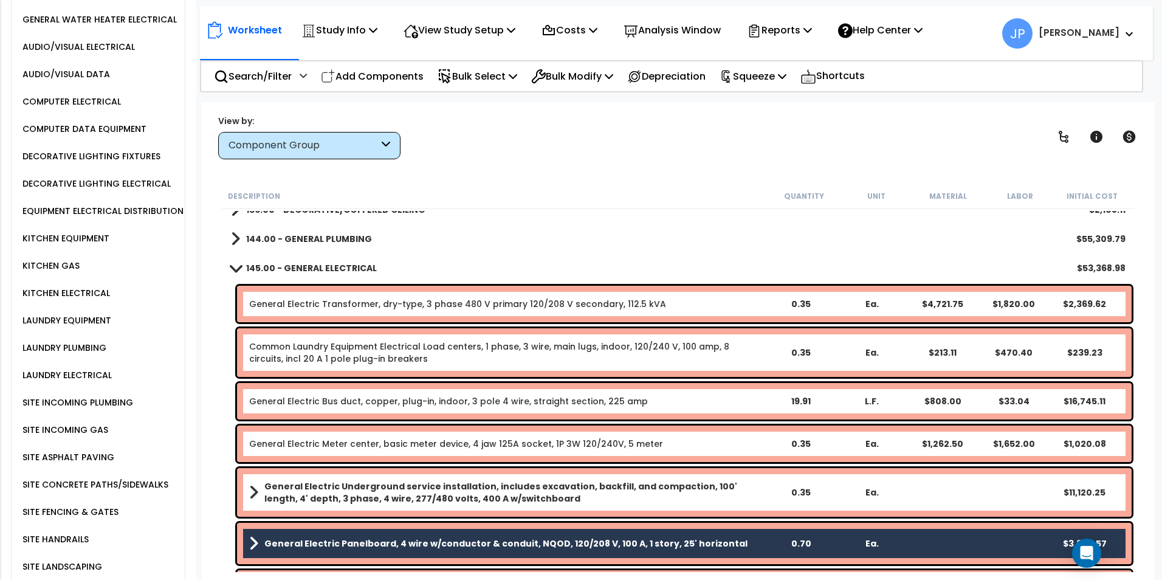
click at [104, 204] on div "EQUIPMENT ELECTRICAL DISTRIBUTION" at bounding box center [101, 211] width 164 height 15
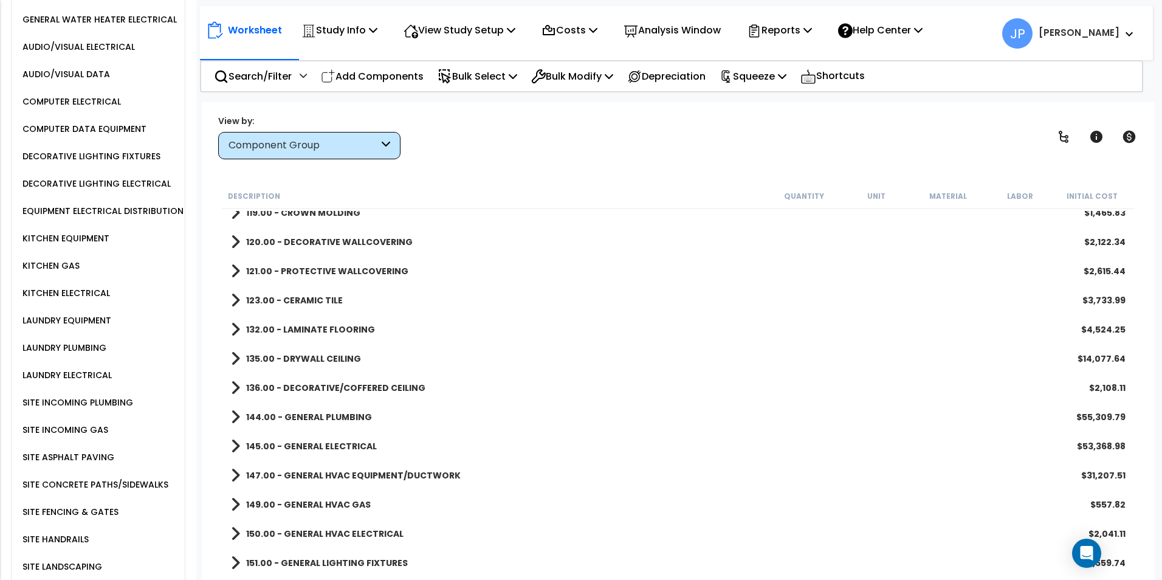
scroll to position [729, 0]
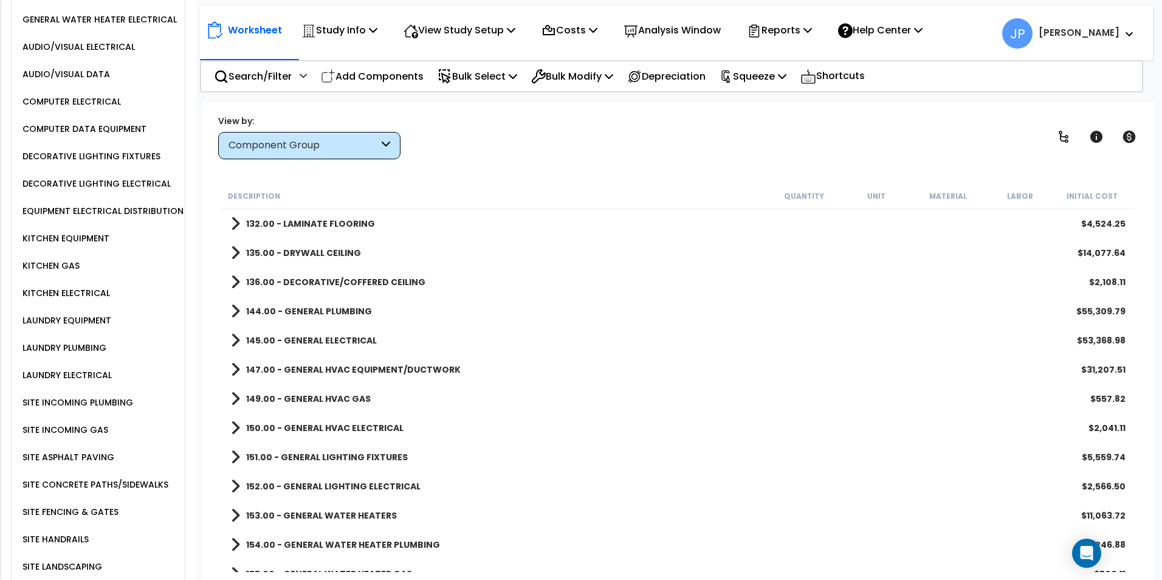
click at [359, 332] on link "145.00 - GENERAL ELECTRICAL" at bounding box center [304, 340] width 146 height 17
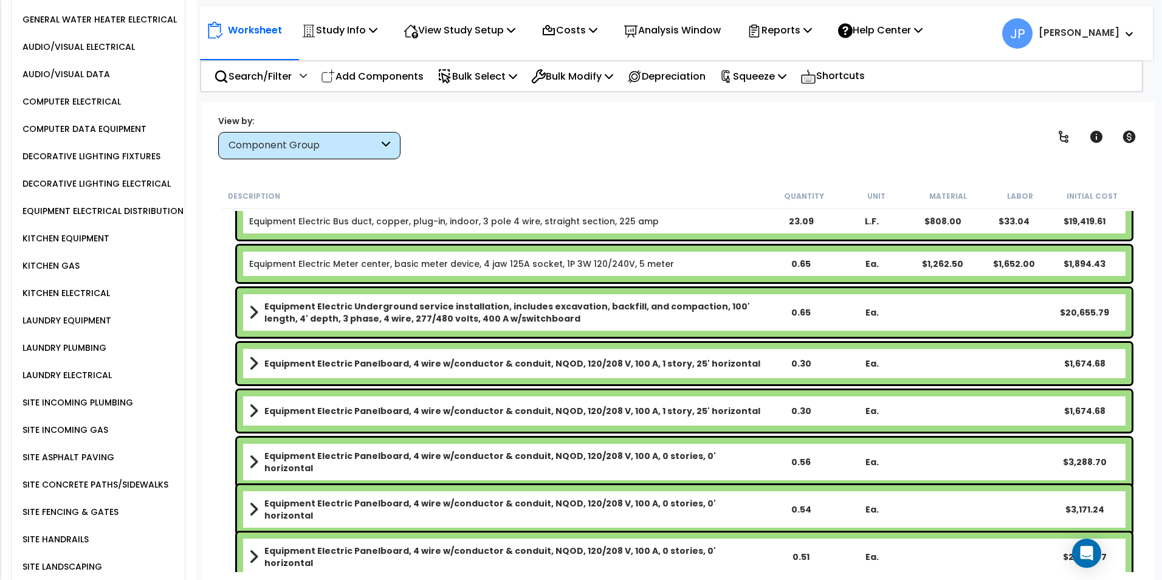
scroll to position [2734, 0]
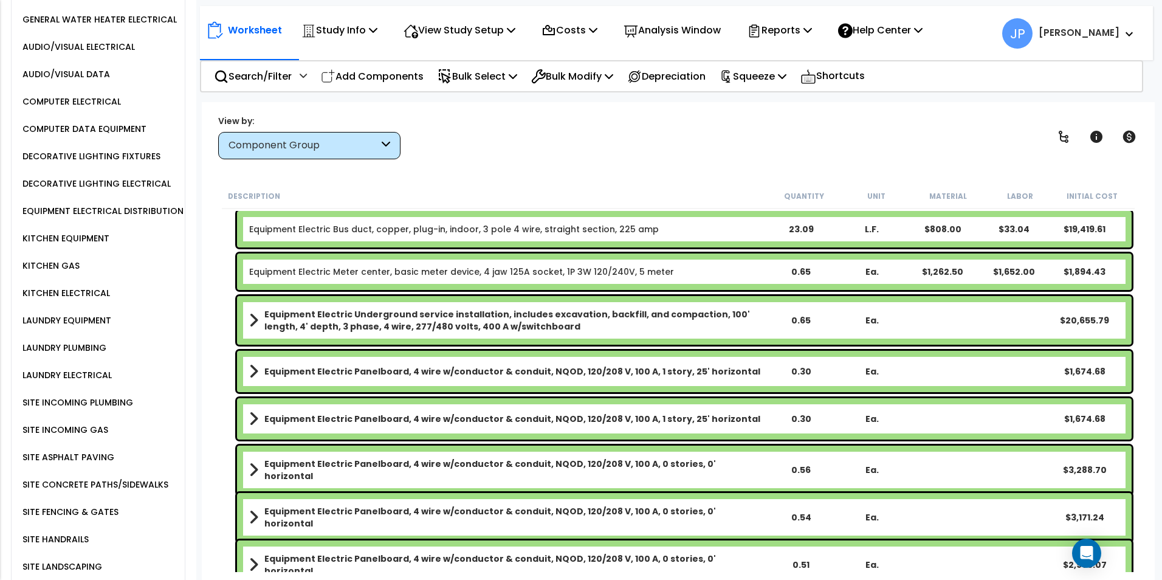
click at [769, 414] on div "0.30" at bounding box center [801, 419] width 70 height 12
click at [584, 412] on link "Equipment Electric Panelboard, 4 wire w/conductor & conduit, NQOD, 120/208 V, 1…" at bounding box center [507, 418] width 516 height 17
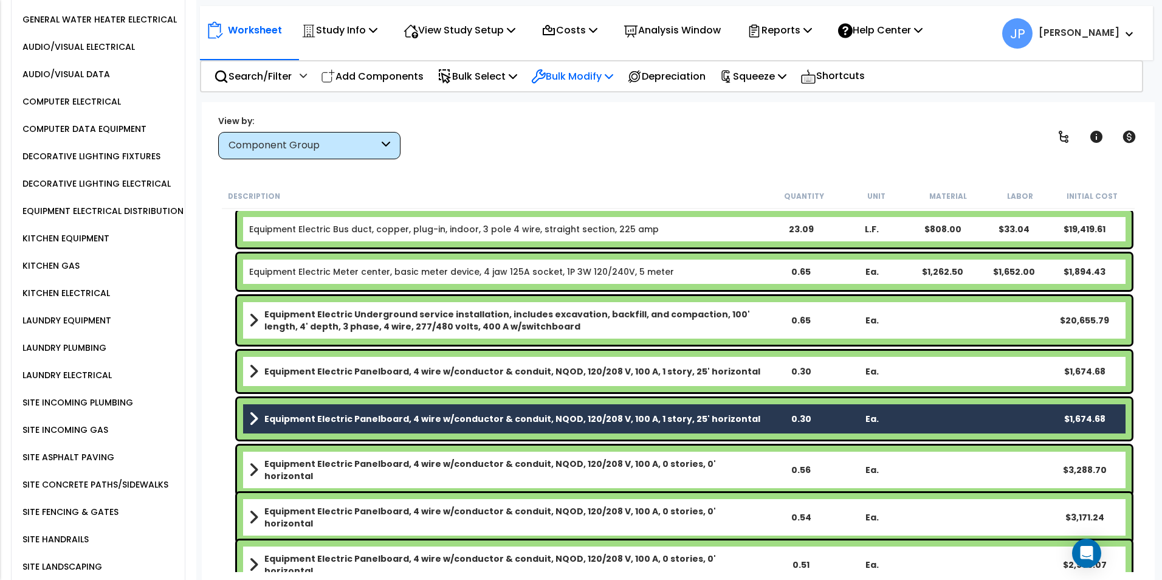
click at [590, 75] on p "Bulk Modify" at bounding box center [572, 76] width 82 height 16
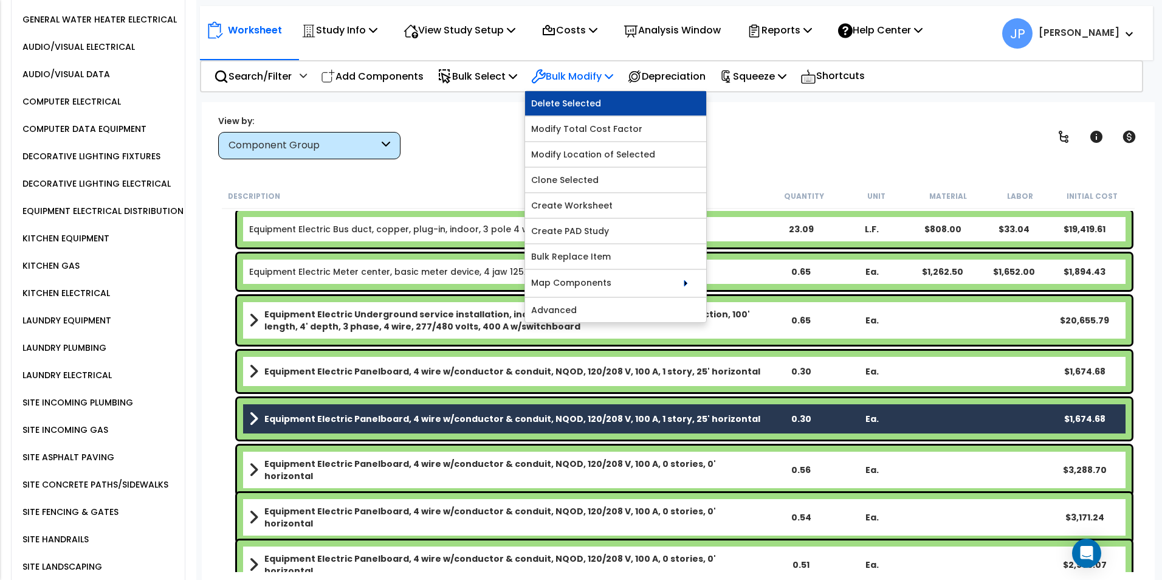
click at [607, 97] on link "Delete Selected" at bounding box center [615, 103] width 181 height 24
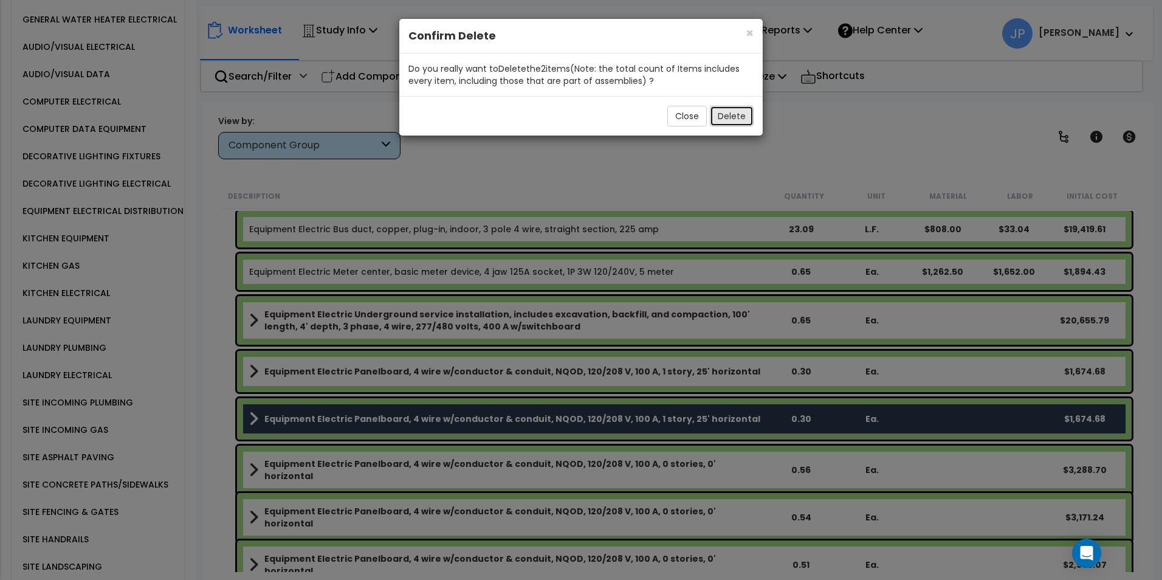
click at [737, 120] on button "Delete" at bounding box center [732, 116] width 44 height 21
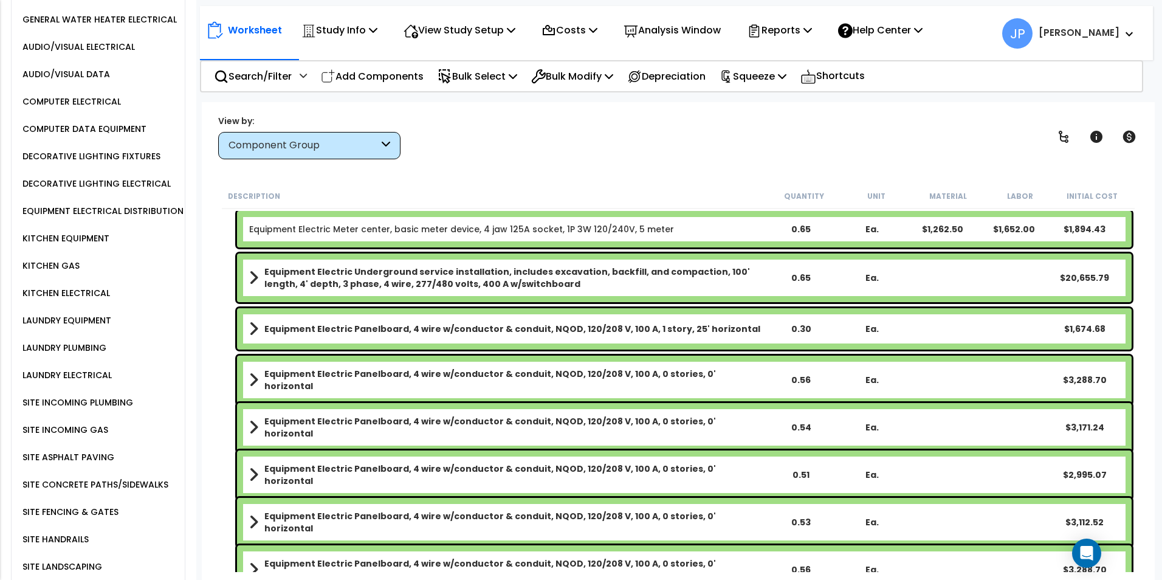
click at [547, 470] on b "Equipment Electric Panelboard, 4 wire w/conductor & conduit, NQOD, 120/208 V, 1…" at bounding box center [514, 474] width 501 height 24
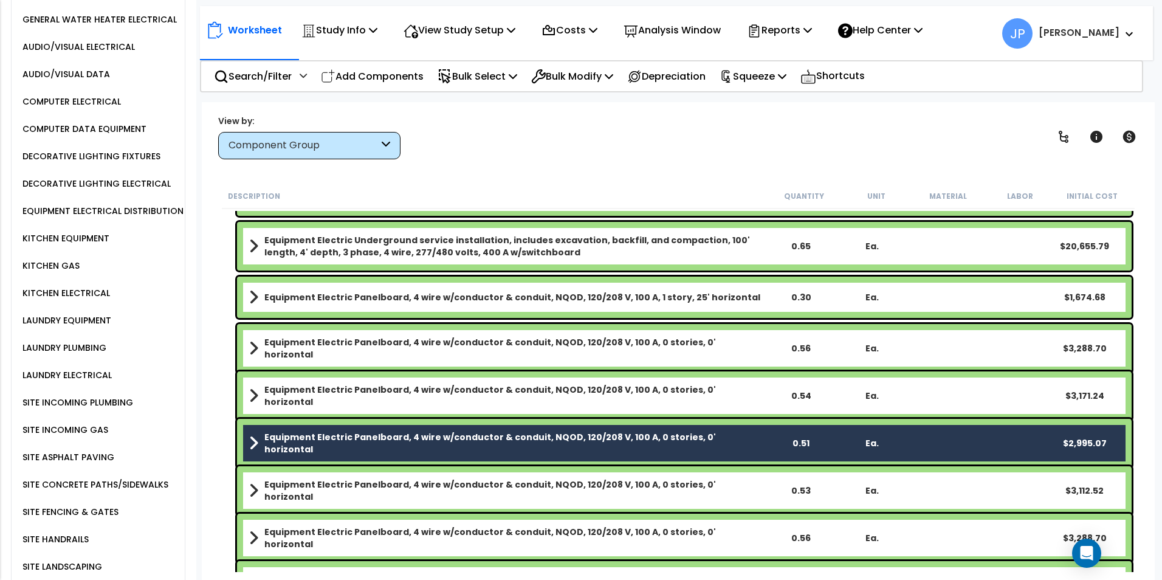
scroll to position [2795, 0]
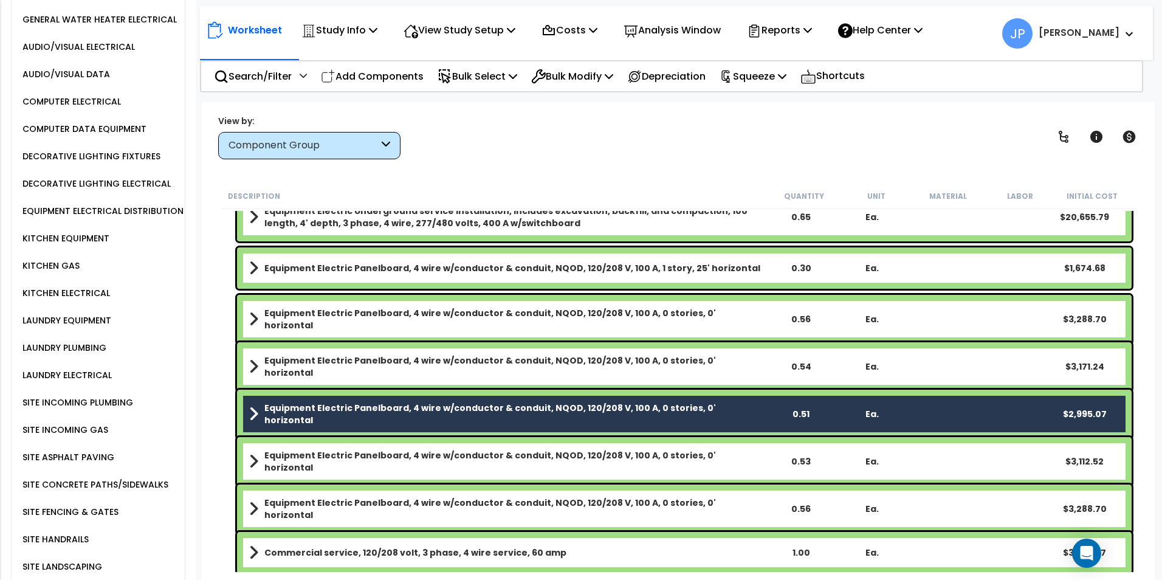
click at [639, 460] on b "Equipment Electric Panelboard, 4 wire w/conductor & conduit, NQOD, 120/208 V, 1…" at bounding box center [514, 461] width 501 height 24
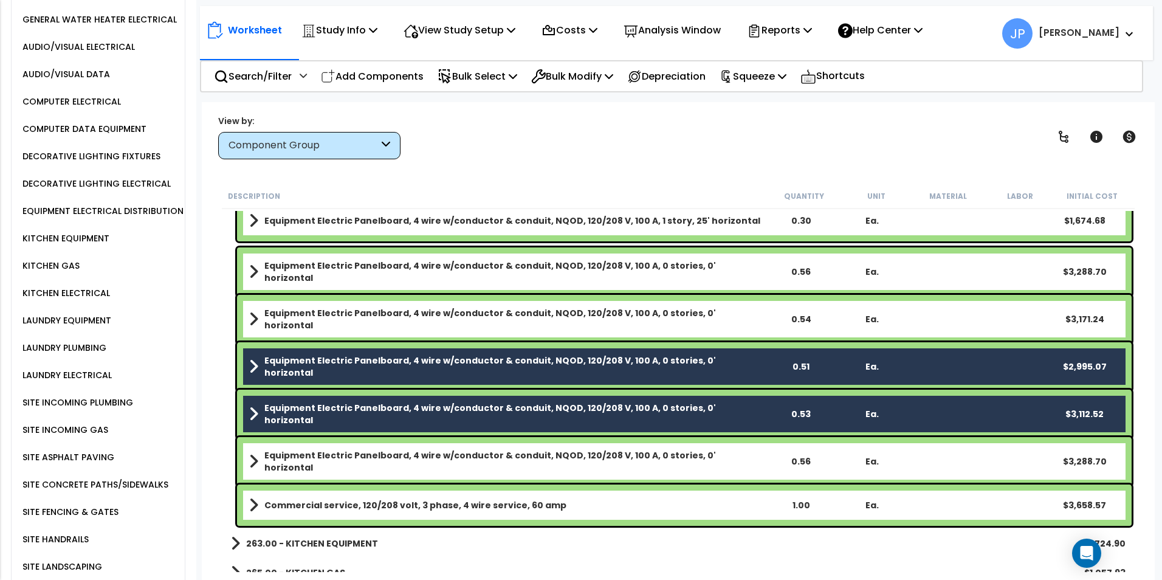
scroll to position [2855, 0]
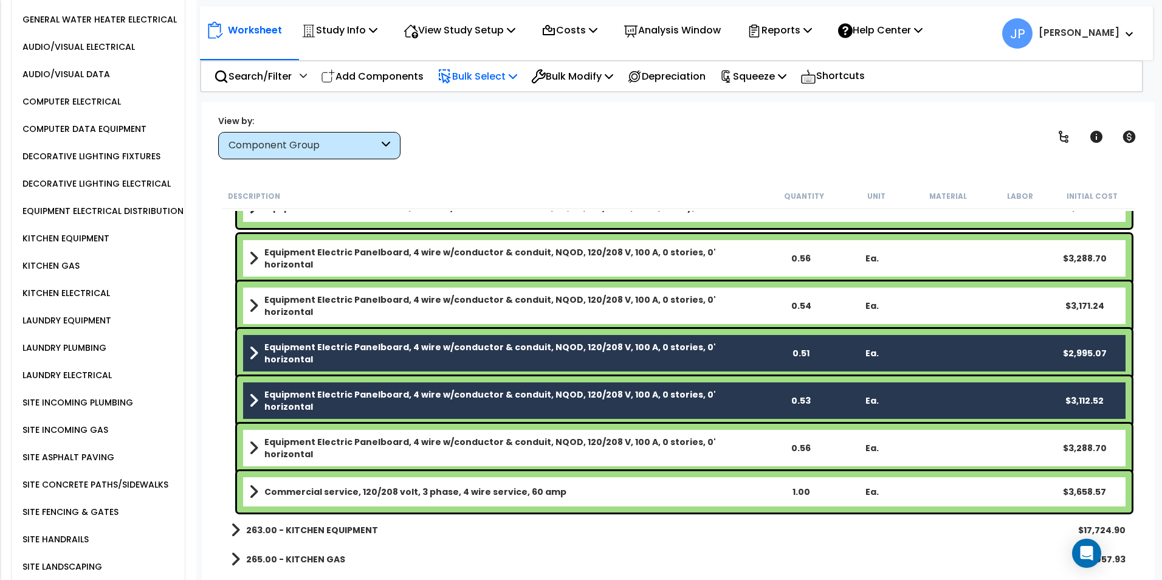
drag, startPoint x: 725, startPoint y: 355, endPoint x: 506, endPoint y: 74, distance: 356.7
click at [506, 74] on p "Bulk Select" at bounding box center [477, 76] width 80 height 16
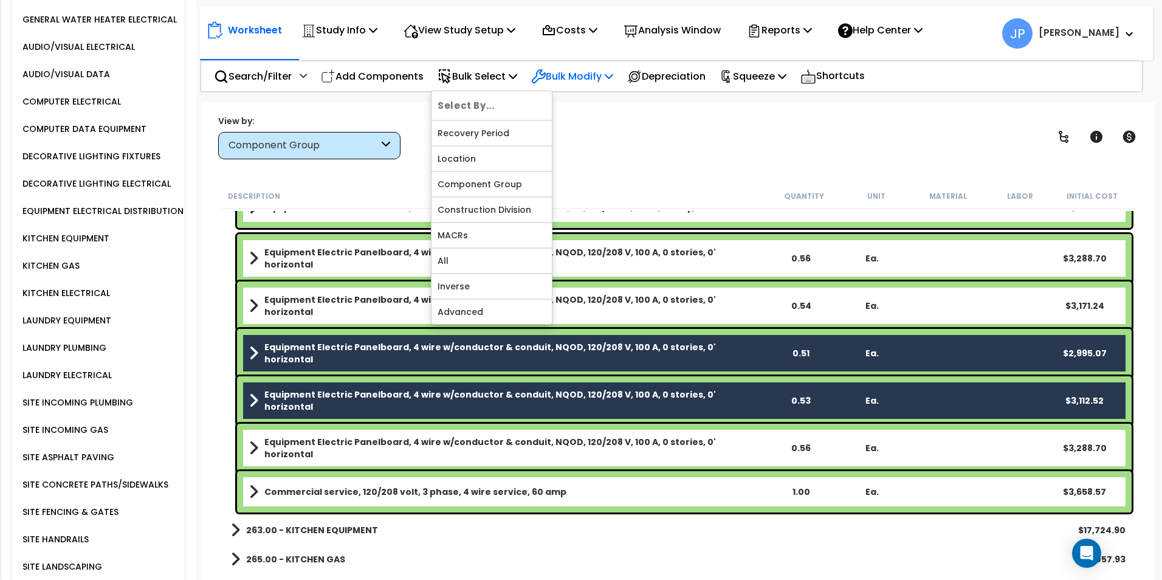
click at [582, 75] on p "Bulk Modify" at bounding box center [572, 76] width 82 height 16
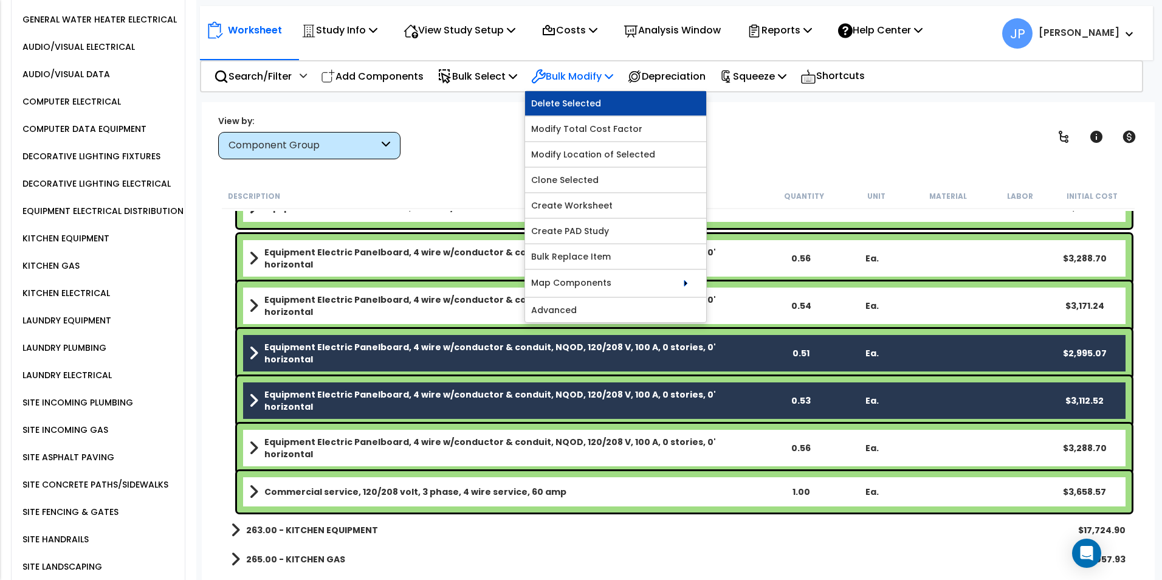
click at [574, 101] on link "Delete Selected" at bounding box center [615, 103] width 181 height 24
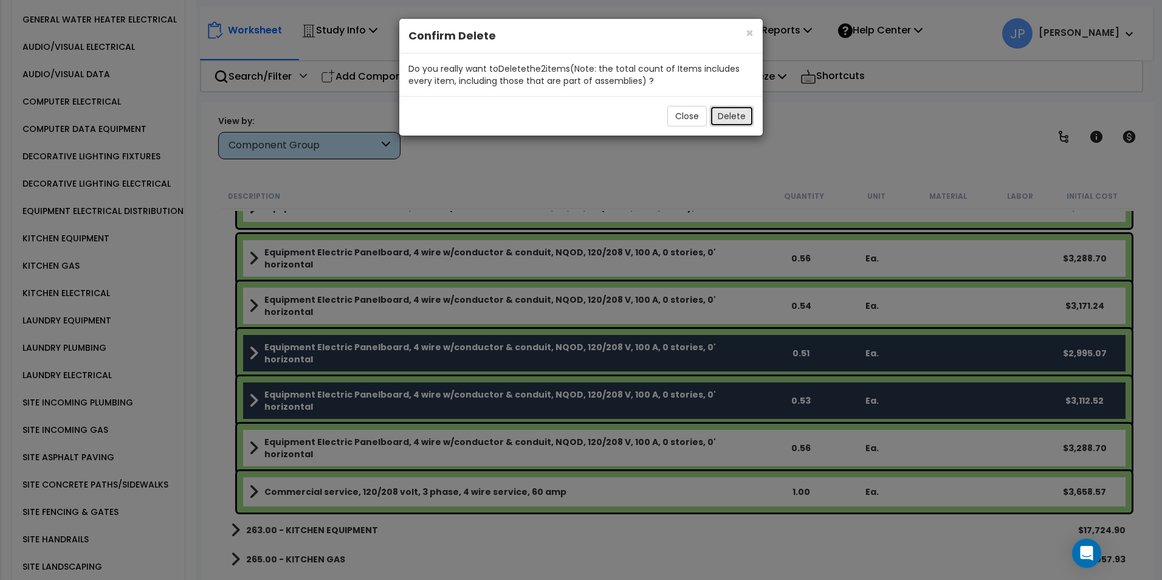
click at [736, 118] on button "Delete" at bounding box center [732, 116] width 44 height 21
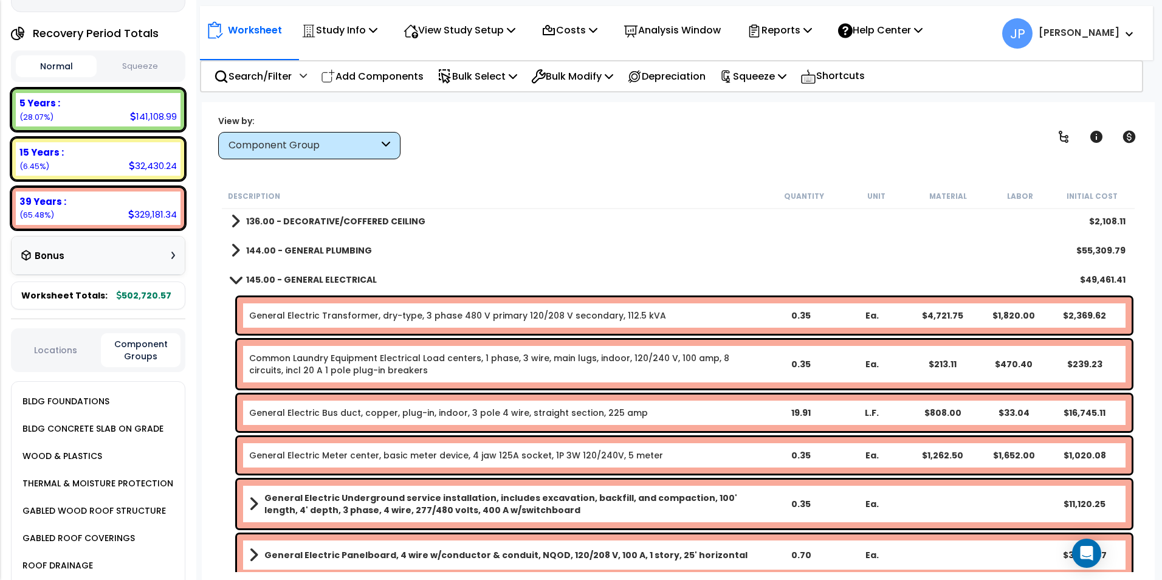
scroll to position [0, 0]
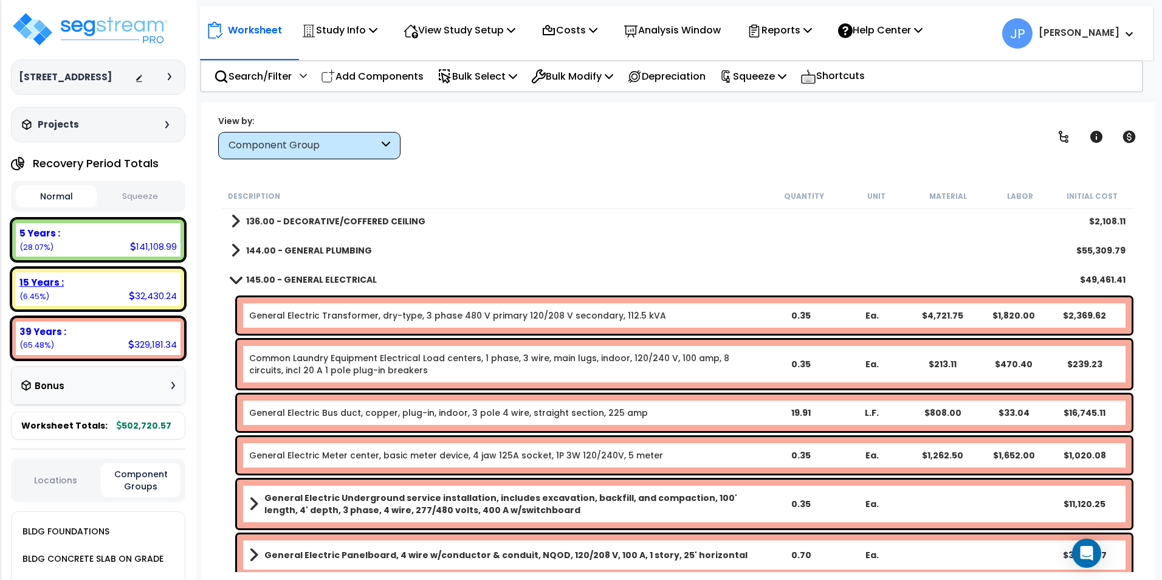
click at [80, 297] on div "15 Years : 32,430.24 (6.45%)" at bounding box center [98, 288] width 165 height 33
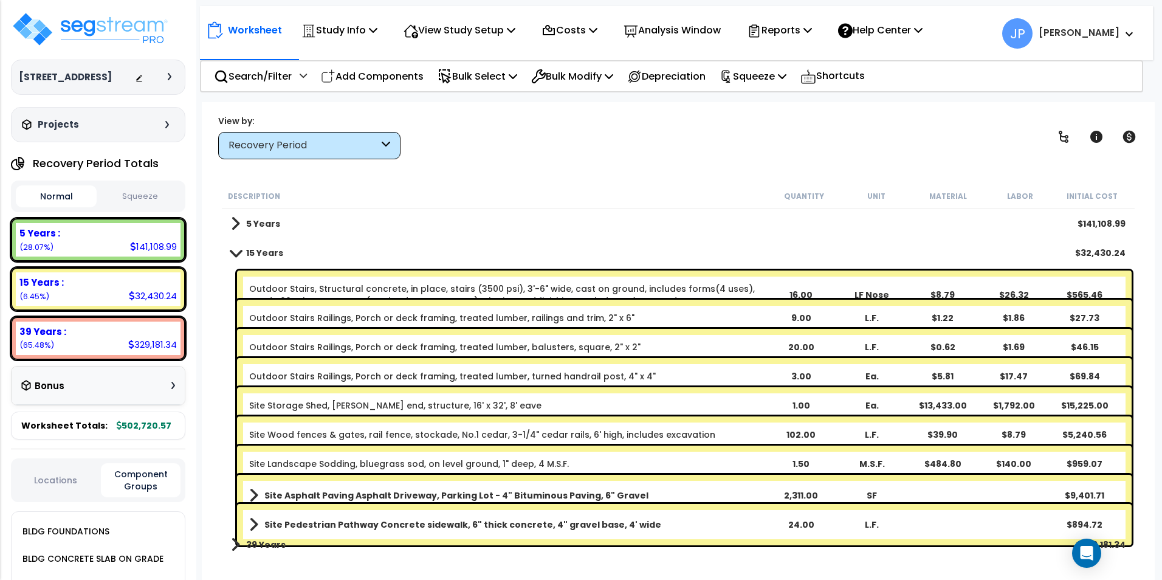
scroll to position [53, 0]
click at [446, 233] on div "5 Years $141,108.99" at bounding box center [678, 223] width 906 height 29
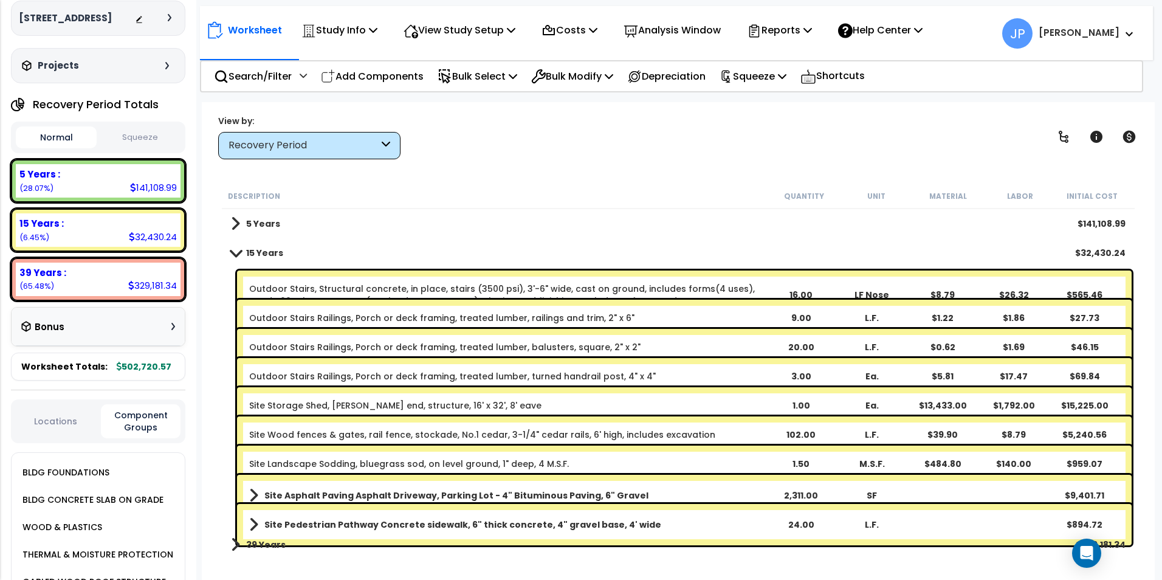
scroll to position [0, 0]
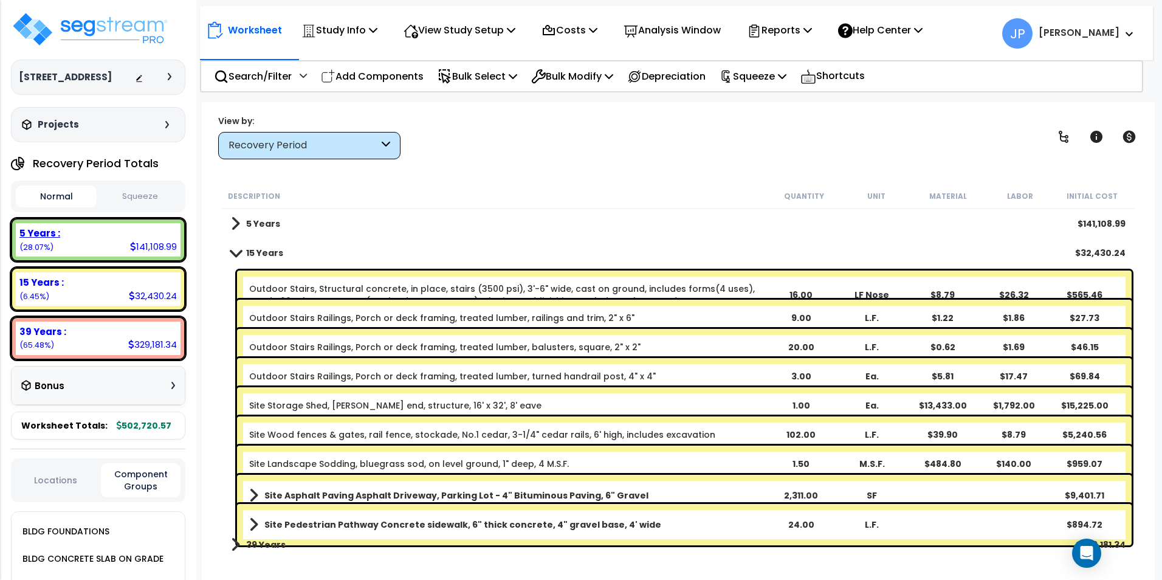
click at [112, 234] on div "5 Years :" at bounding box center [97, 233] width 157 height 13
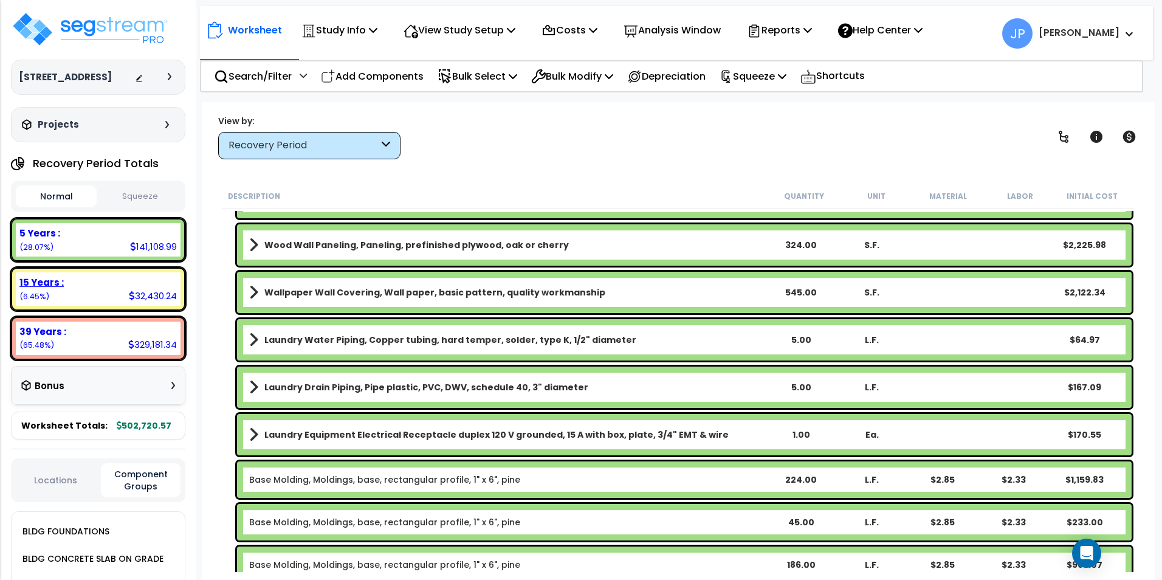
click at [118, 287] on div "15 Years :" at bounding box center [97, 282] width 157 height 13
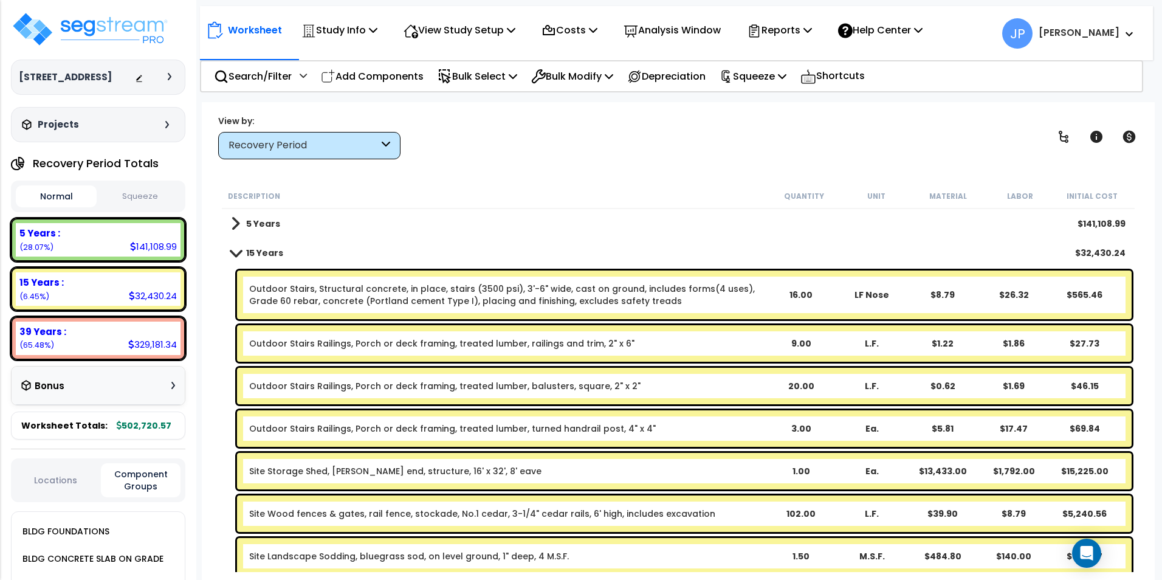
scroll to position [18, 0]
click at [101, 287] on div "15 Years :" at bounding box center [97, 282] width 157 height 13
click at [255, 216] on link "5 Years" at bounding box center [255, 223] width 49 height 17
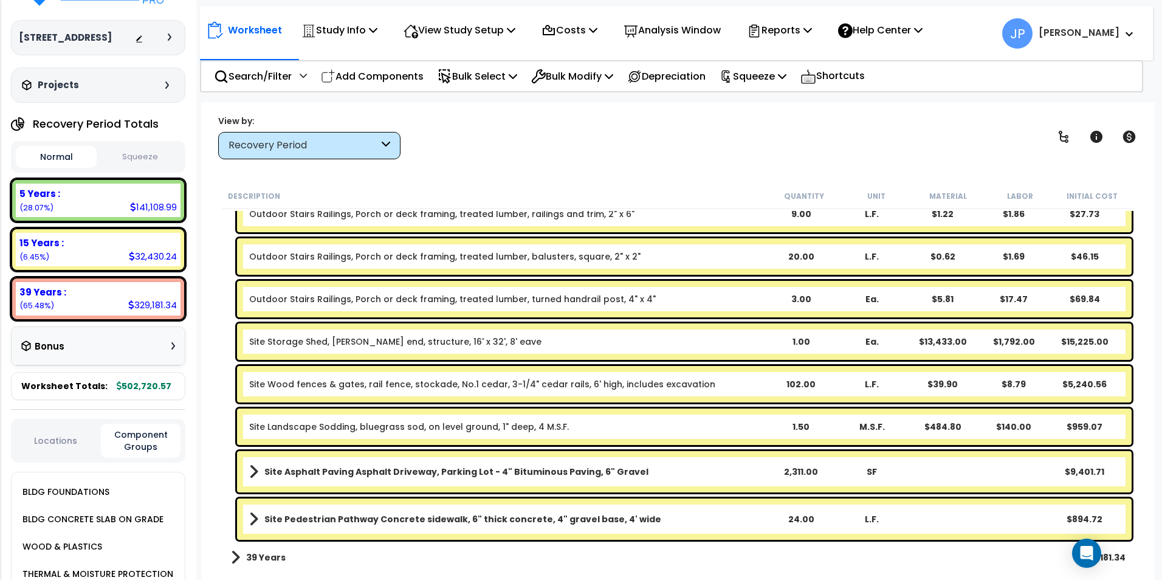
scroll to position [61, 0]
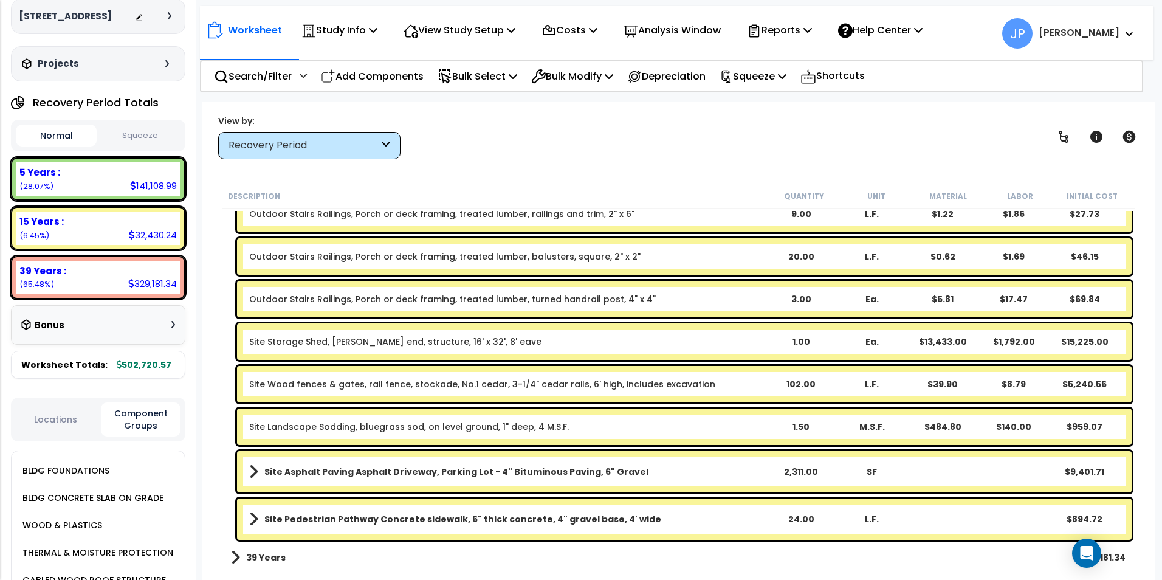
click at [112, 272] on div "39 Years :" at bounding box center [97, 270] width 157 height 13
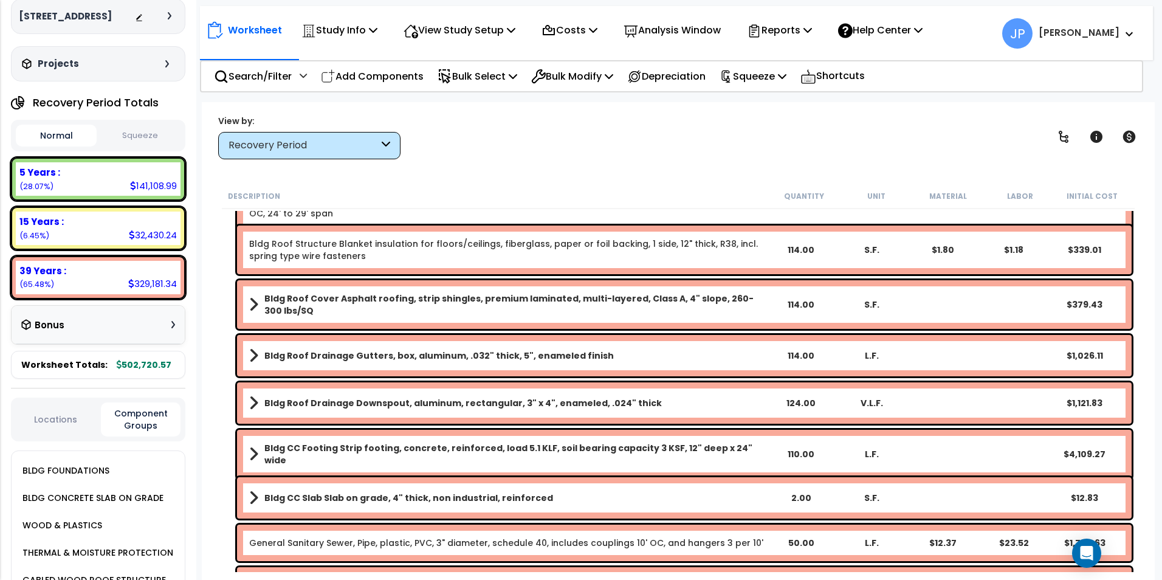
scroll to position [0, 0]
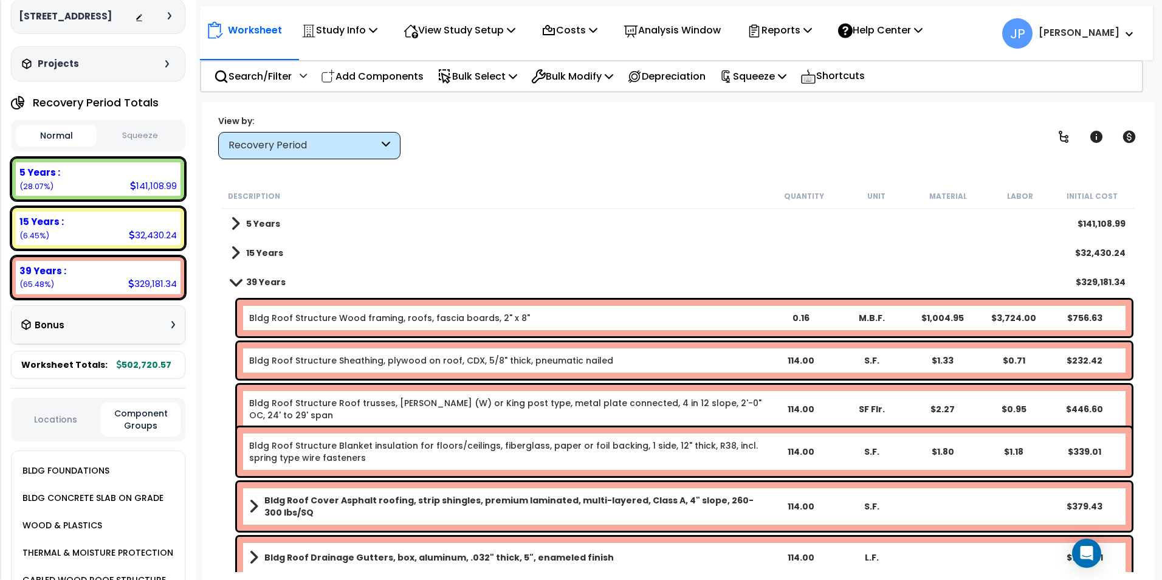
click at [774, 122] on div "View by: Recovery Period High to Low - Component Cost" at bounding box center [678, 136] width 928 height 45
click at [763, 81] on p "Squeeze" at bounding box center [752, 76] width 67 height 16
click at [761, 100] on link "Squeeze" at bounding box center [773, 103] width 120 height 24
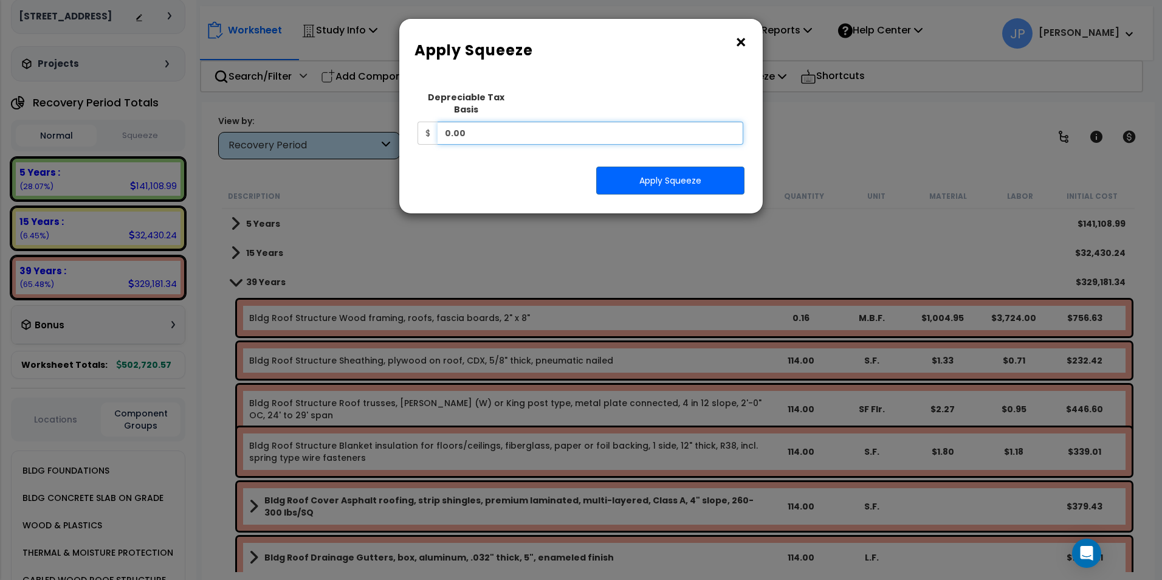
click at [512, 126] on input "0.00" at bounding box center [590, 133] width 306 height 23
drag, startPoint x: 508, startPoint y: 125, endPoint x: 337, endPoint y: 108, distance: 172.2
click at [337, 108] on div "× Apply Squeeze Squeeze Type Select 1. Squeeze Entire Worksheet 2. Squeeze by T…" at bounding box center [581, 290] width 1162 height 580
click at [476, 122] on input "0.00" at bounding box center [590, 133] width 306 height 23
drag, startPoint x: 476, startPoint y: 121, endPoint x: 395, endPoint y: 106, distance: 82.2
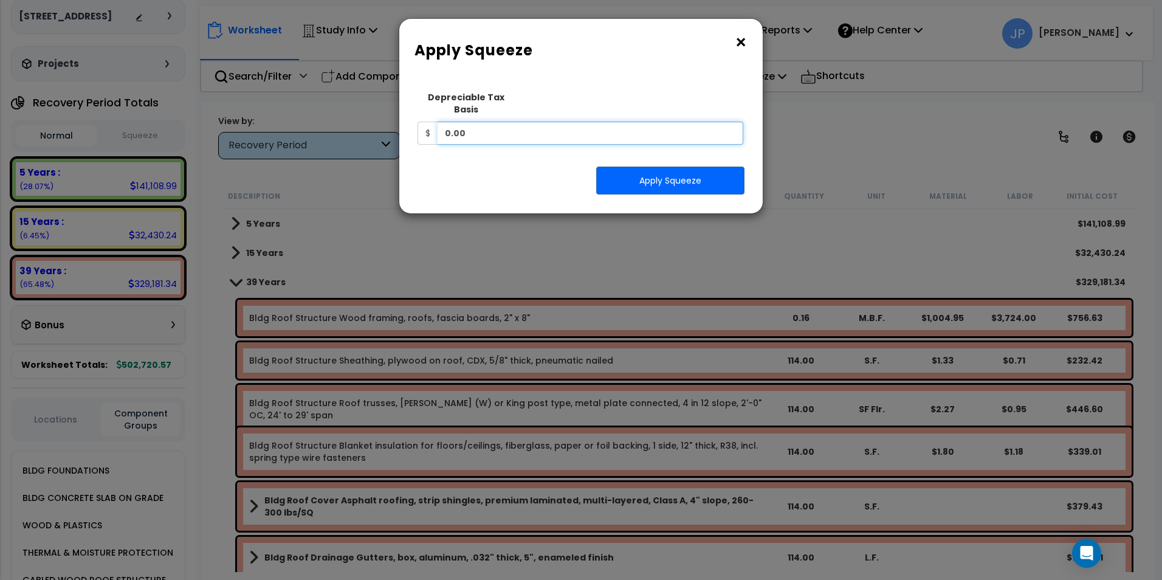
click at [395, 106] on div "× Apply Squeeze Squeeze Type Select 1. Squeeze Entire Worksheet 2. Squeeze by T…" at bounding box center [581, 290] width 1162 height 580
type input "565,495"
click at [661, 166] on button "Apply Squeeze" at bounding box center [670, 180] width 148 height 28
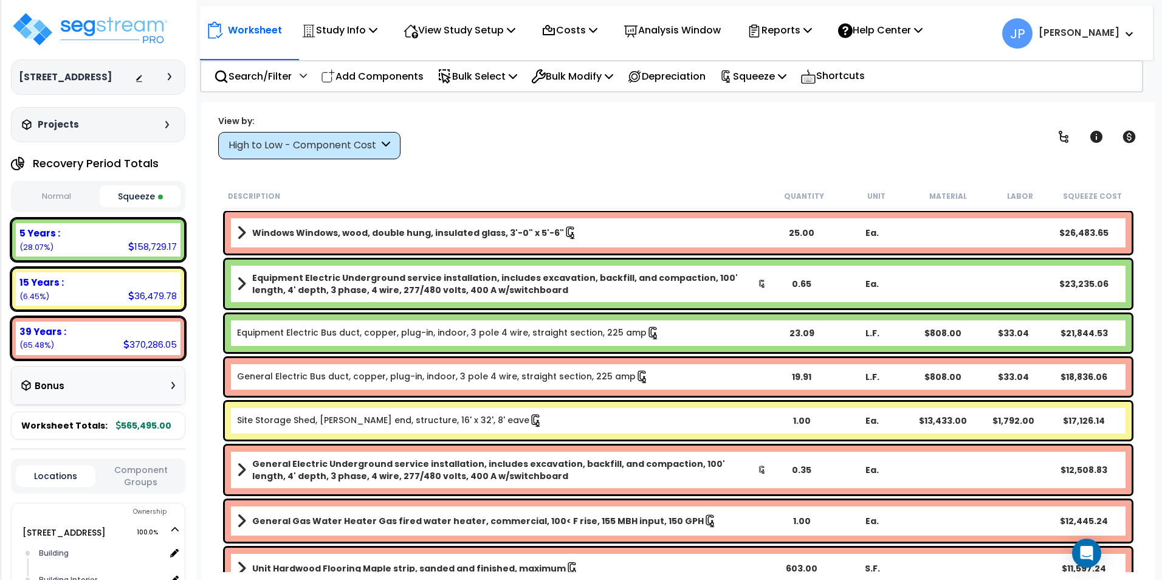
click at [292, 183] on div "Description Quantity Unit Material Labor Squeeze Cost" at bounding box center [678, 196] width 912 height 26
click at [609, 125] on div "View by: High to Low - Component Cost High to Low - Component Cost" at bounding box center [678, 136] width 928 height 45
click at [799, 33] on p "Reports" at bounding box center [779, 30] width 65 height 16
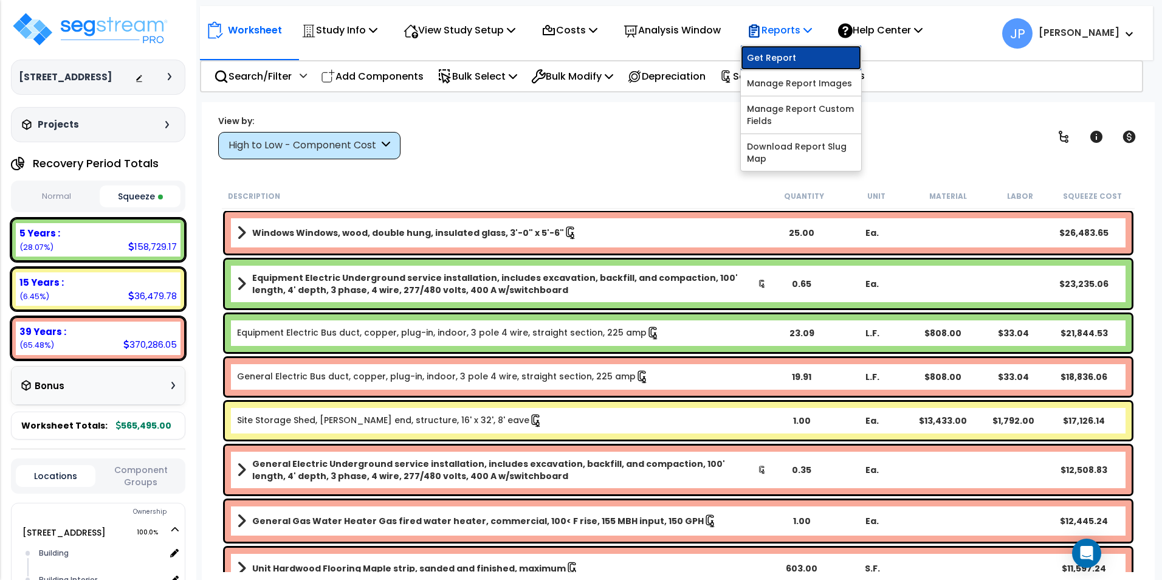
click at [792, 55] on link "Get Report" at bounding box center [801, 58] width 120 height 24
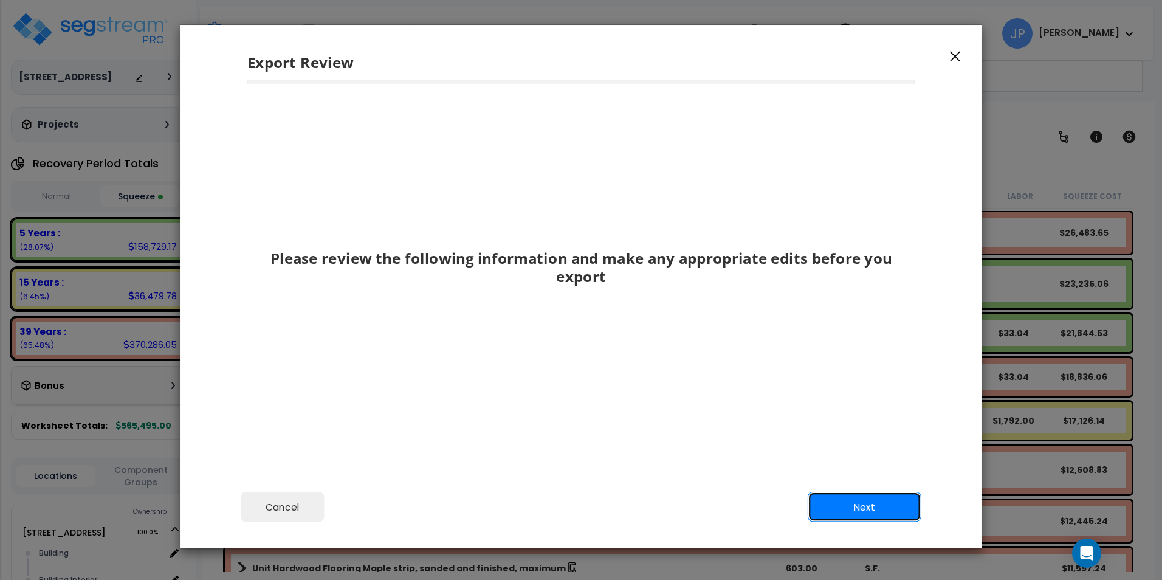
click at [867, 510] on button "Next" at bounding box center [864, 506] width 114 height 30
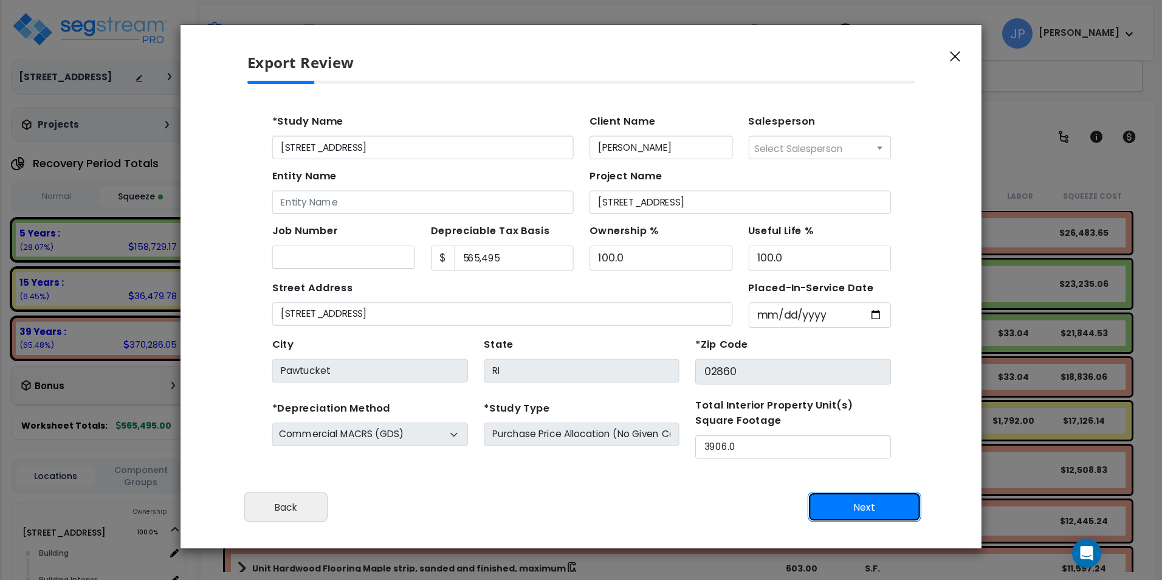
click at [867, 510] on button "Next" at bounding box center [864, 506] width 114 height 30
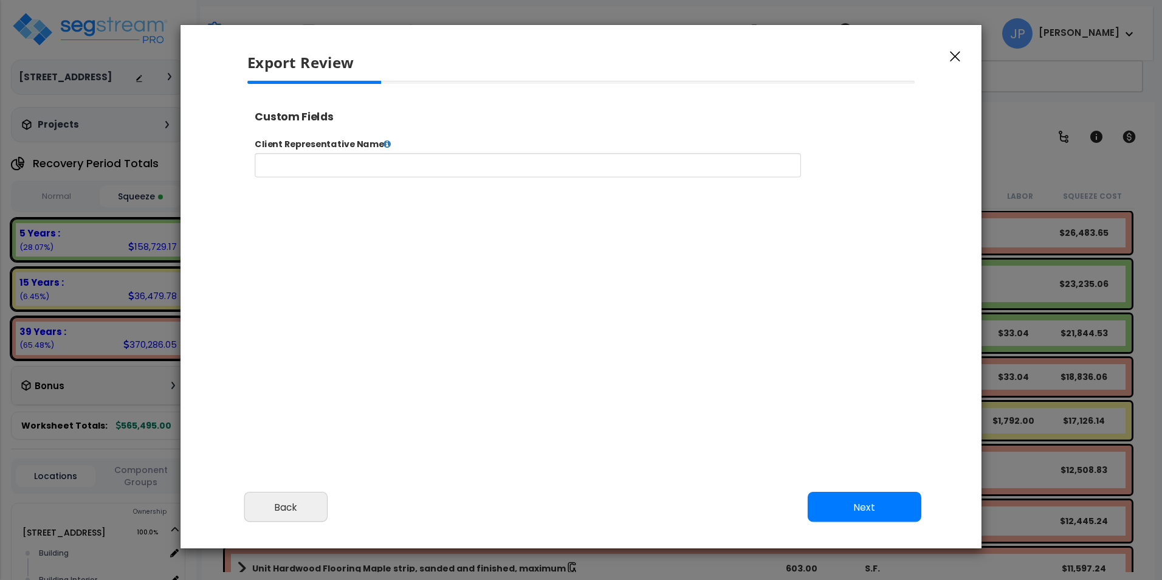
scroll to position [495, 30]
click at [304, 504] on button "Back" at bounding box center [285, 506] width 83 height 30
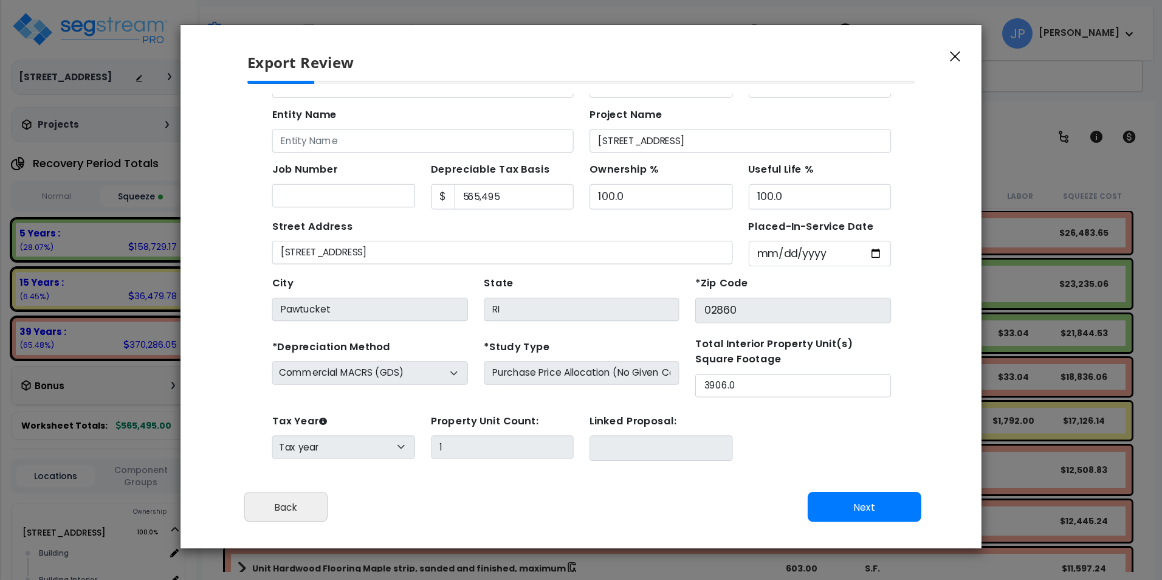
click at [313, 161] on label "Job Number" at bounding box center [299, 163] width 60 height 14
click at [313, 176] on input "Job Number" at bounding box center [334, 186] width 130 height 21
click at [326, 131] on input "Entity Name" at bounding box center [406, 136] width 274 height 21
type input "SJR Realty LLC"
click at [341, 180] on input "Job Number" at bounding box center [334, 186] width 130 height 21
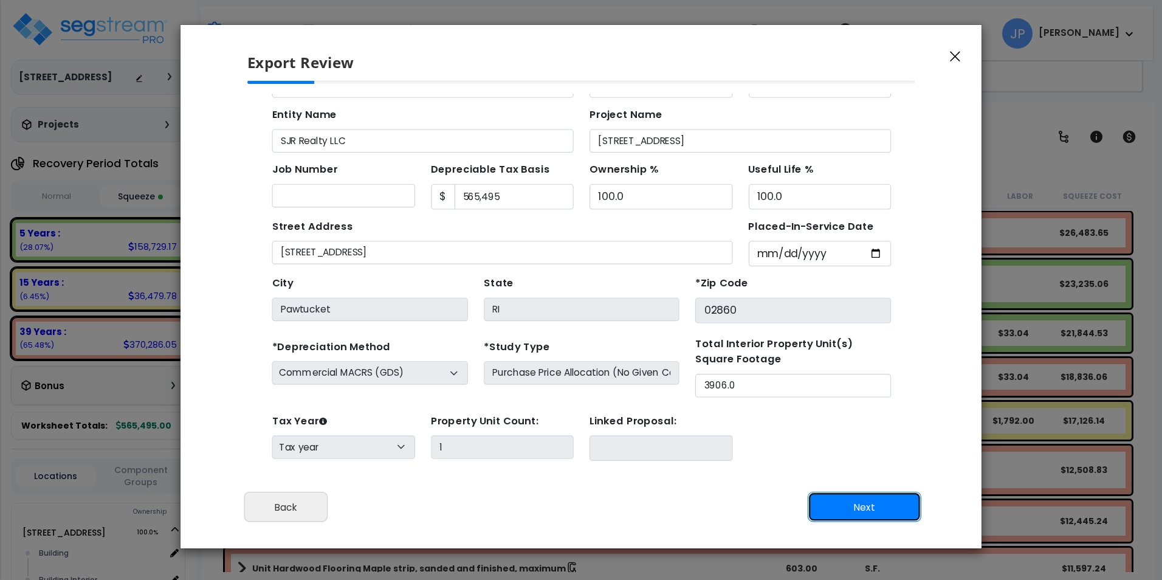
click at [843, 507] on button "Next" at bounding box center [864, 506] width 114 height 30
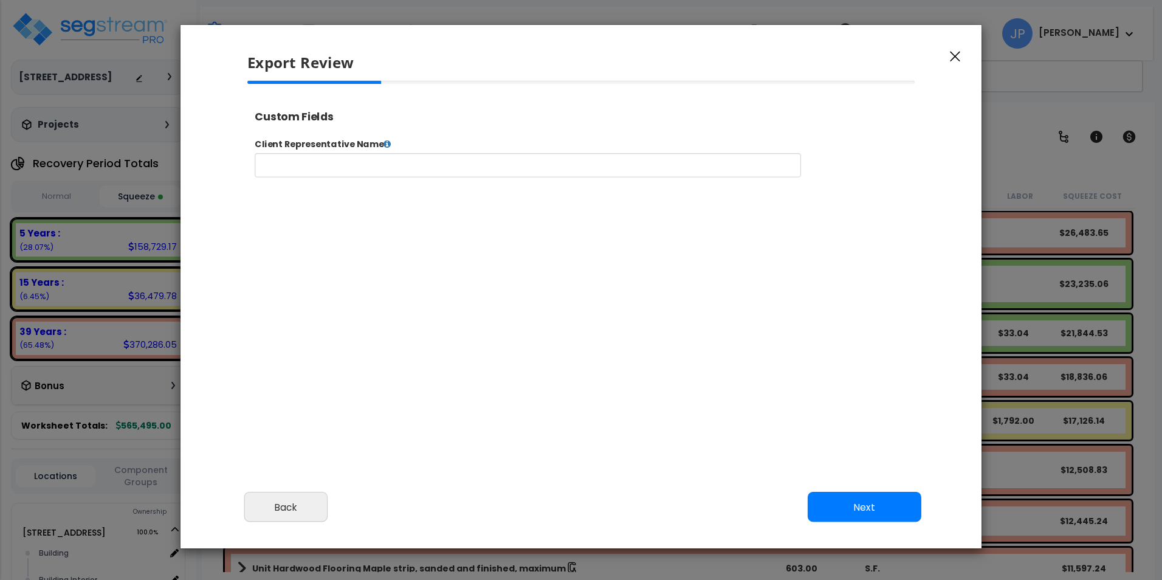
scroll to position [495, 30]
click at [839, 496] on button "Next" at bounding box center [864, 506] width 114 height 30
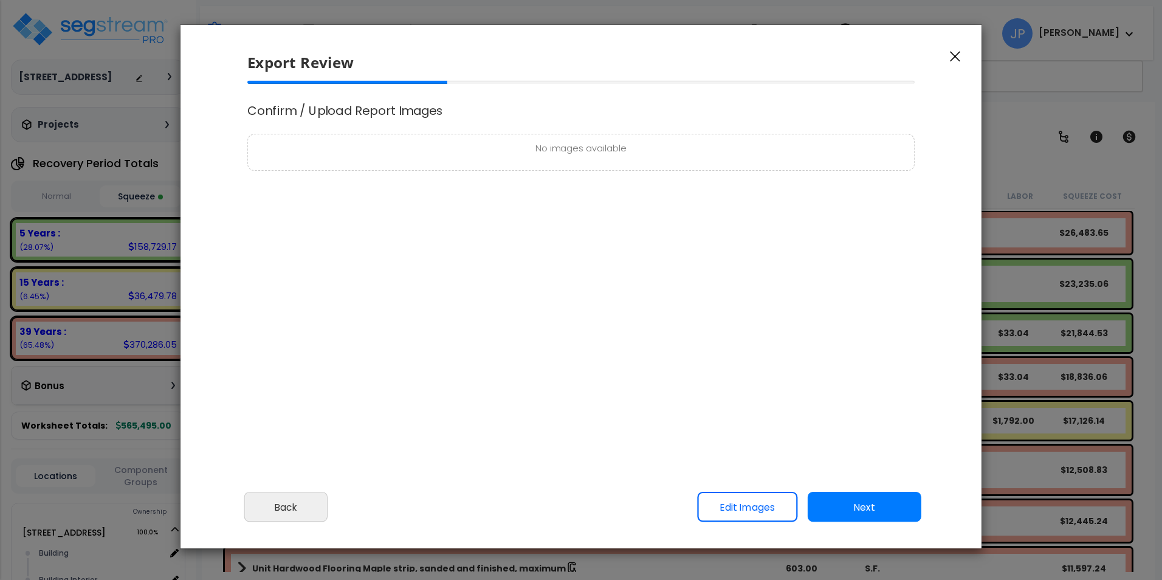
scroll to position [0, 0]
click at [876, 509] on button "Next" at bounding box center [864, 506] width 114 height 30
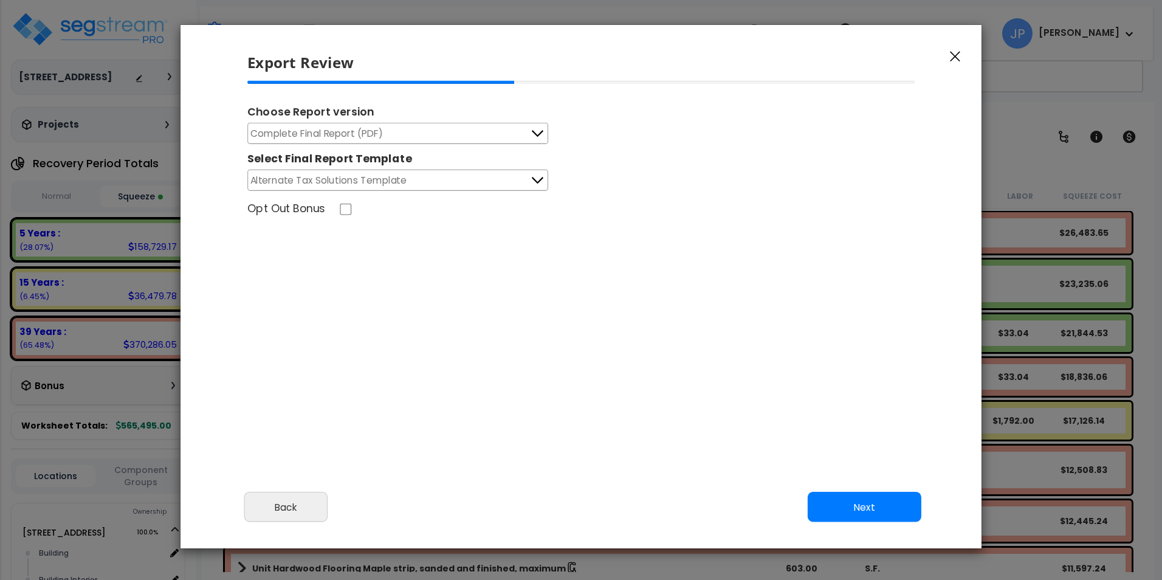
click at [858, 500] on button "Next" at bounding box center [864, 506] width 114 height 30
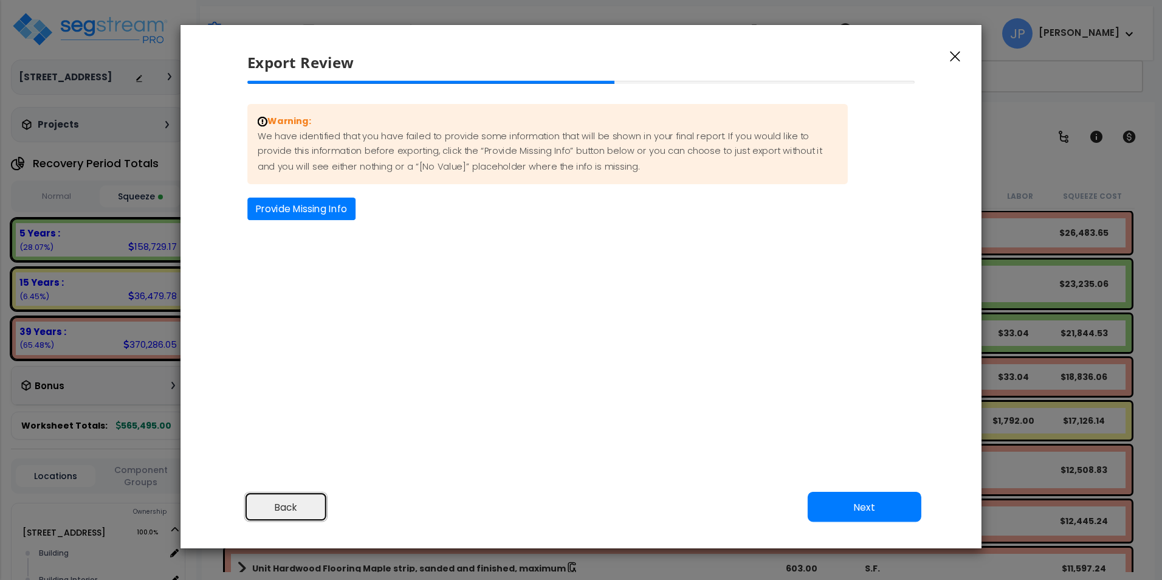
click at [285, 503] on button "Back" at bounding box center [285, 506] width 83 height 30
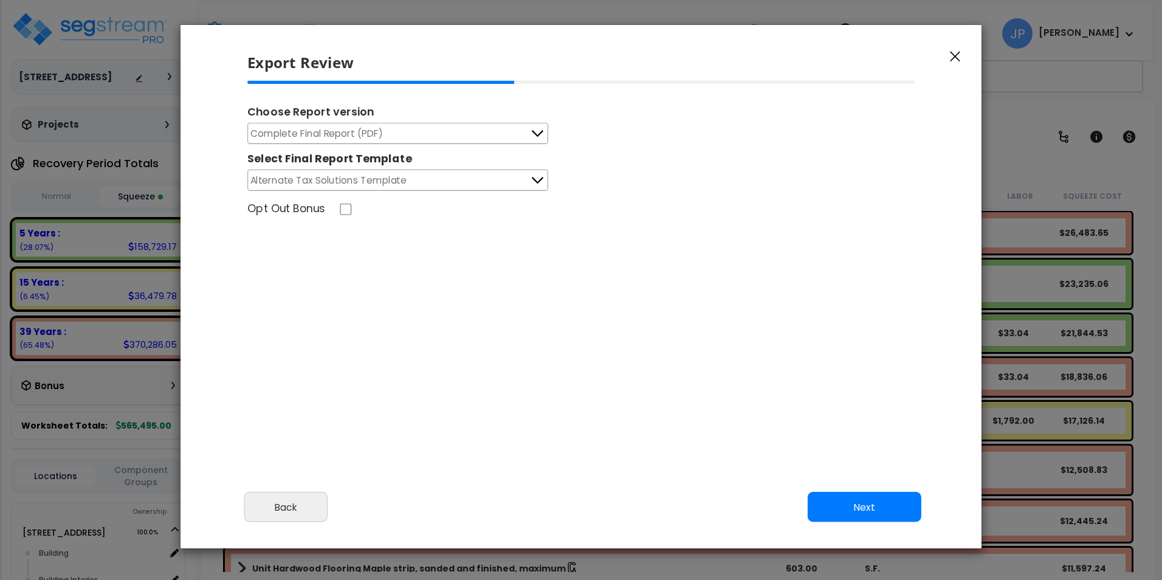
click at [436, 135] on button "Complete Final Report (PDF)" at bounding box center [397, 133] width 301 height 21
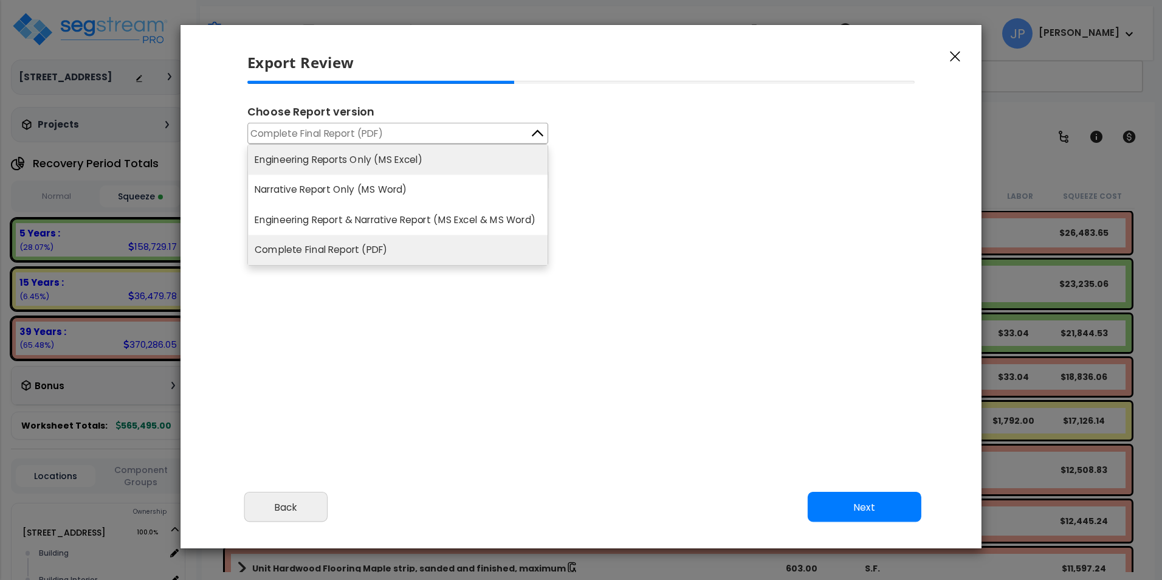
click at [437, 157] on li "Engineering Reports Only (MS Excel)" at bounding box center [398, 160] width 300 height 30
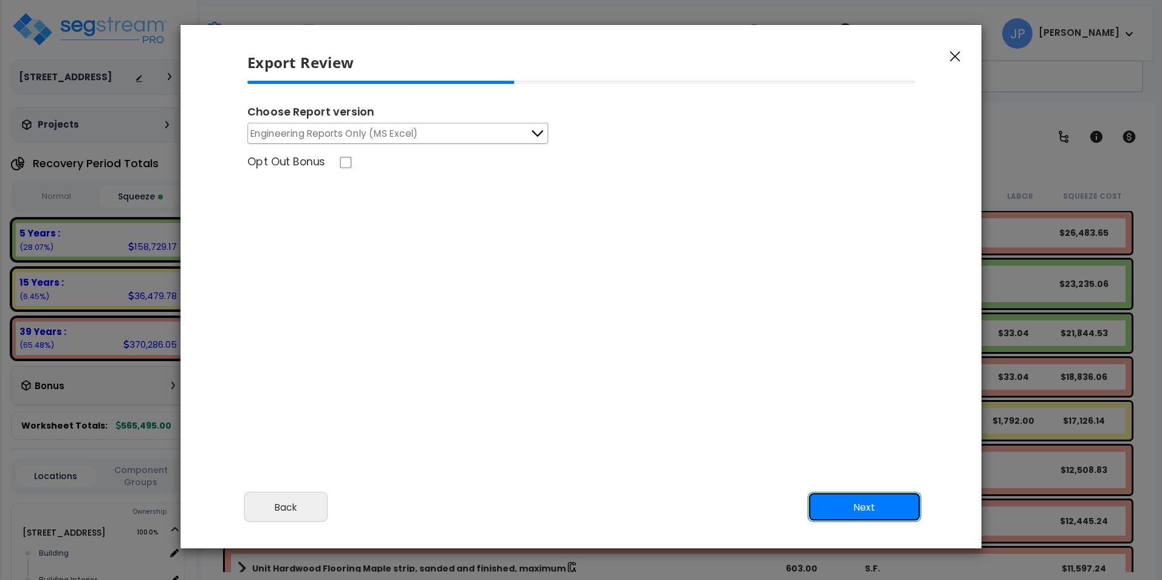
click at [844, 508] on button "Next" at bounding box center [864, 506] width 114 height 30
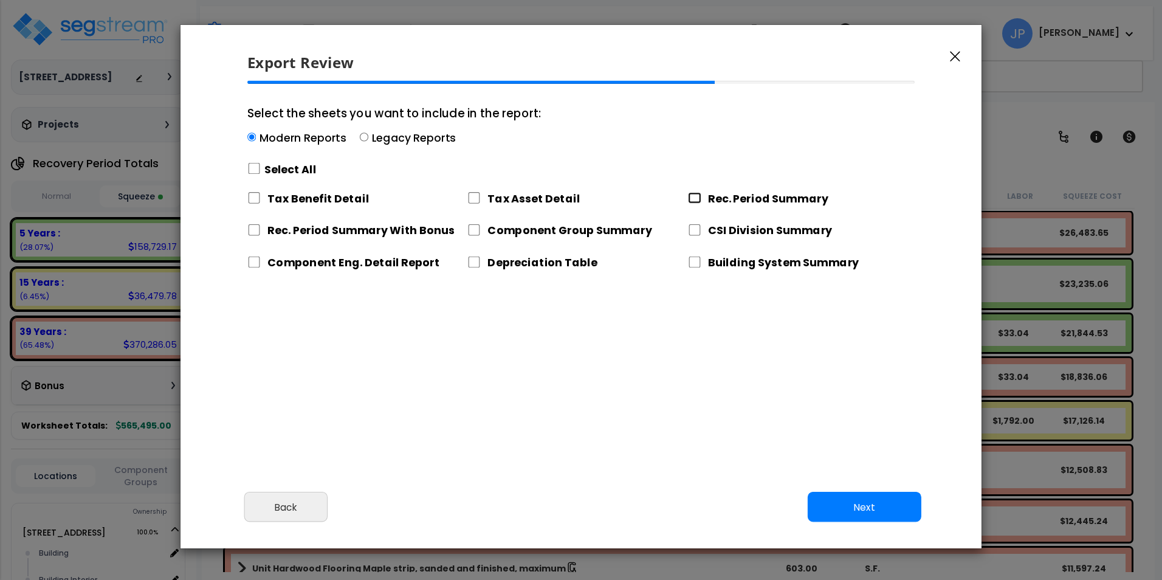
click at [699, 199] on input "Rec. Period Summary" at bounding box center [694, 198] width 13 height 12
checkbox input "true"
click at [706, 228] on div "CSI Division Summary" at bounding box center [798, 229] width 220 height 26
click at [710, 233] on label "CSI Division Summary" at bounding box center [770, 229] width 125 height 15
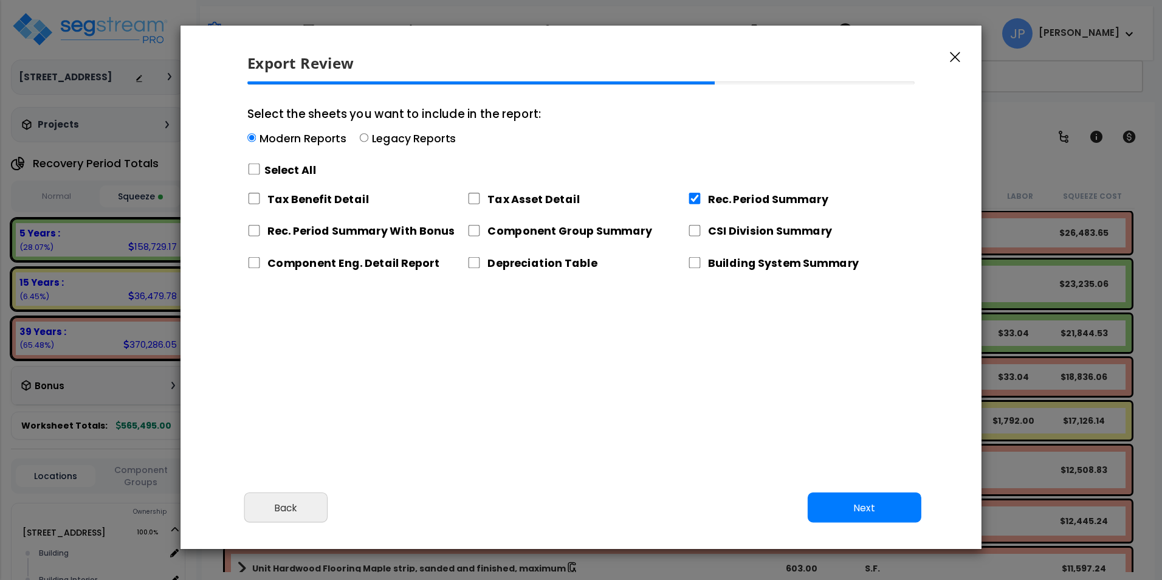
click at [706, 227] on div "CSI Division Summary" at bounding box center [798, 229] width 220 height 26
click at [262, 264] on div "Component Eng. Detail Report" at bounding box center [357, 261] width 220 height 26
click at [256, 259] on input "Component Eng. Detail Report" at bounding box center [253, 263] width 13 height 12
checkbox input "true"
click at [699, 233] on input "CSI Division Summary" at bounding box center [694, 231] width 13 height 12
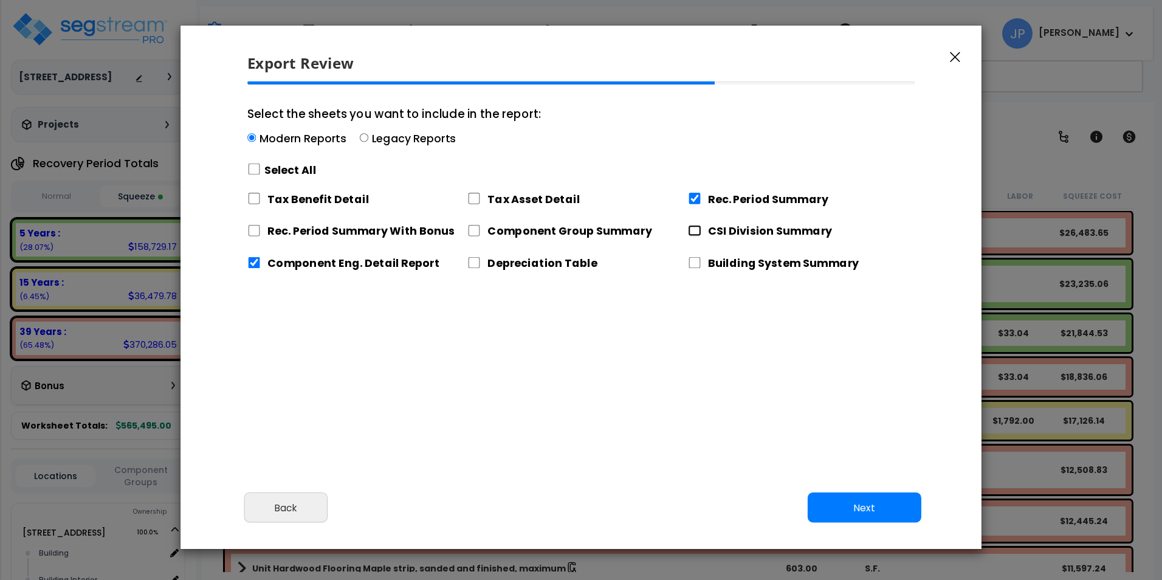
checkbox input "true"
click at [876, 504] on button "Next" at bounding box center [864, 507] width 114 height 30
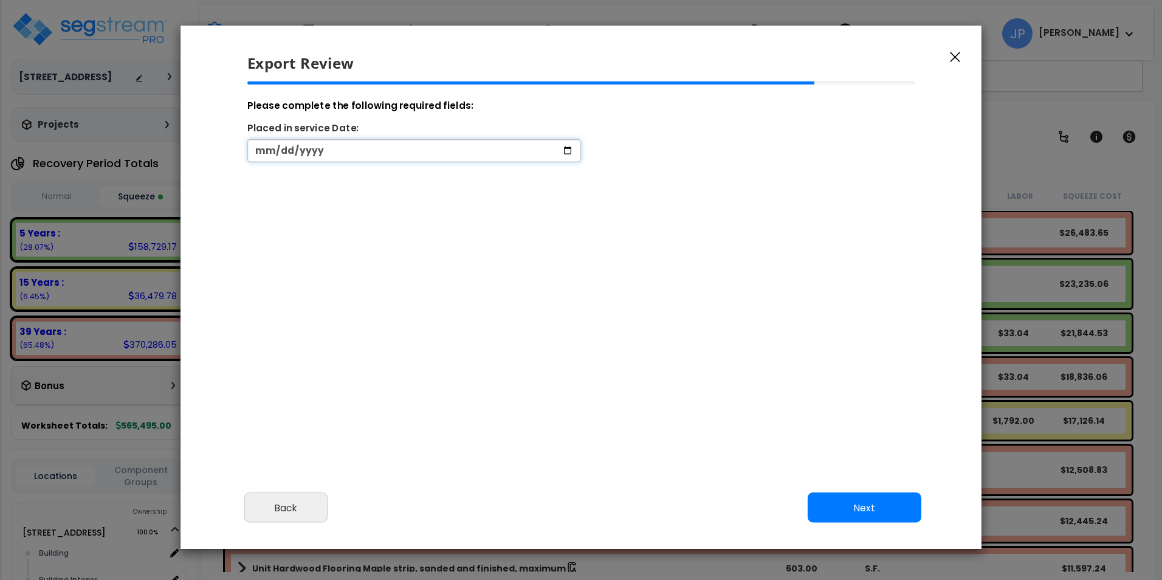
click at [302, 150] on input "date" at bounding box center [414, 150] width 334 height 22
click at [327, 143] on input "date" at bounding box center [414, 150] width 334 height 22
click at [265, 150] on input "date" at bounding box center [414, 150] width 334 height 22
type input "2024-12-31"
click at [869, 512] on button "Next" at bounding box center [864, 507] width 114 height 30
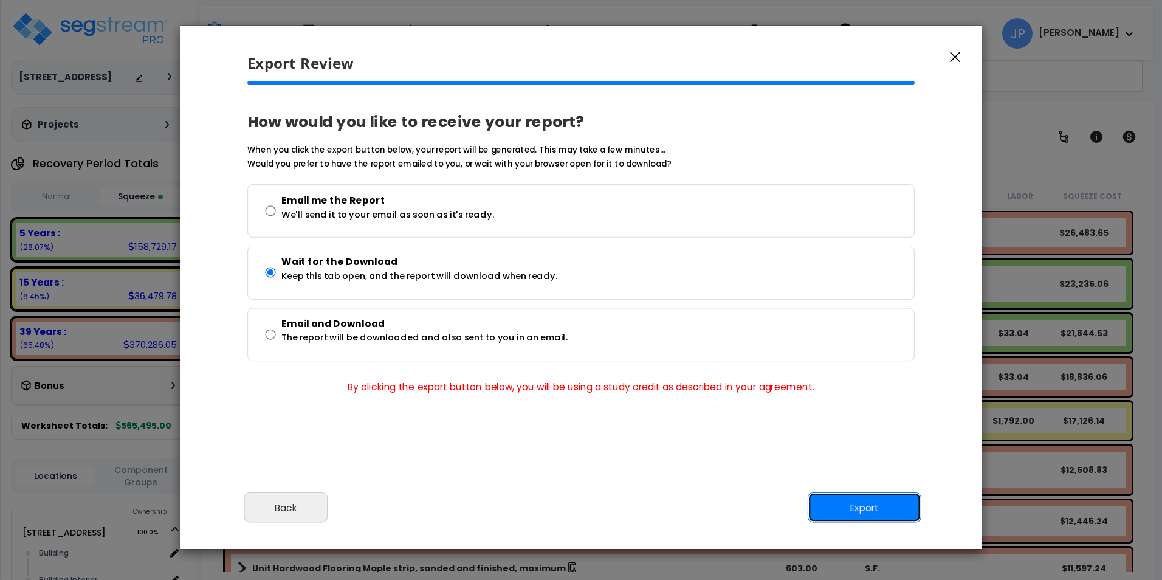
click at [840, 507] on button "Export" at bounding box center [864, 507] width 114 height 30
